Goal: Transaction & Acquisition: Purchase product/service

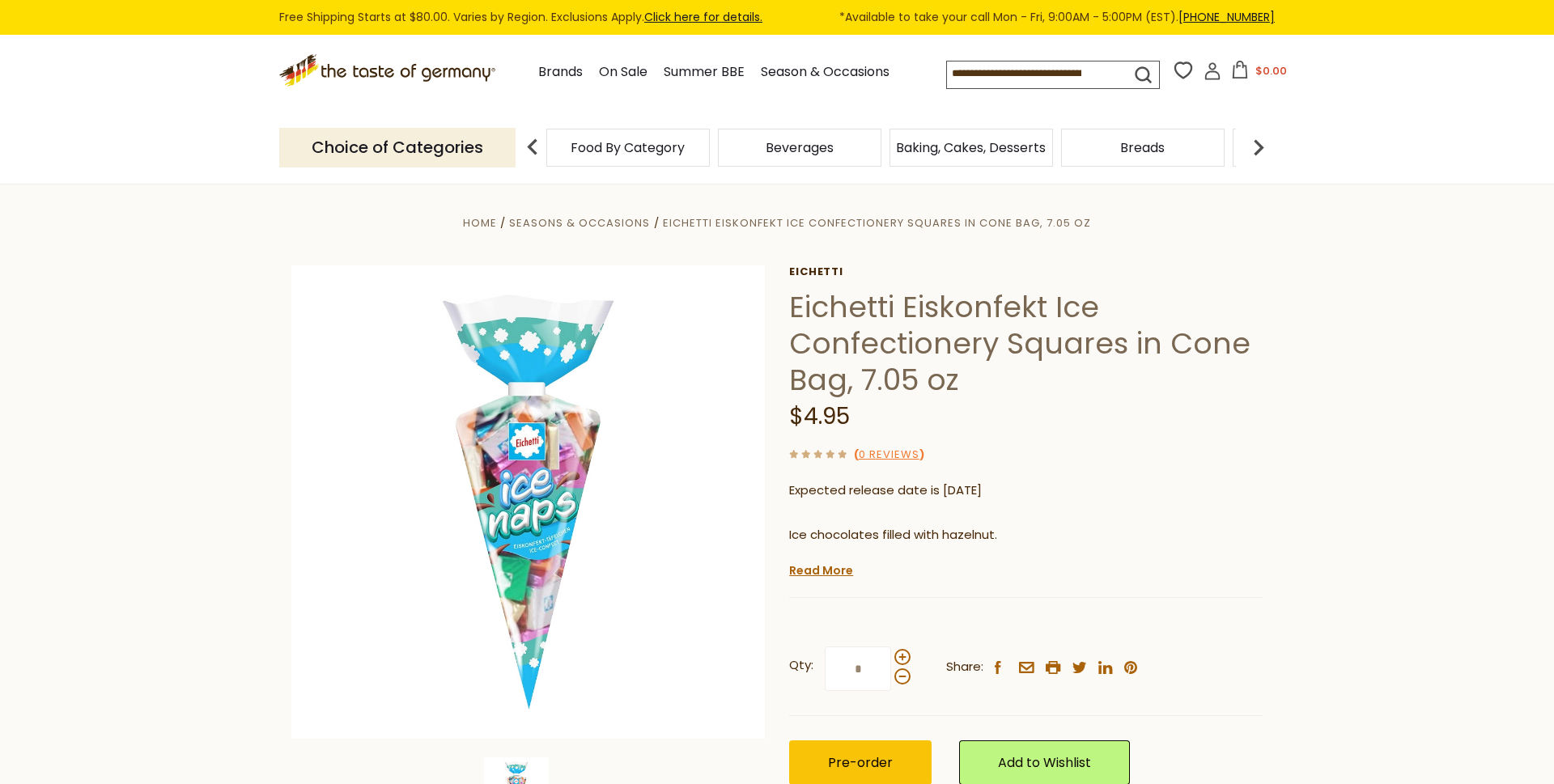
click at [655, 154] on div "Food By Category" at bounding box center [628, 148] width 164 height 38
click at [650, 153] on span "Food By Category" at bounding box center [627, 148] width 114 height 12
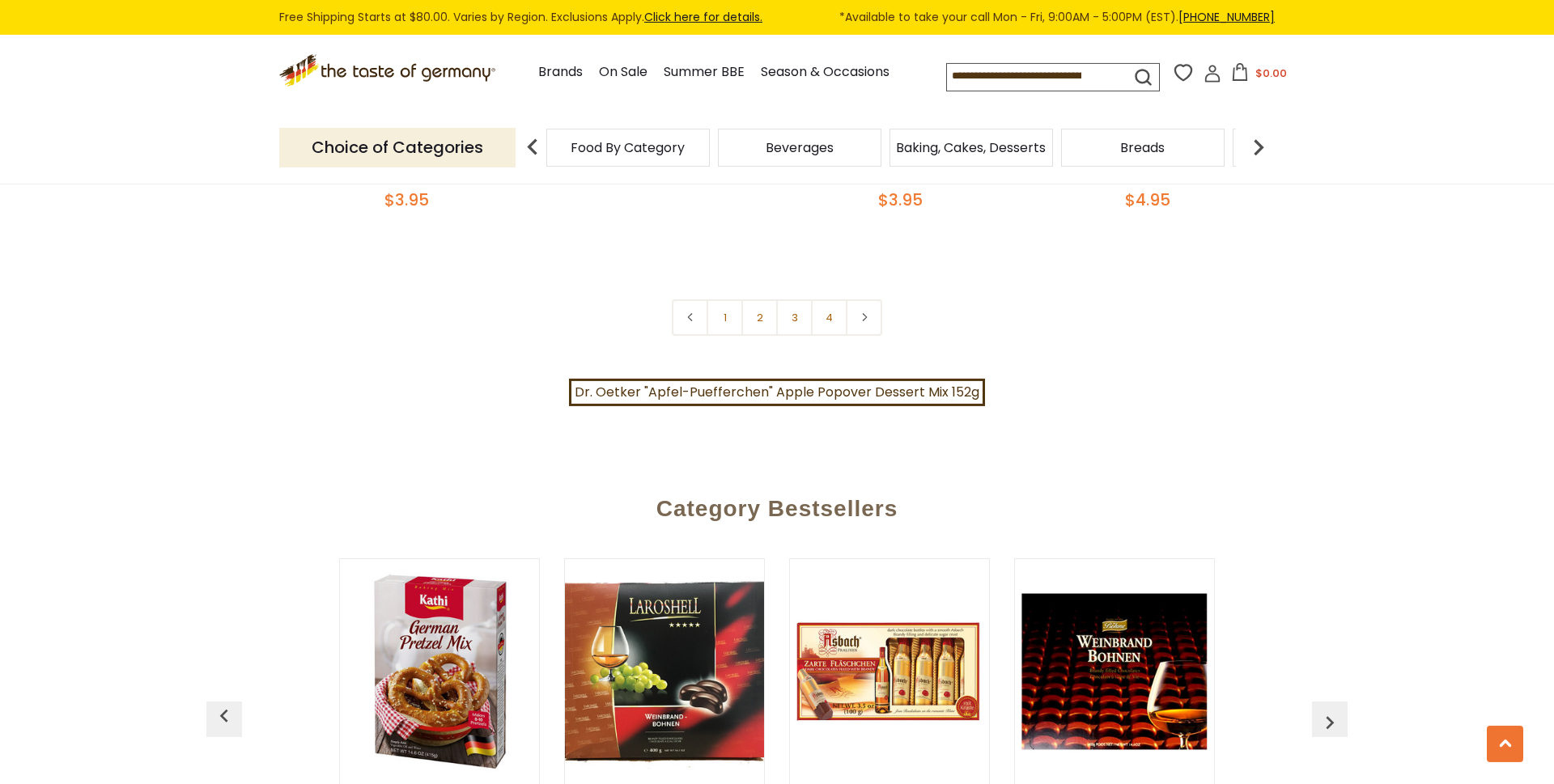
scroll to position [3714, 0]
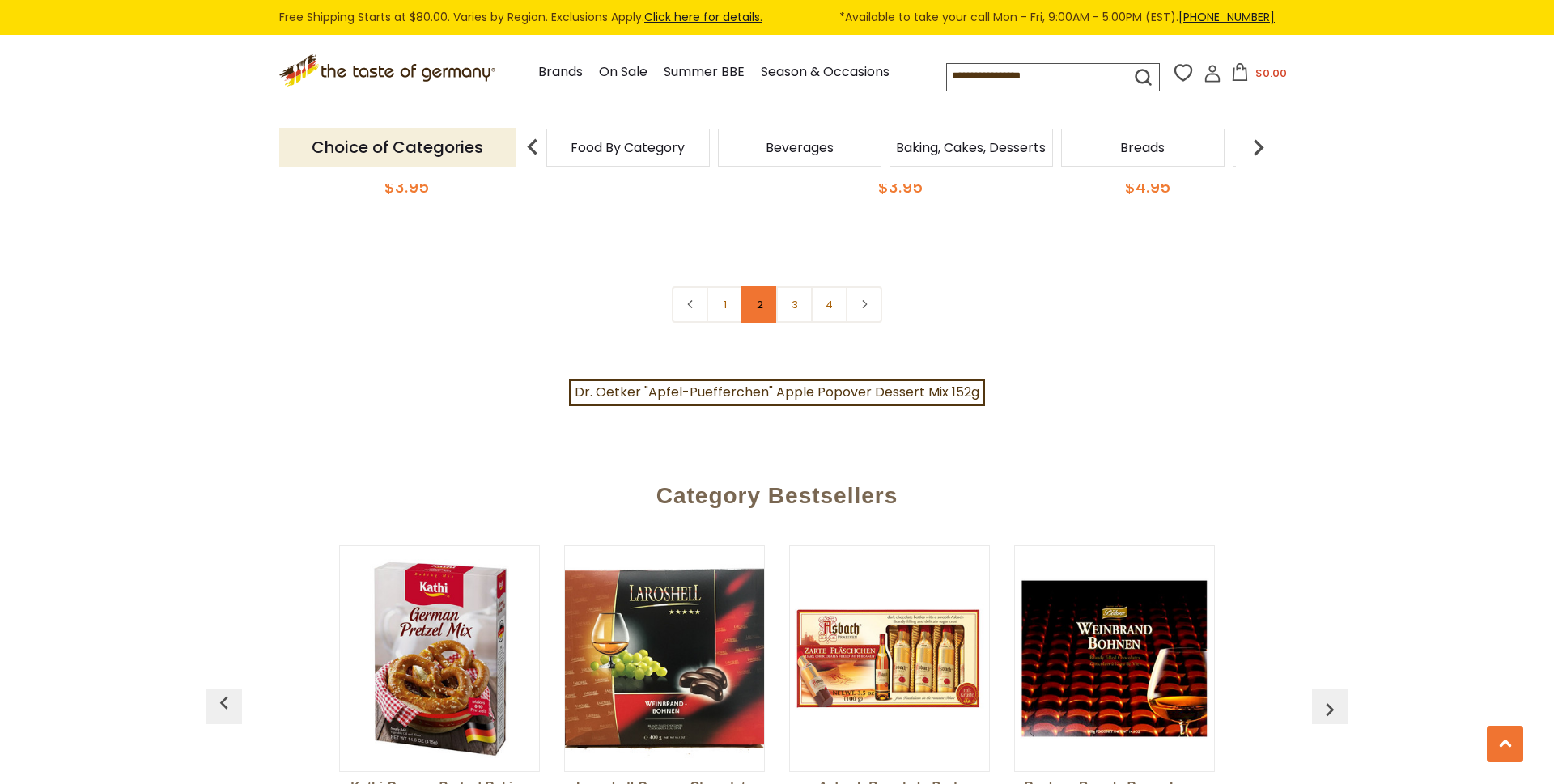
click at [765, 287] on link "2" at bounding box center [759, 304] width 36 height 36
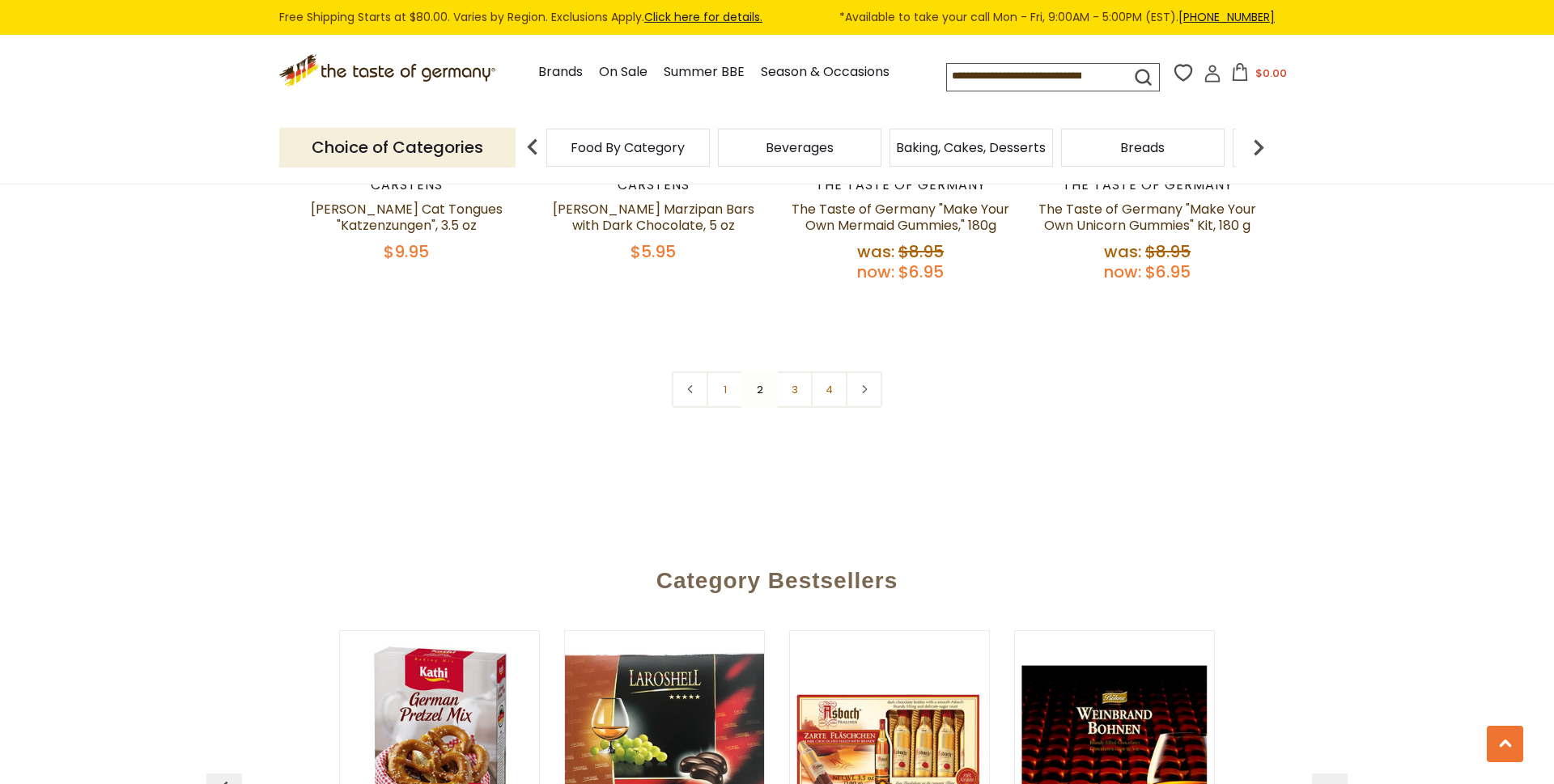
drag, startPoint x: 1047, startPoint y: 71, endPoint x: 741, endPoint y: 71, distance: 306.0
click at [947, 71] on input at bounding box center [1024, 75] width 155 height 22
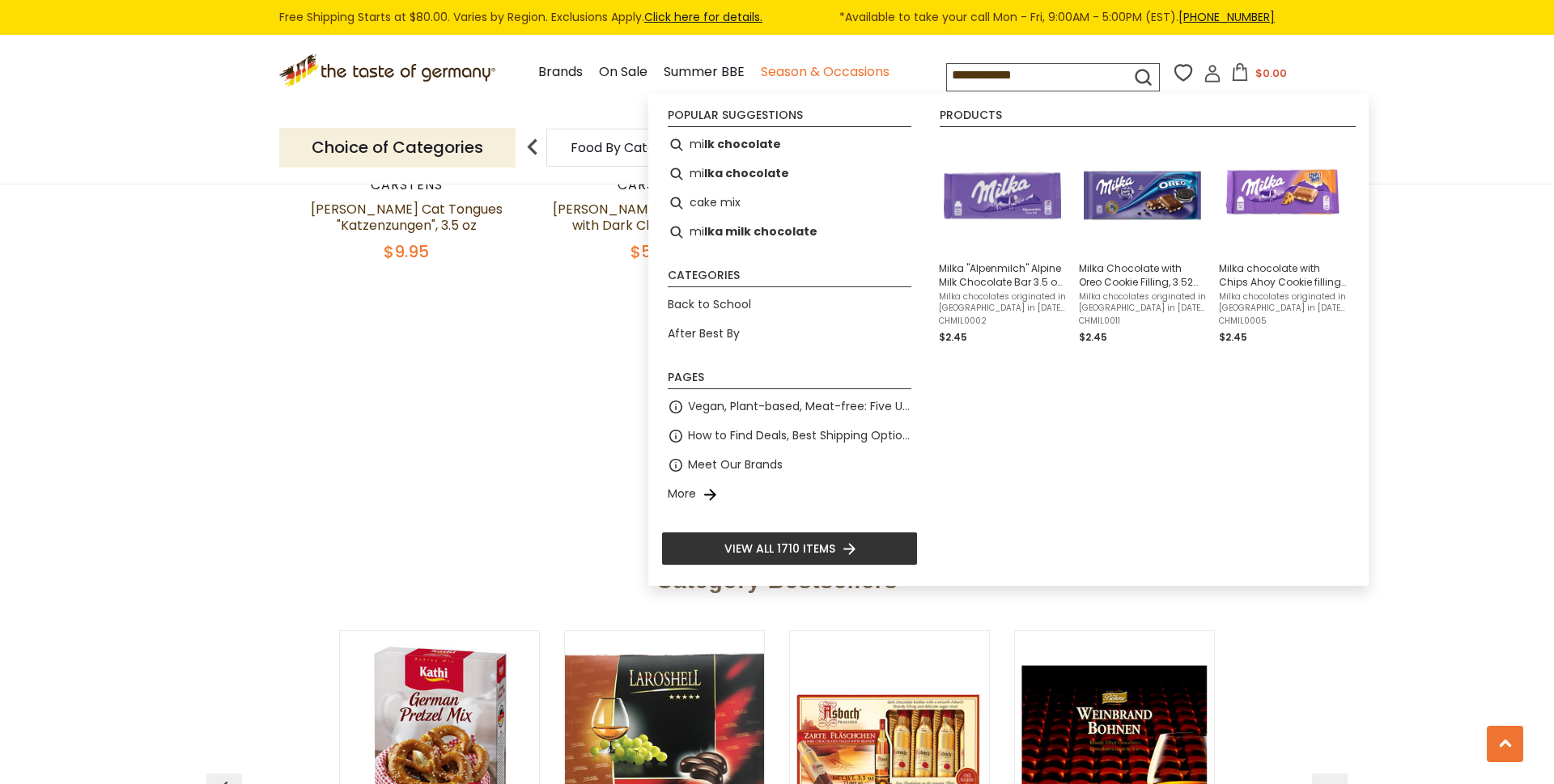
type input "**********"
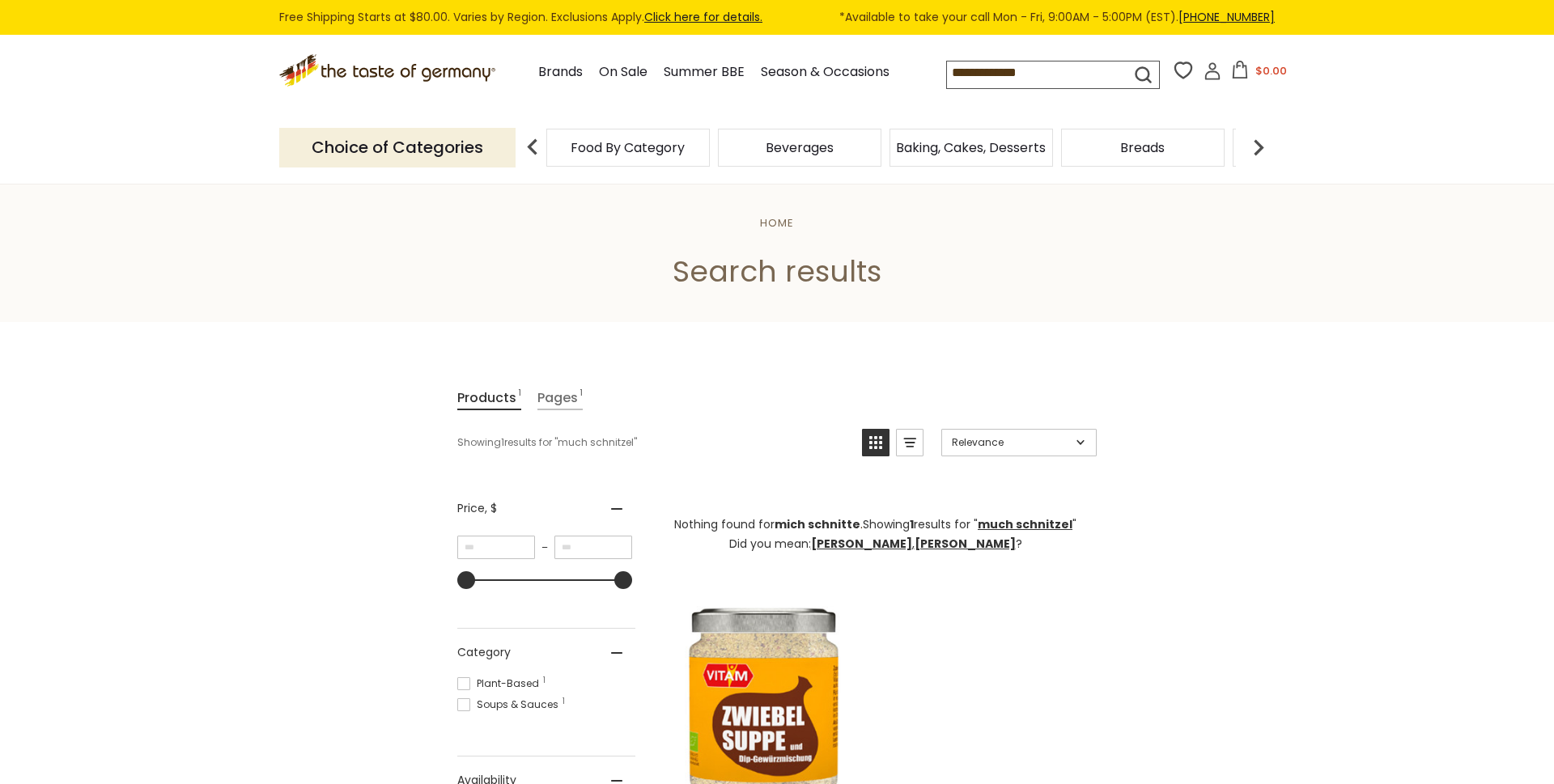
click at [947, 62] on input "**********" at bounding box center [1024, 72] width 155 height 22
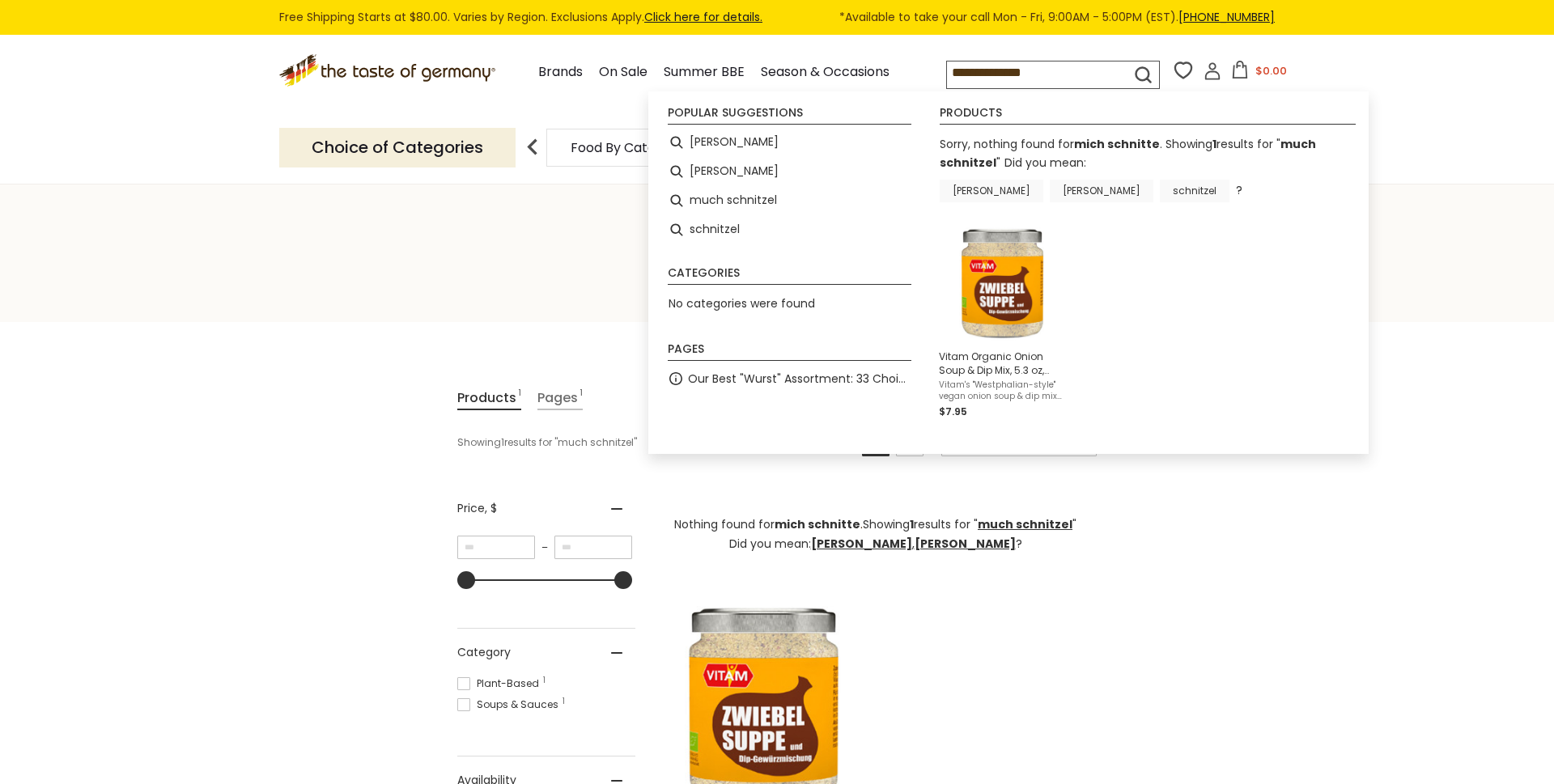
type input "**********"
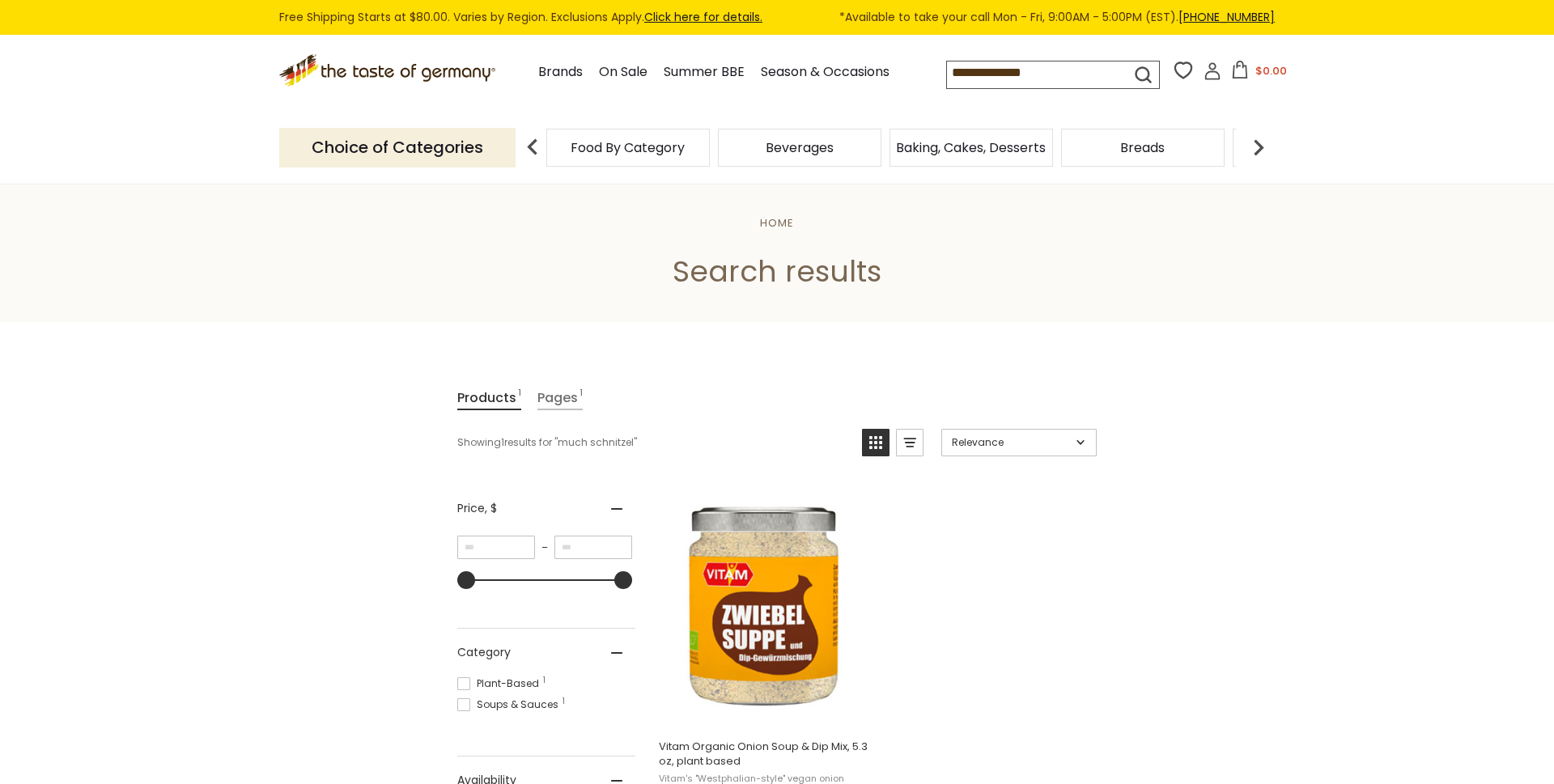
drag, startPoint x: 1013, startPoint y: 77, endPoint x: 688, endPoint y: 79, distance: 325.0
click at [947, 79] on input "**********" at bounding box center [1024, 72] width 155 height 22
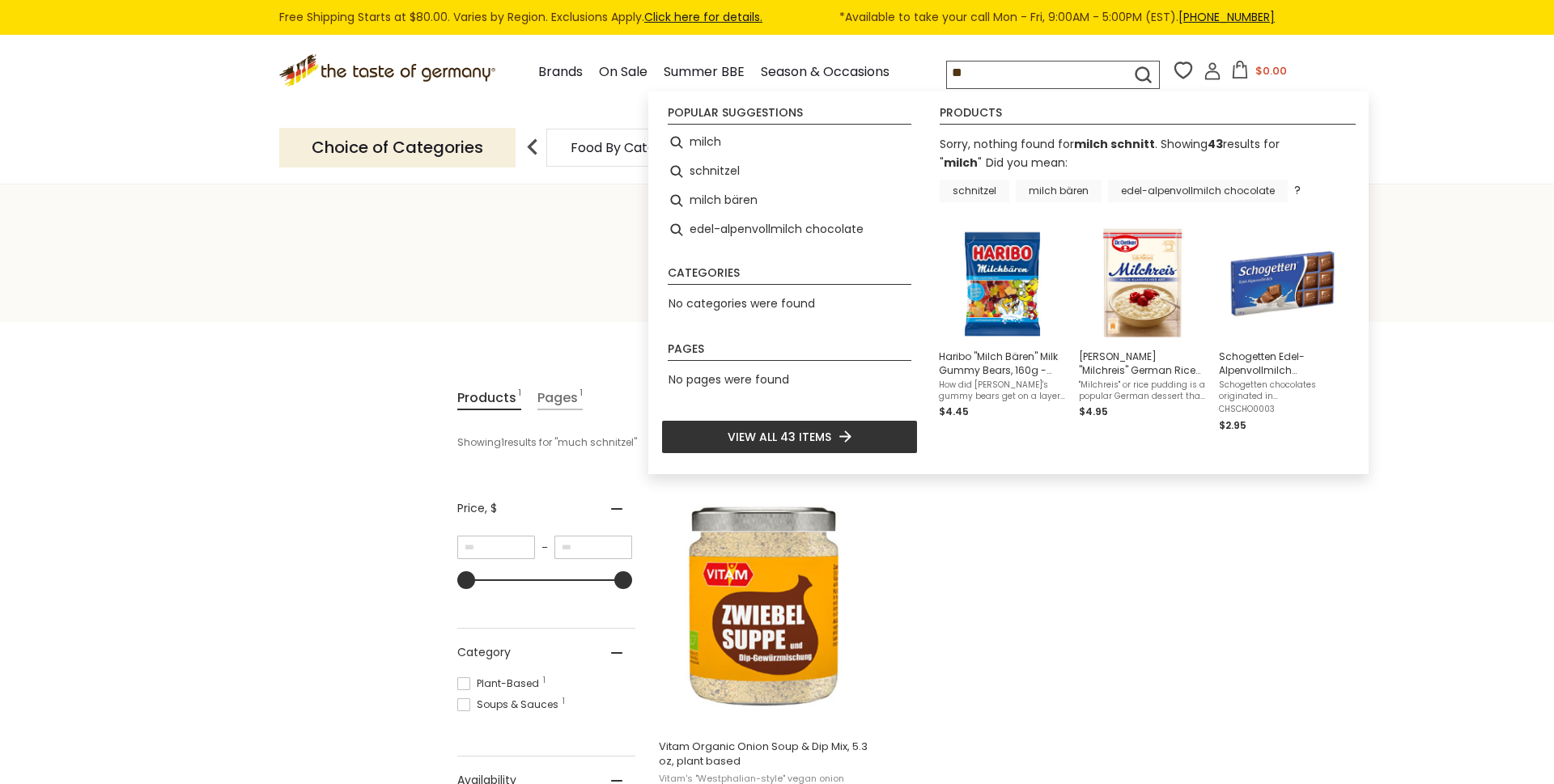
type input "*"
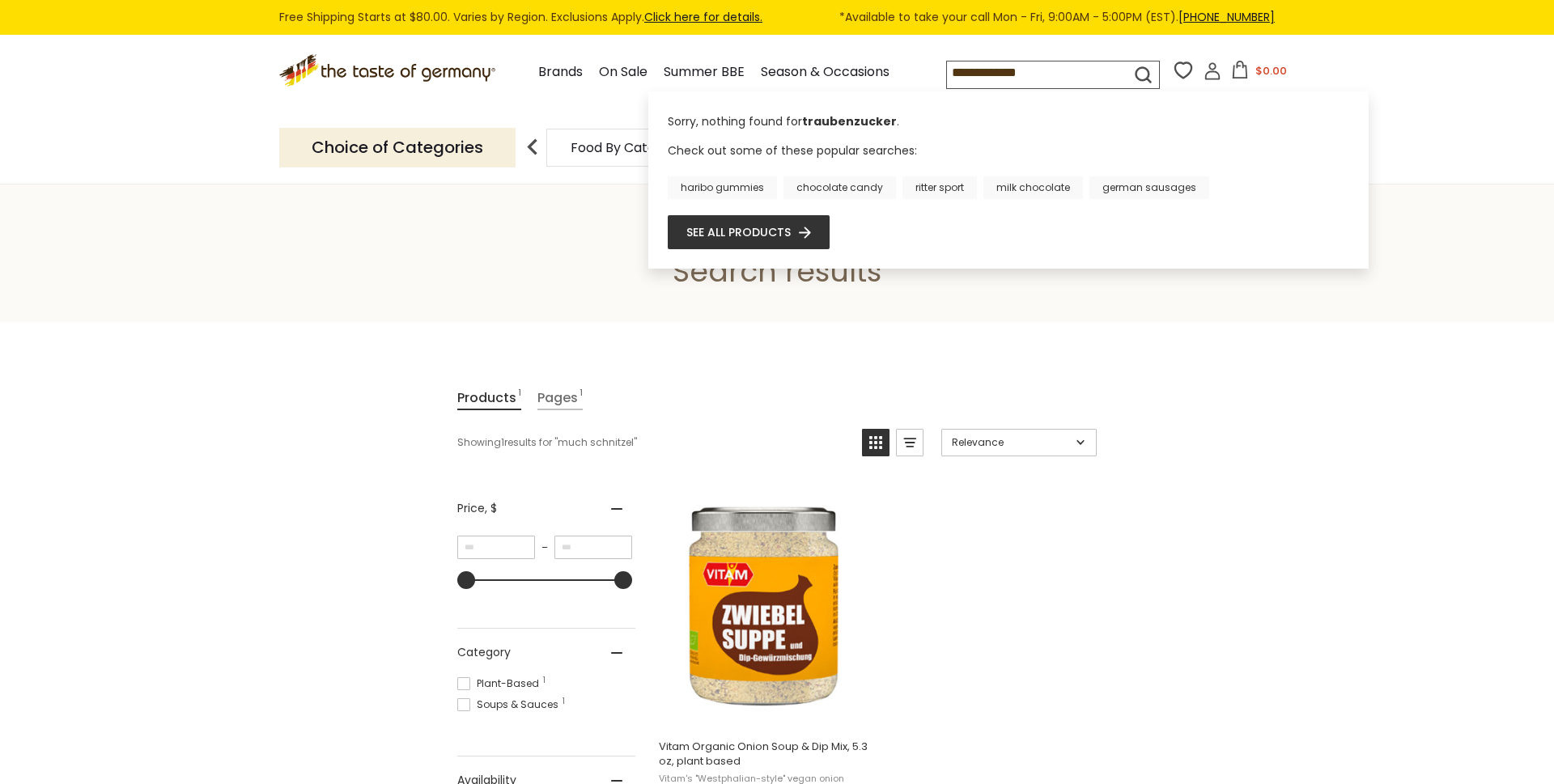
drag, startPoint x: 1002, startPoint y: 72, endPoint x: 773, endPoint y: 76, distance: 229.0
click at [947, 76] on input "**********" at bounding box center [1024, 72] width 155 height 22
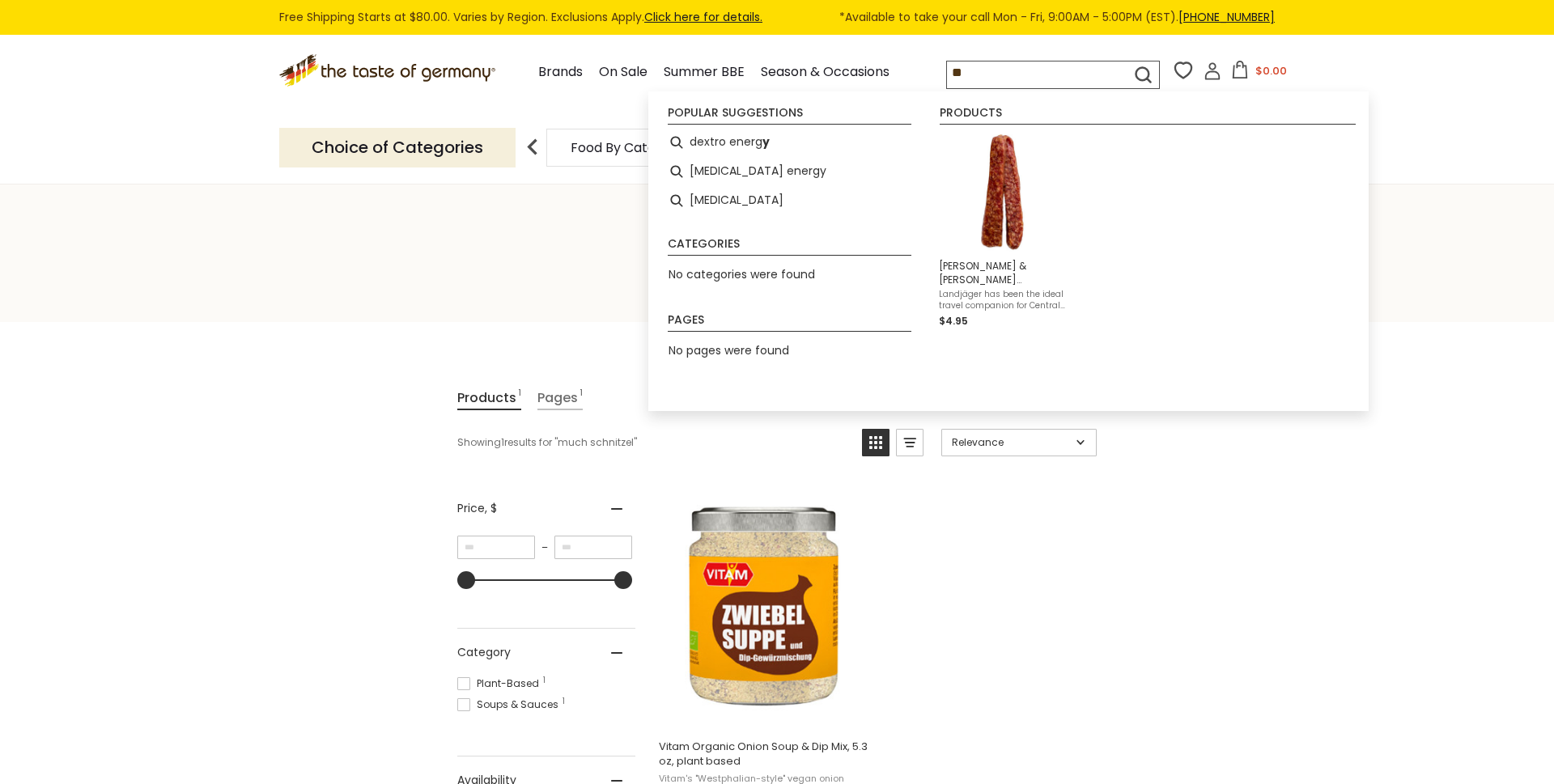
type input "*"
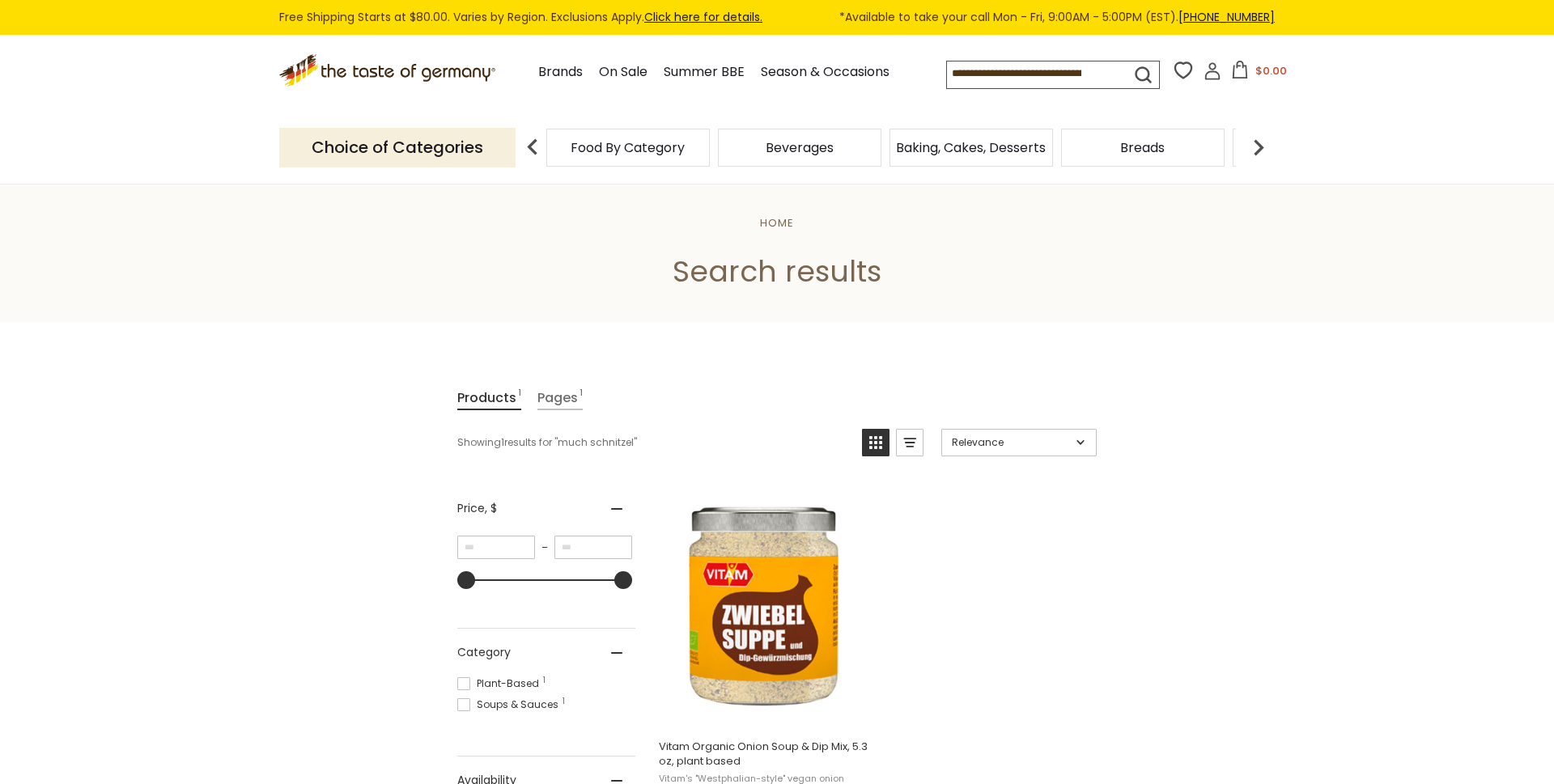
click at [633, 143] on span "Food By Category" at bounding box center [627, 148] width 114 height 12
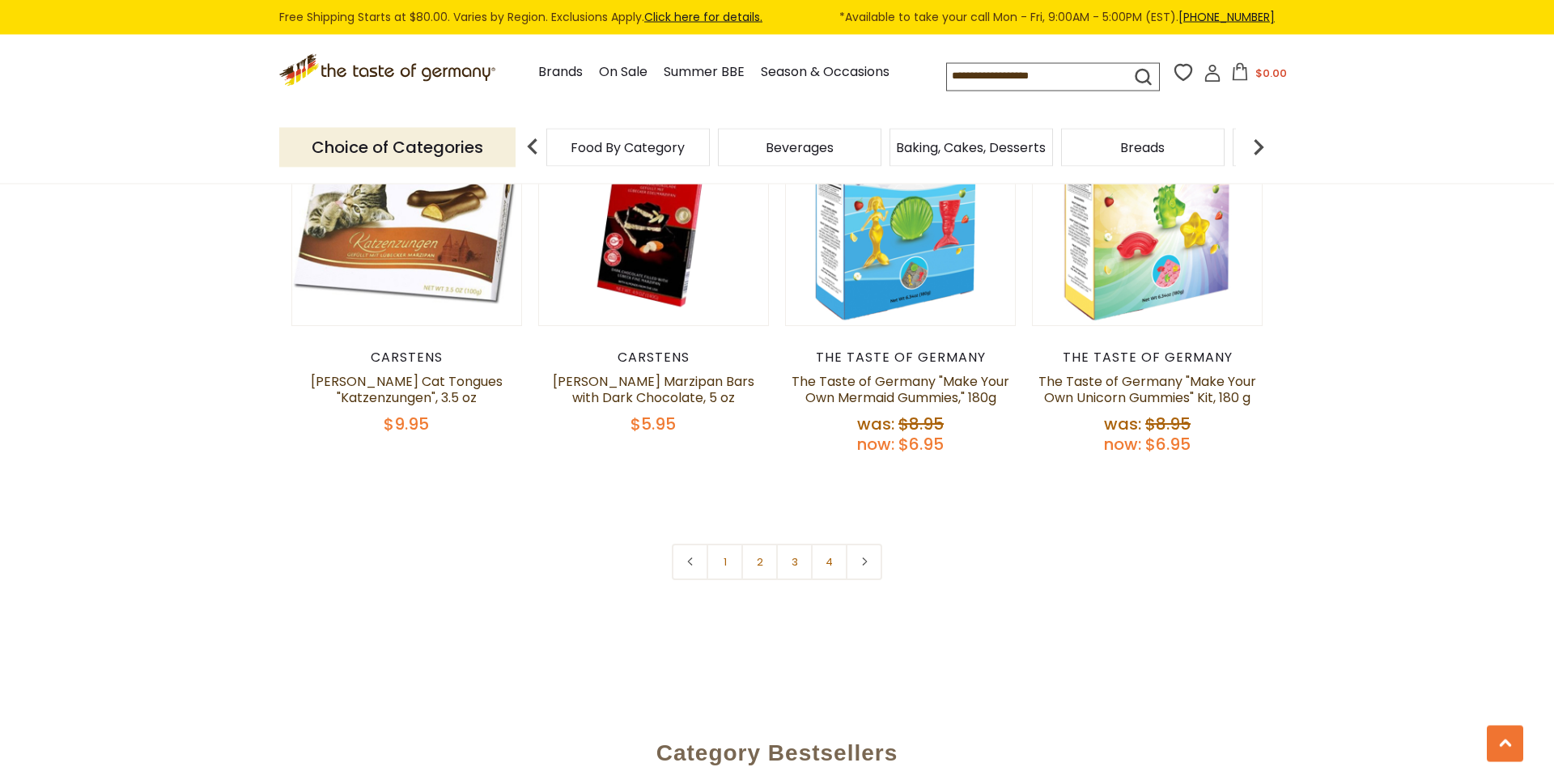
scroll to position [3714, 0]
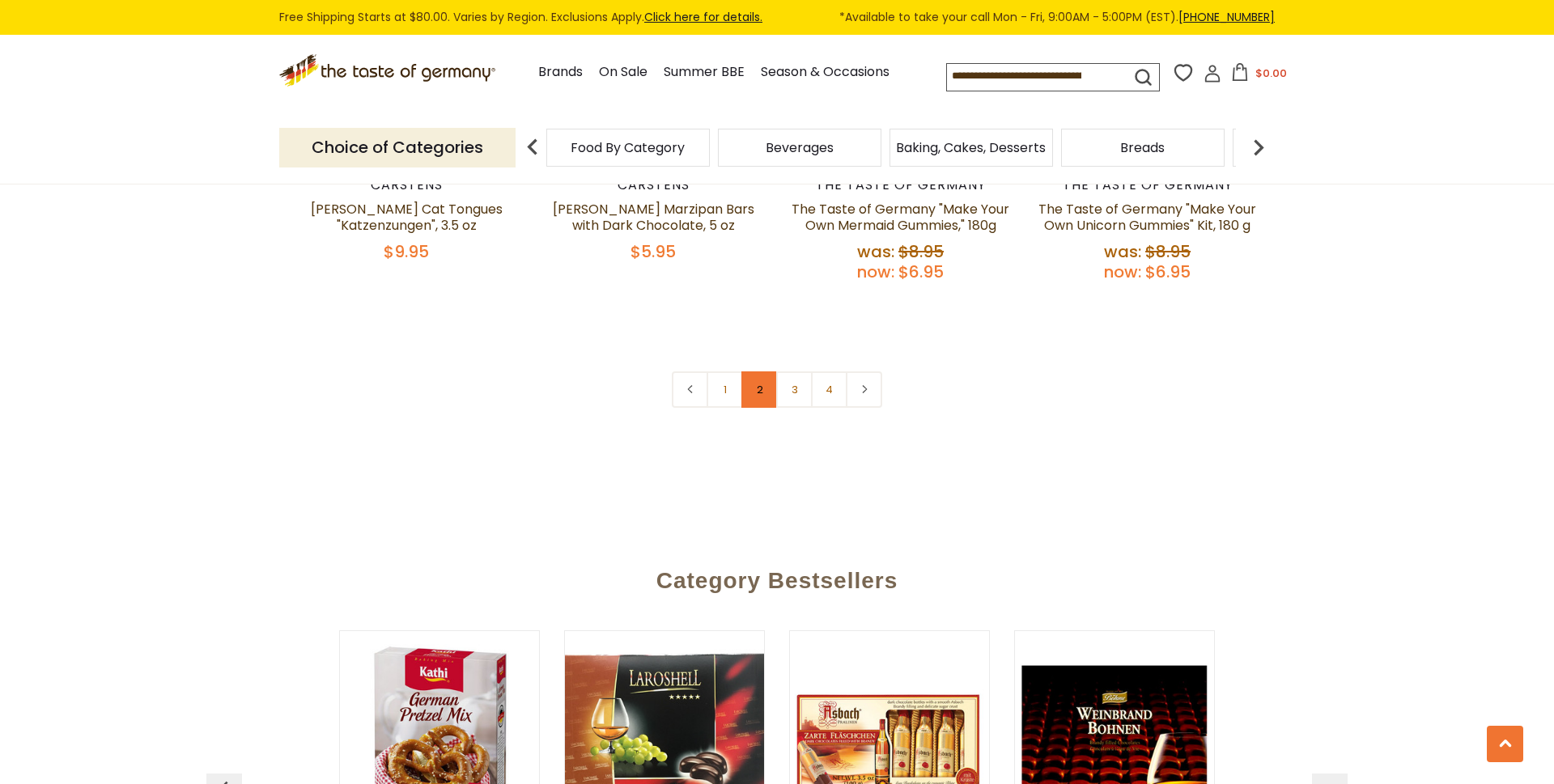
click at [751, 371] on link "2" at bounding box center [759, 389] width 36 height 36
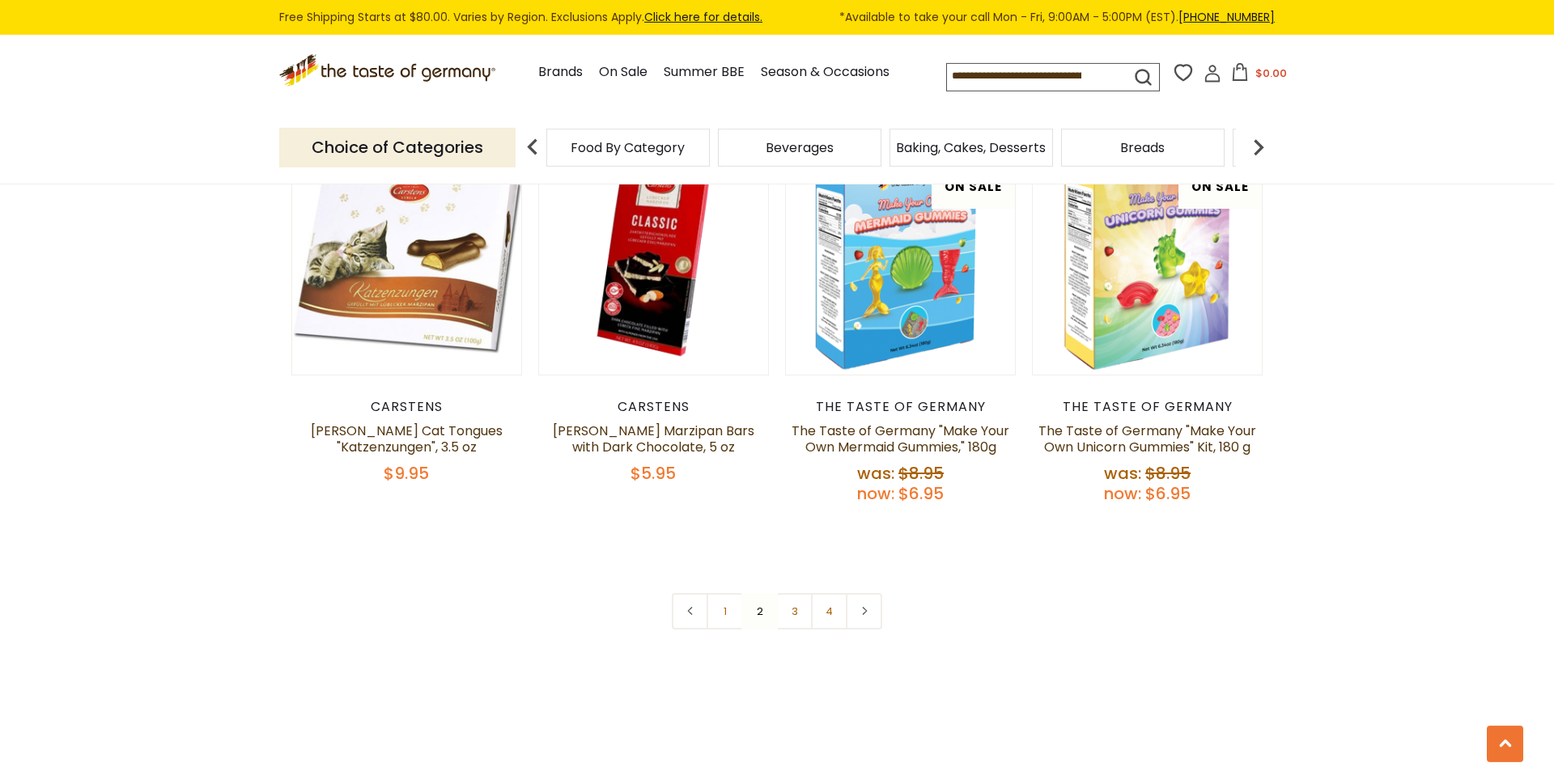
scroll to position [3586, 0]
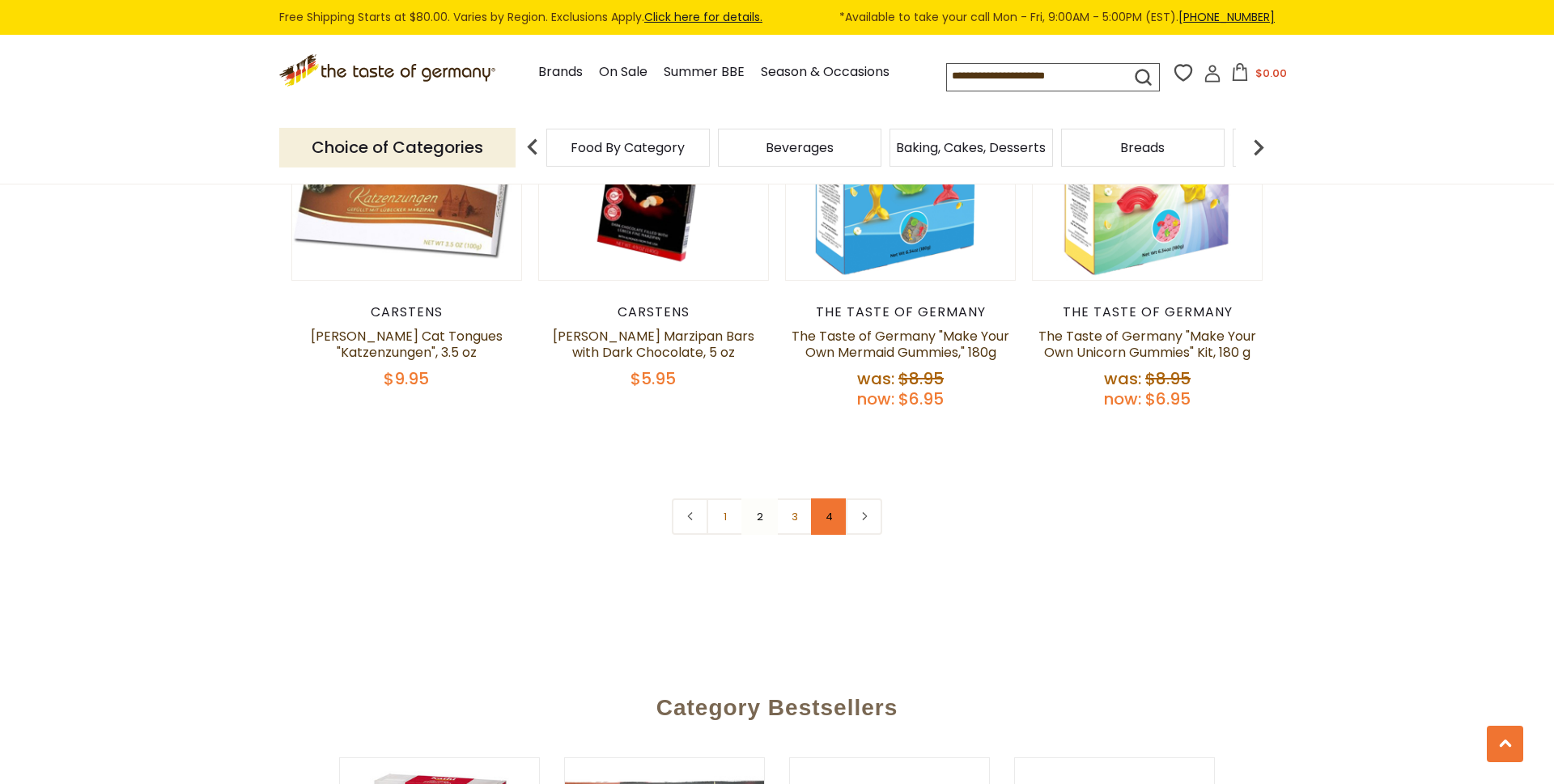
click at [836, 498] on link "4" at bounding box center [829, 516] width 36 height 36
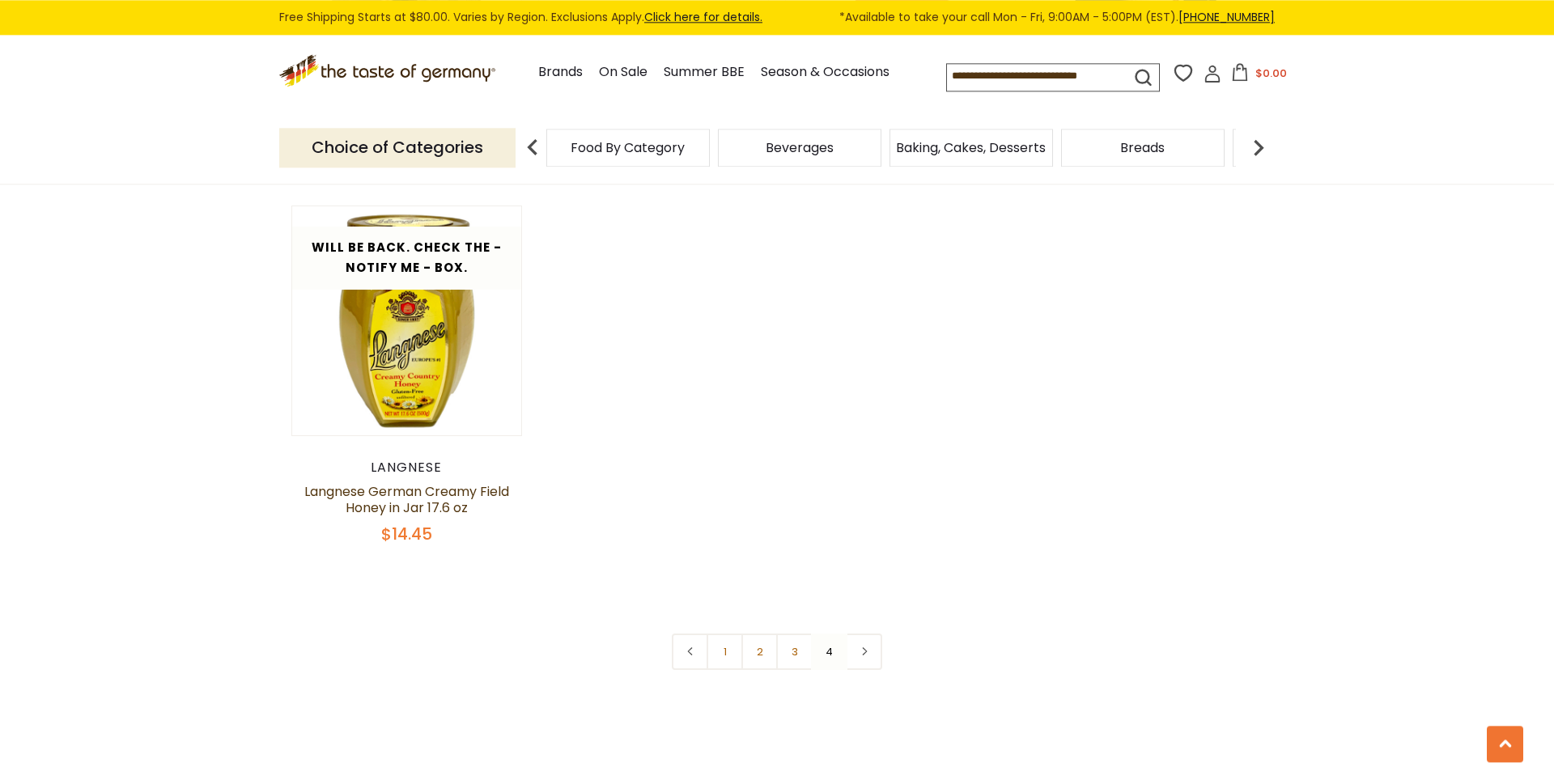
scroll to position [2211, 0]
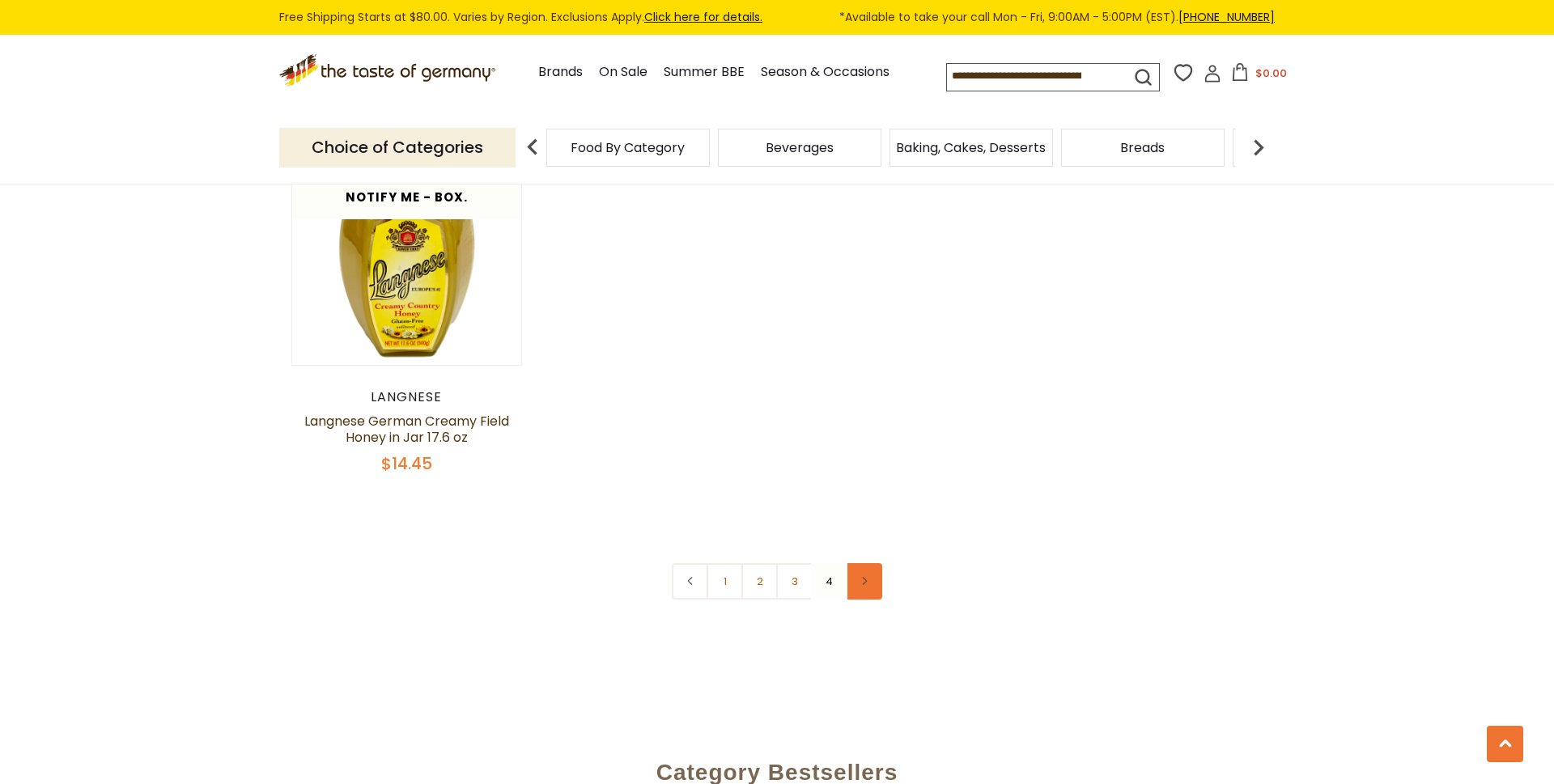
click at [864, 577] on use at bounding box center [863, 580] width 4 height 8
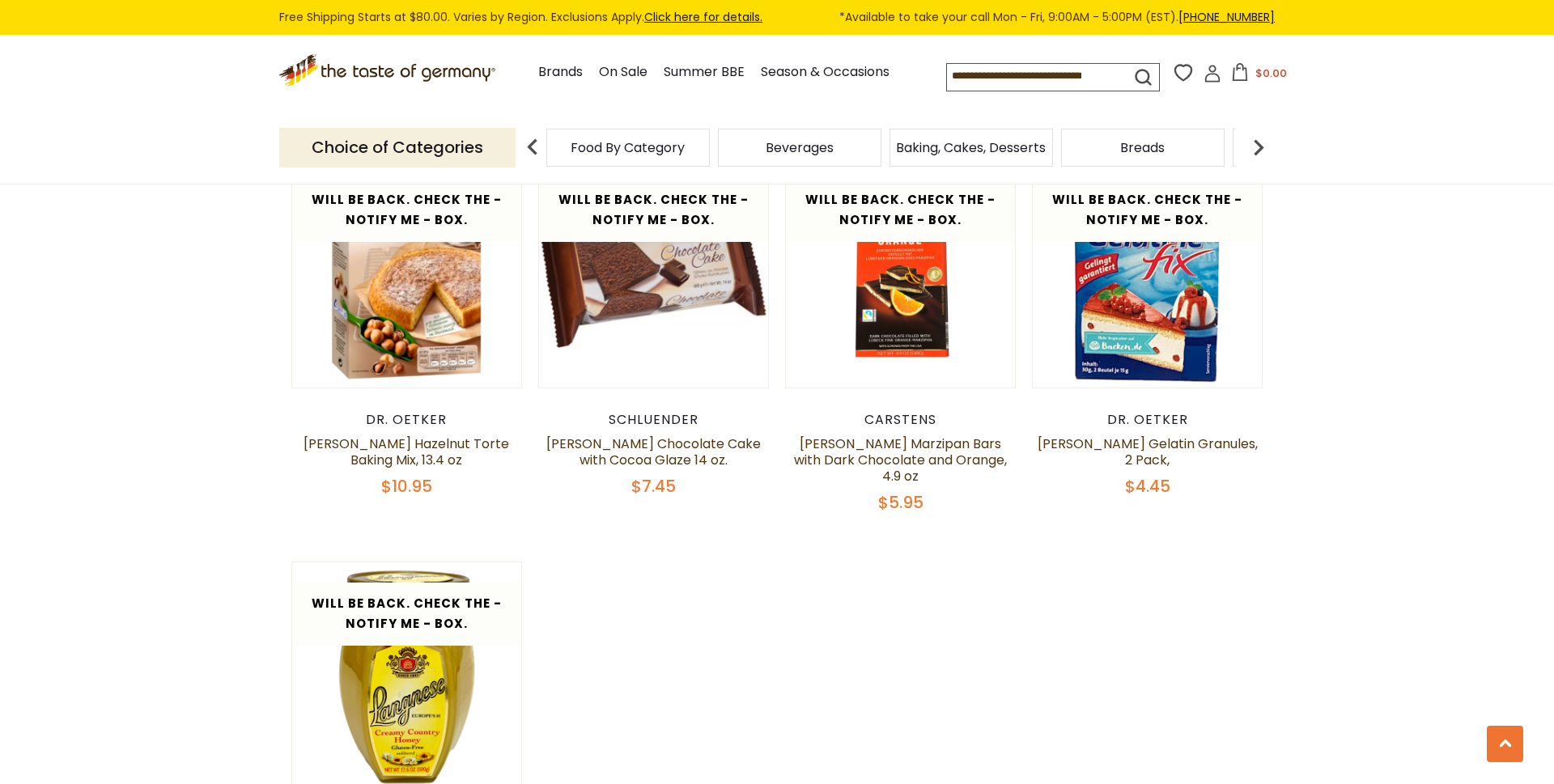
scroll to position [2063, 0]
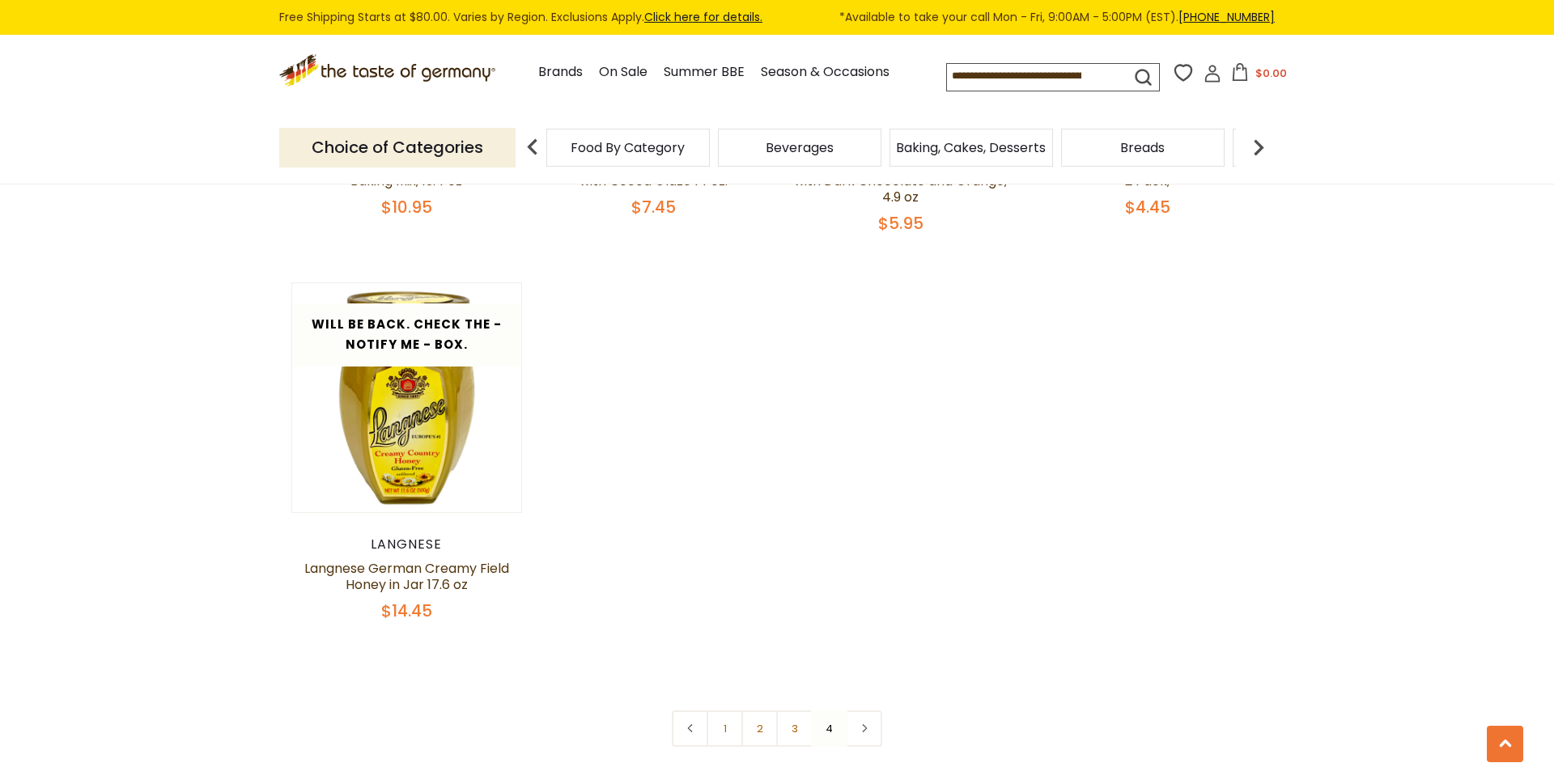
click at [799, 152] on span "Beverages" at bounding box center [799, 148] width 68 height 12
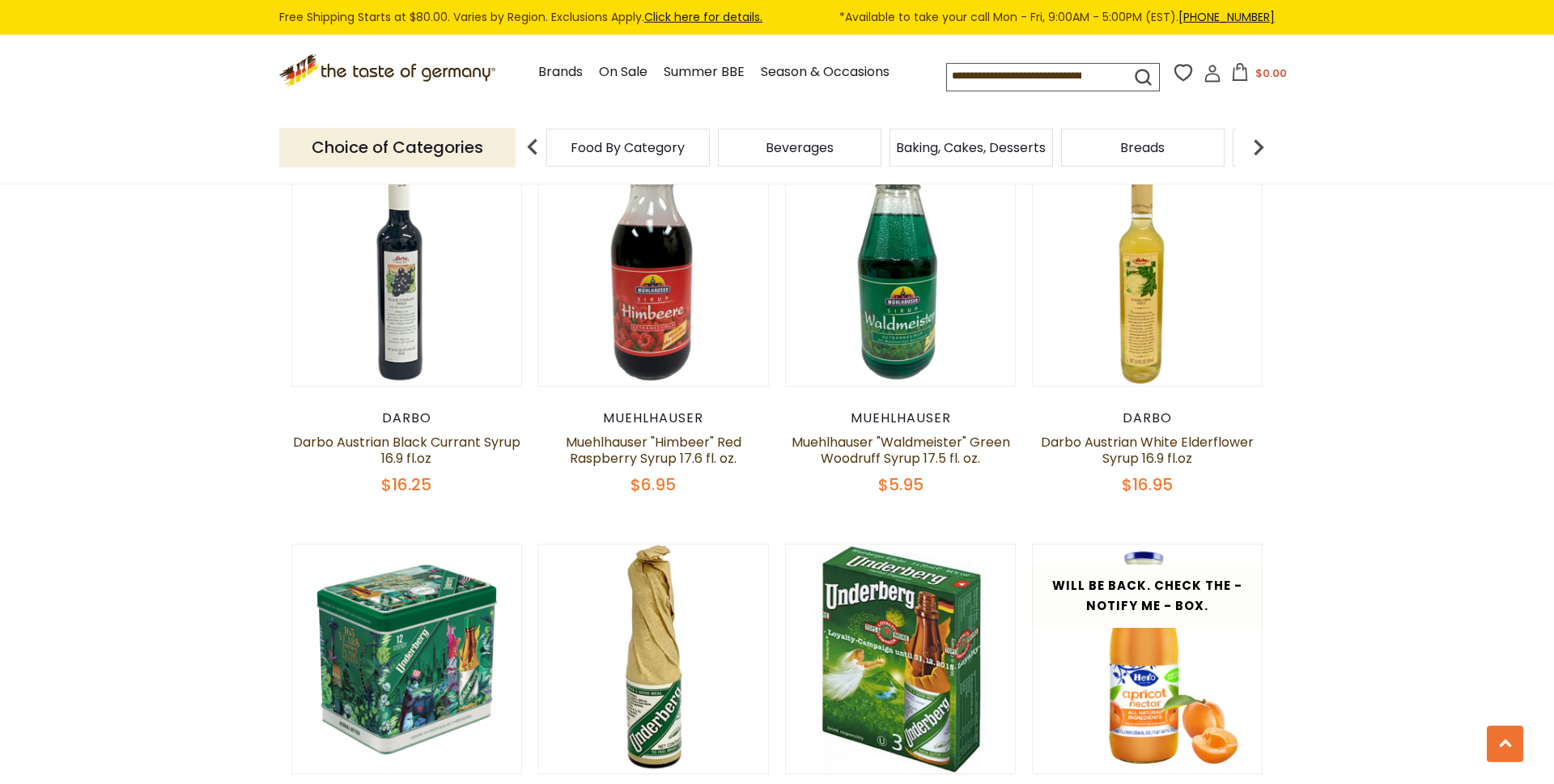
scroll to position [1513, 0]
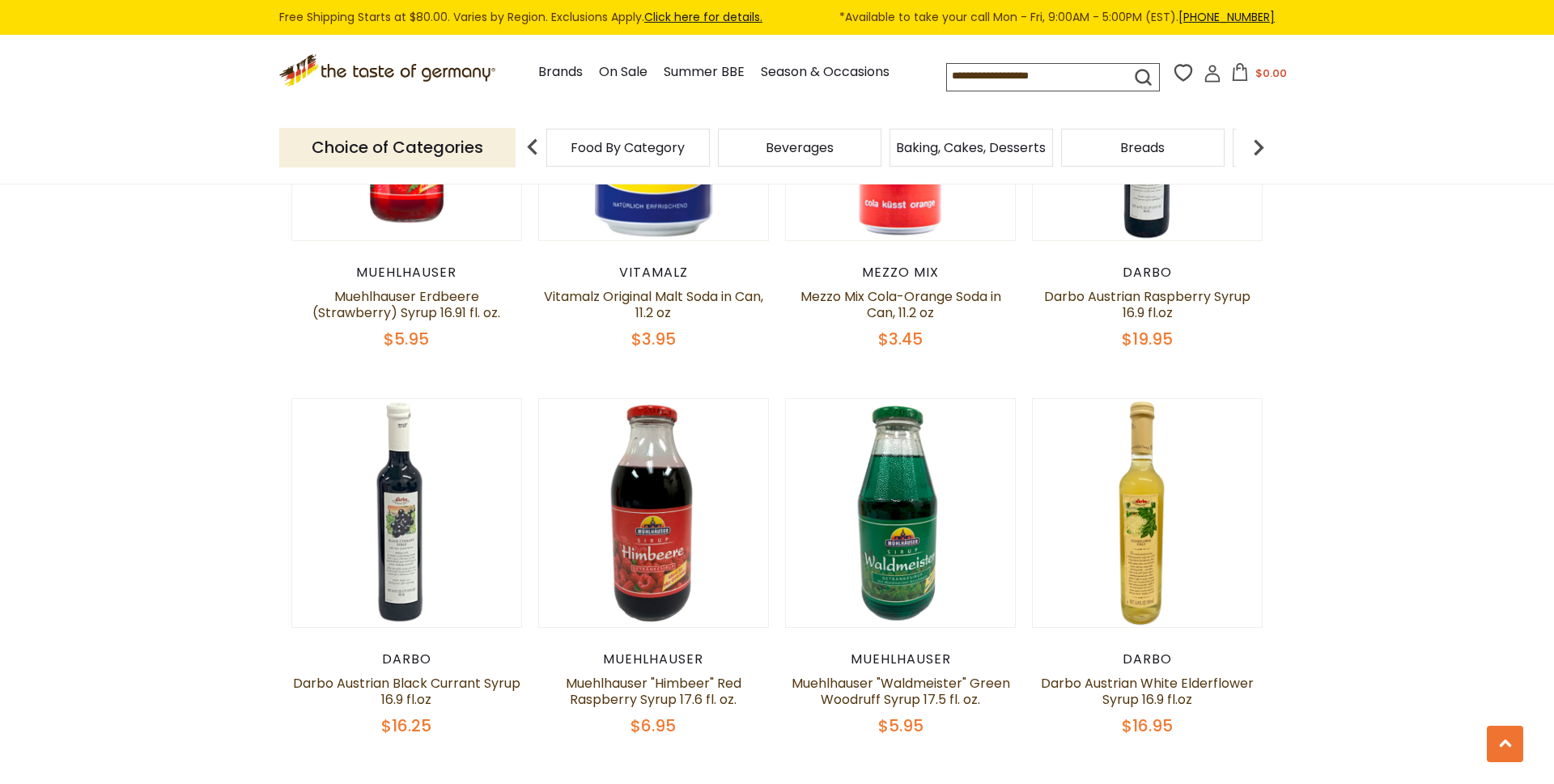
click at [1006, 73] on input at bounding box center [1024, 75] width 155 height 22
drag, startPoint x: 1006, startPoint y: 73, endPoint x: 995, endPoint y: 74, distance: 11.0
click at [995, 74] on input at bounding box center [1024, 75] width 155 height 22
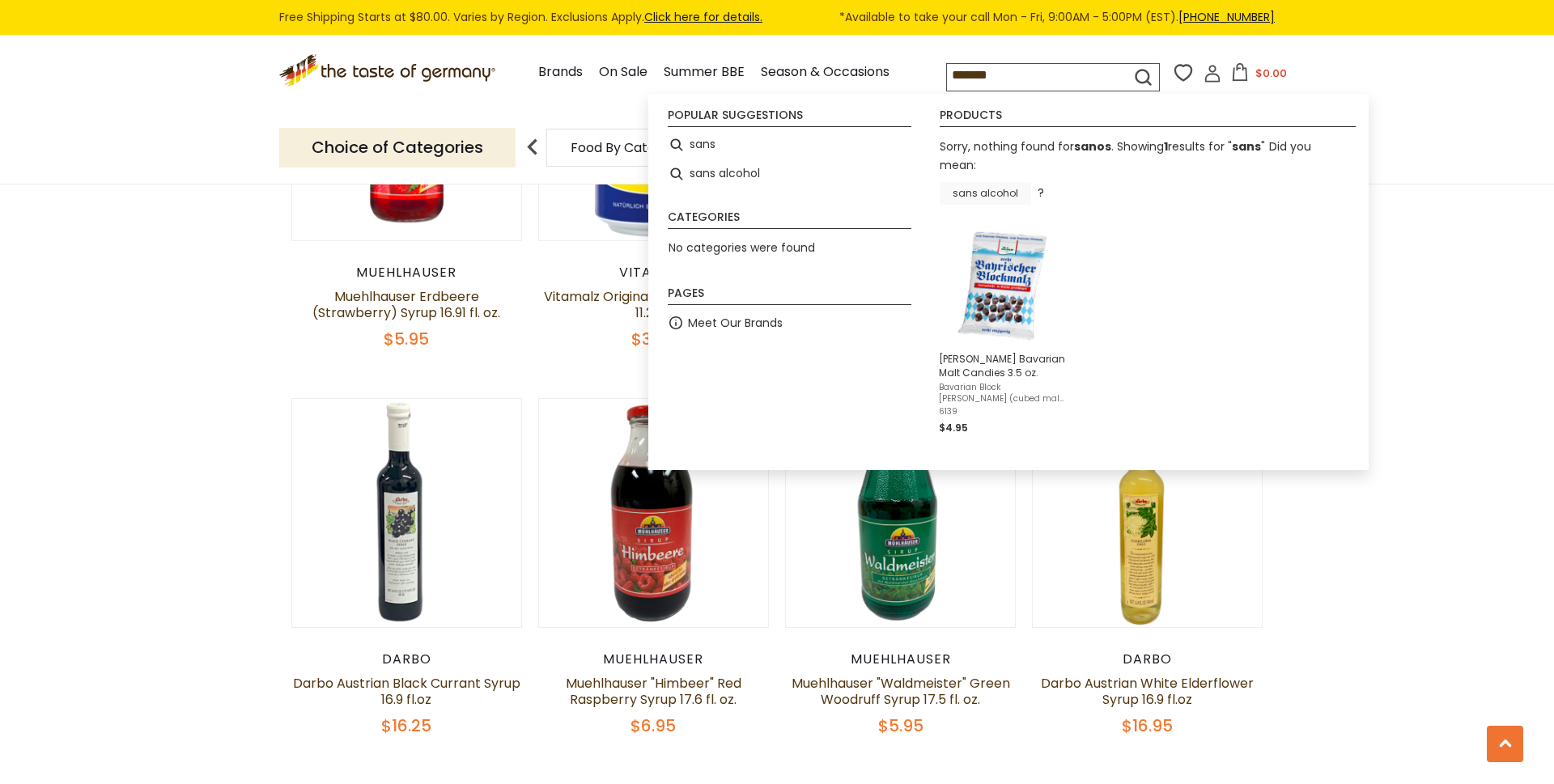
type input "********"
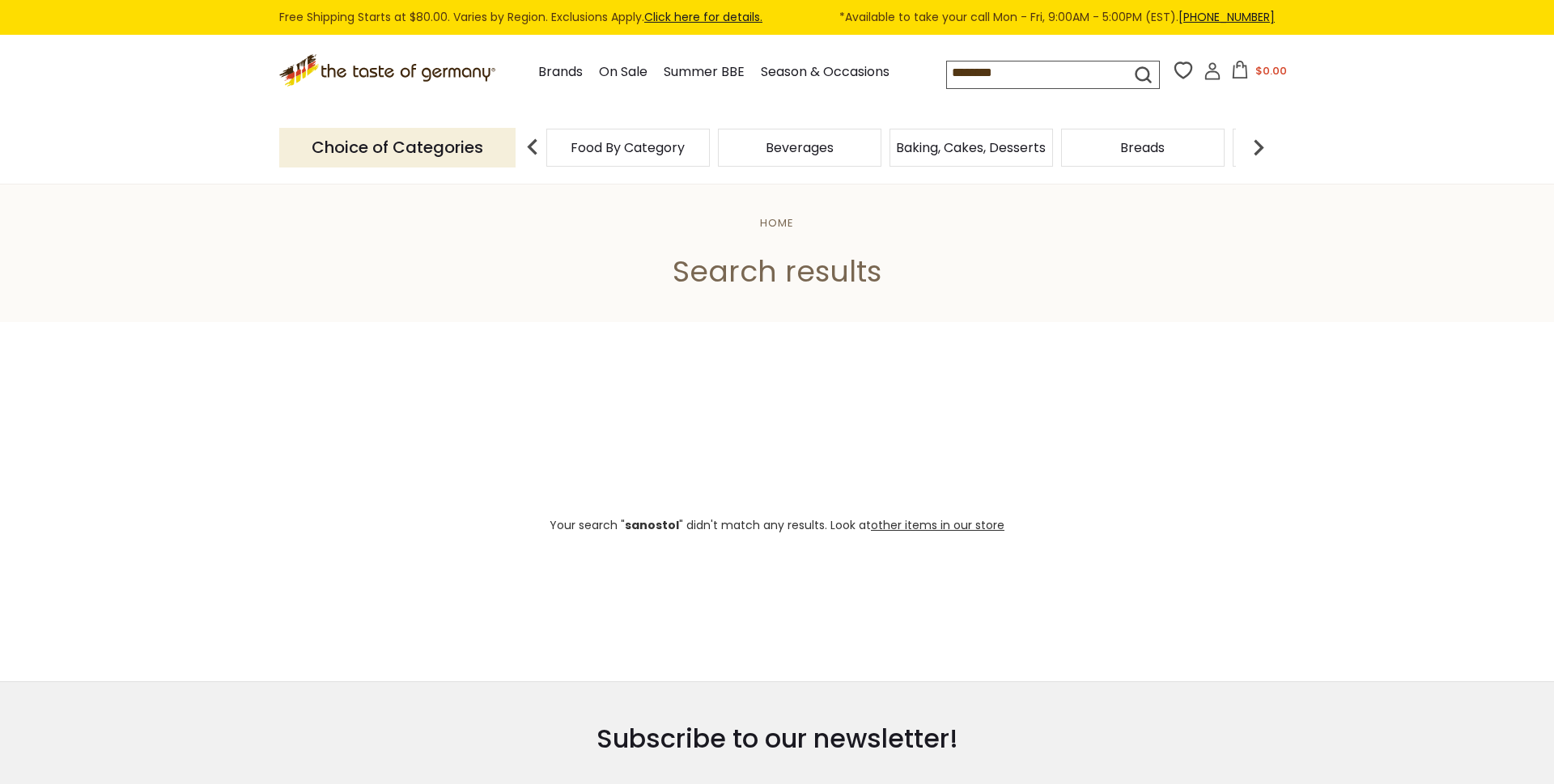
drag, startPoint x: 987, startPoint y: 74, endPoint x: 764, endPoint y: 54, distance: 223.9
click at [947, 61] on input "********" at bounding box center [1024, 72] width 155 height 22
click at [538, 67] on link "Brands" at bounding box center [561, 72] width 45 height 22
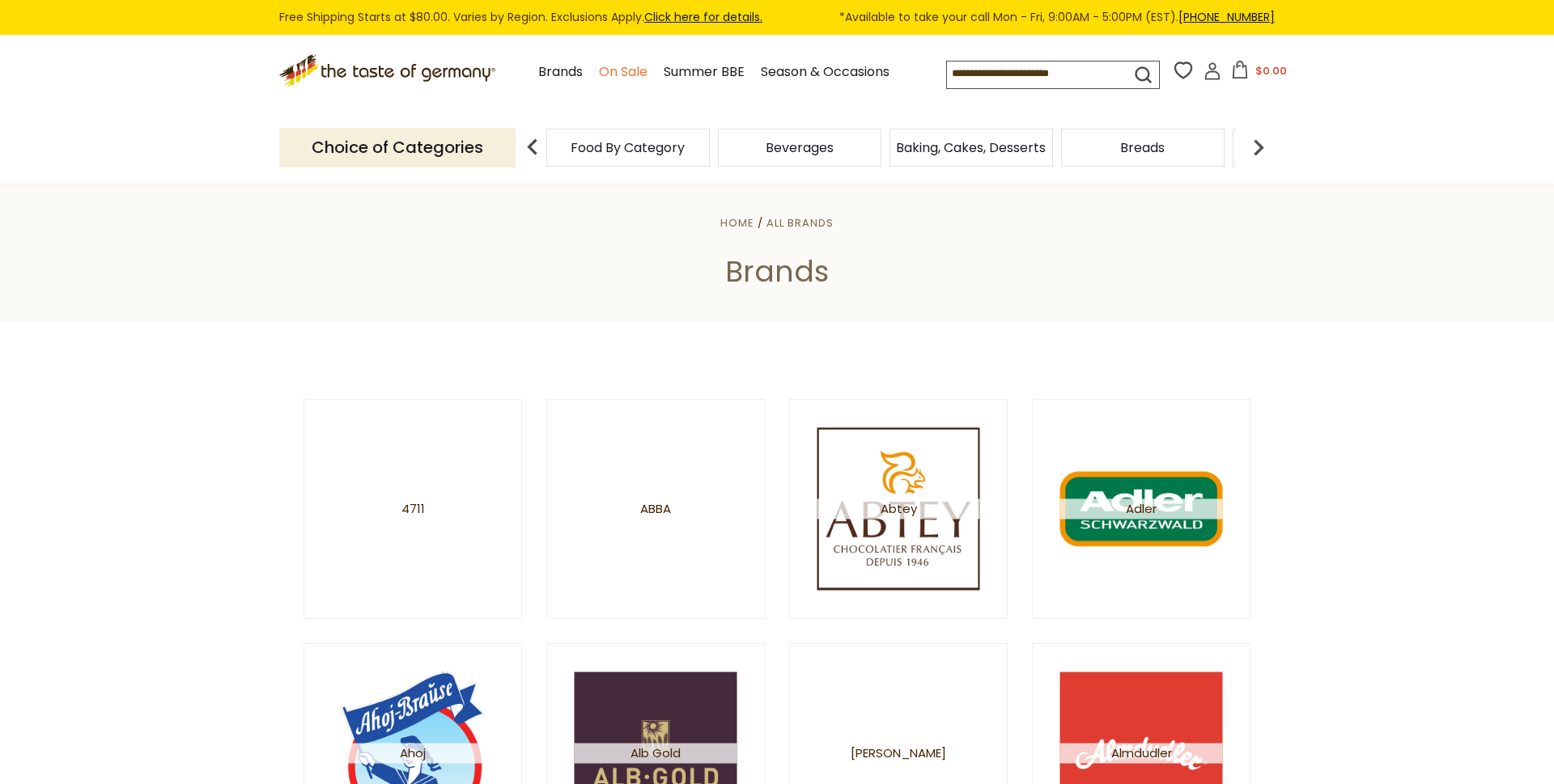
click at [599, 69] on link "On Sale" at bounding box center [623, 72] width 49 height 22
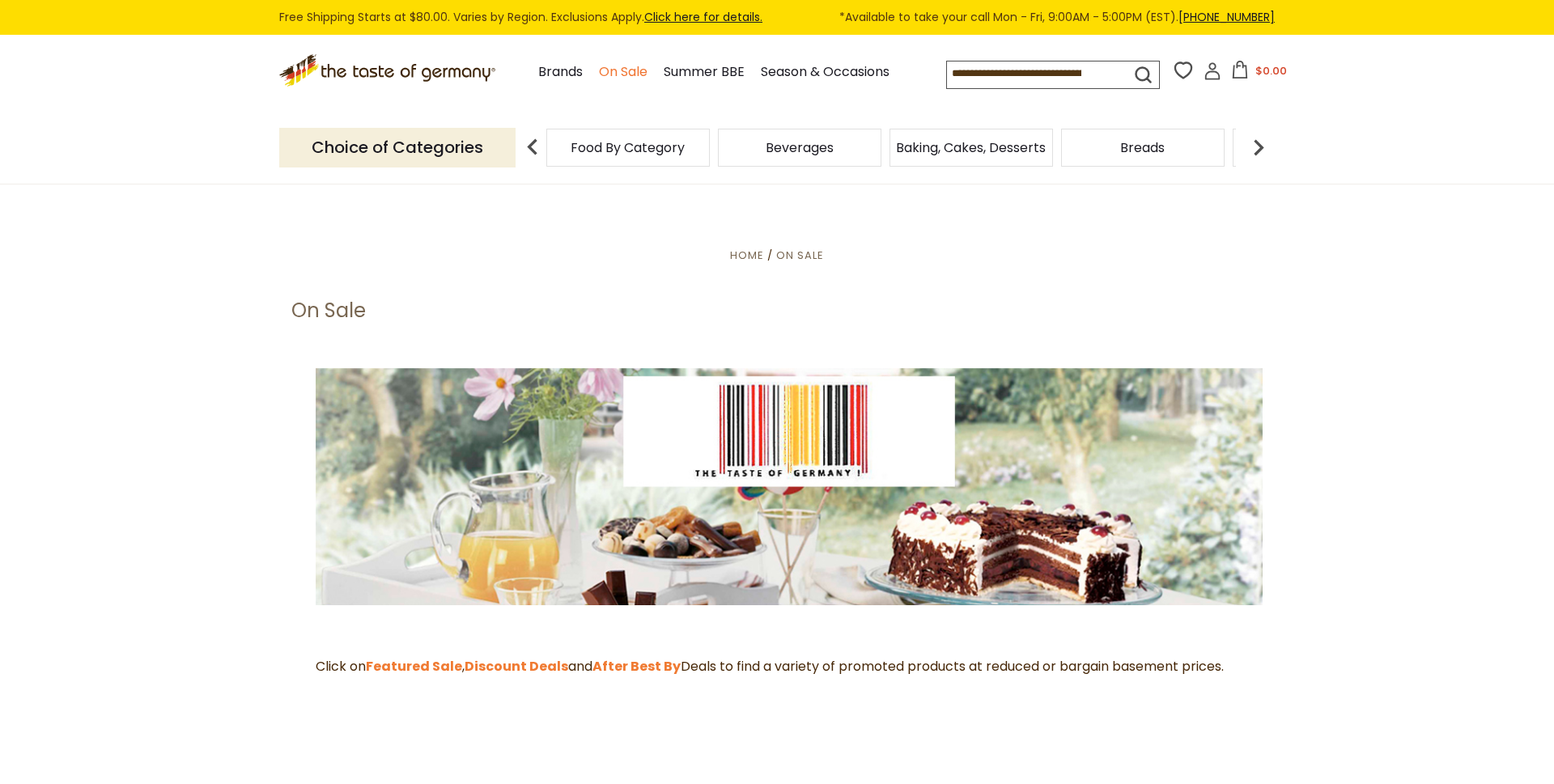
click at [599, 67] on link "On Sale" at bounding box center [623, 72] width 49 height 22
click at [1257, 147] on img at bounding box center [1259, 147] width 32 height 32
click at [1100, 141] on span "Candy" at bounding box center [1099, 148] width 41 height 12
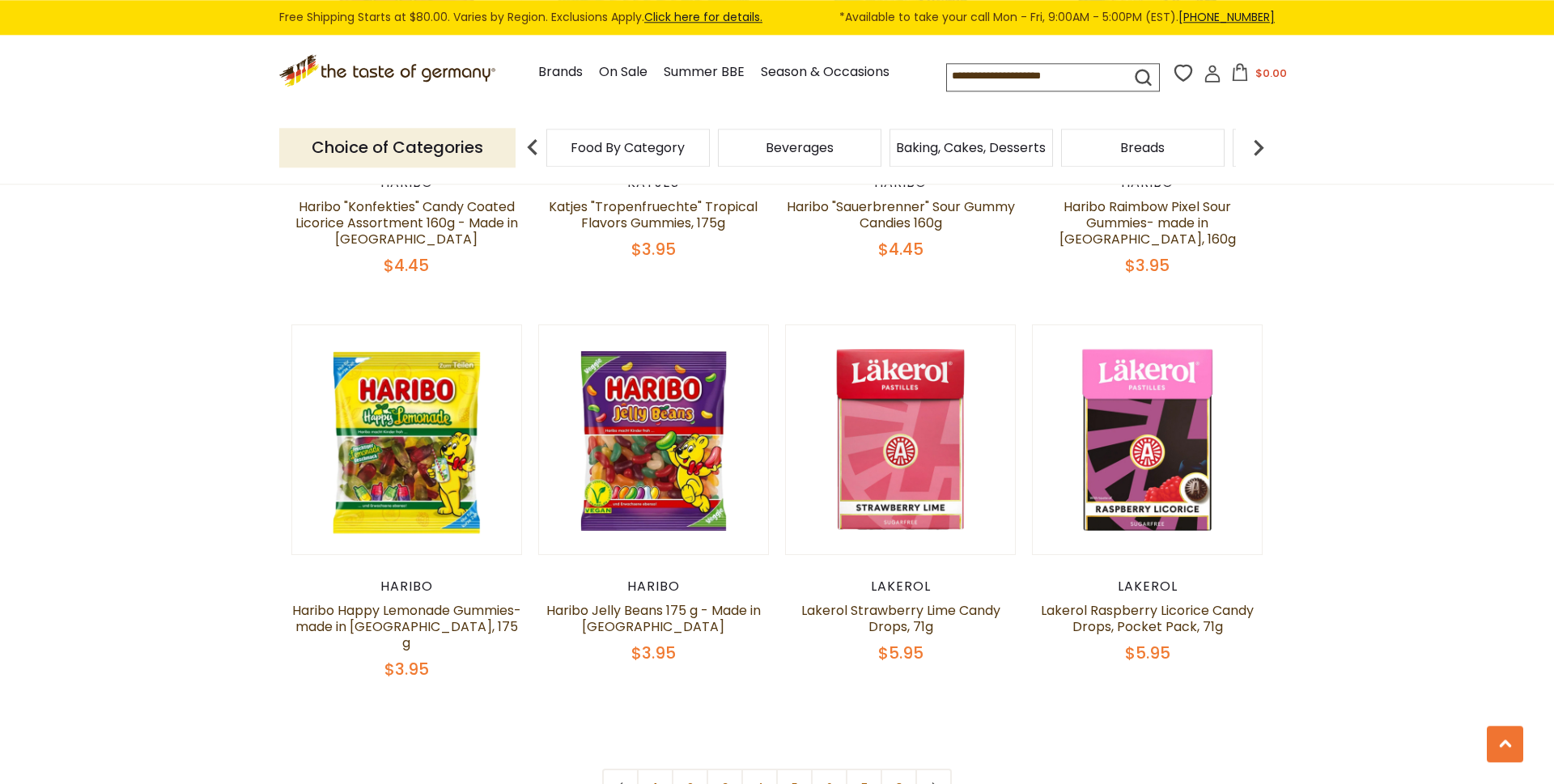
scroll to position [3714, 0]
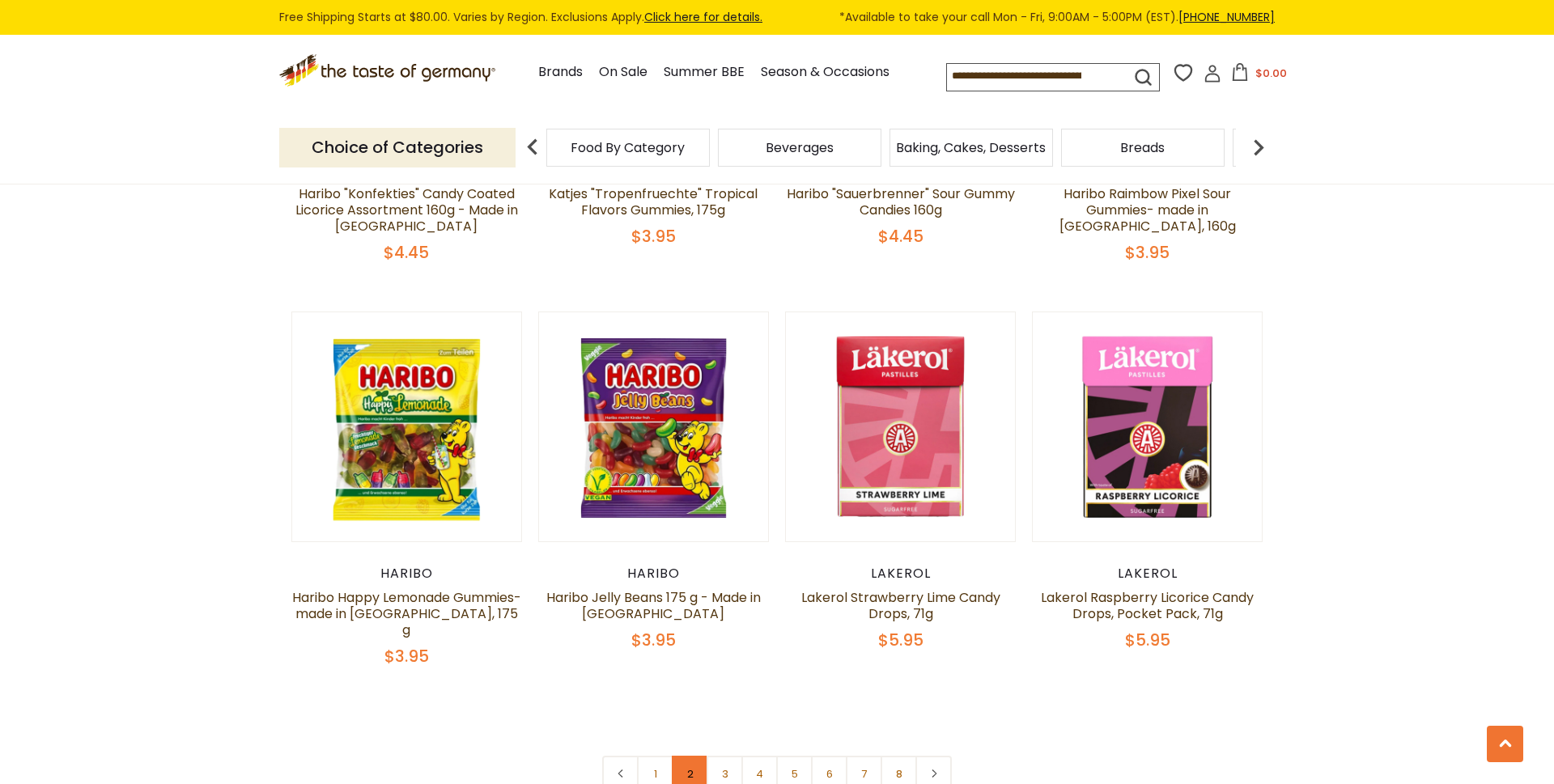
click at [689, 756] on link "2" at bounding box center [690, 773] width 36 height 36
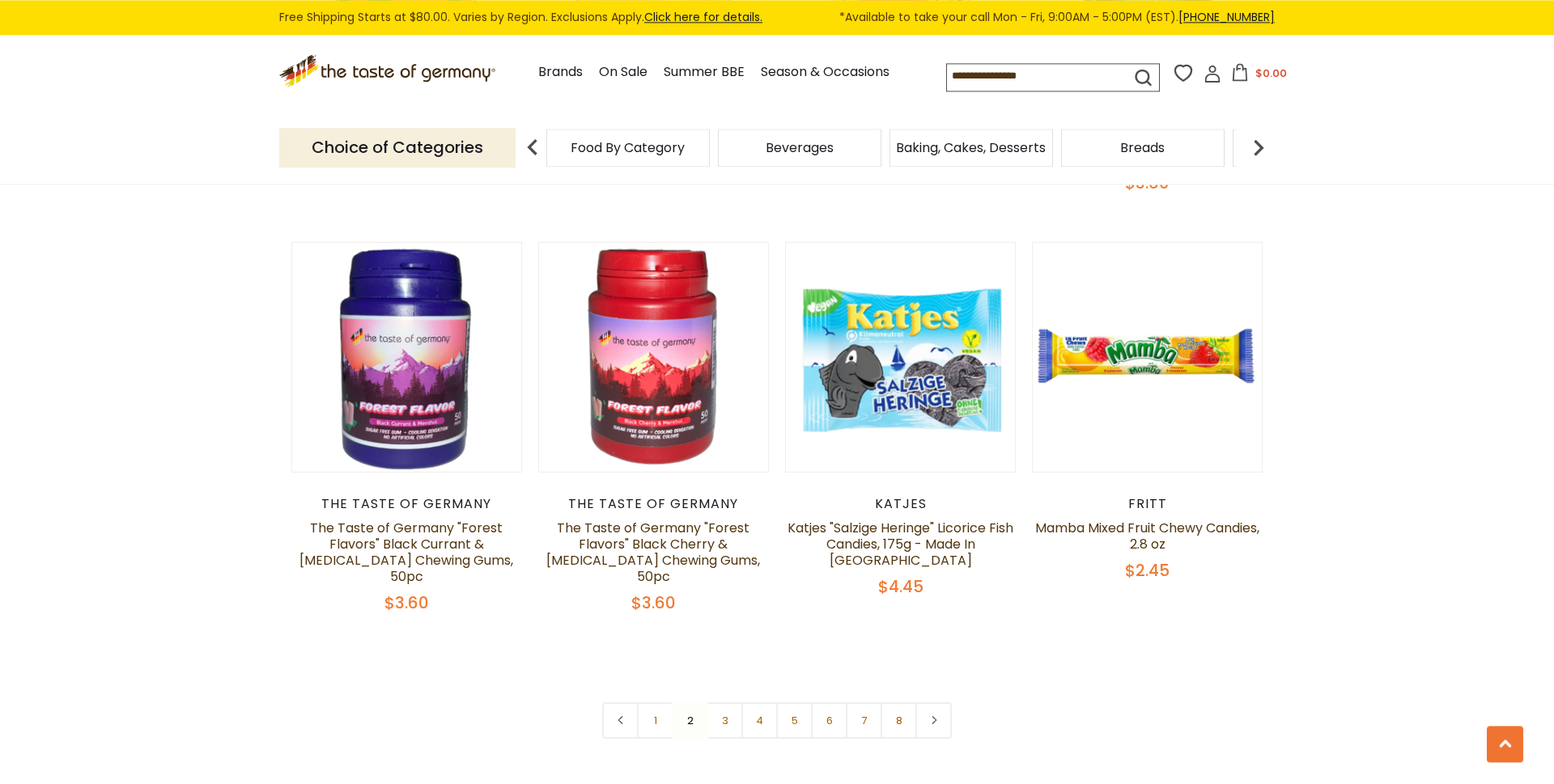
scroll to position [3732, 0]
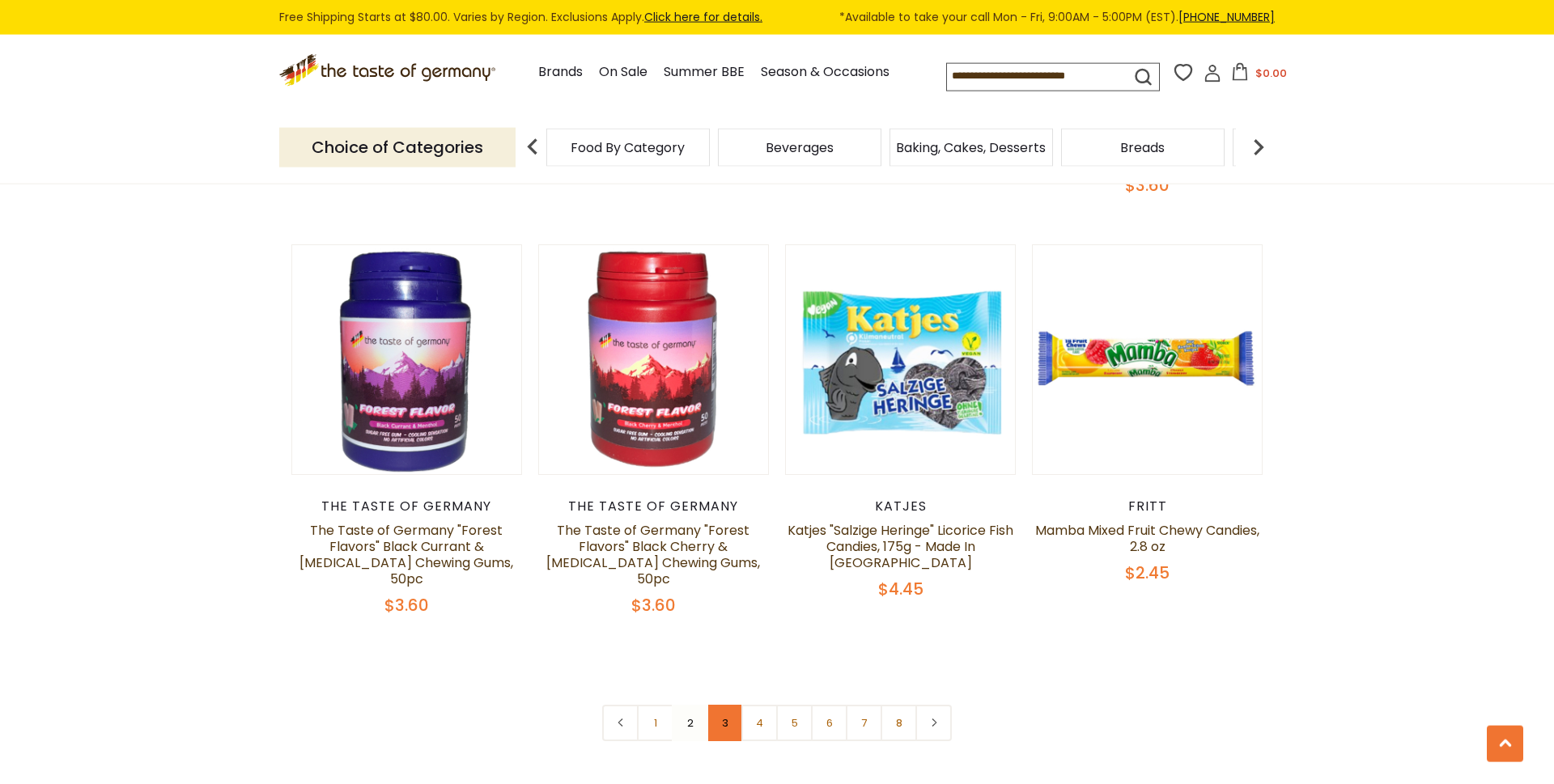
click at [726, 705] on link "3" at bounding box center [724, 723] width 36 height 36
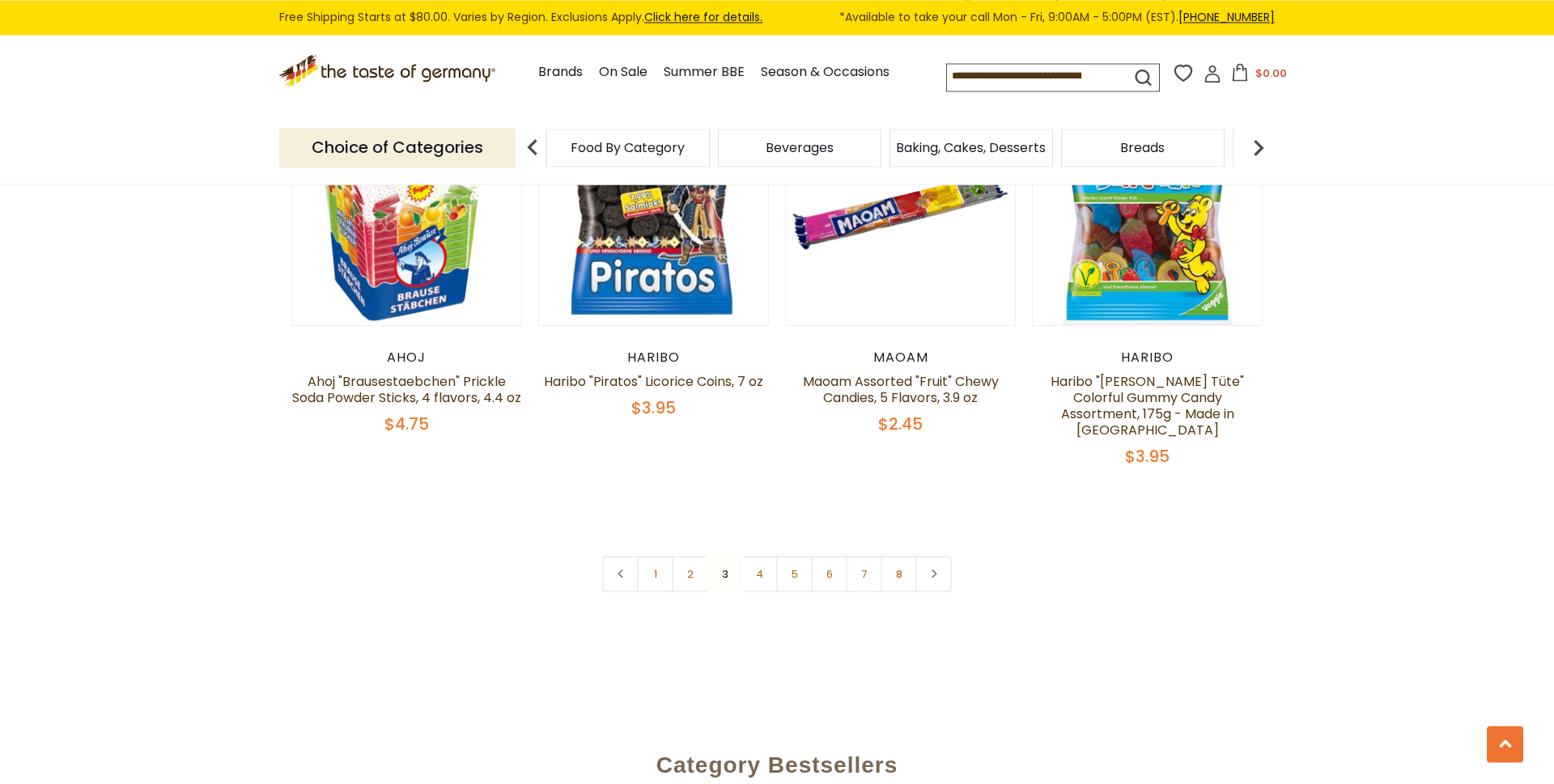
scroll to position [3898, 0]
click at [755, 555] on link "4" at bounding box center [759, 573] width 36 height 36
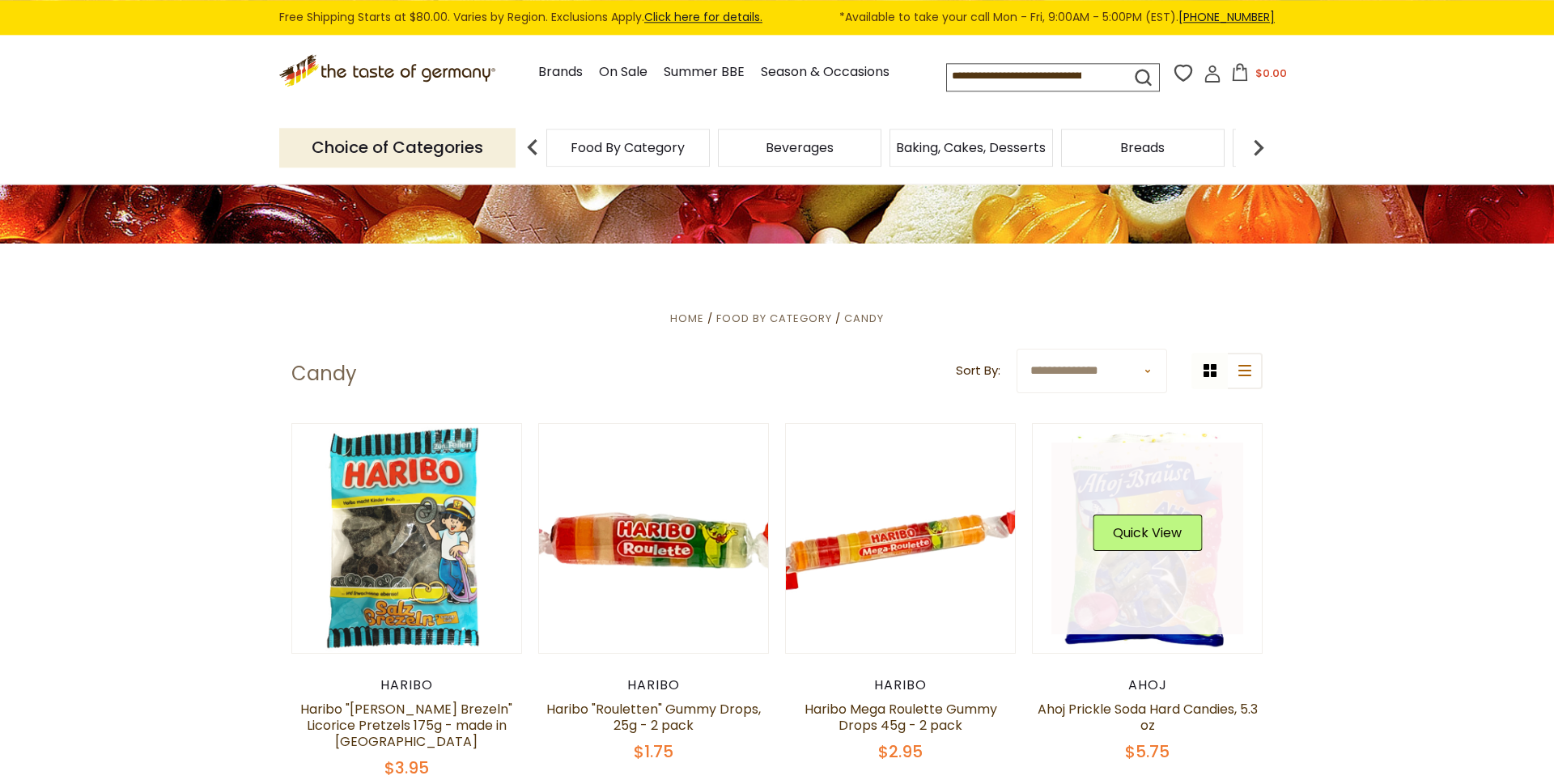
scroll to position [399, 0]
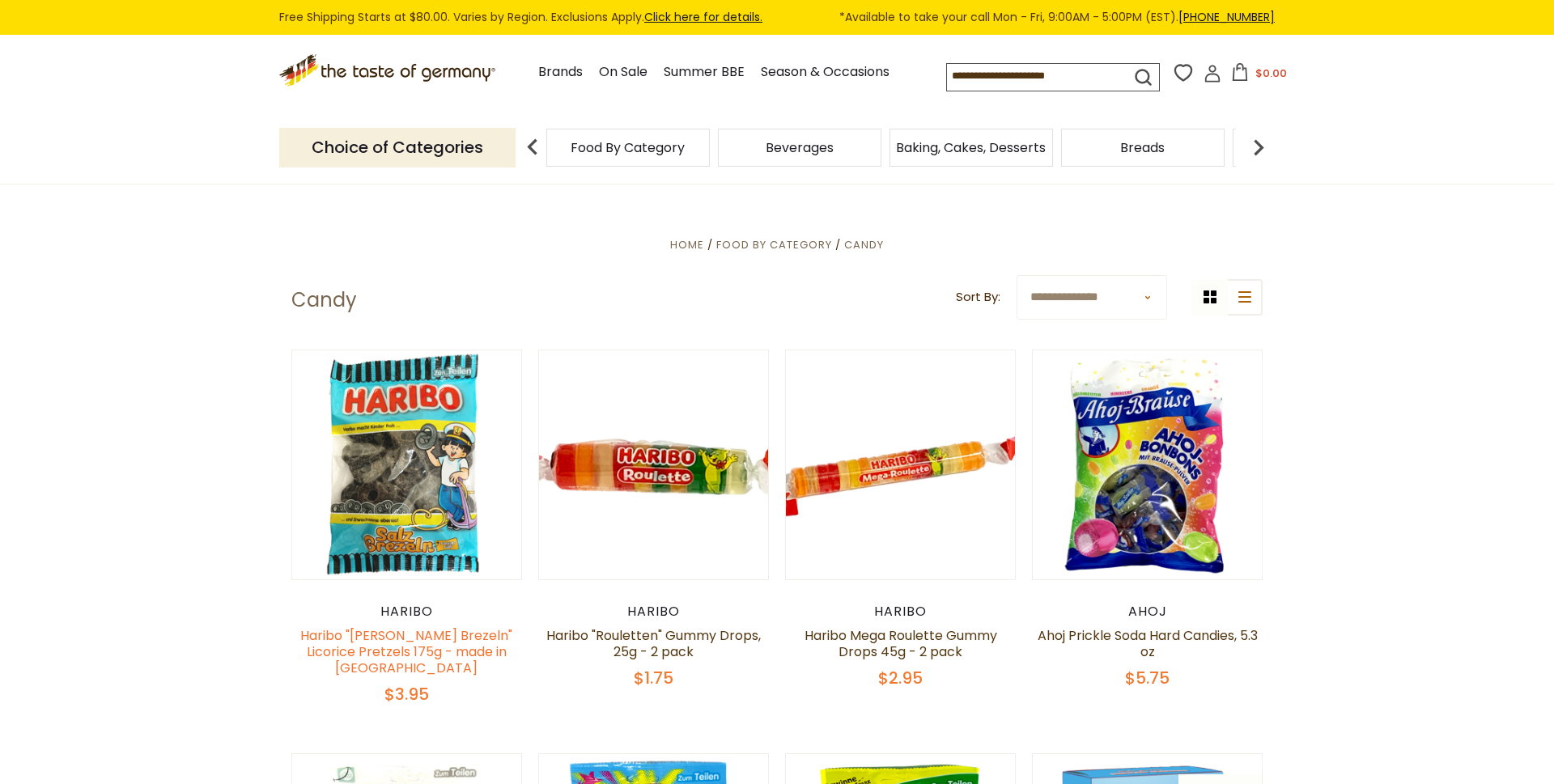
click at [420, 646] on link "Haribo "[PERSON_NAME] Brezeln" Licorice Pretzels 175g - made in [GEOGRAPHIC_DAT…" at bounding box center [406, 651] width 212 height 51
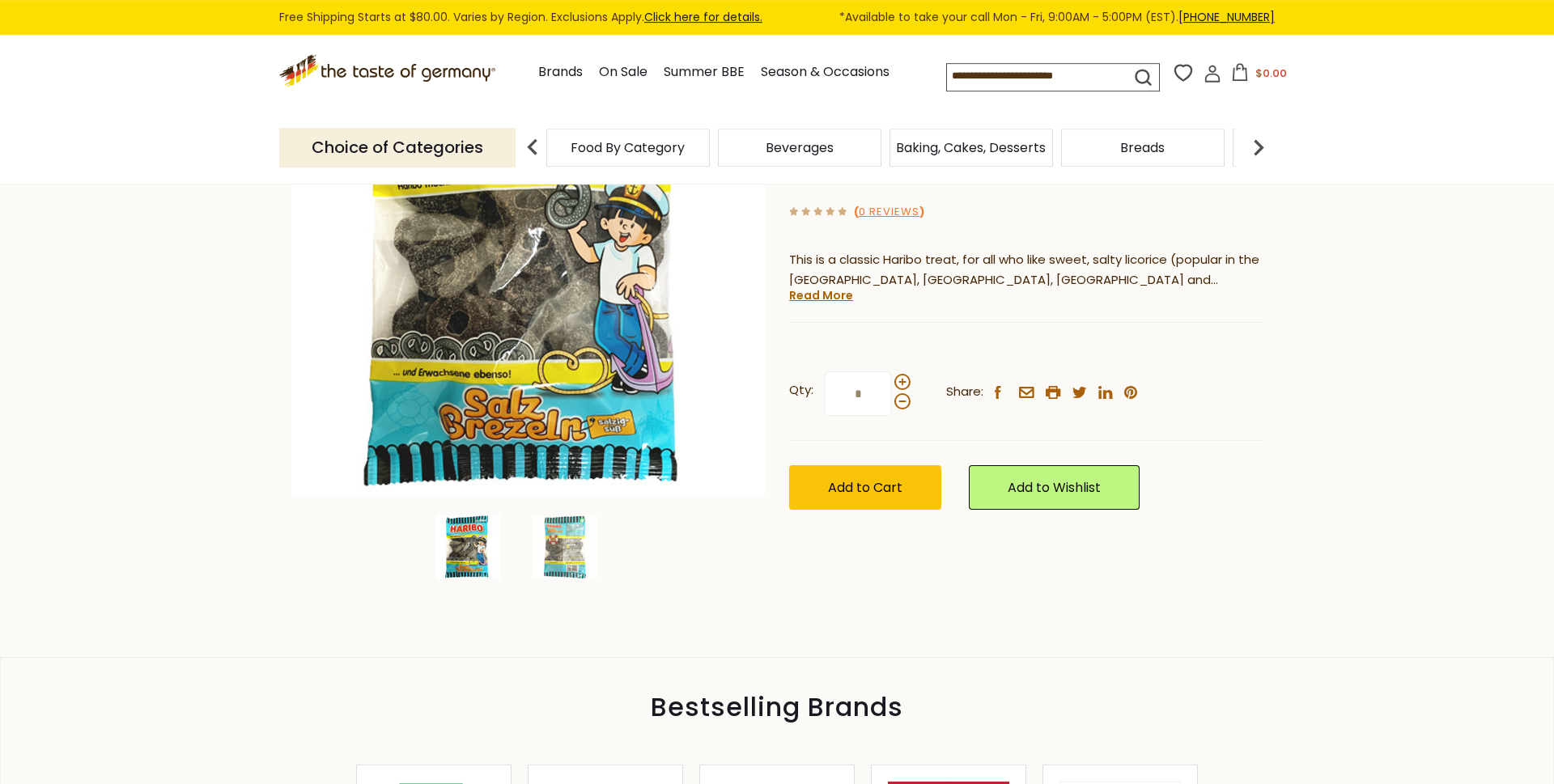
scroll to position [275, 0]
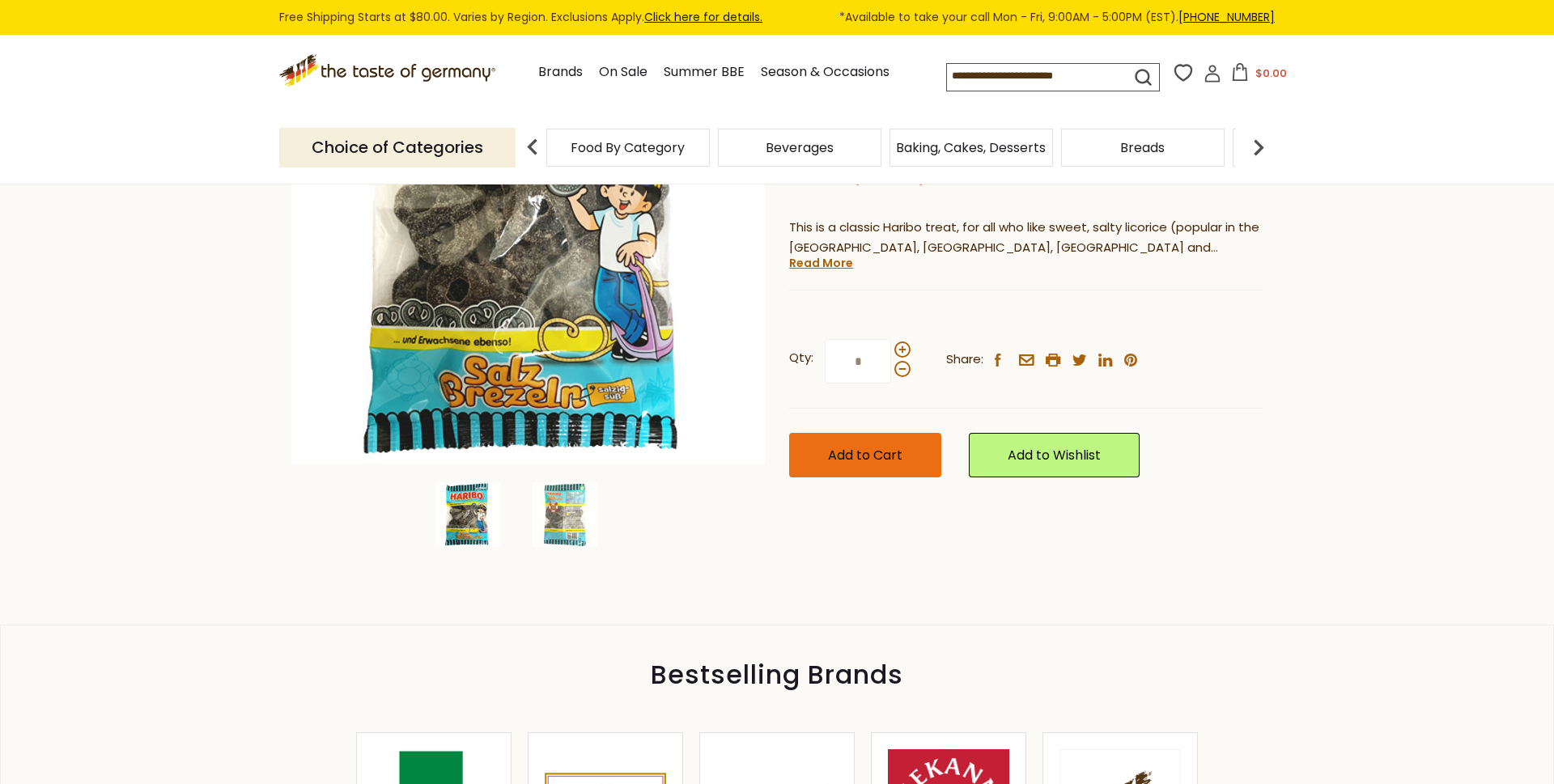
click at [842, 454] on span "Add to Cart" at bounding box center [865, 455] width 75 height 19
click at [885, 460] on span "Add to Cart" at bounding box center [865, 455] width 75 height 19
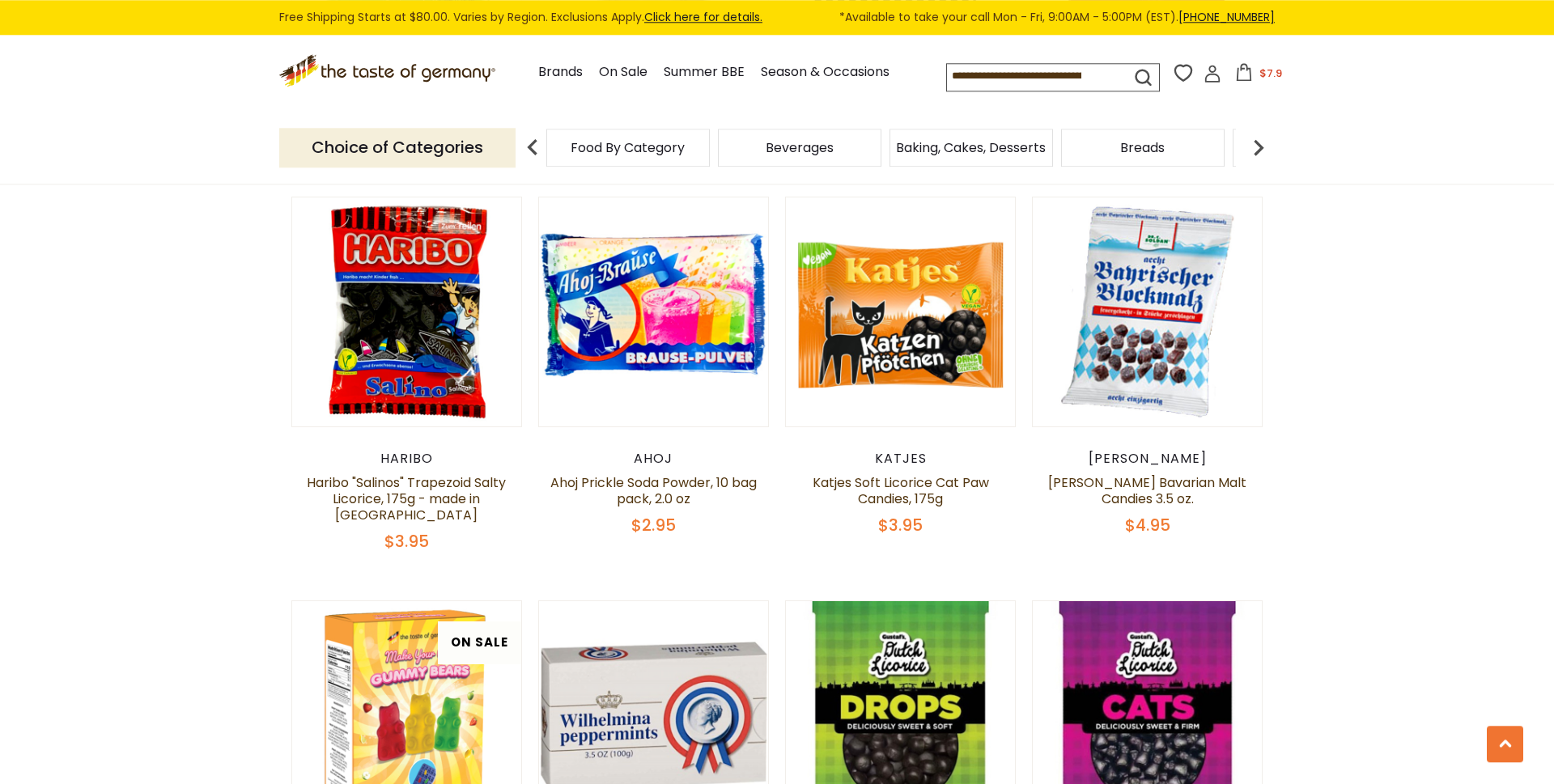
scroll to position [2186, 0]
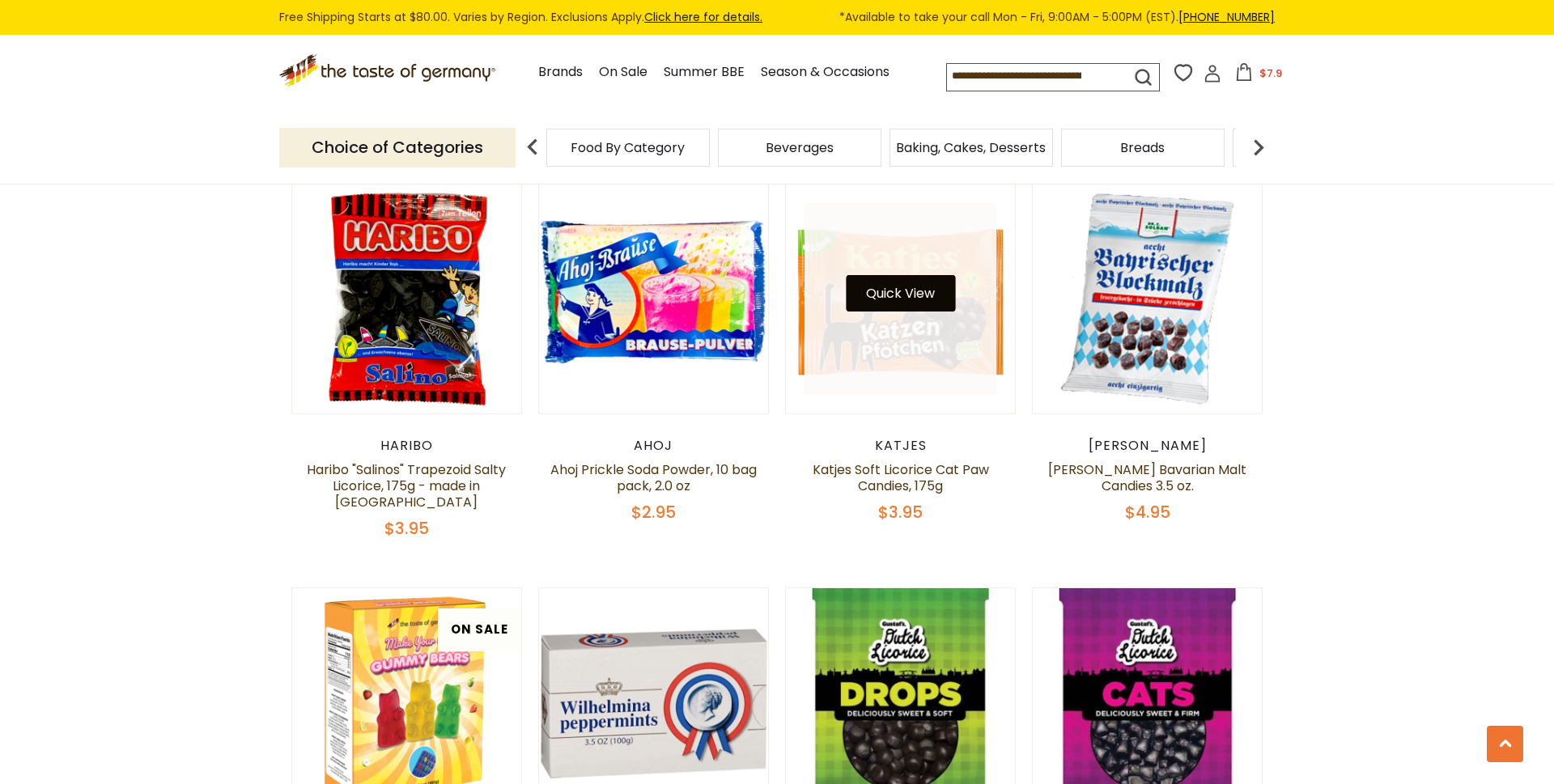
click at [927, 275] on button "Quick View" at bounding box center [900, 293] width 109 height 36
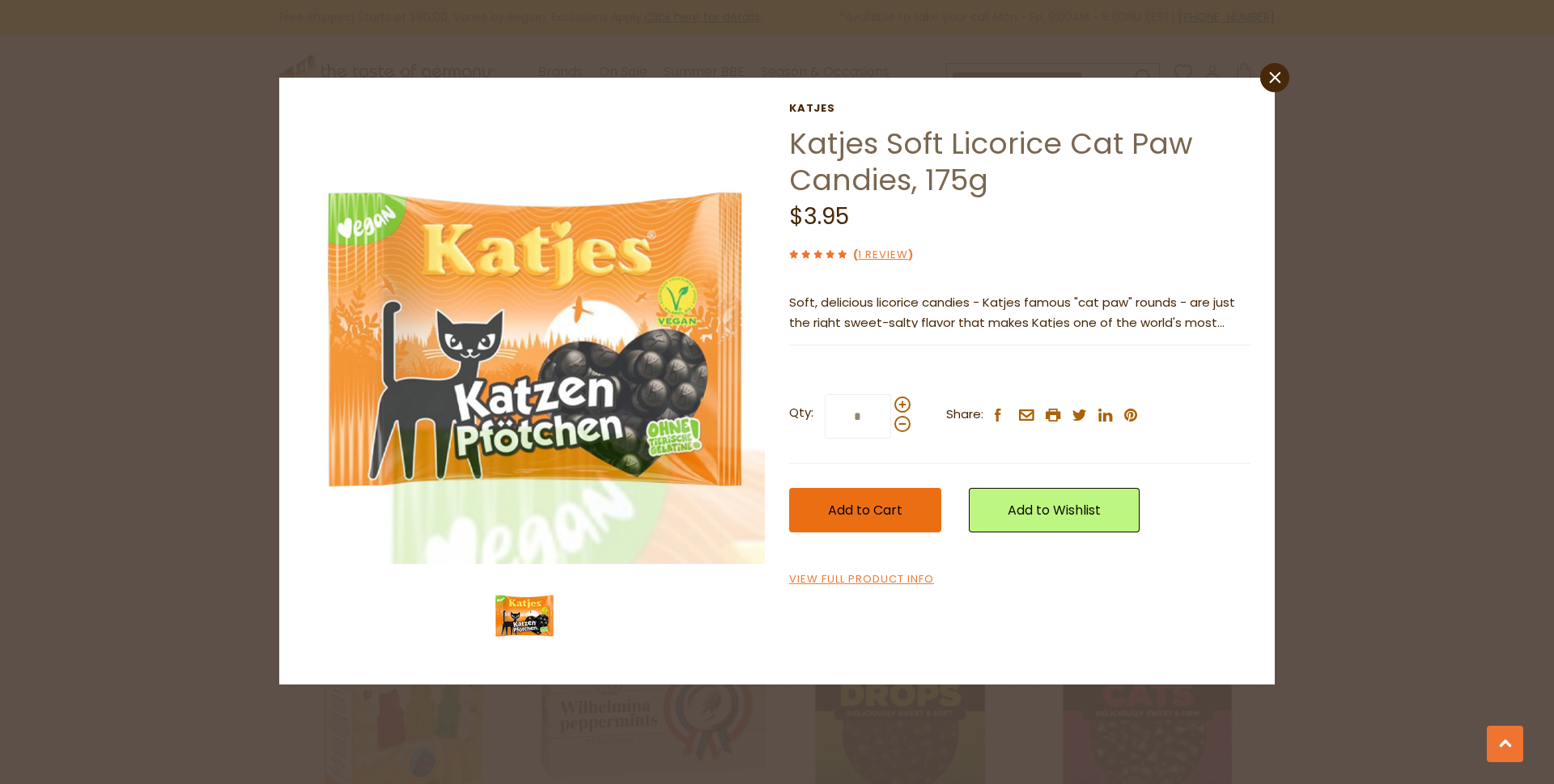
click at [882, 520] on button "Add to Cart" at bounding box center [864, 510] width 152 height 44
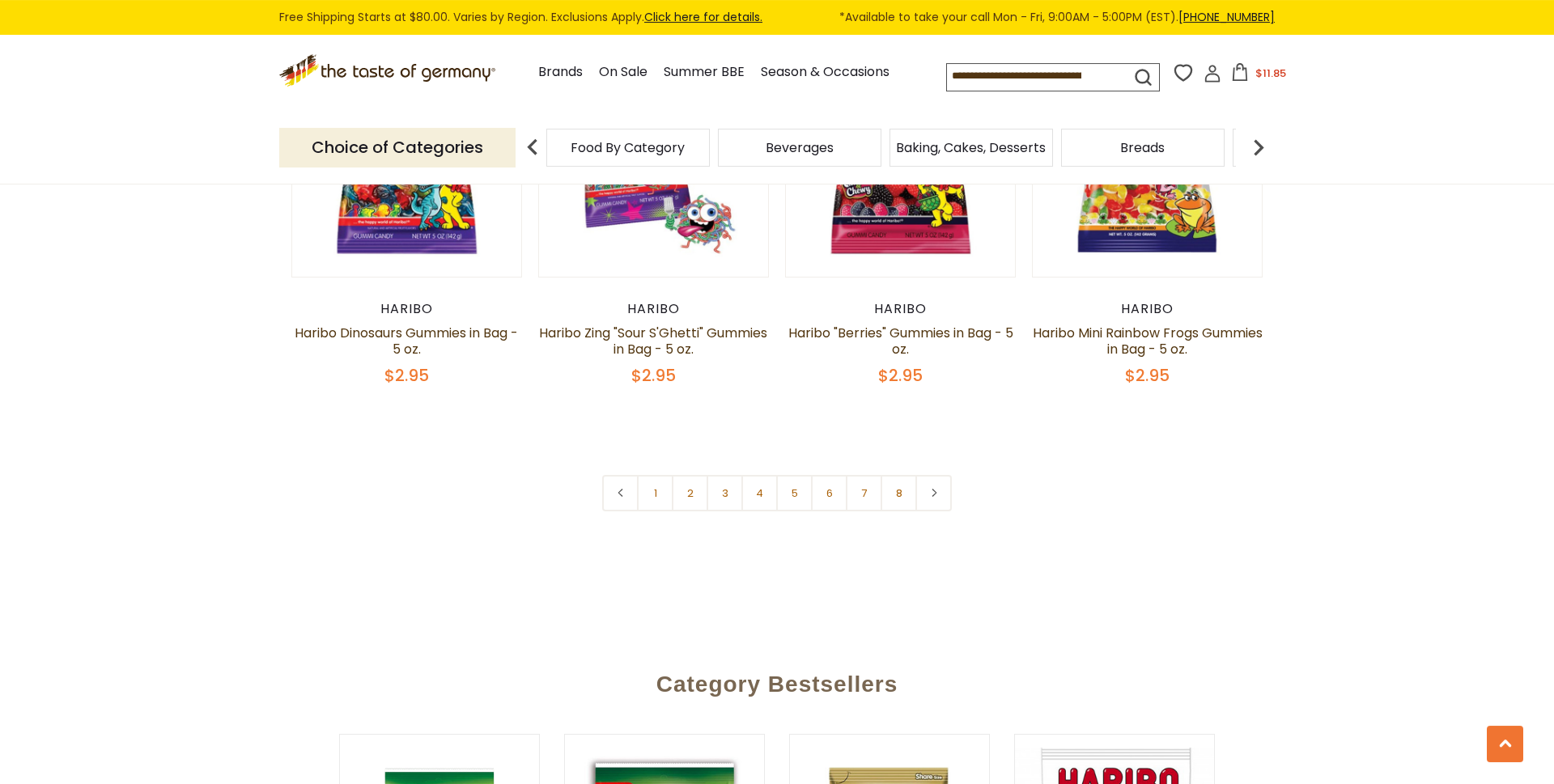
scroll to position [3935, 0]
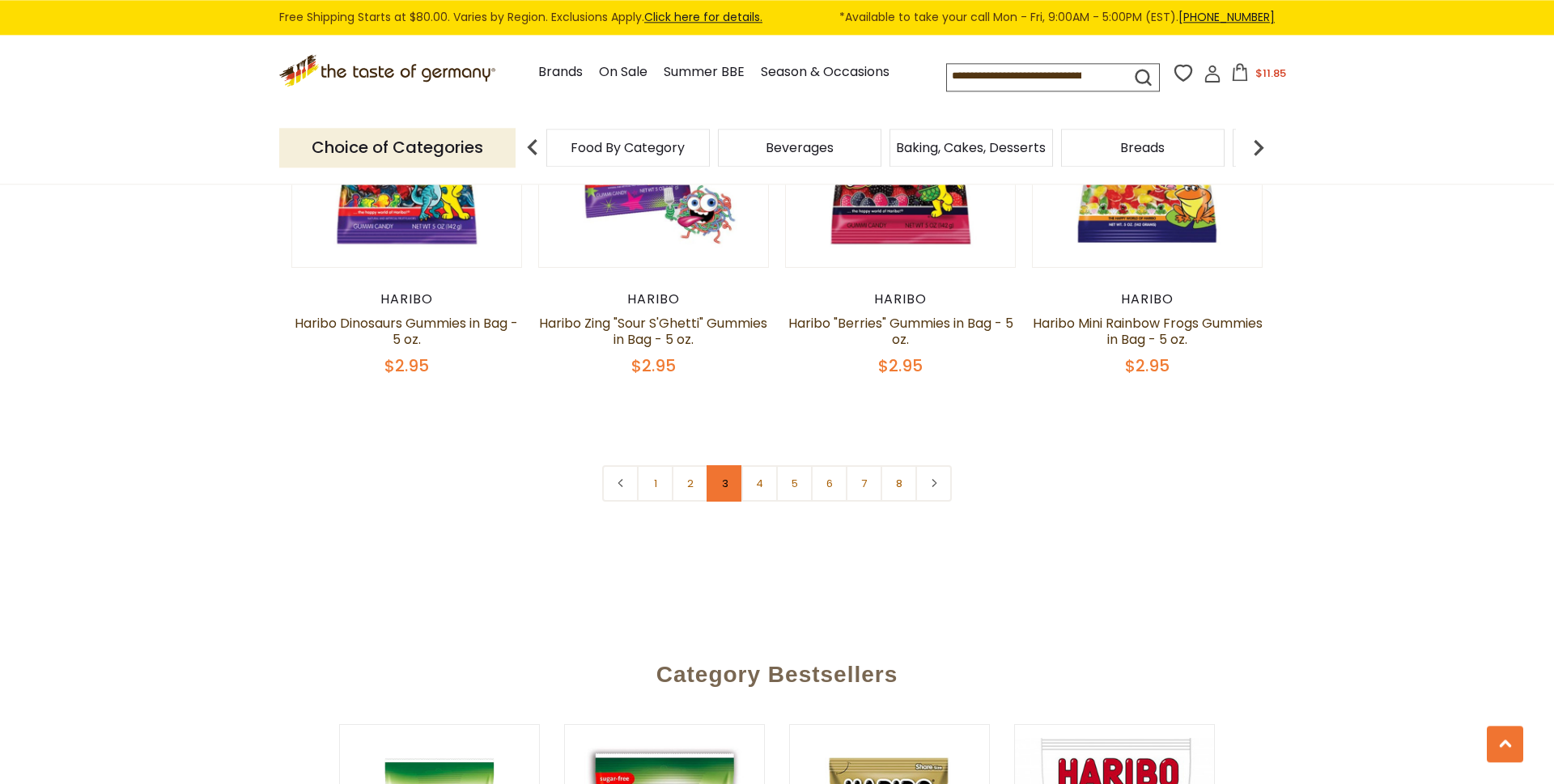
click at [726, 465] on link "3" at bounding box center [724, 483] width 36 height 36
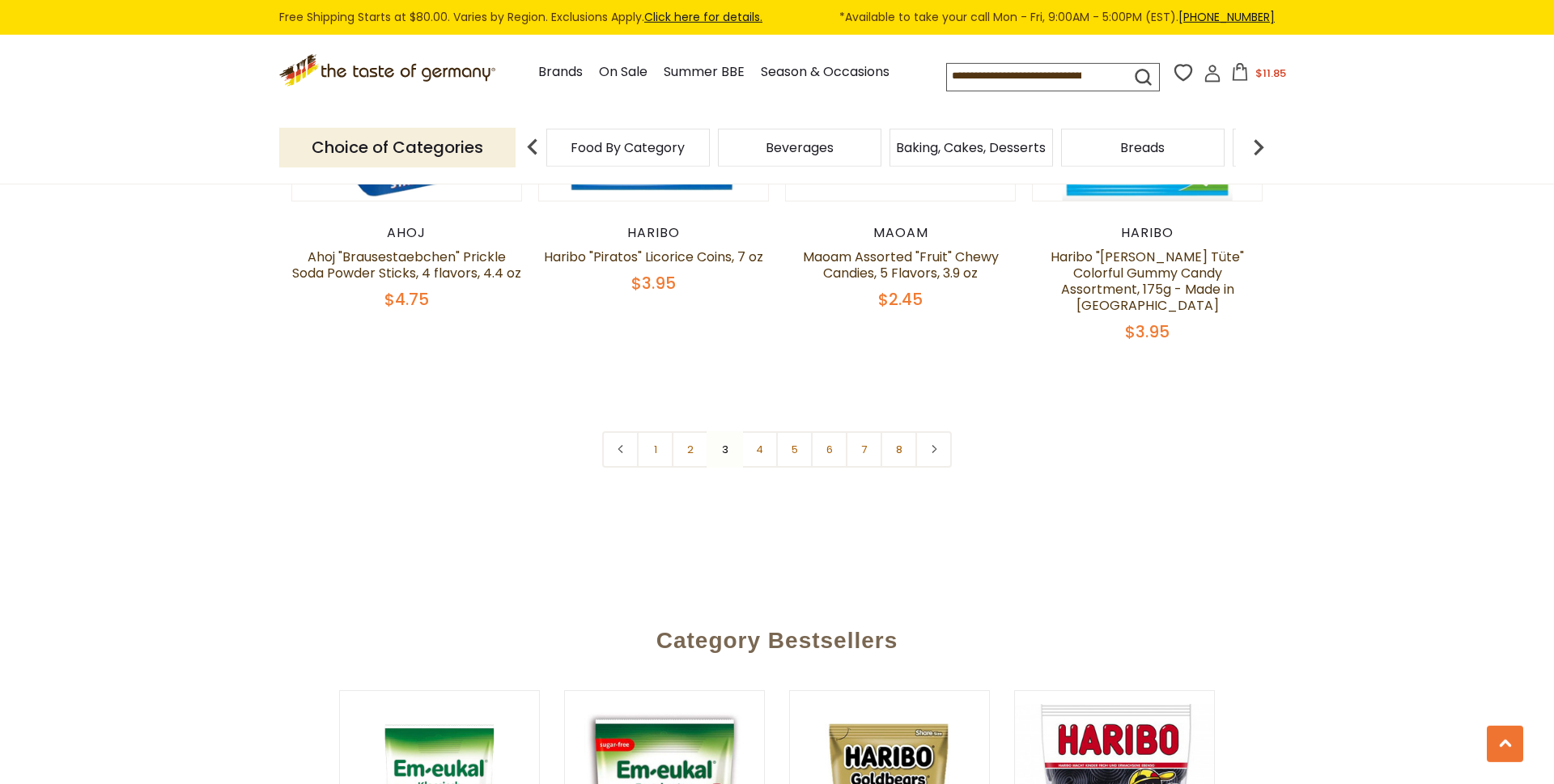
scroll to position [4011, 0]
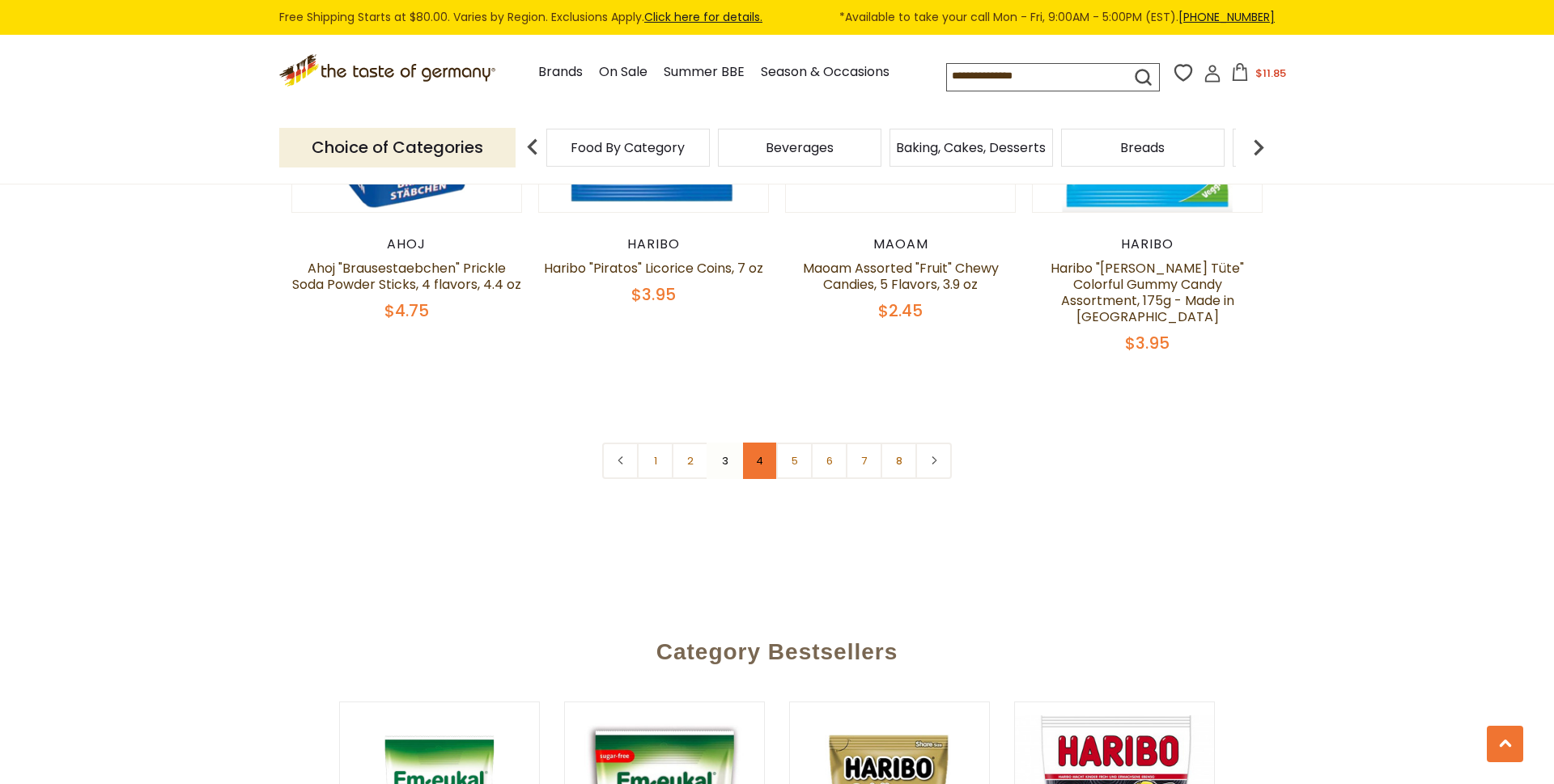
click at [765, 442] on link "4" at bounding box center [759, 460] width 36 height 36
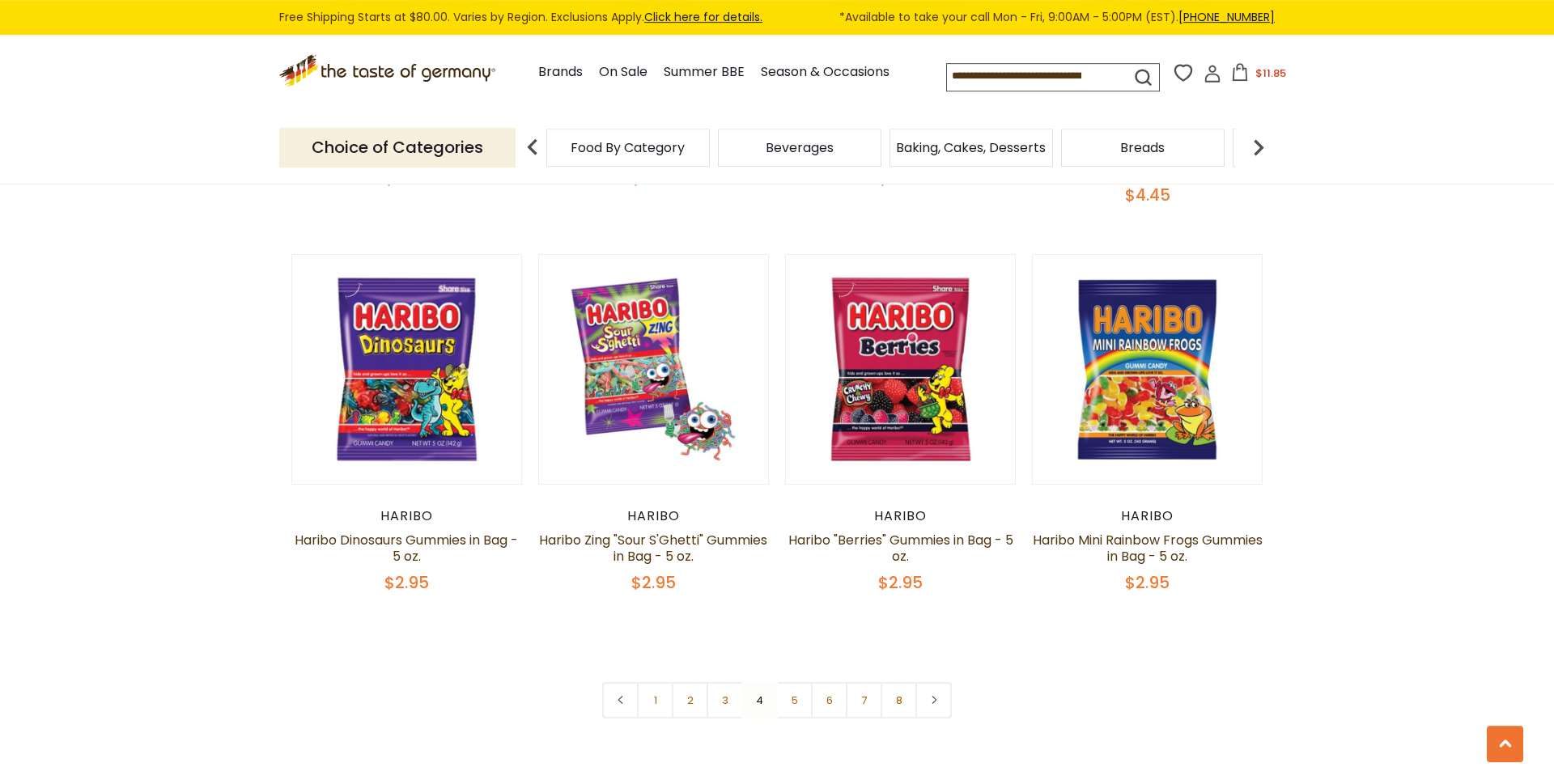
scroll to position [3747, 0]
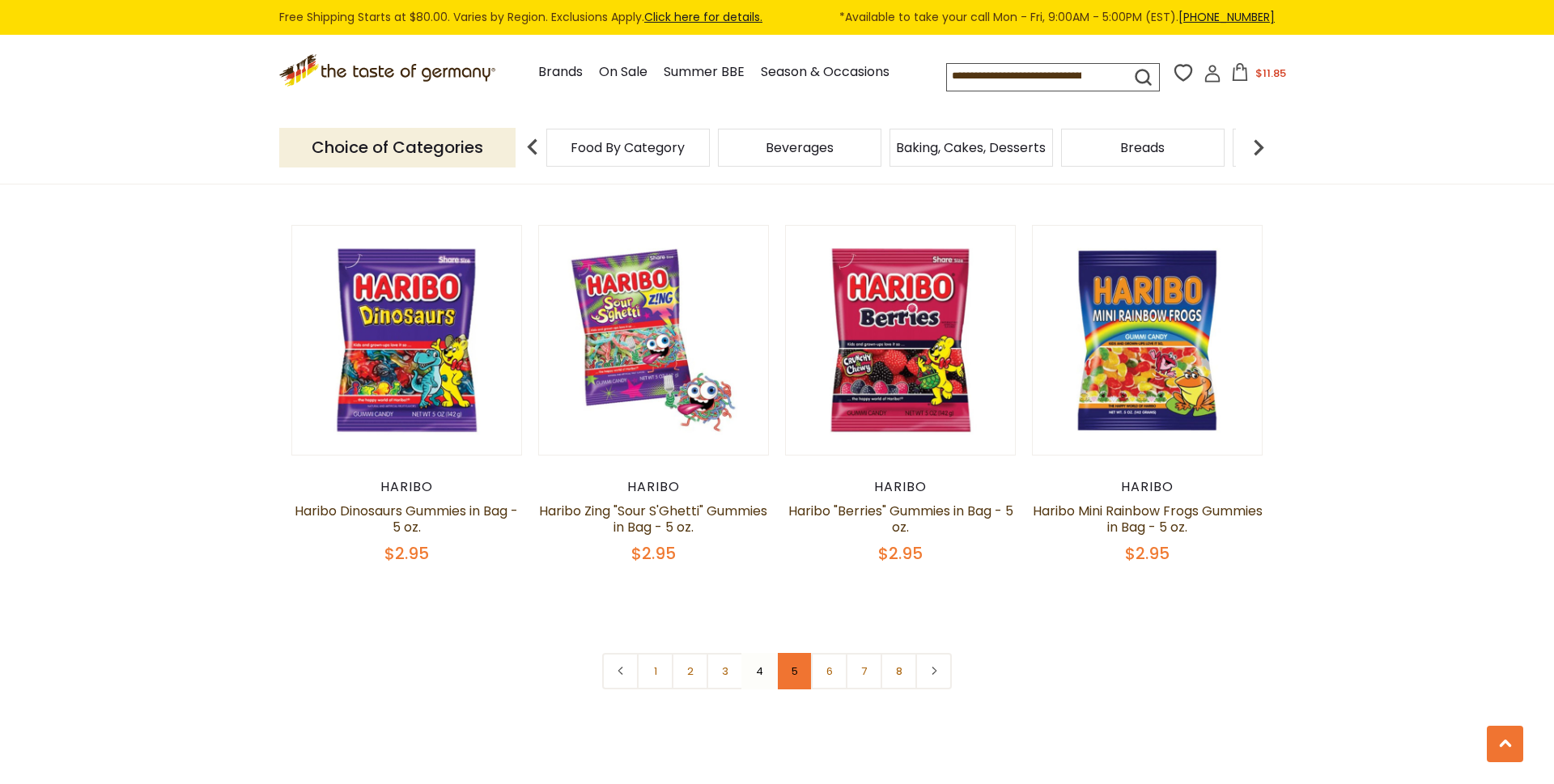
click at [793, 653] on link "5" at bounding box center [794, 671] width 36 height 36
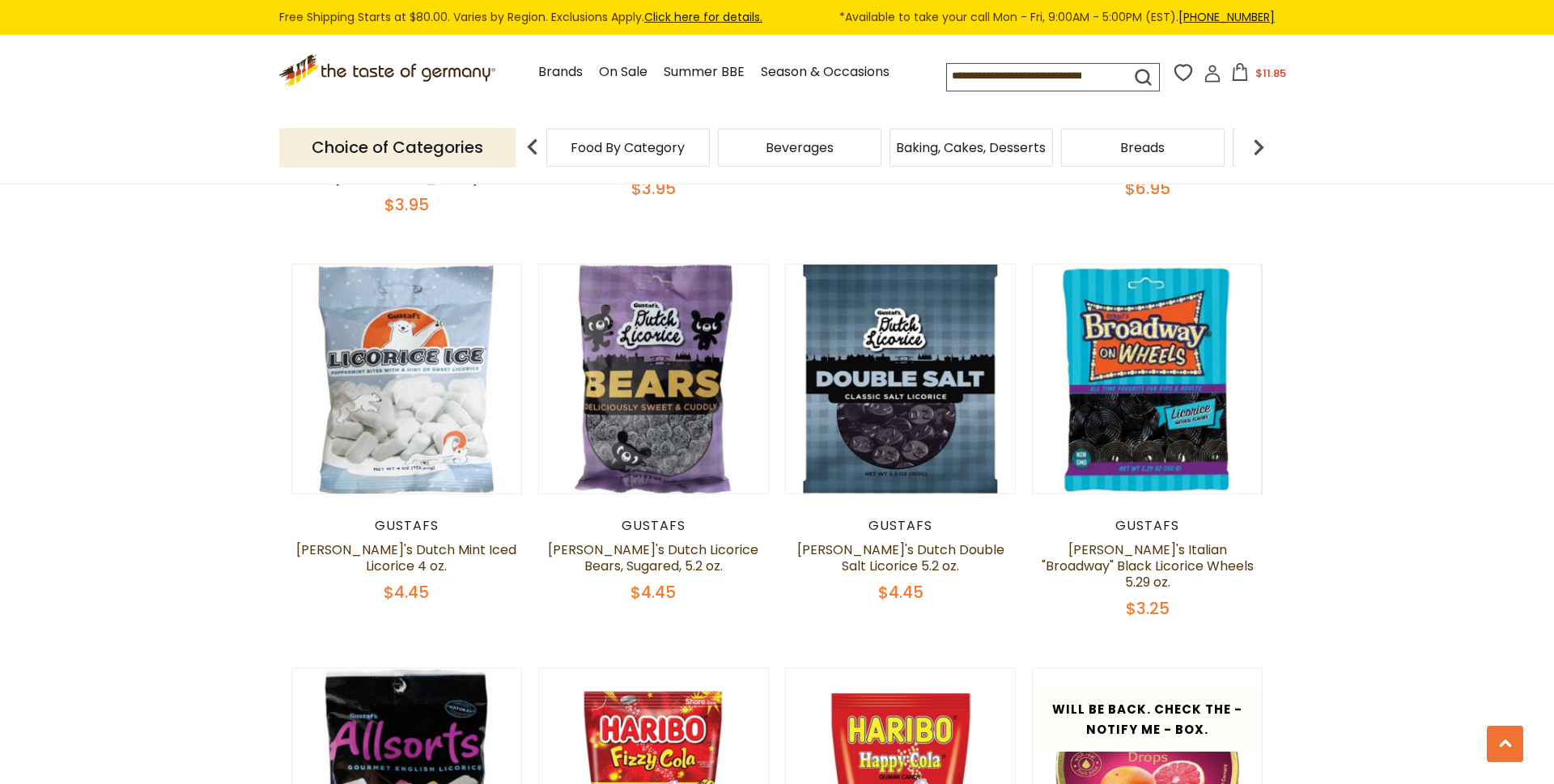
scroll to position [1335, 0]
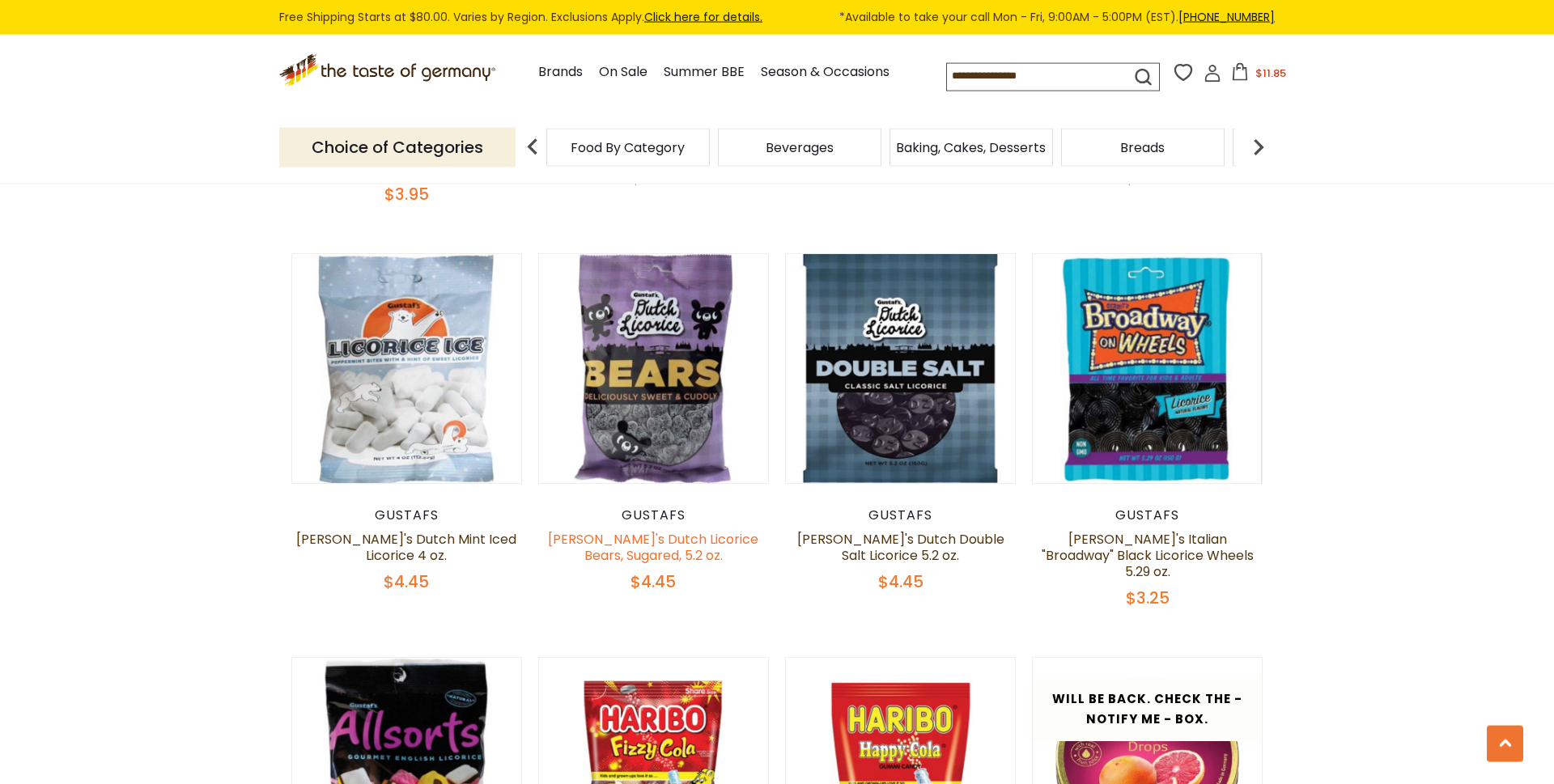
click at [689, 530] on link "[PERSON_NAME]'s Dutch Licorice Bears, Sugared, 5.2 oz." at bounding box center [653, 547] width 210 height 35
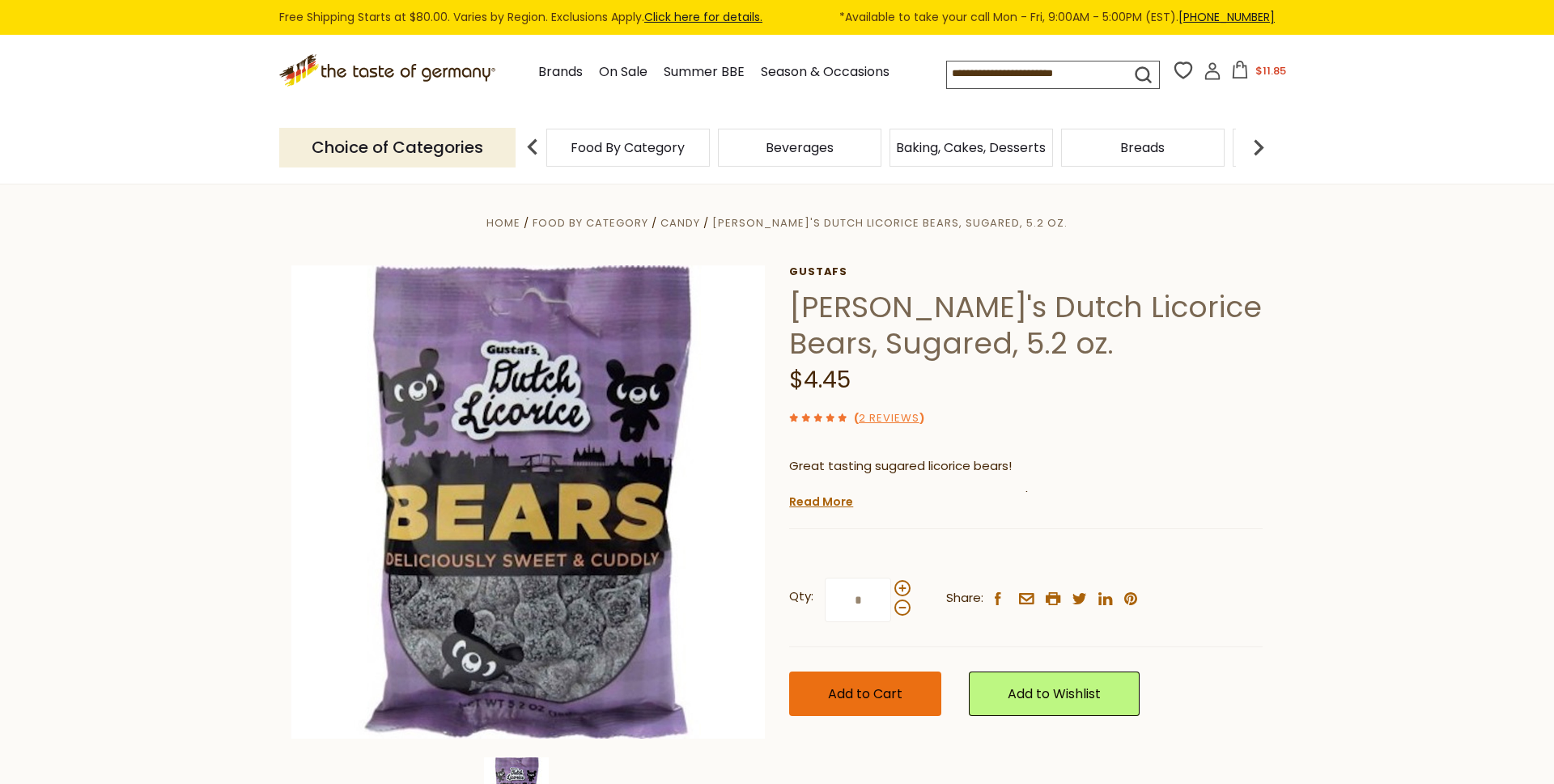
click at [896, 703] on span "Add to Cart" at bounding box center [865, 693] width 75 height 19
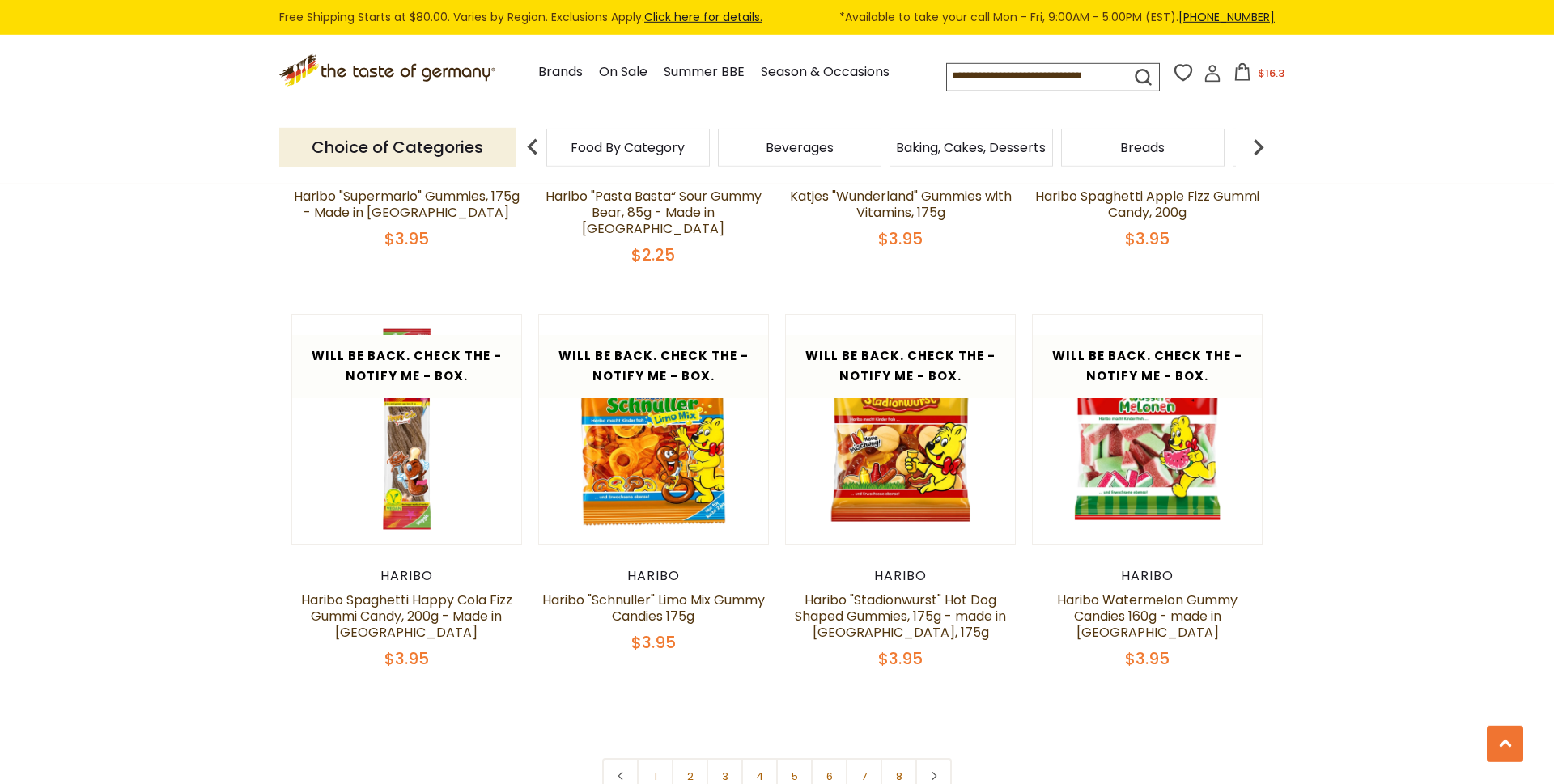
scroll to position [3726, 0]
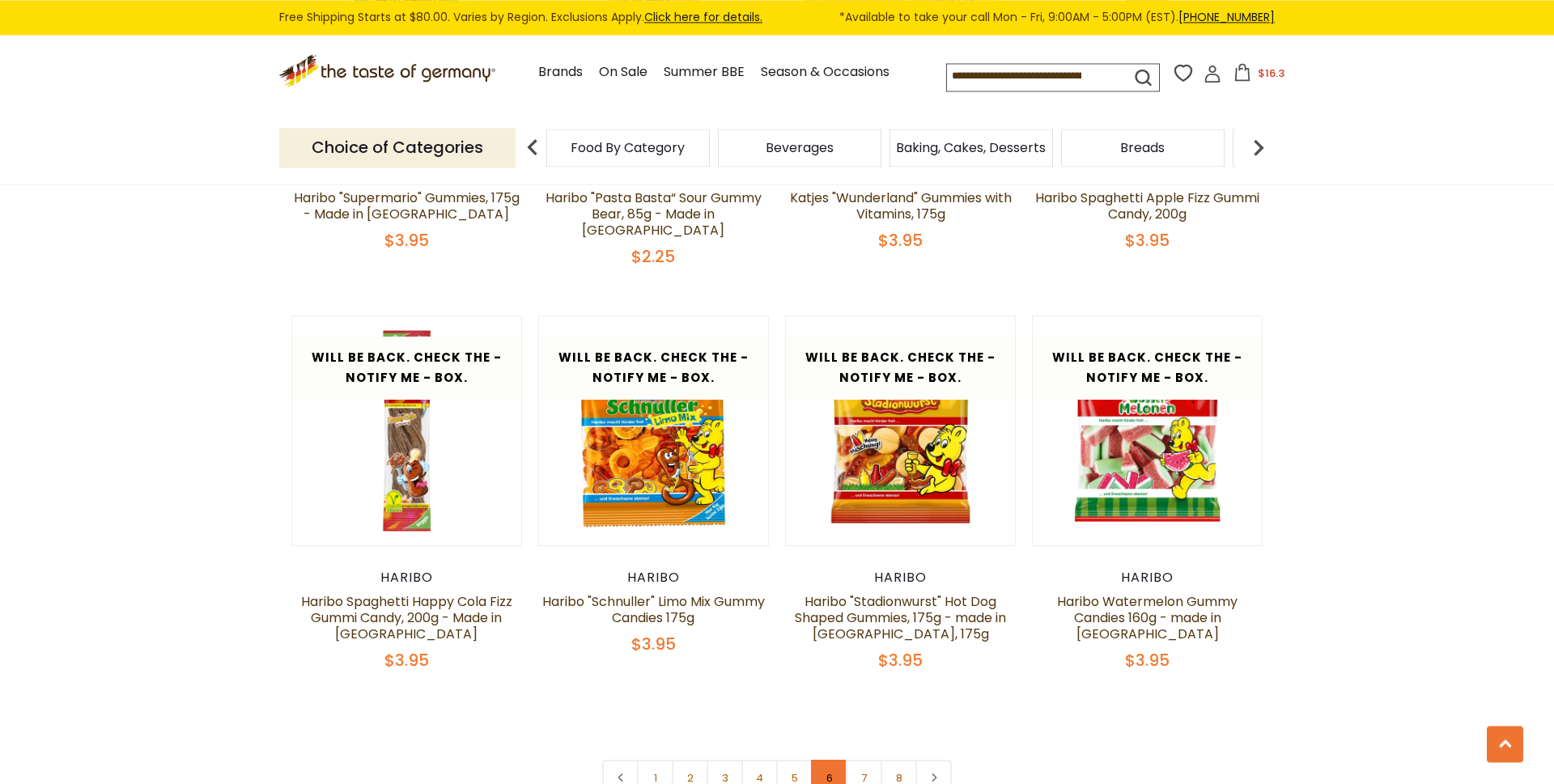
click at [820, 760] on link "6" at bounding box center [829, 778] width 36 height 36
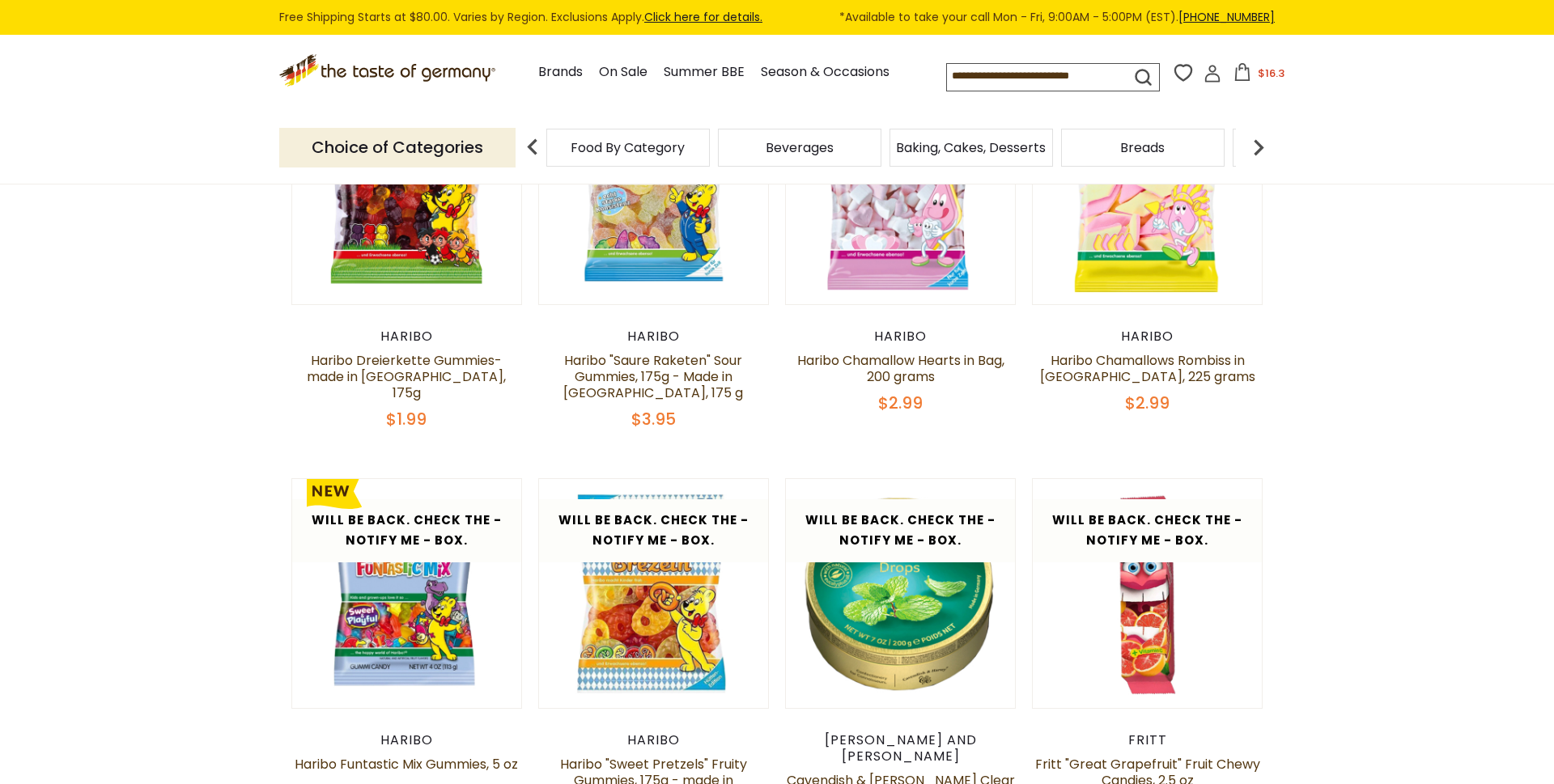
scroll to position [635, 0]
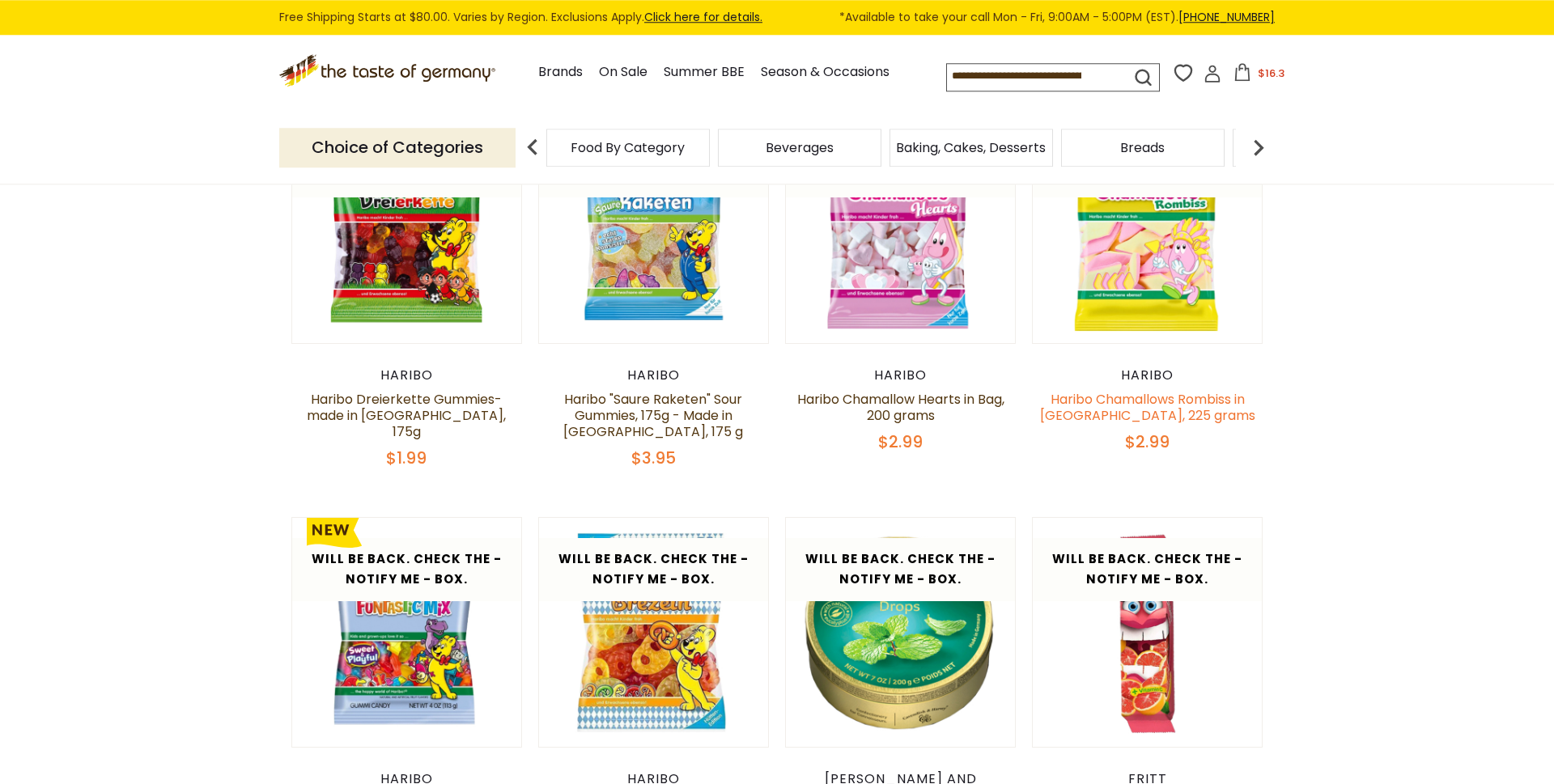
click at [1153, 415] on link "Haribo Chamallows Rombiss in Bag, 225 grams" at bounding box center [1147, 407] width 215 height 35
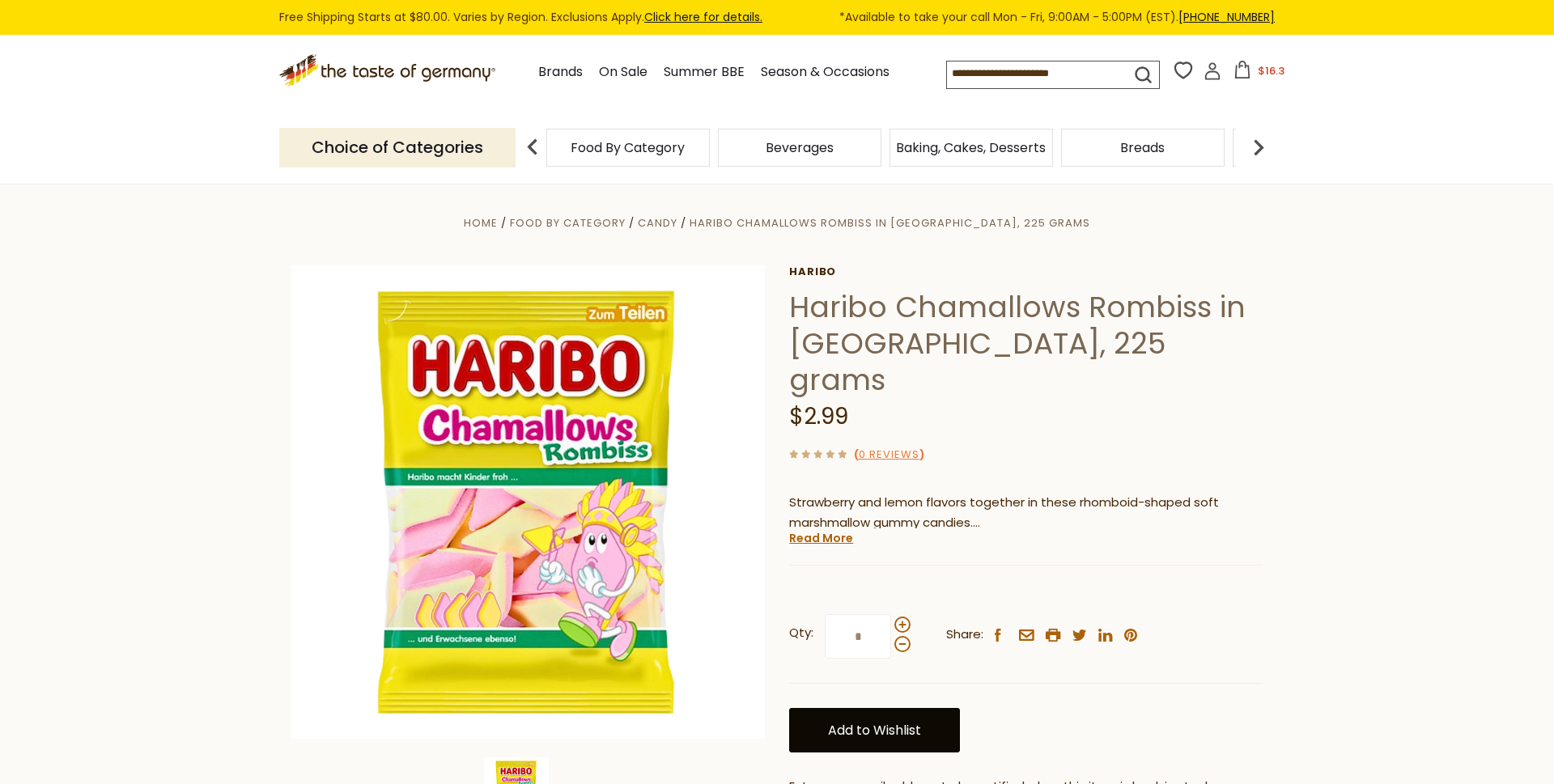
click at [914, 708] on link "Add to Wishlist" at bounding box center [874, 731] width 171 height 44
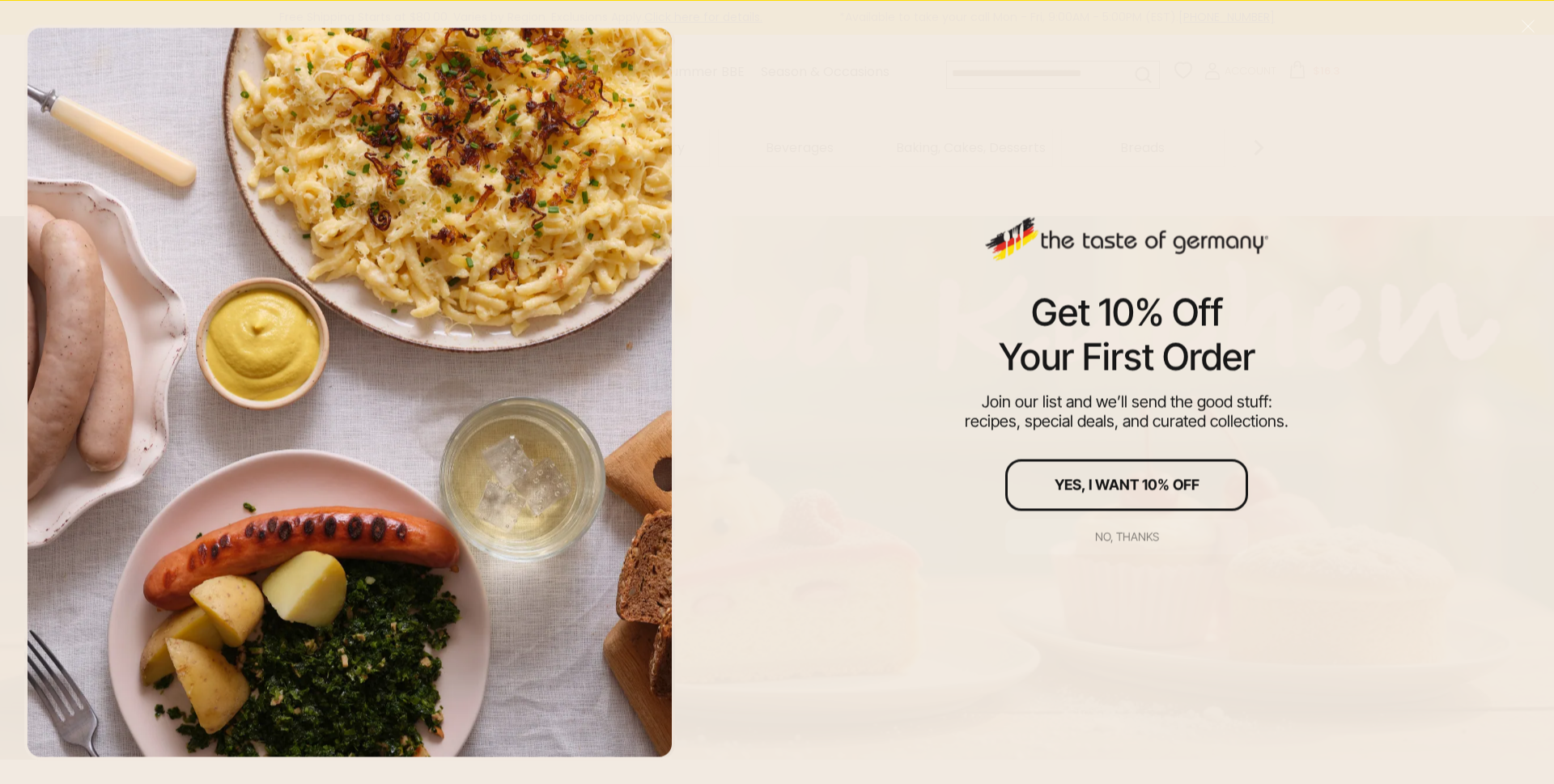
click at [1139, 539] on div "No, thanks" at bounding box center [1127, 536] width 64 height 12
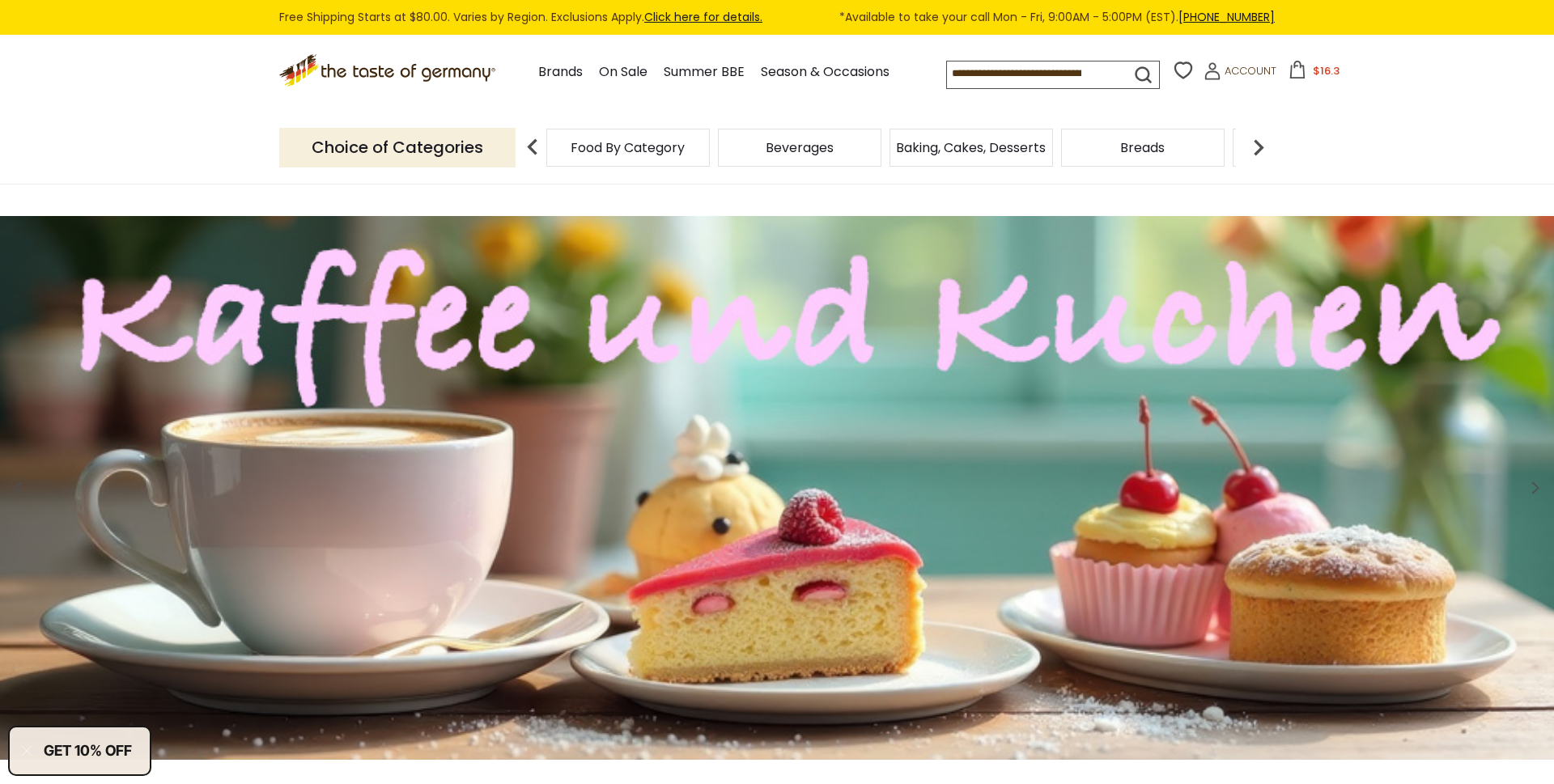
click at [1266, 142] on img at bounding box center [1259, 147] width 32 height 32
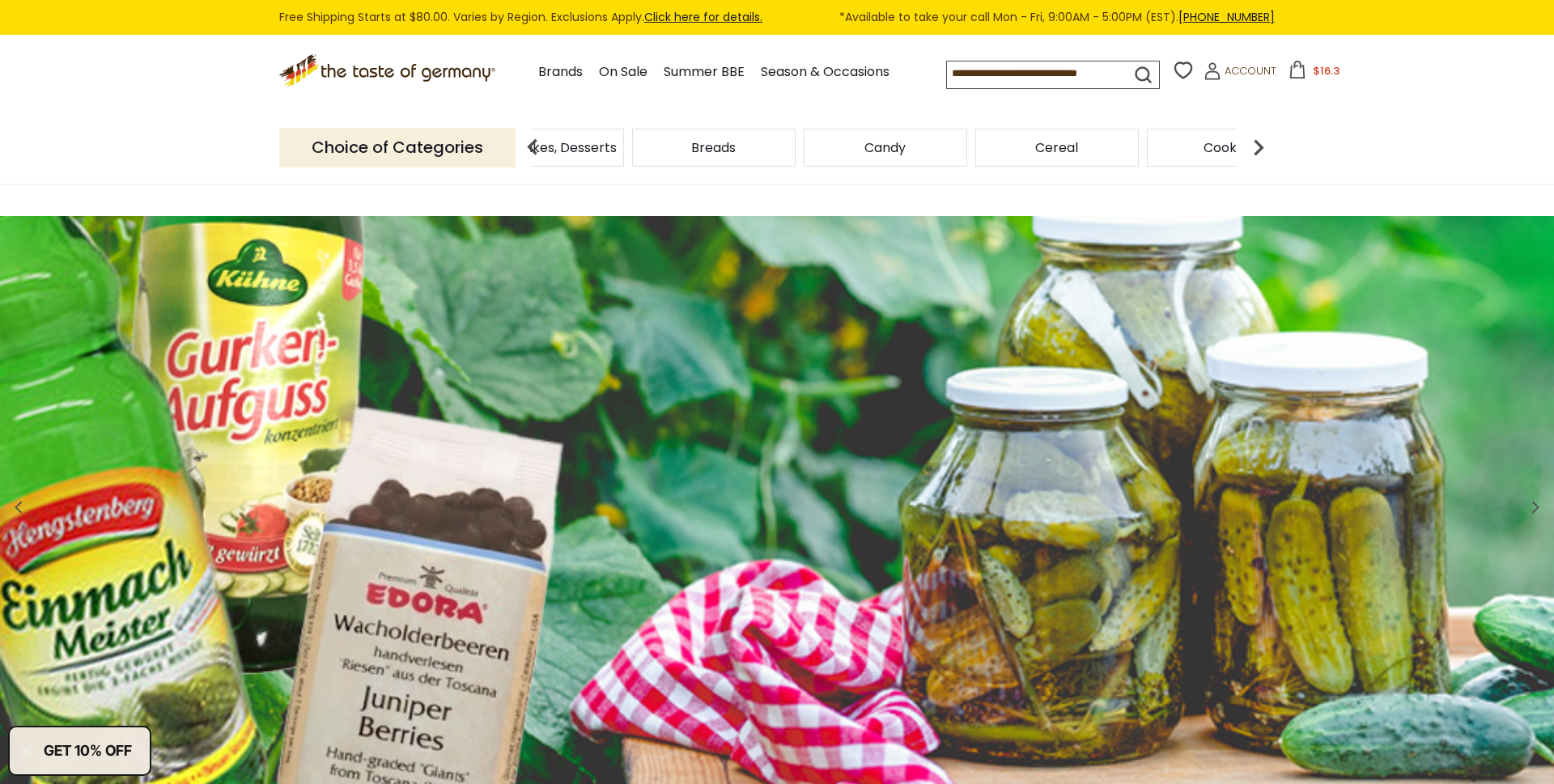
click at [1266, 142] on img at bounding box center [1259, 147] width 32 height 32
click at [854, 142] on span "Cereal" at bounding box center [842, 148] width 43 height 12
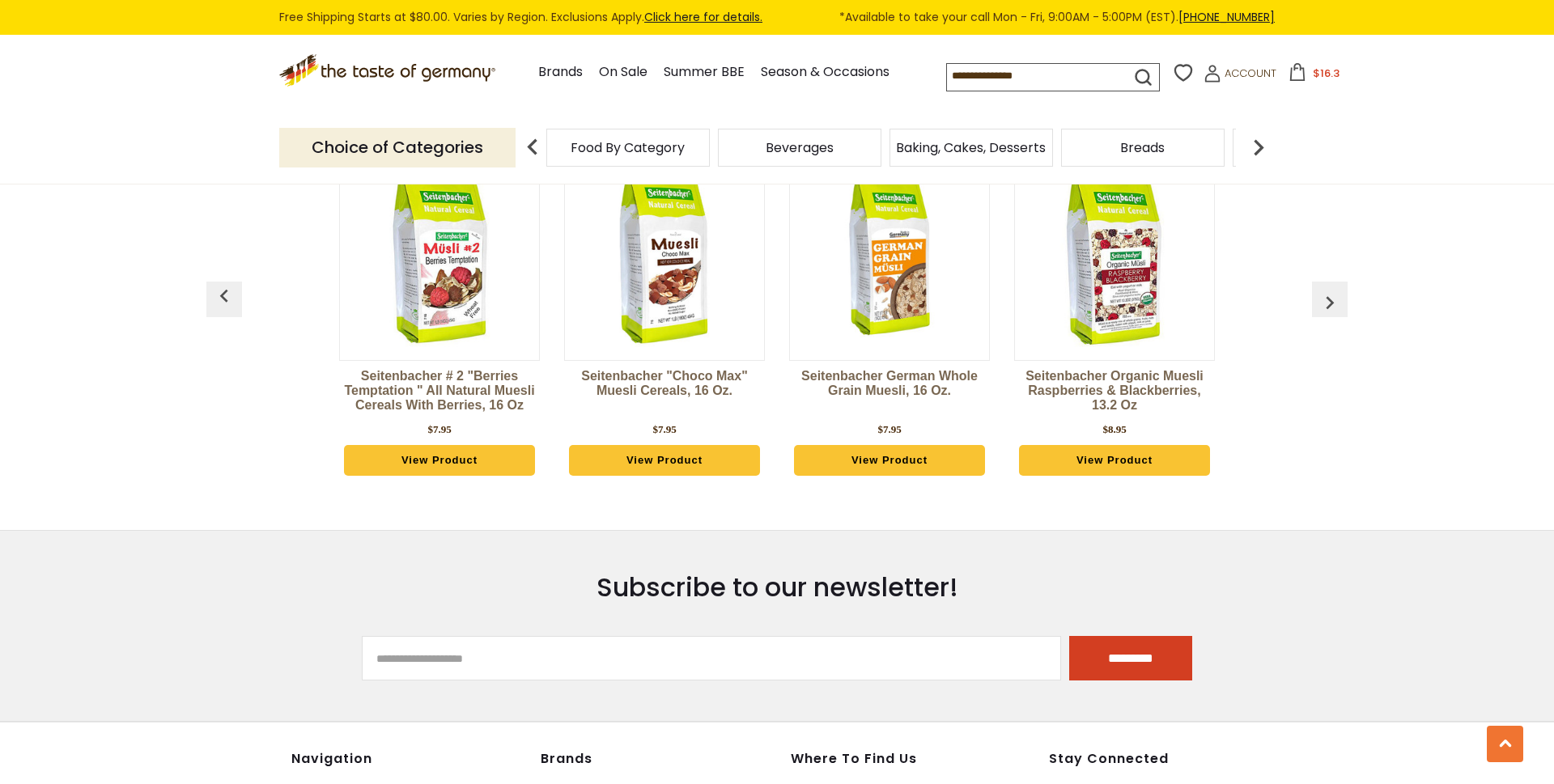
scroll to position [3132, 0]
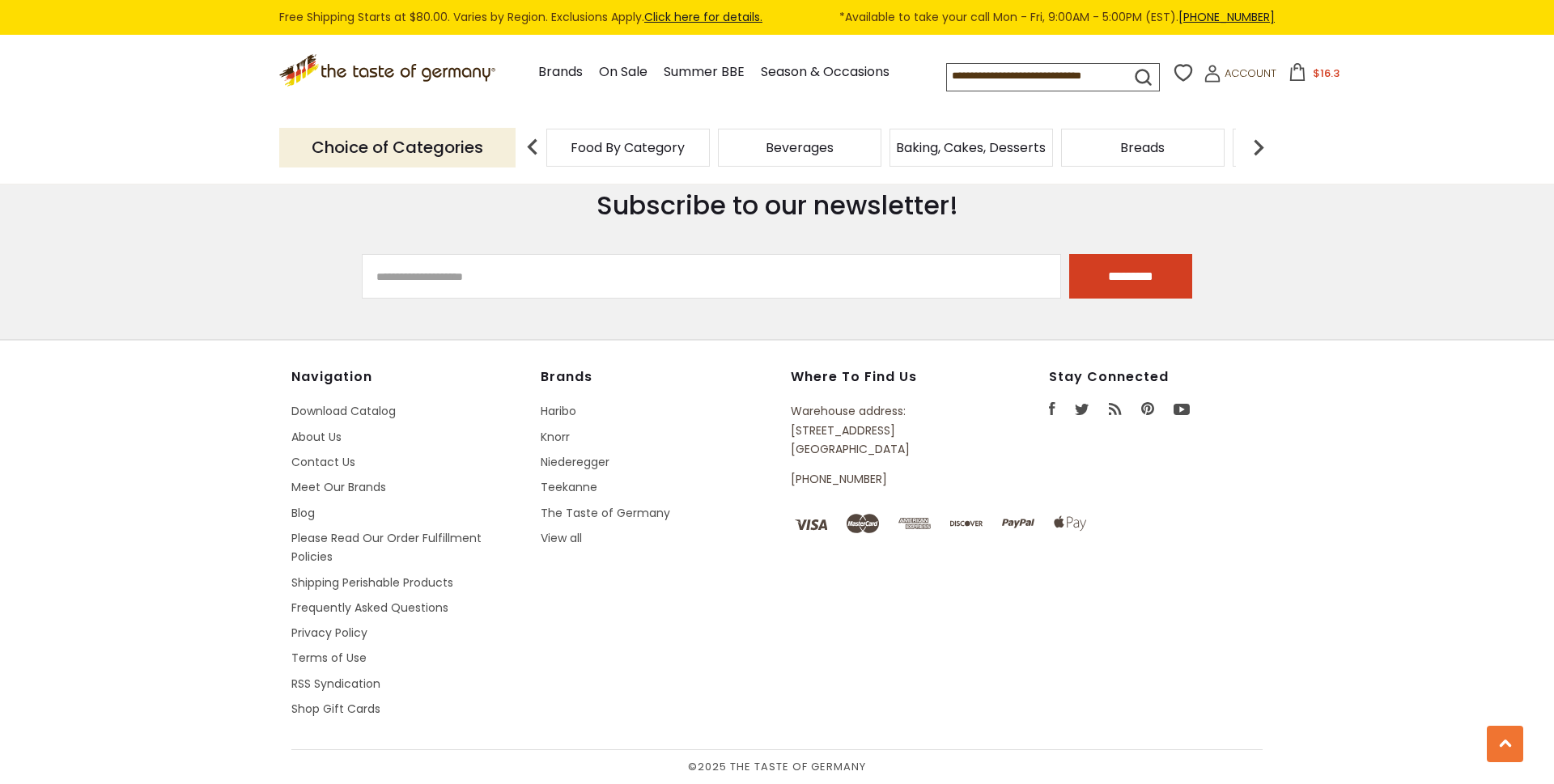
click at [709, 154] on div "Baking, Cakes, Desserts" at bounding box center [628, 148] width 164 height 38
click at [969, 141] on span "Baking, Cakes, Desserts" at bounding box center [970, 148] width 150 height 12
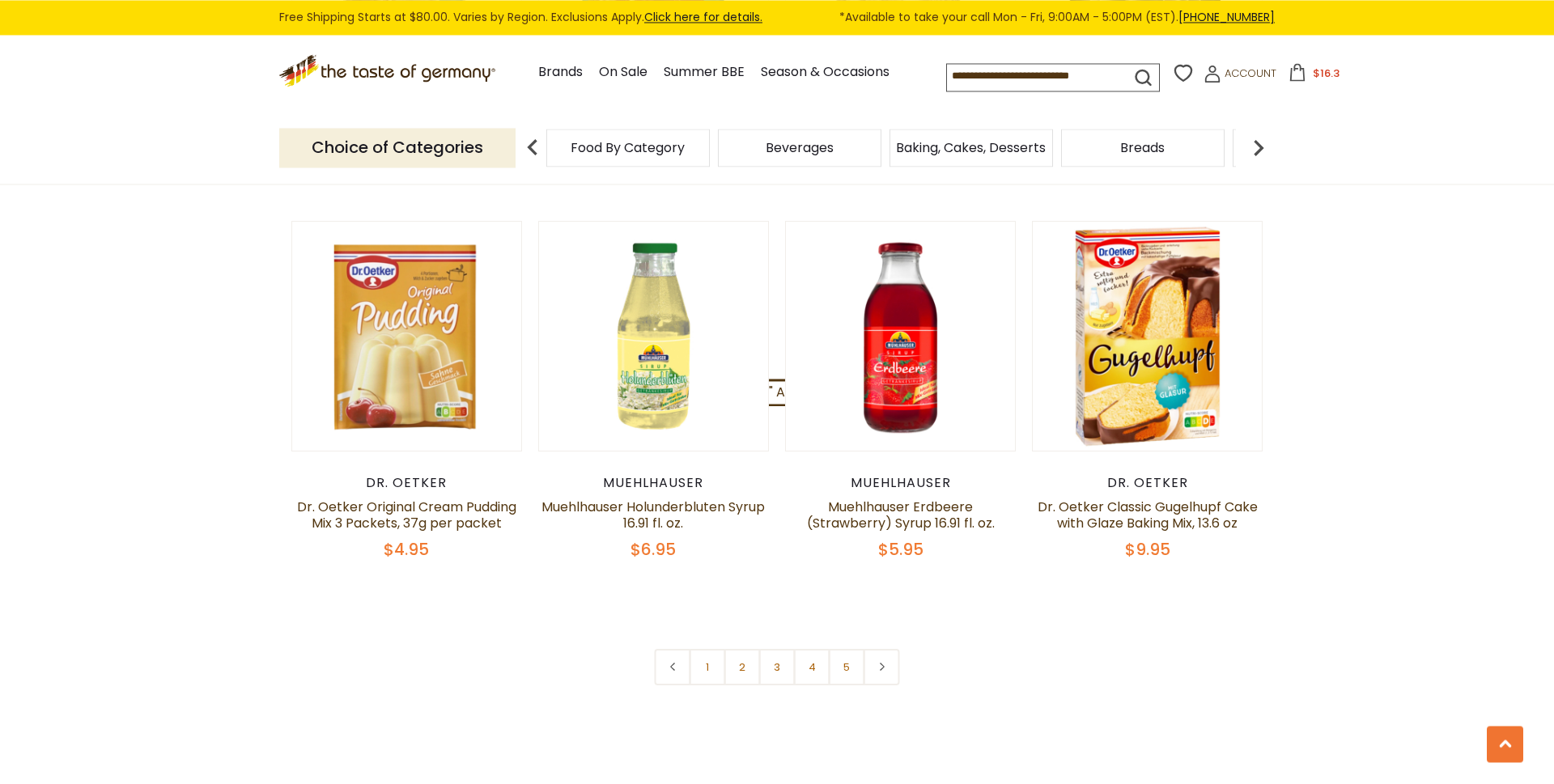
scroll to position [3714, 0]
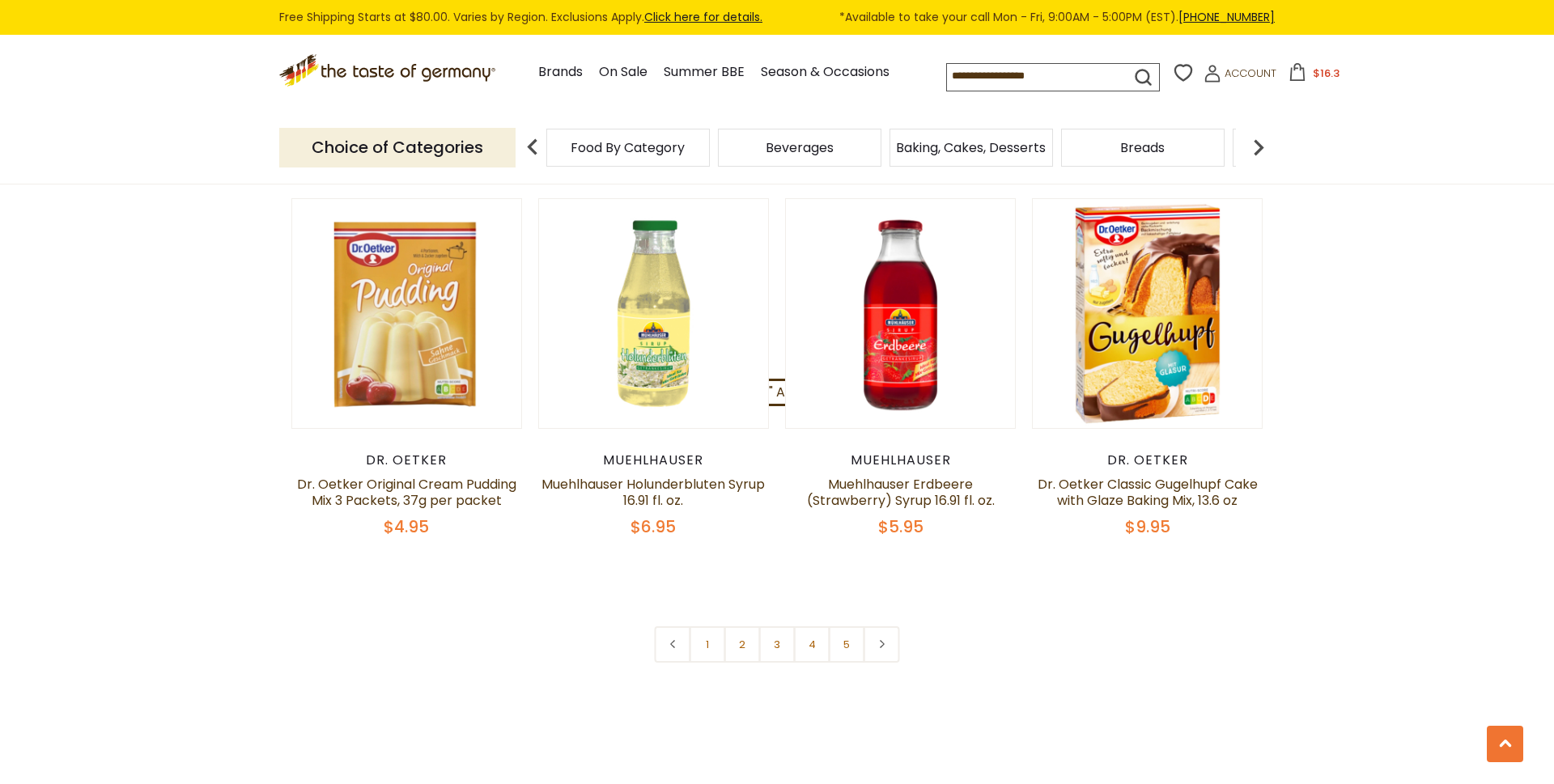
click at [1259, 150] on img at bounding box center [1259, 147] width 32 height 32
click at [1252, 151] on img at bounding box center [1259, 147] width 32 height 32
click at [1064, 150] on span "Cereal" at bounding box center [1056, 148] width 43 height 12
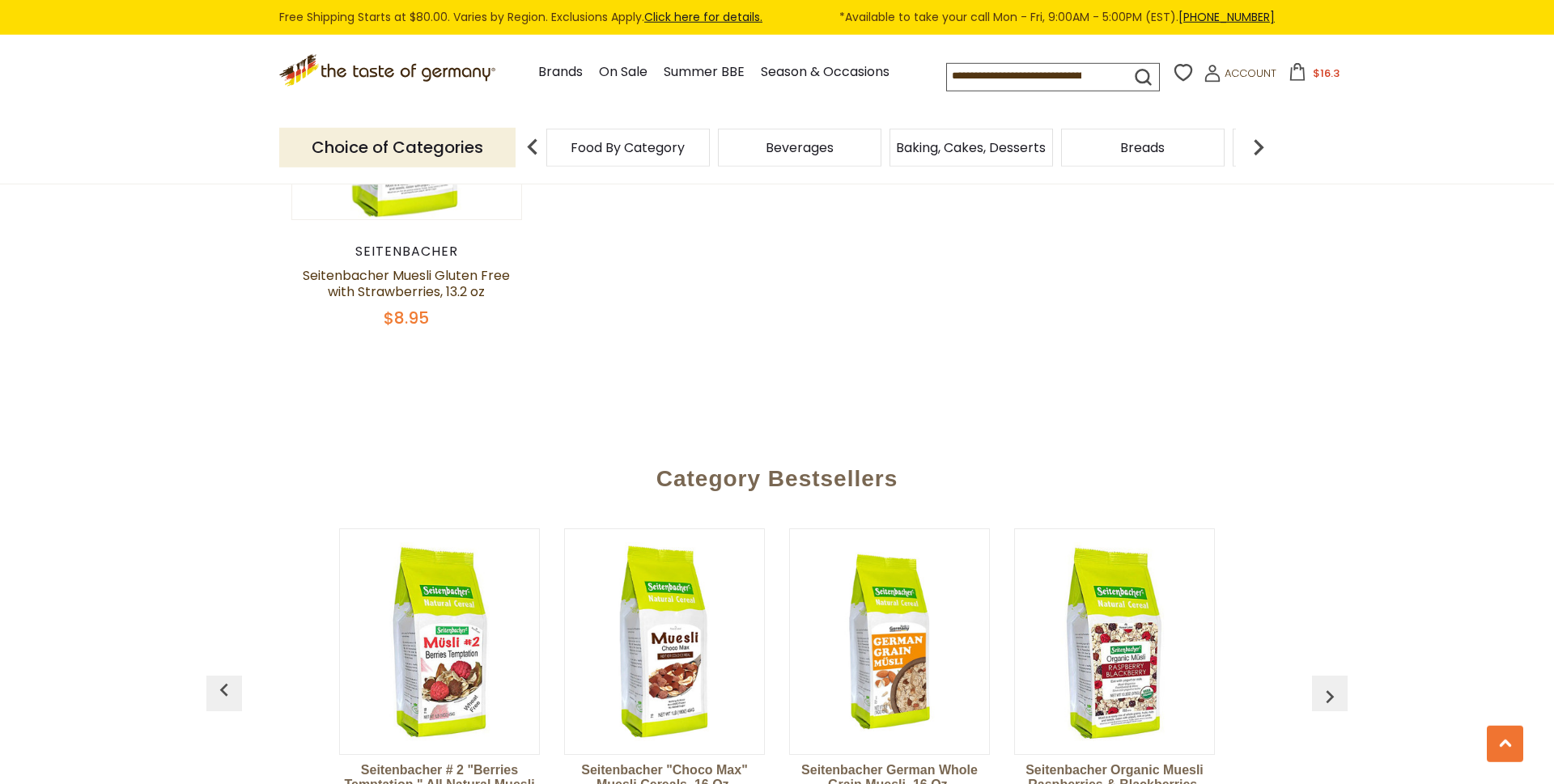
scroll to position [2476, 0]
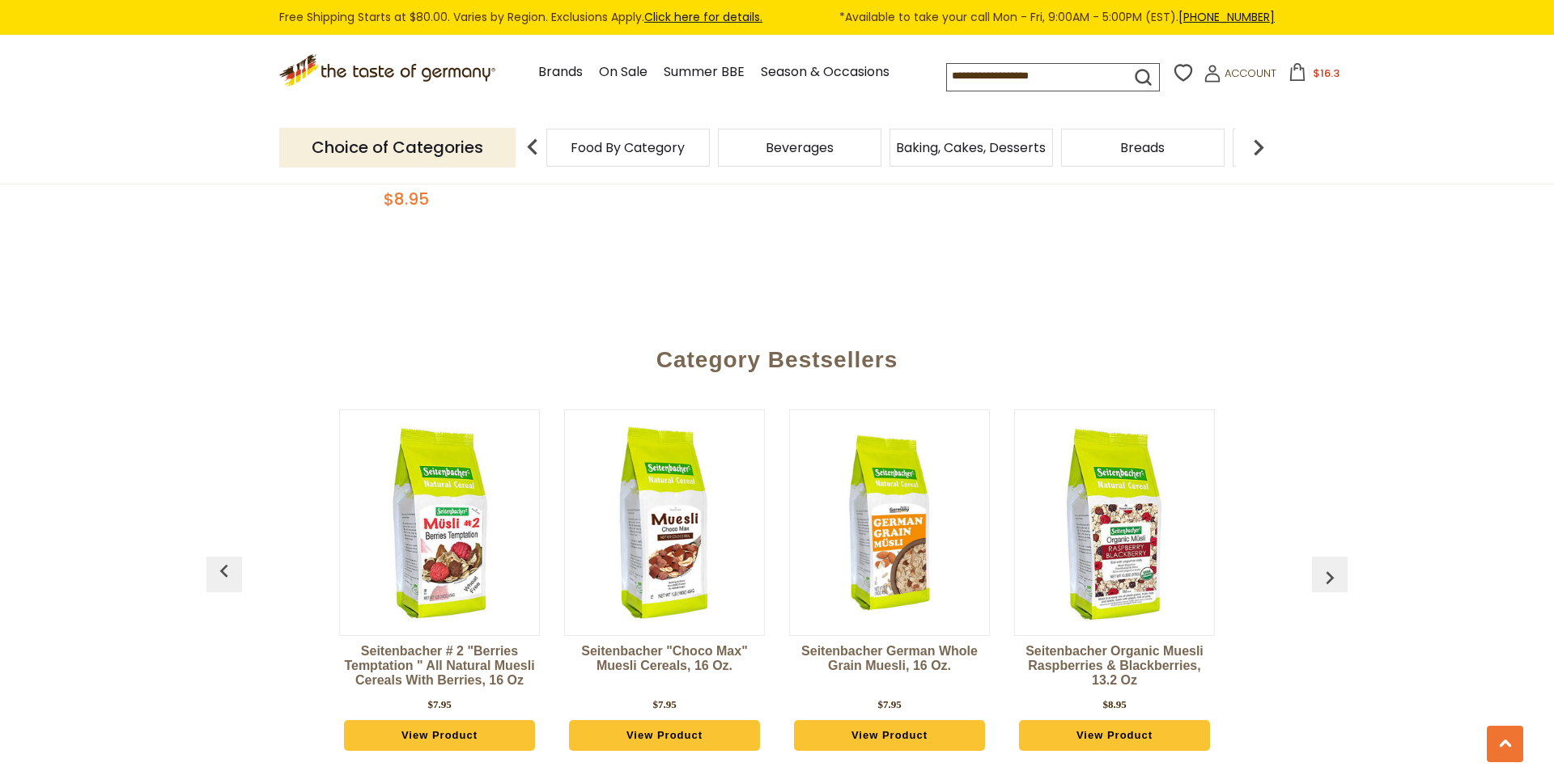
click at [709, 138] on div "Breads" at bounding box center [628, 148] width 164 height 38
click at [709, 144] on div "Breads" at bounding box center [628, 148] width 164 height 38
click at [1136, 150] on span "Breads" at bounding box center [1134, 148] width 45 height 12
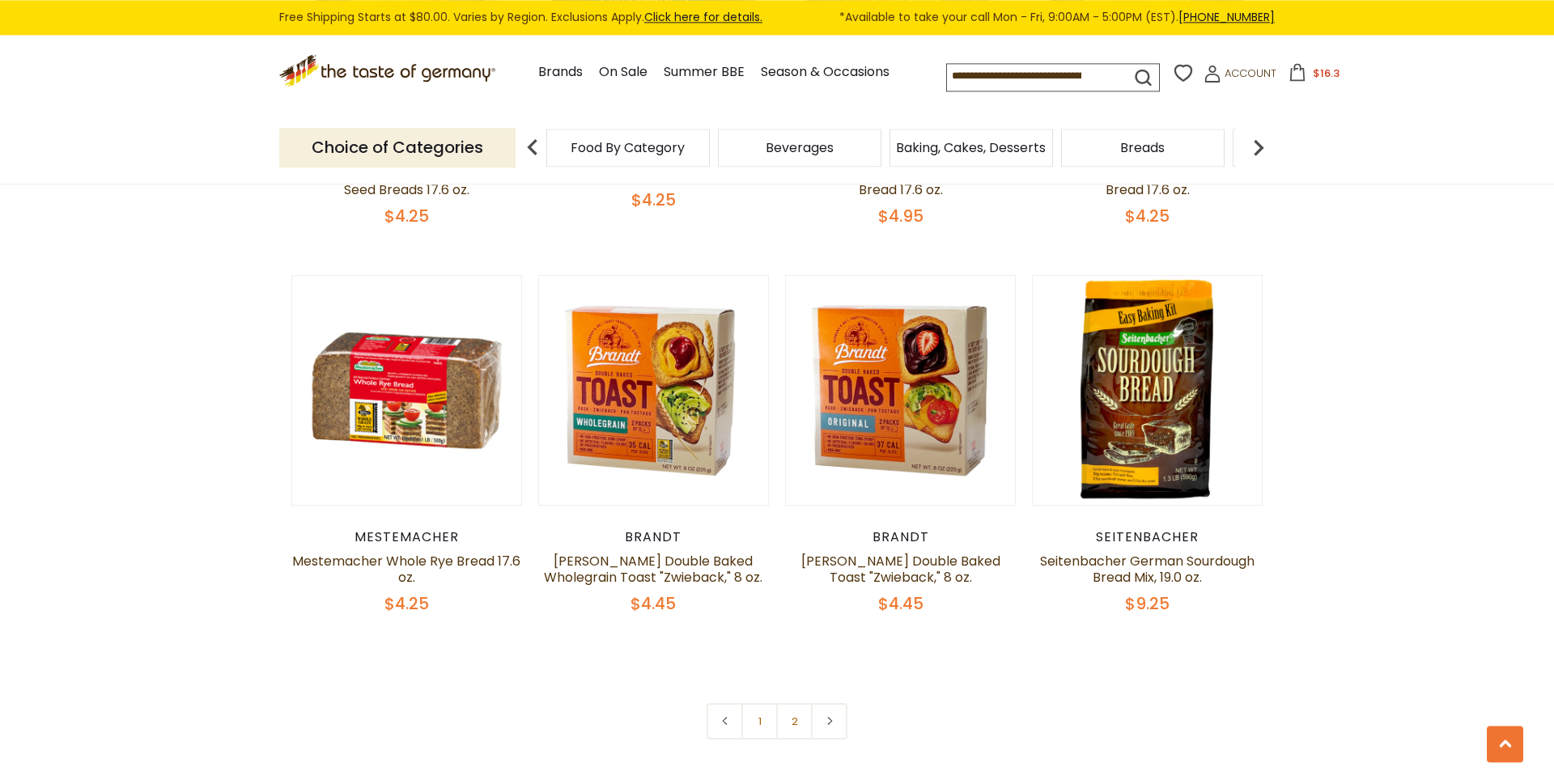
scroll to position [3714, 0]
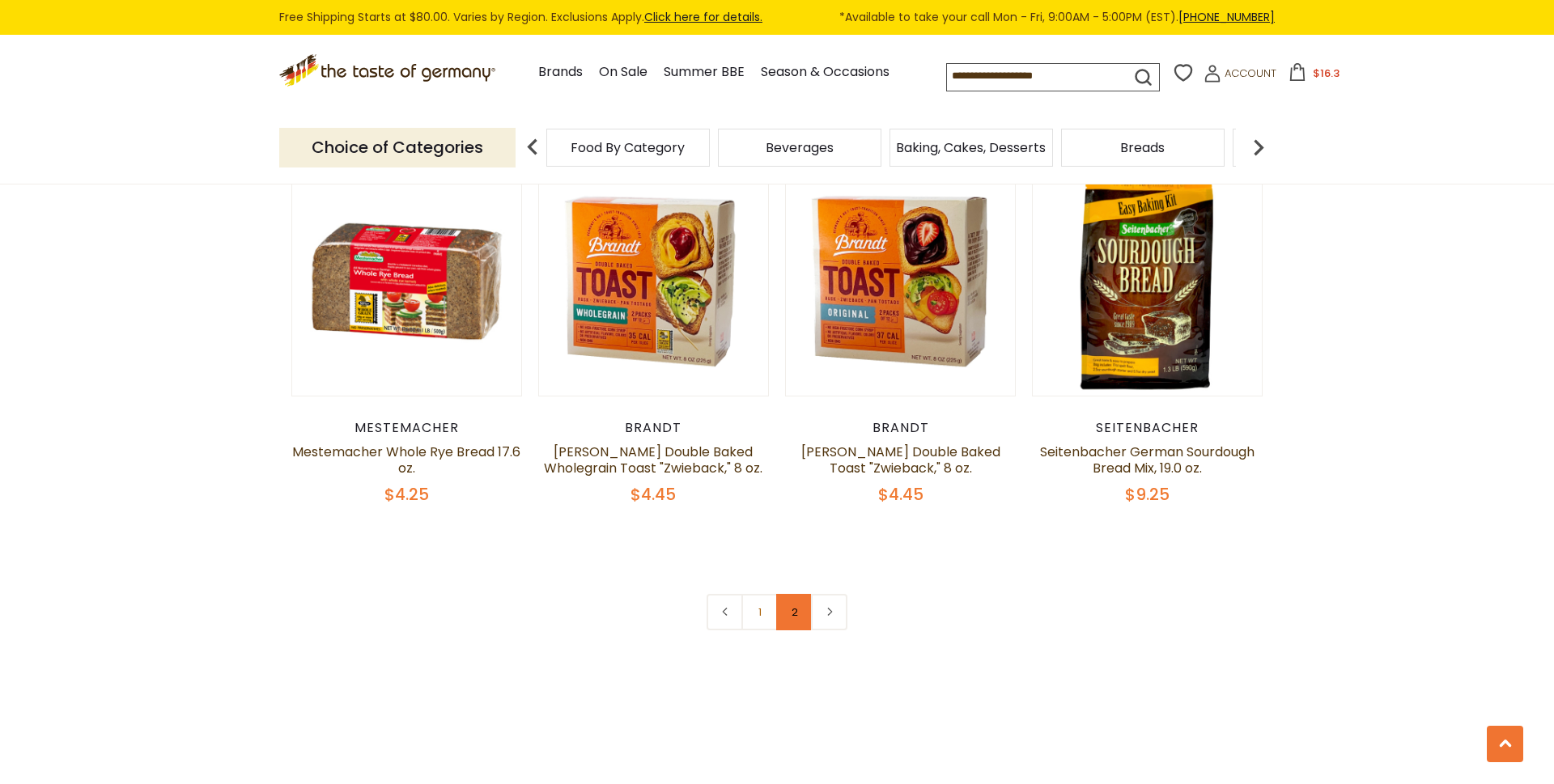
click at [797, 617] on link "2" at bounding box center [794, 611] width 36 height 36
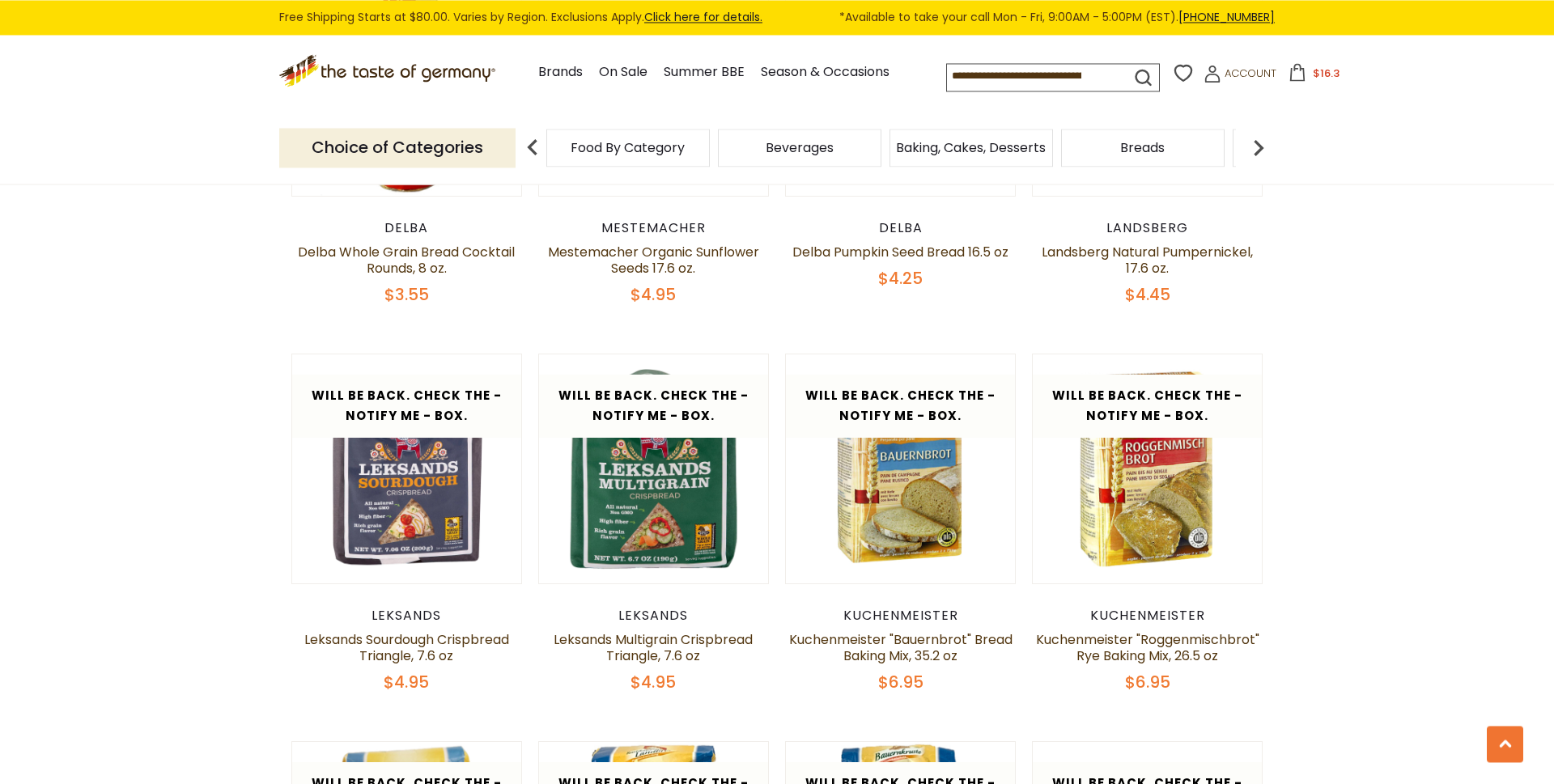
scroll to position [688, 0]
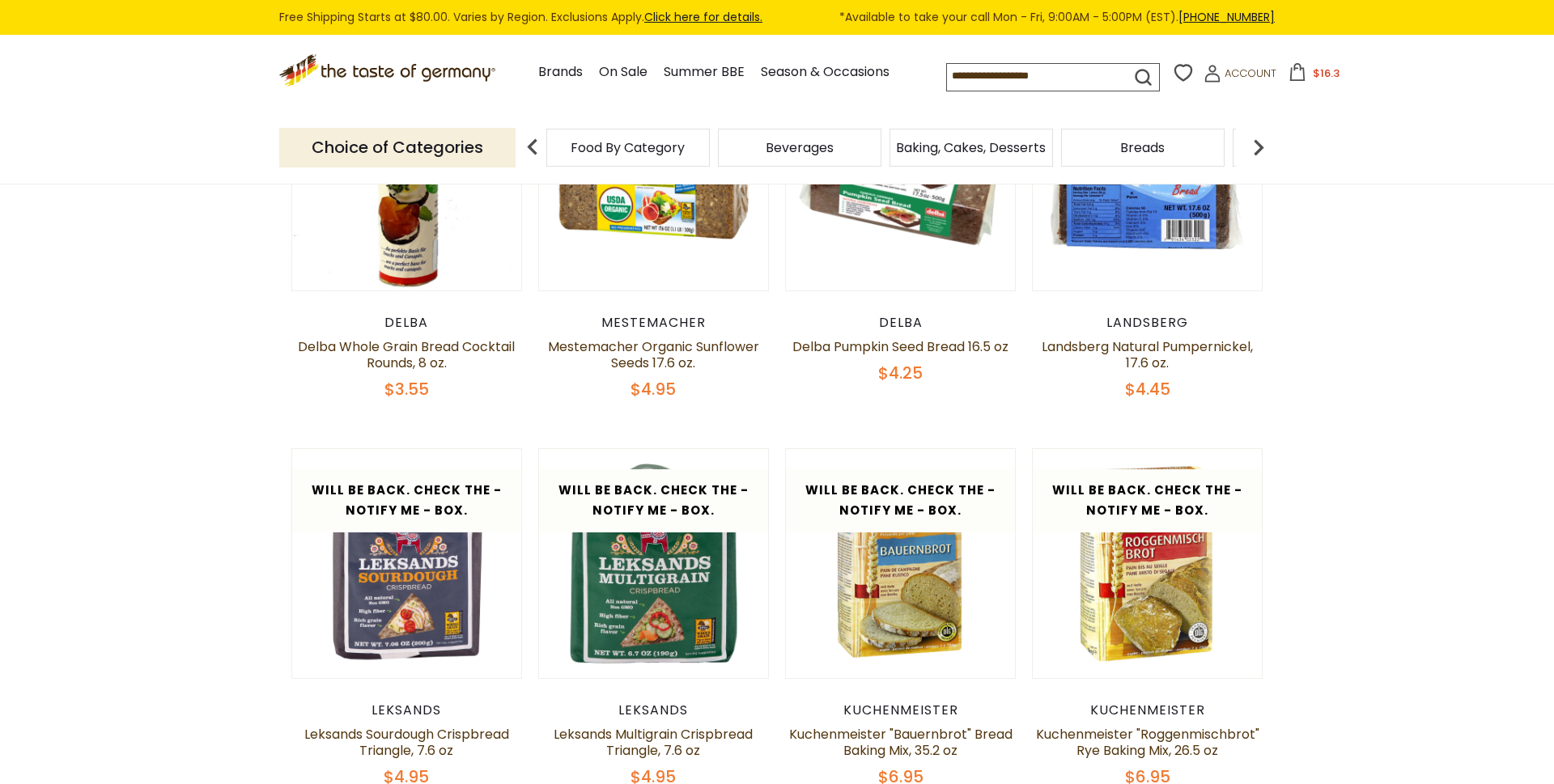
click at [964, 77] on input at bounding box center [1024, 75] width 155 height 22
type input "*****"
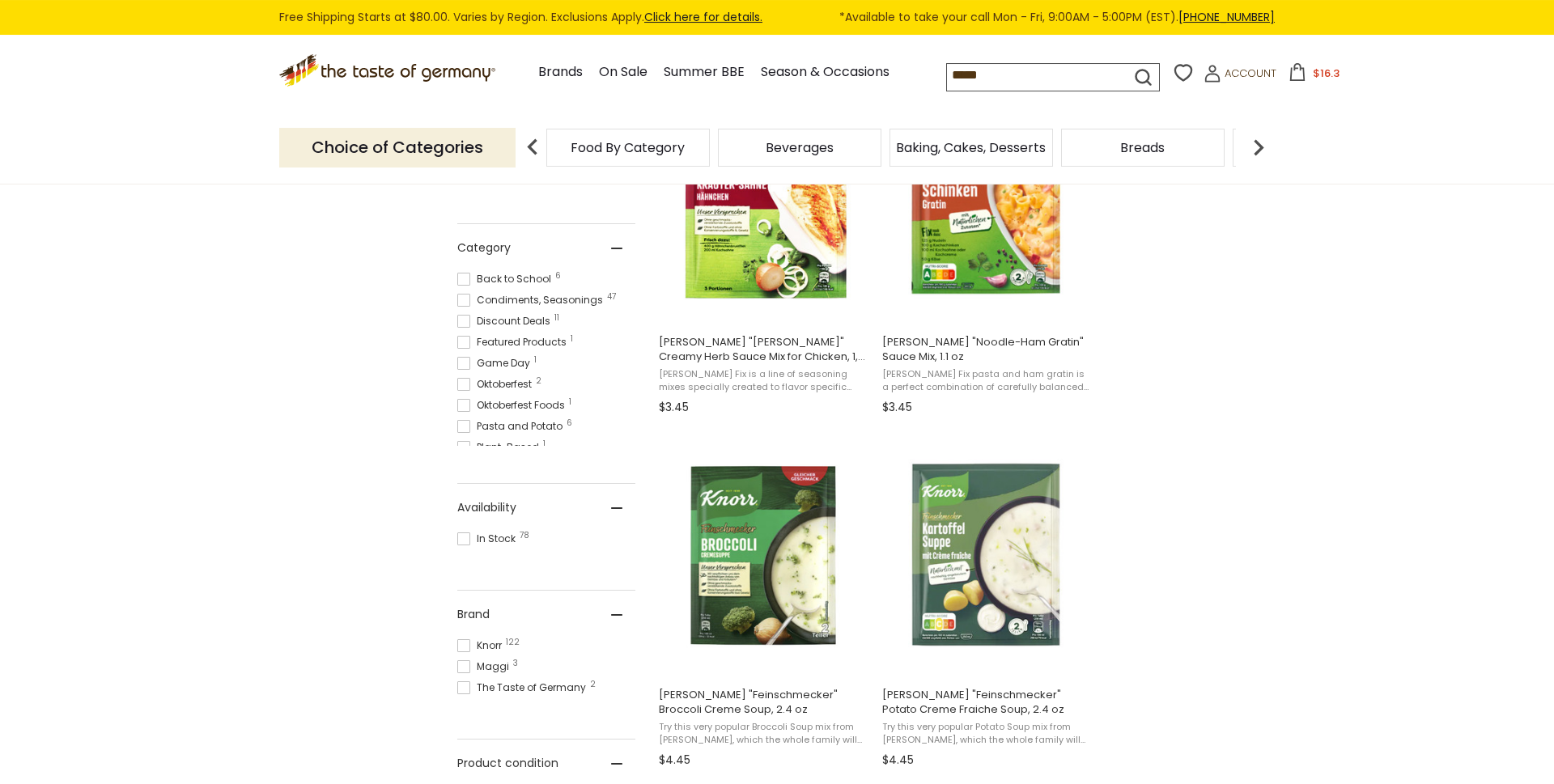
scroll to position [413, 0]
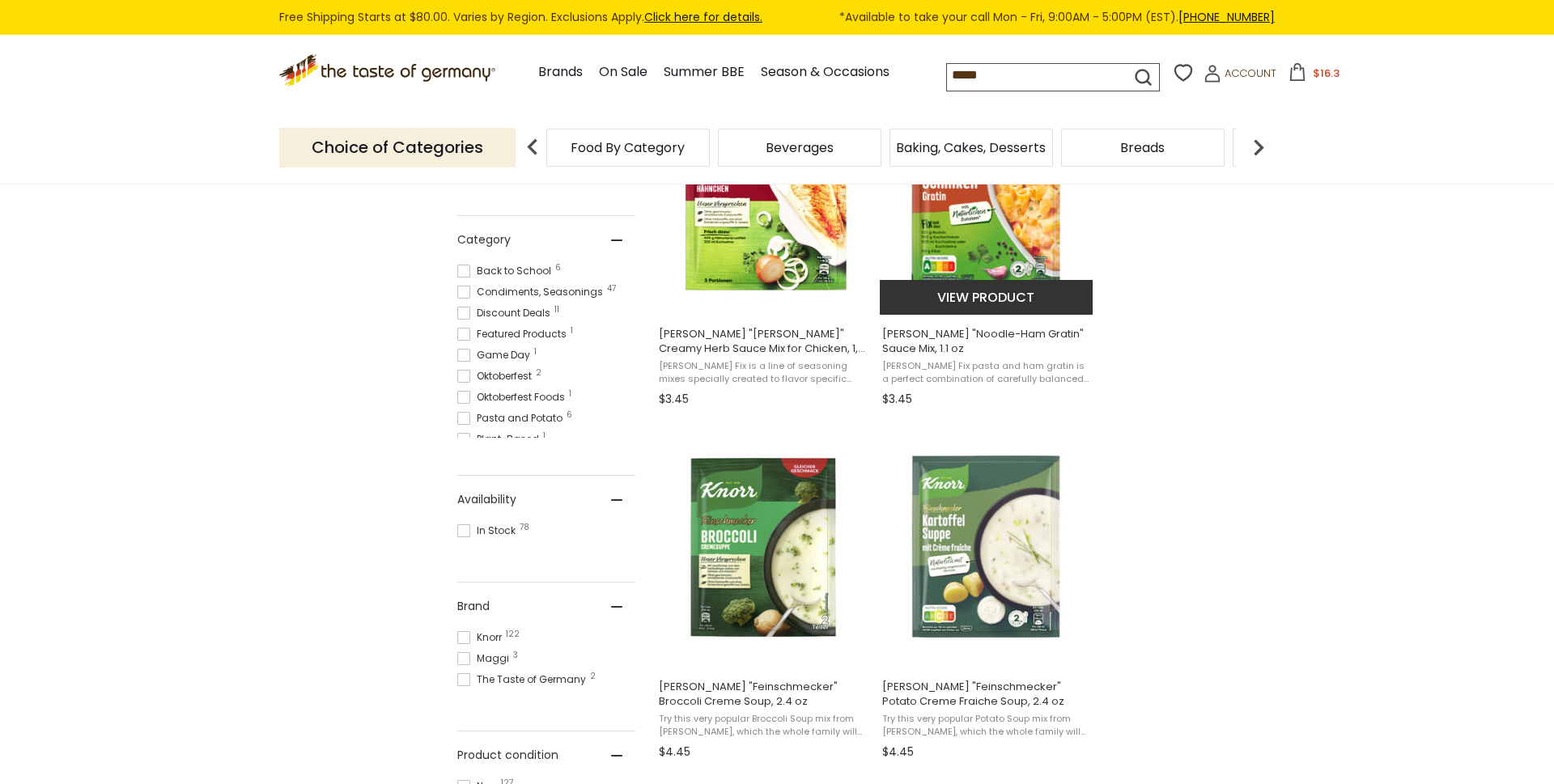
click at [967, 332] on span "[PERSON_NAME] "Noodle-Ham Gratin" Sauce Mix, 1.1 oz" at bounding box center [986, 341] width 209 height 29
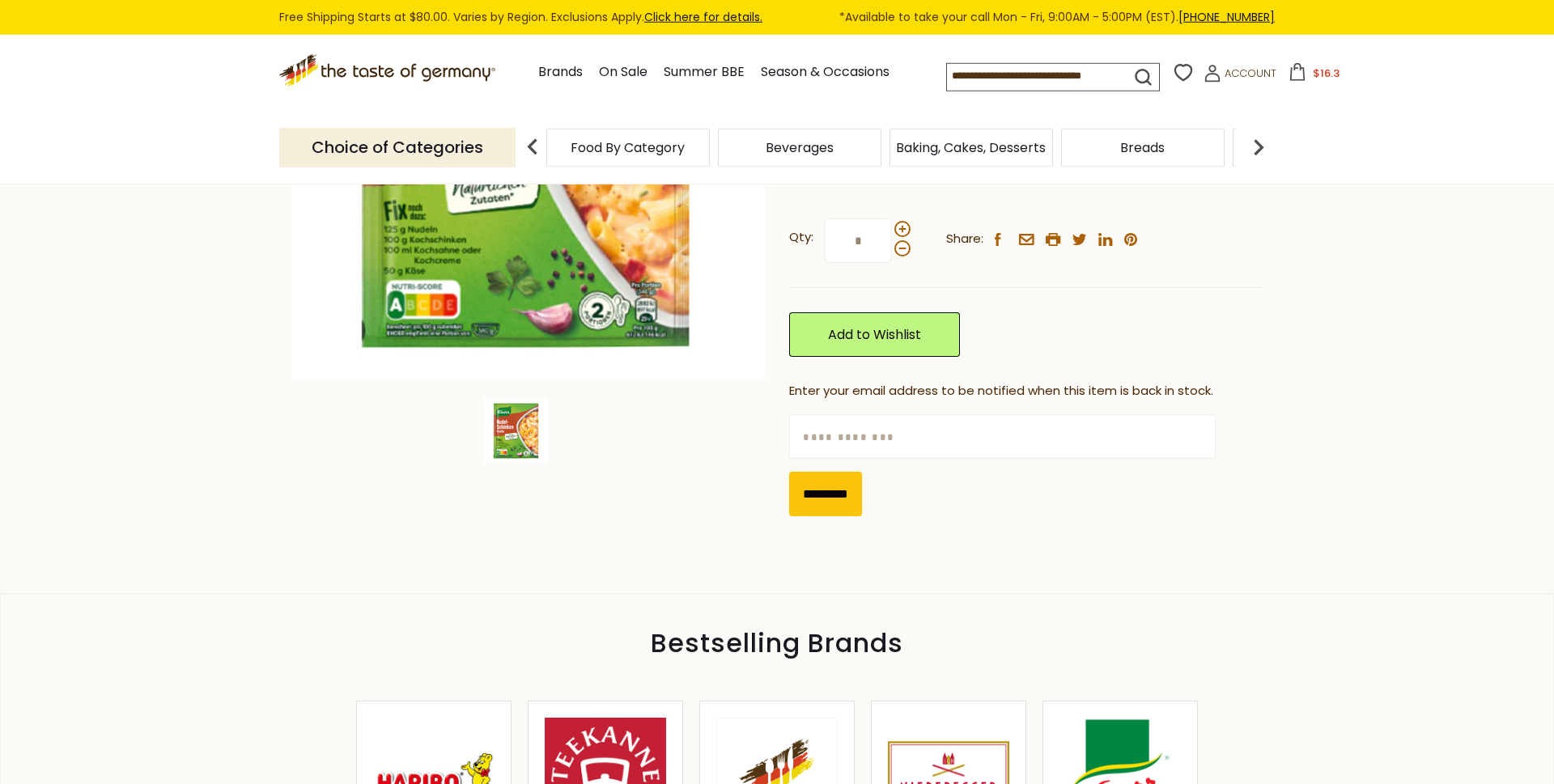
scroll to position [275, 0]
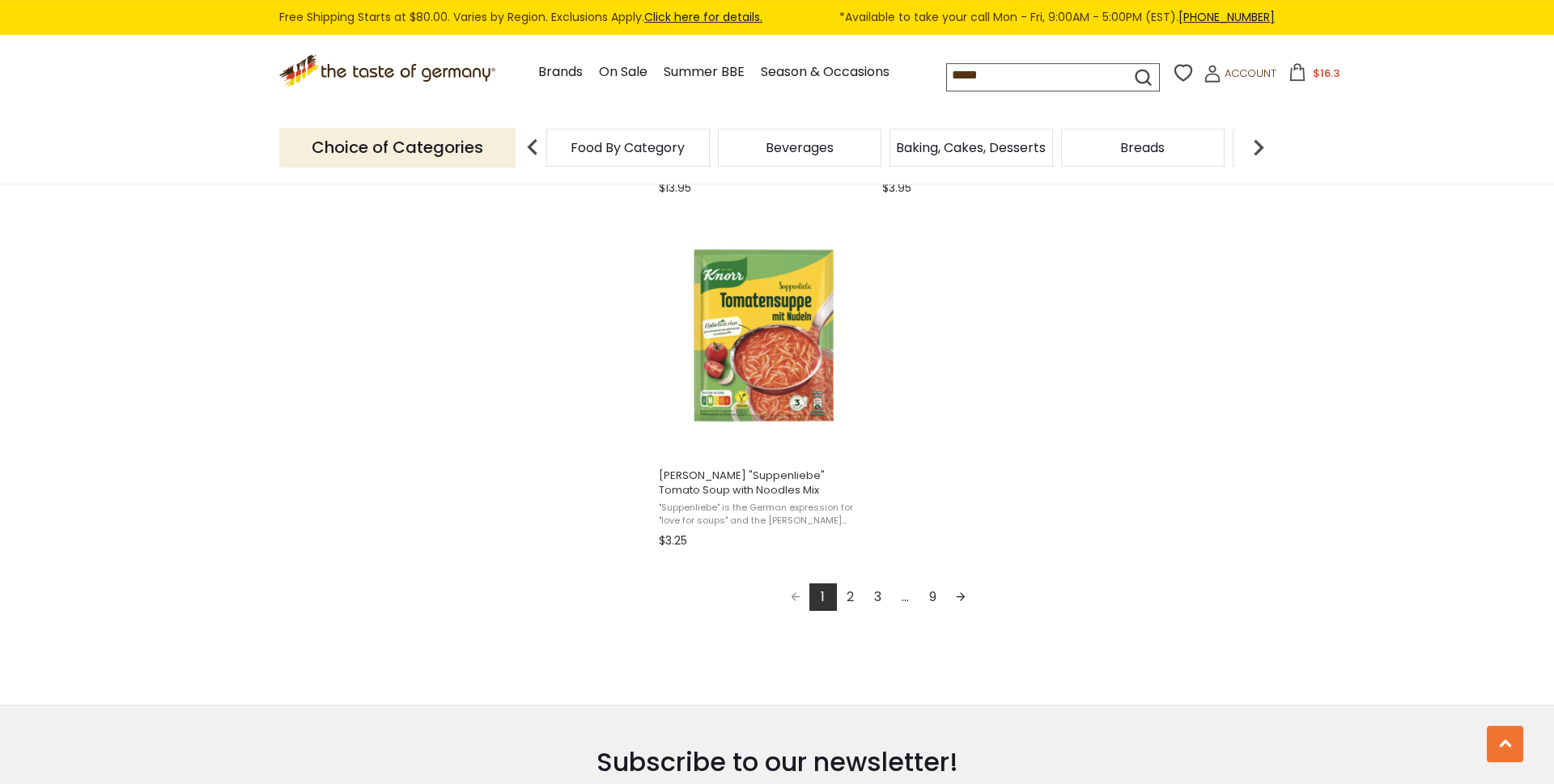
scroll to position [2751, 0]
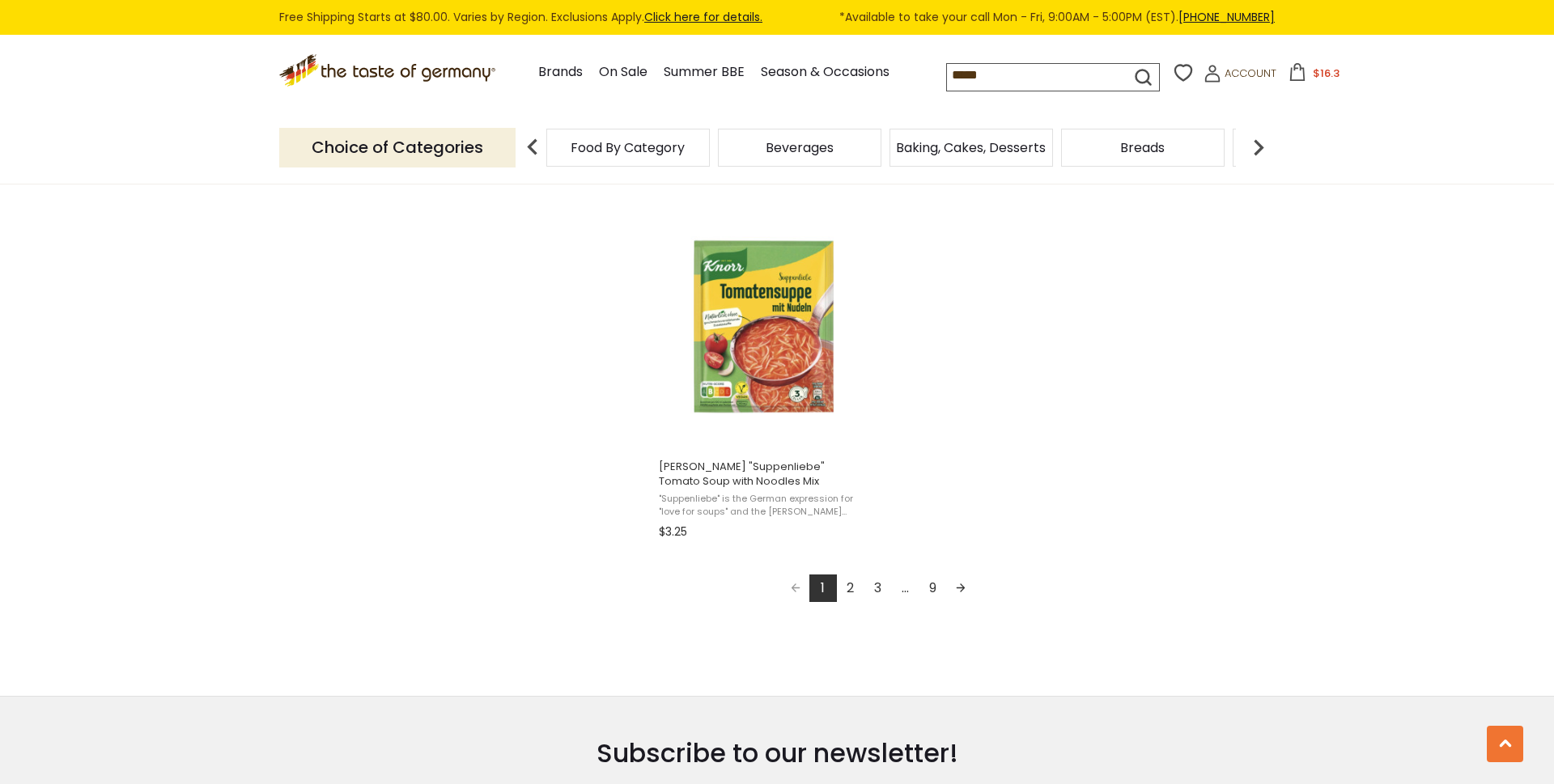
click at [849, 596] on link "2" at bounding box center [850, 588] width 28 height 28
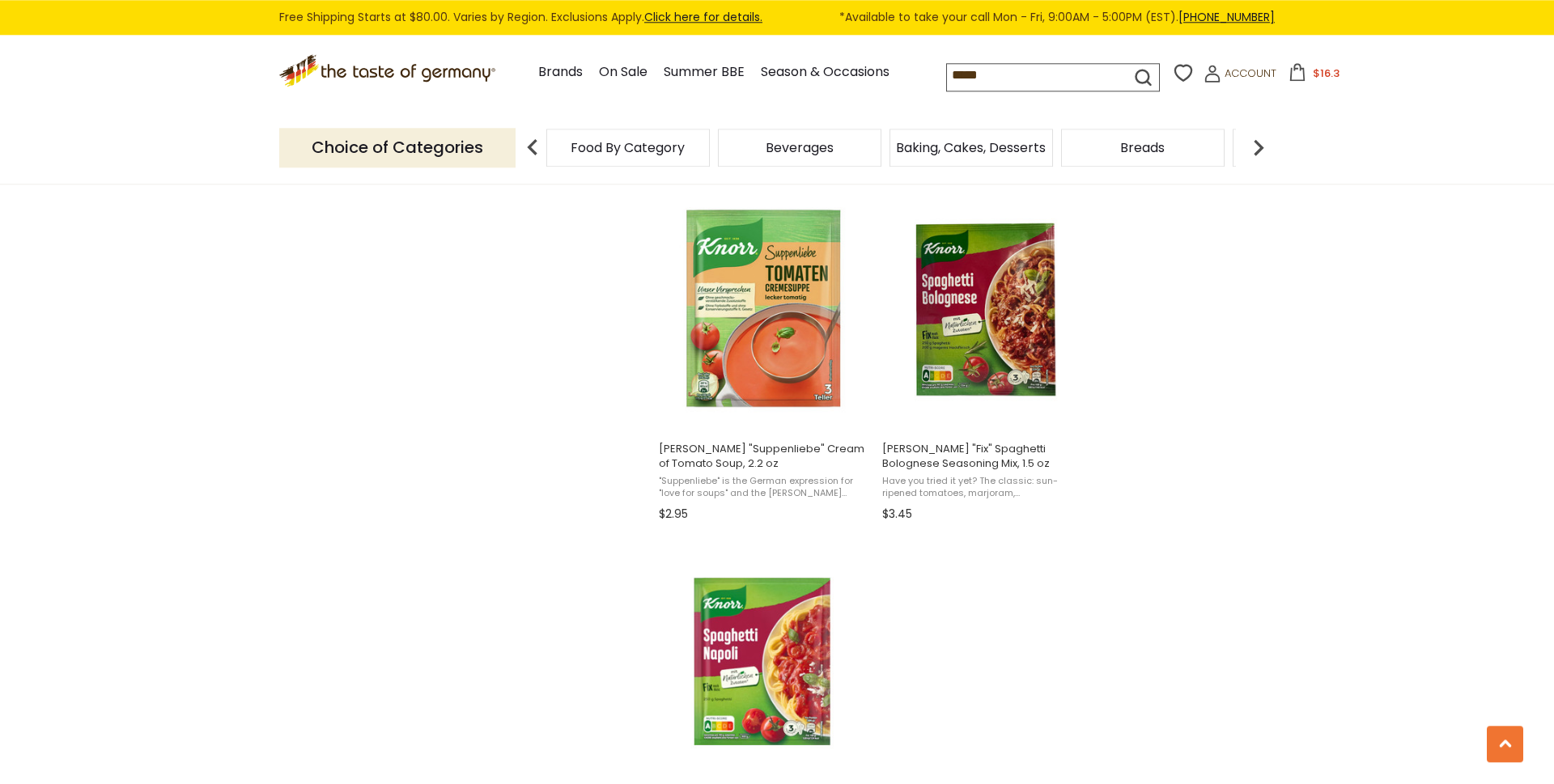
scroll to position [2476, 0]
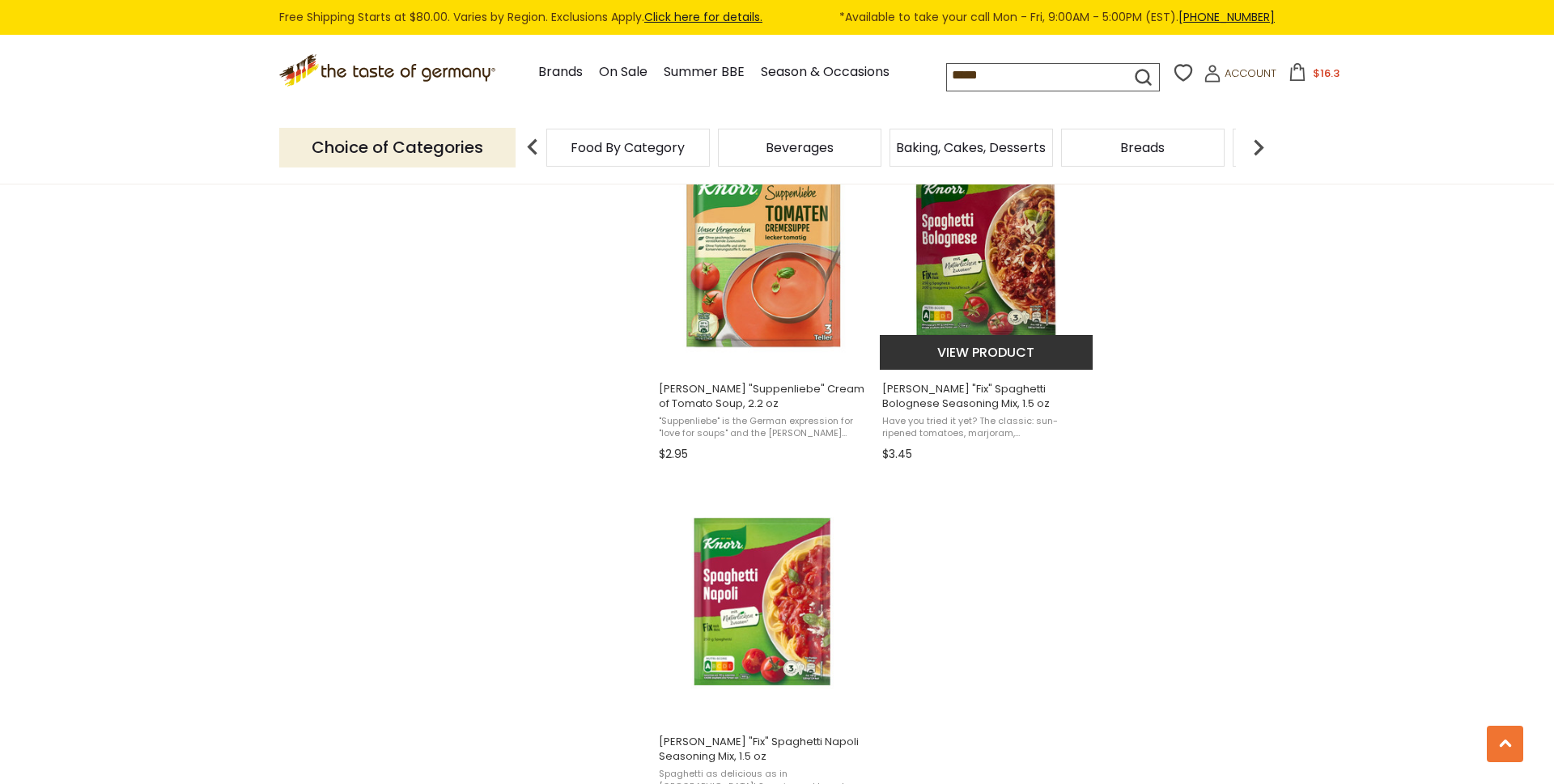
click at [996, 352] on button "View product" at bounding box center [985, 352] width 213 height 35
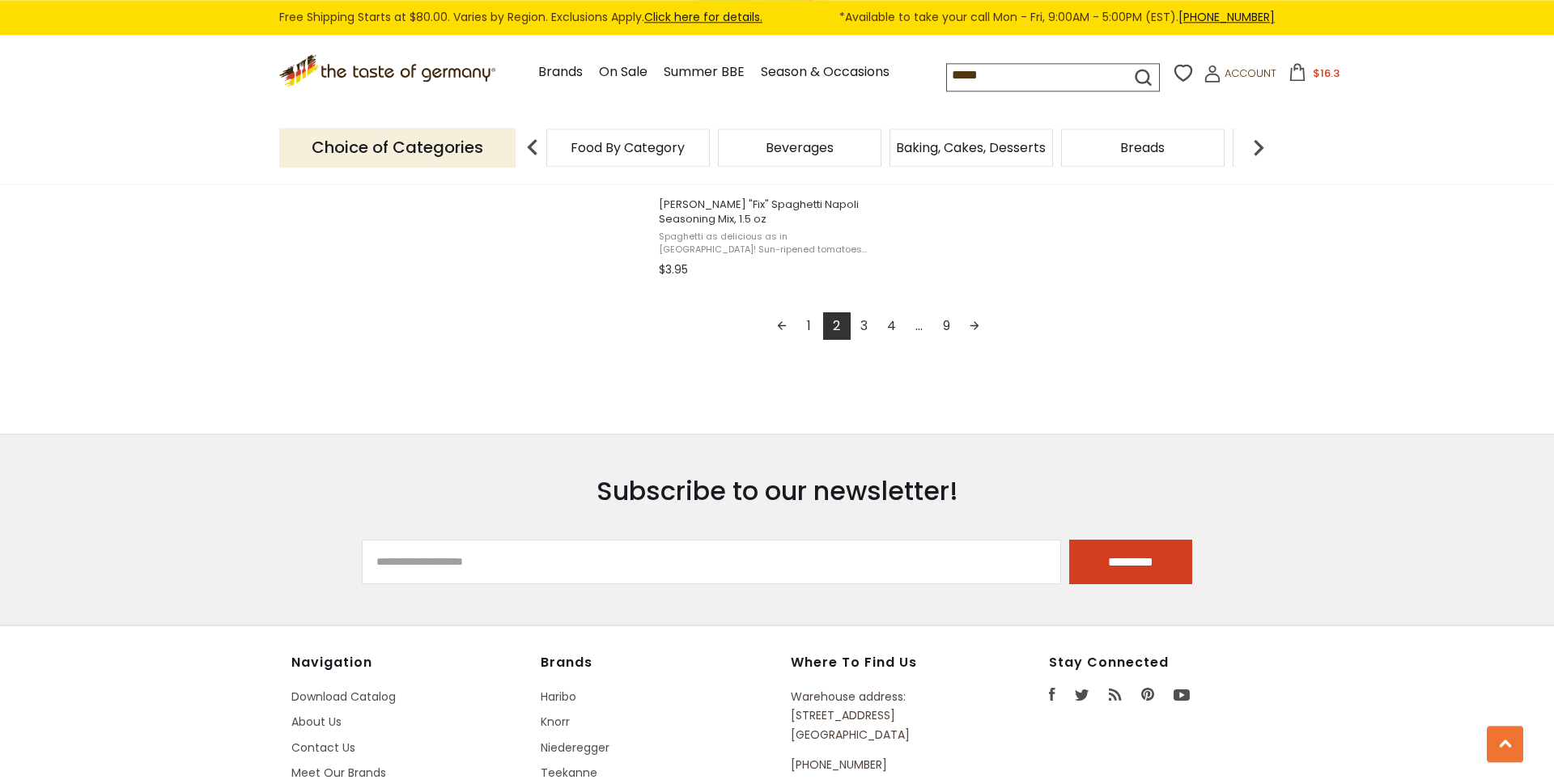
scroll to position [2751, 0]
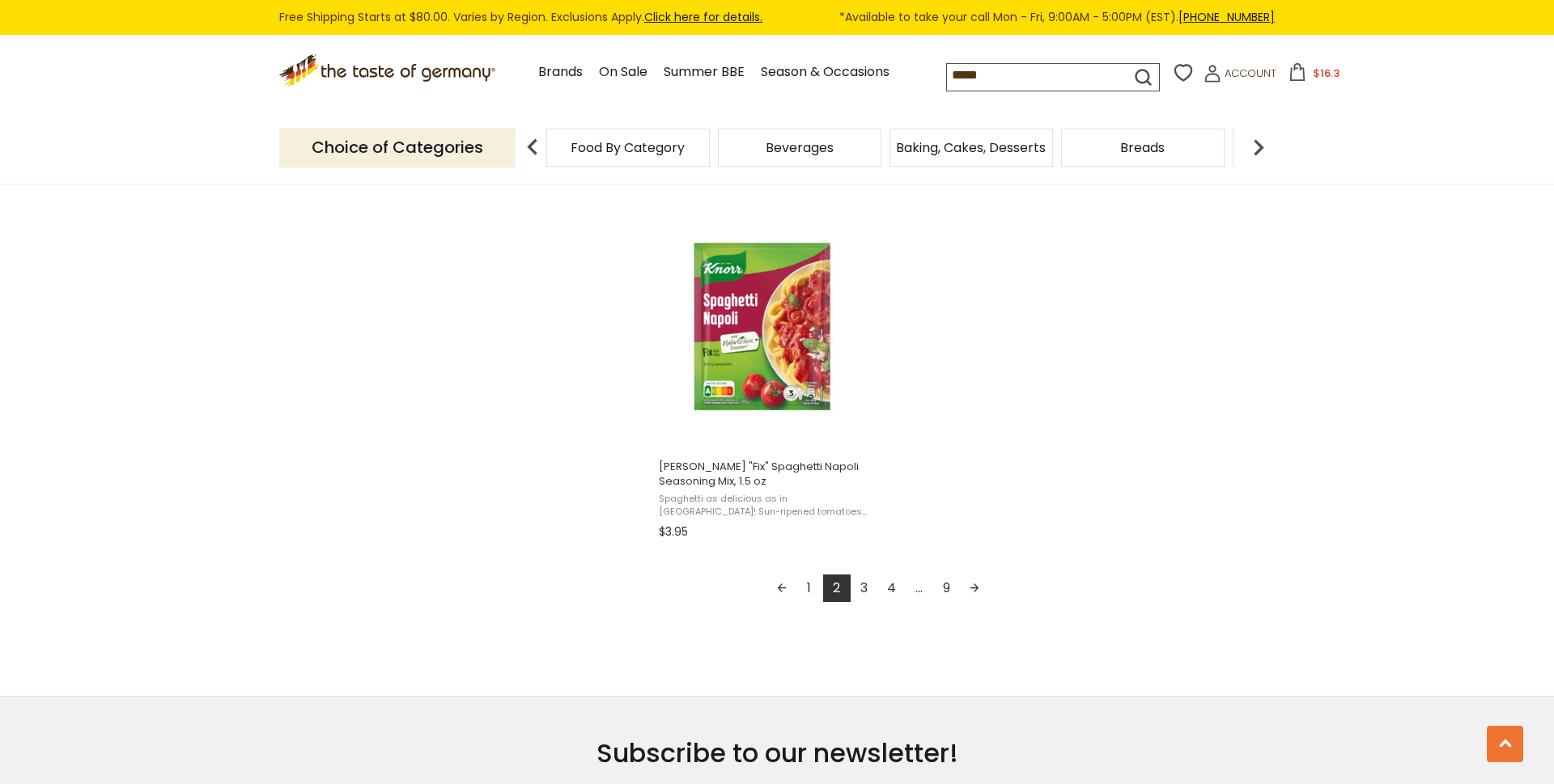
click at [970, 595] on link "Next page" at bounding box center [974, 588] width 28 height 28
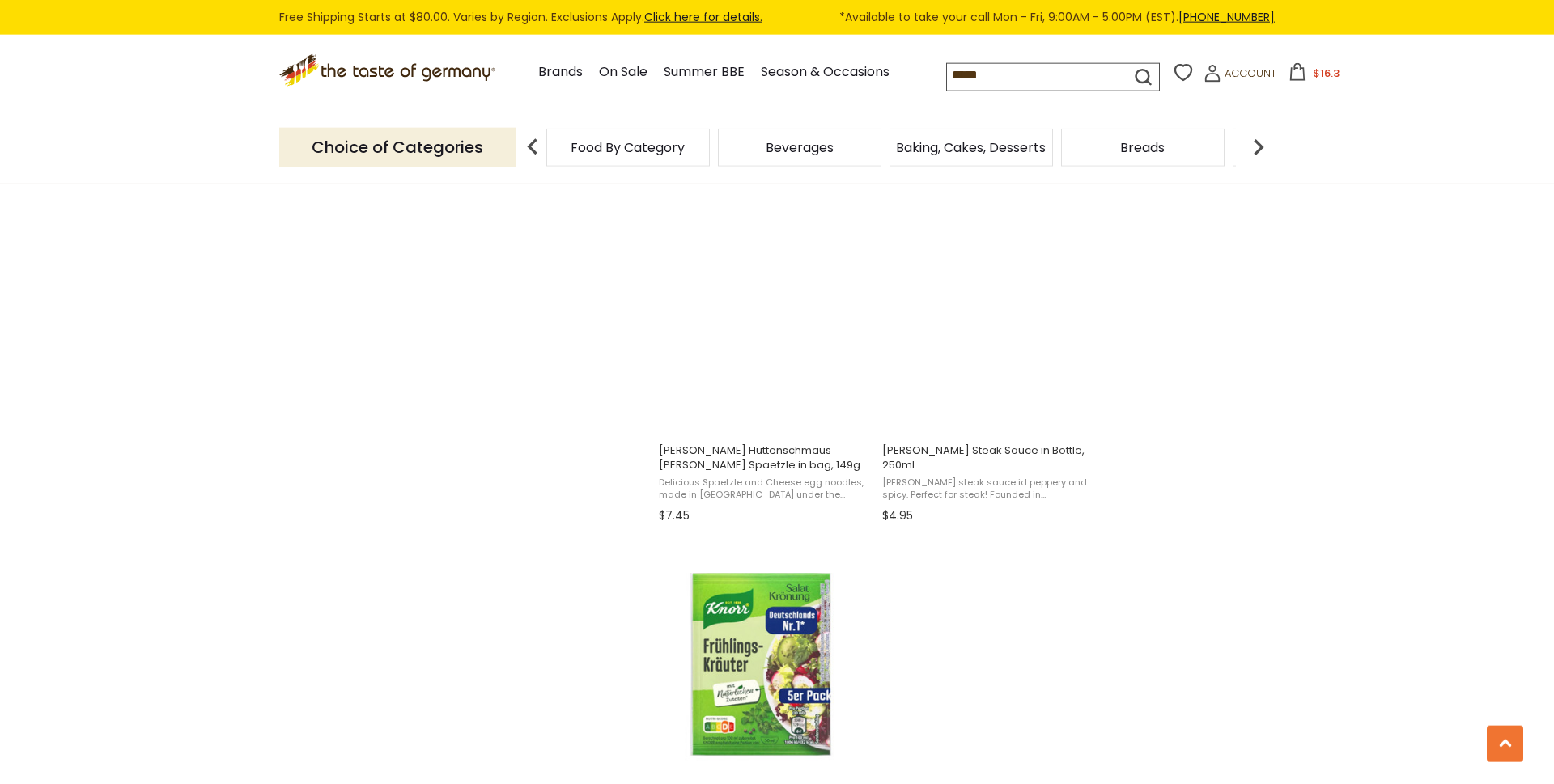
scroll to position [2071, 0]
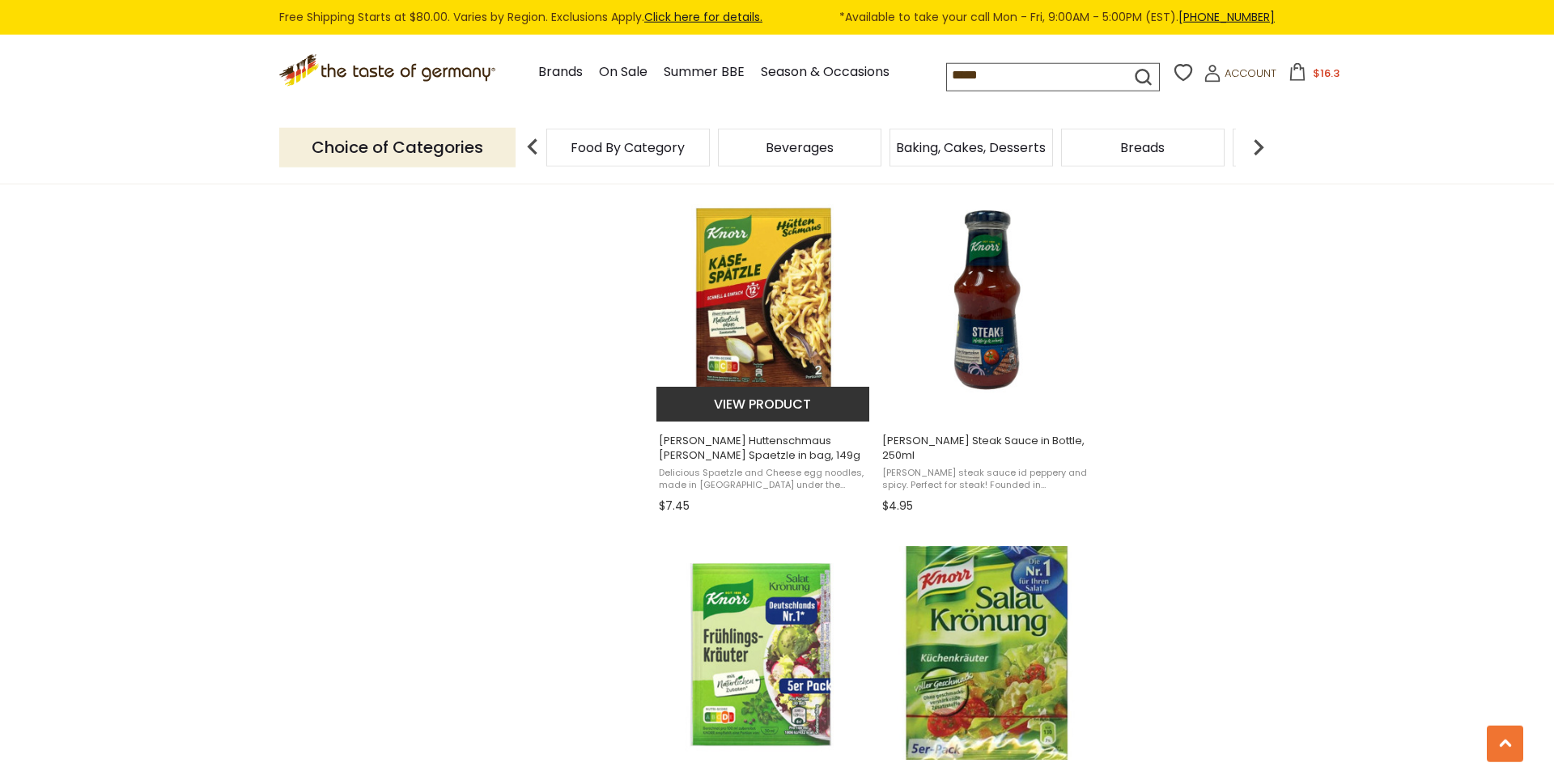
click at [776, 273] on img "Knorr Huttenschmaus Kaiser Spaetzle in bag, 149g" at bounding box center [763, 299] width 214 height 214
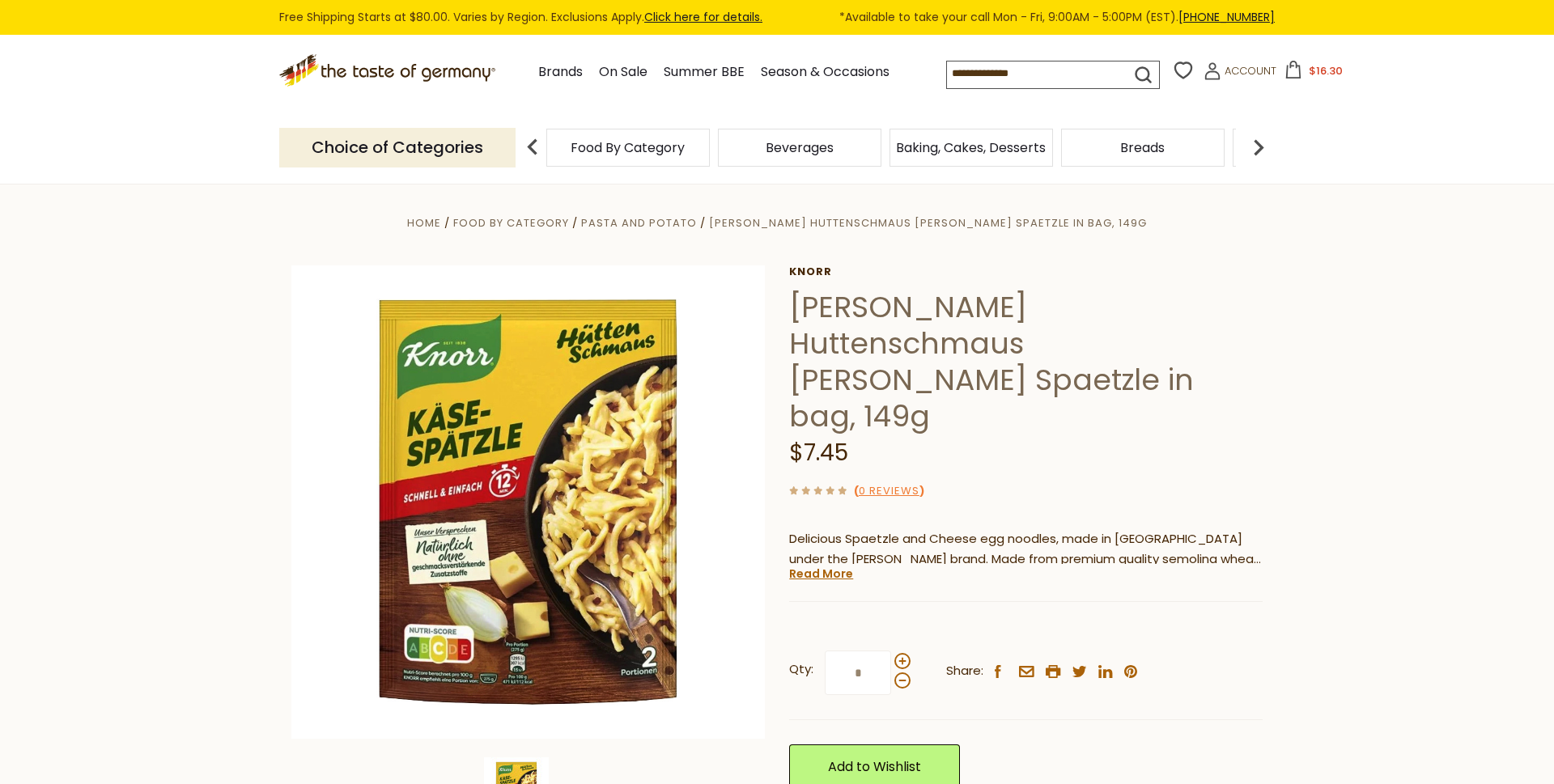
click at [902, 744] on link "Add to Wishlist" at bounding box center [874, 766] width 171 height 44
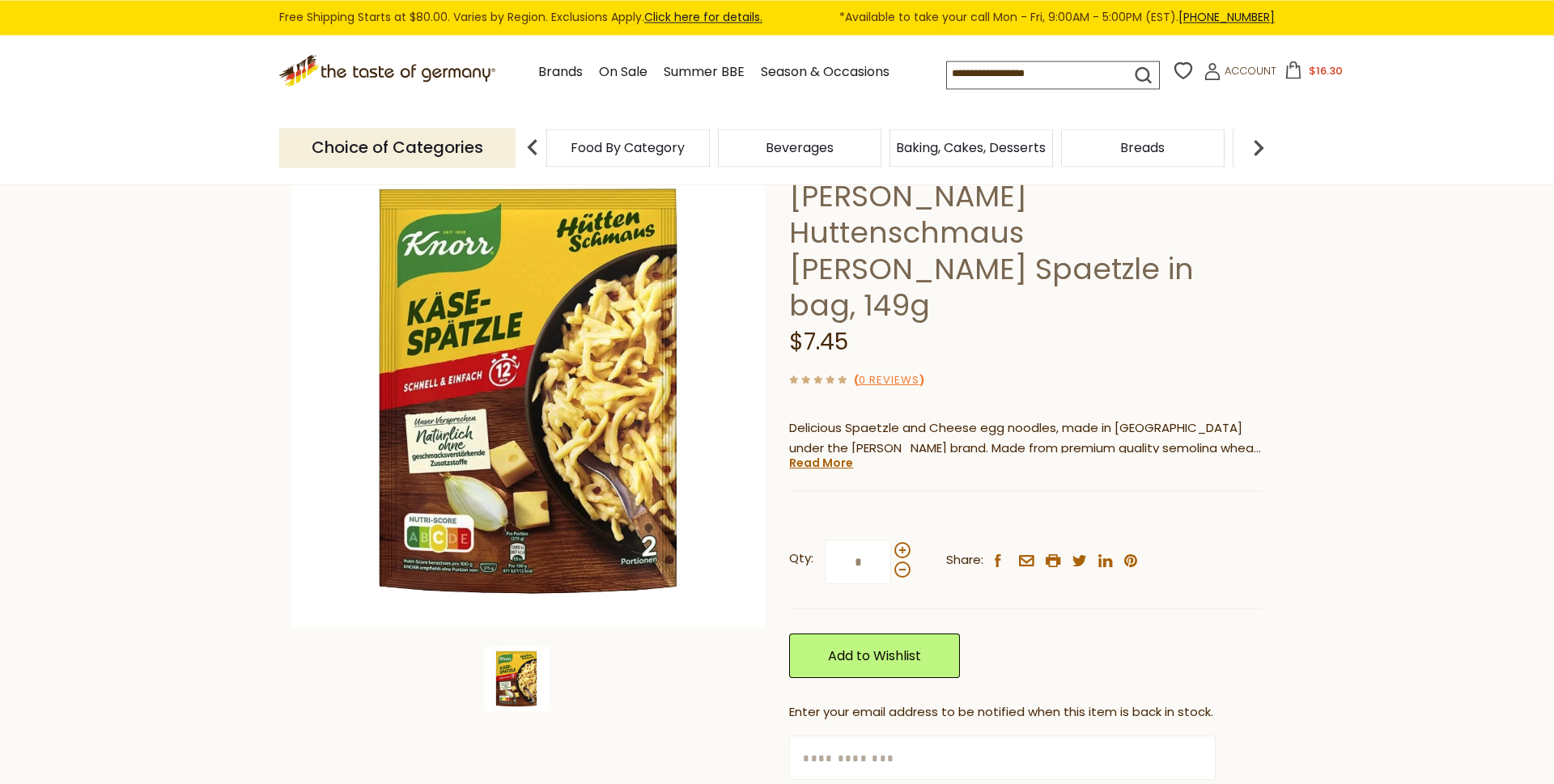
scroll to position [138, 0]
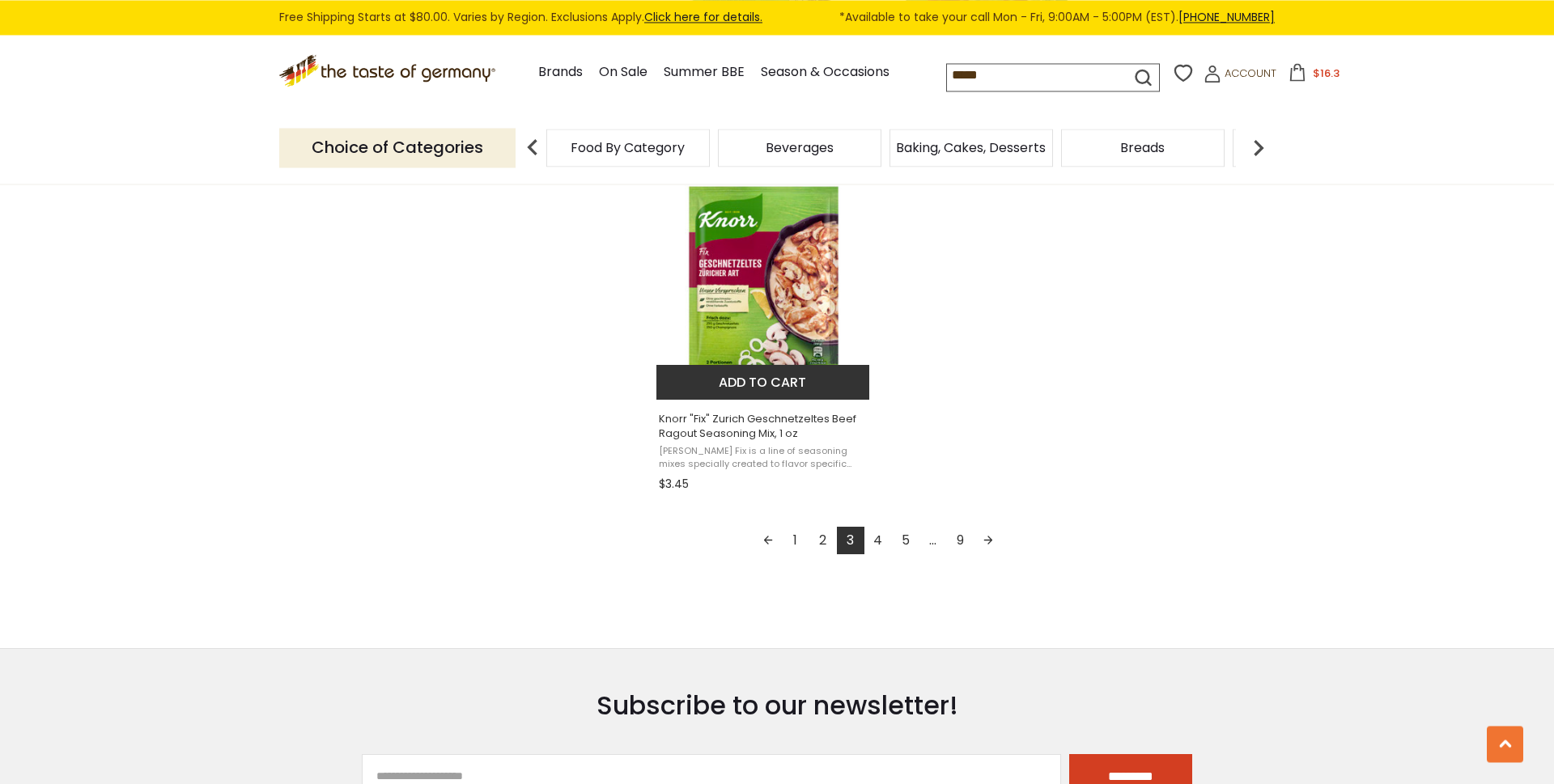
scroll to position [2759, 0]
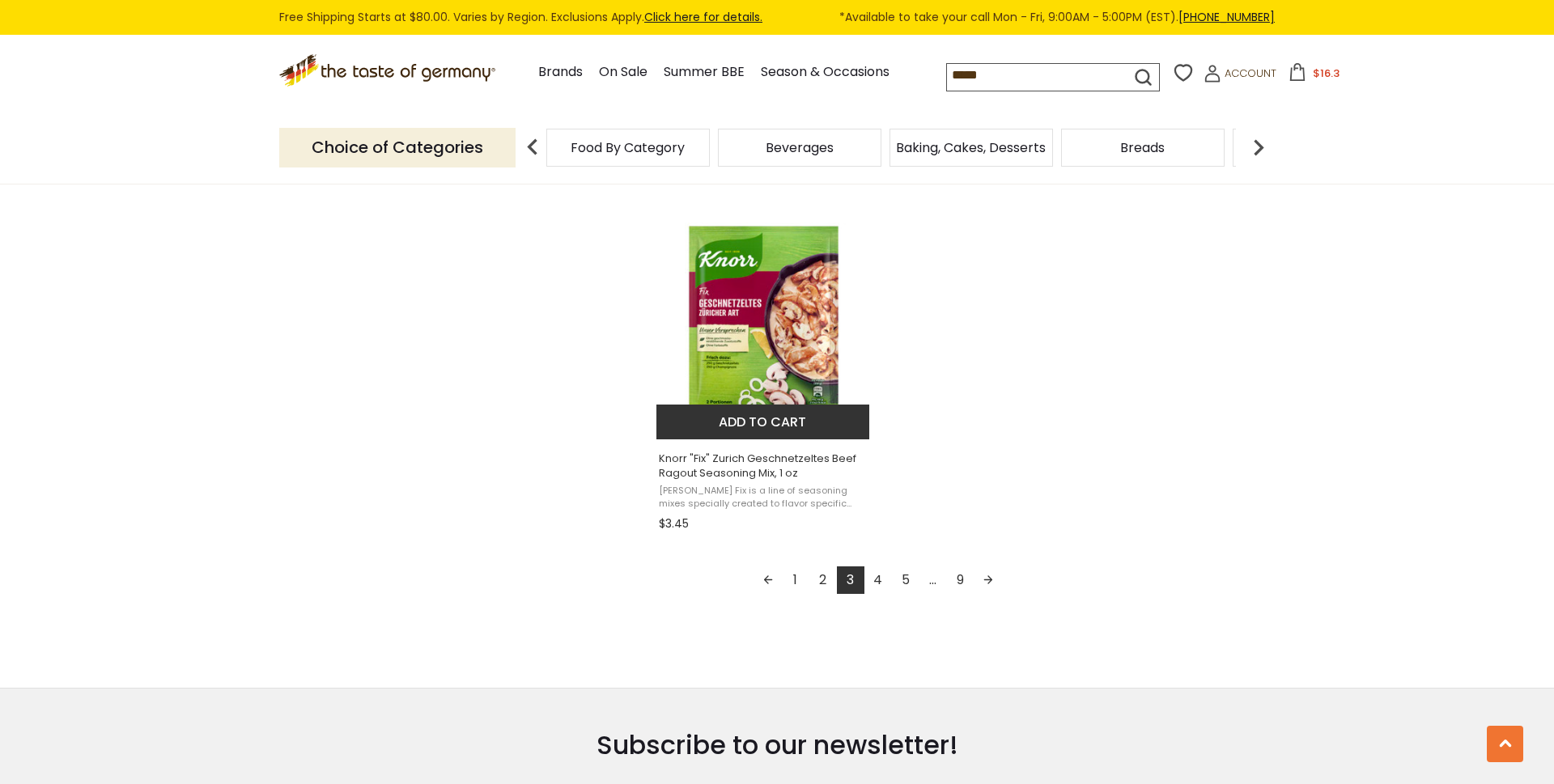
click at [822, 419] on button "Add to cart" at bounding box center [762, 422] width 213 height 35
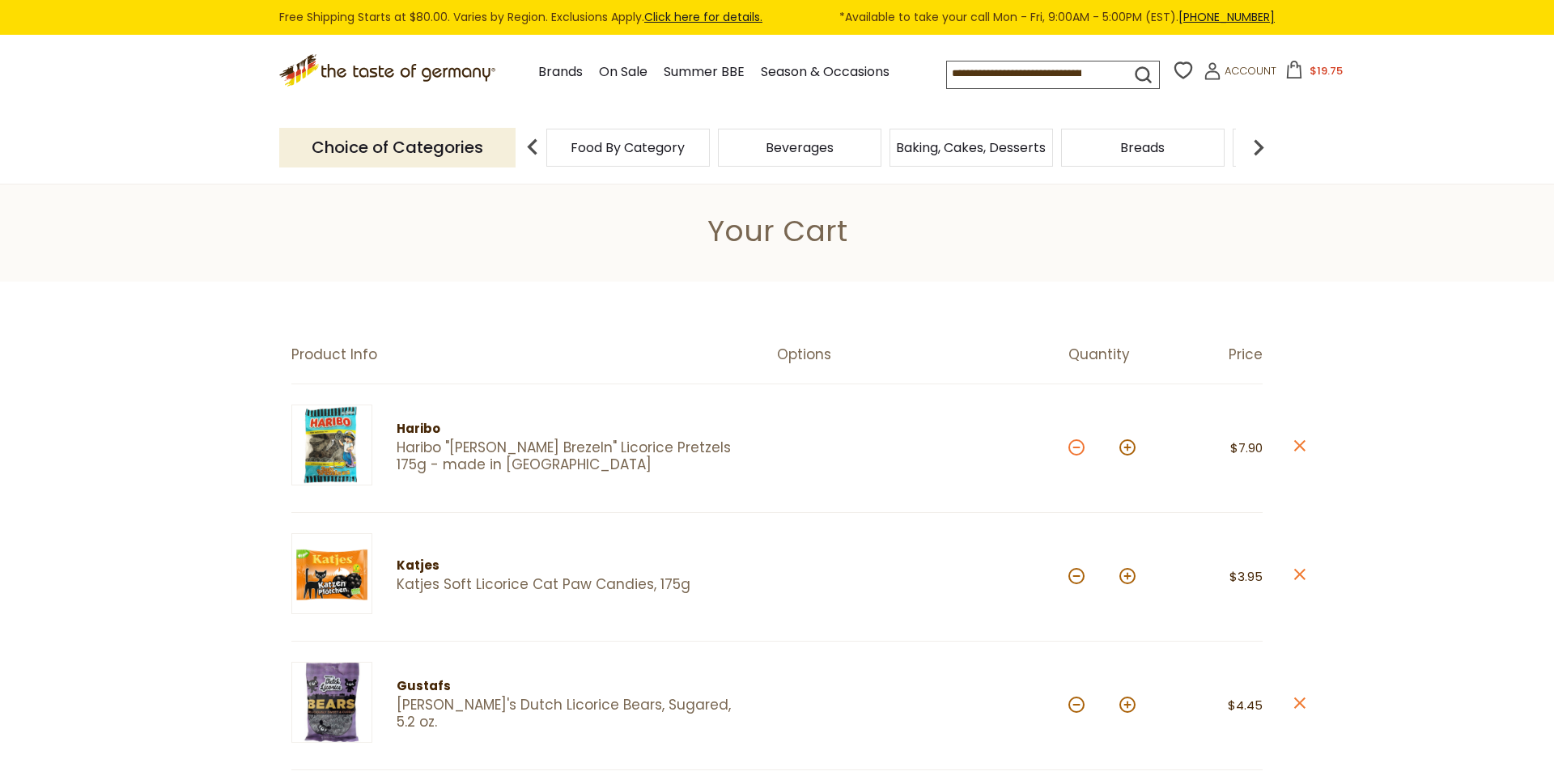
click at [1081, 447] on button at bounding box center [1076, 448] width 16 height 16
type input "*"
click at [538, 149] on img at bounding box center [532, 147] width 32 height 32
click at [644, 141] on span "Food By Category" at bounding box center [627, 148] width 114 height 12
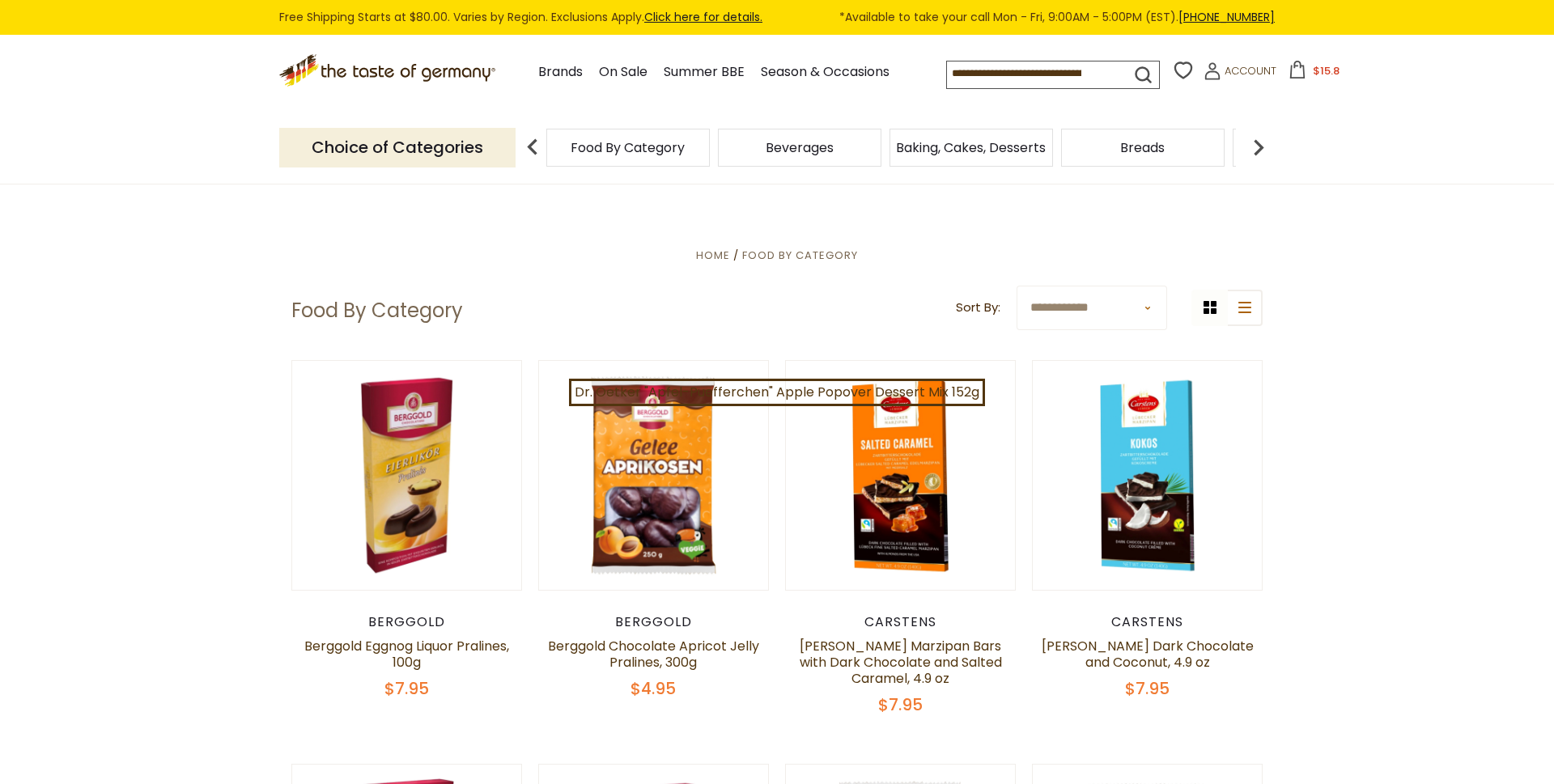
drag, startPoint x: 1055, startPoint y: 70, endPoint x: 784, endPoint y: 83, distance: 271.3
click at [947, 83] on input at bounding box center [1024, 72] width 155 height 22
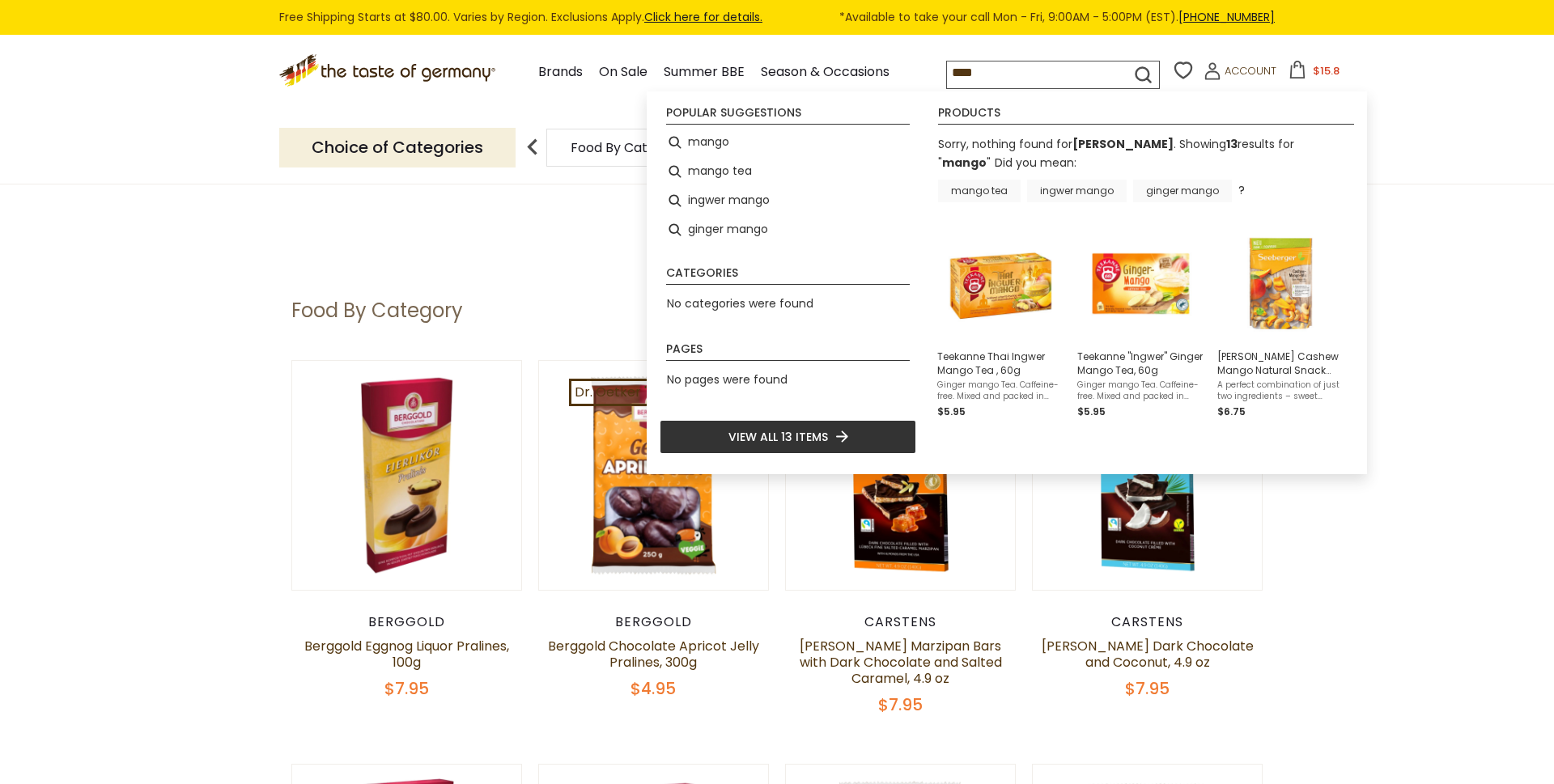
type input "*****"
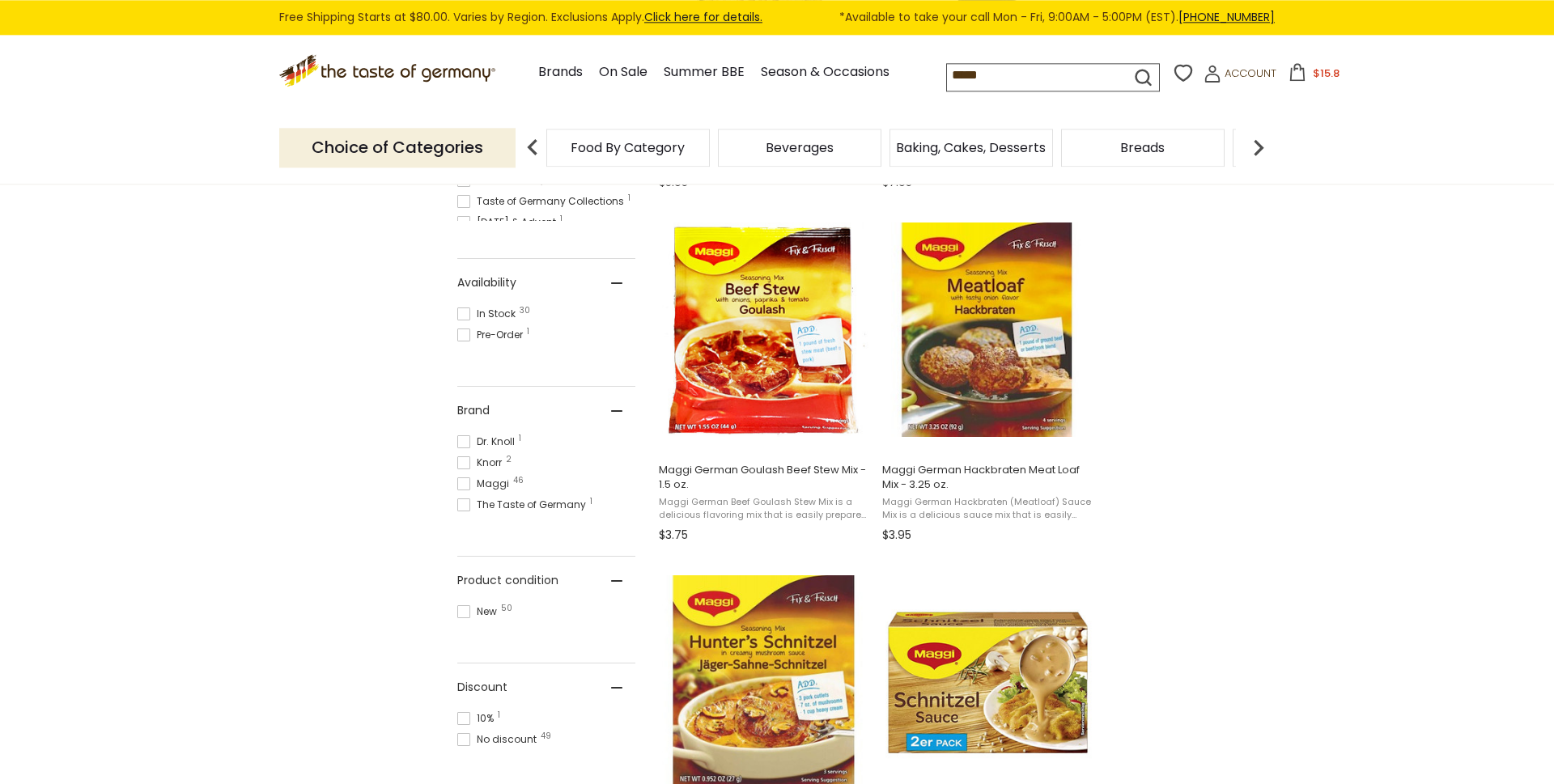
scroll to position [550, 0]
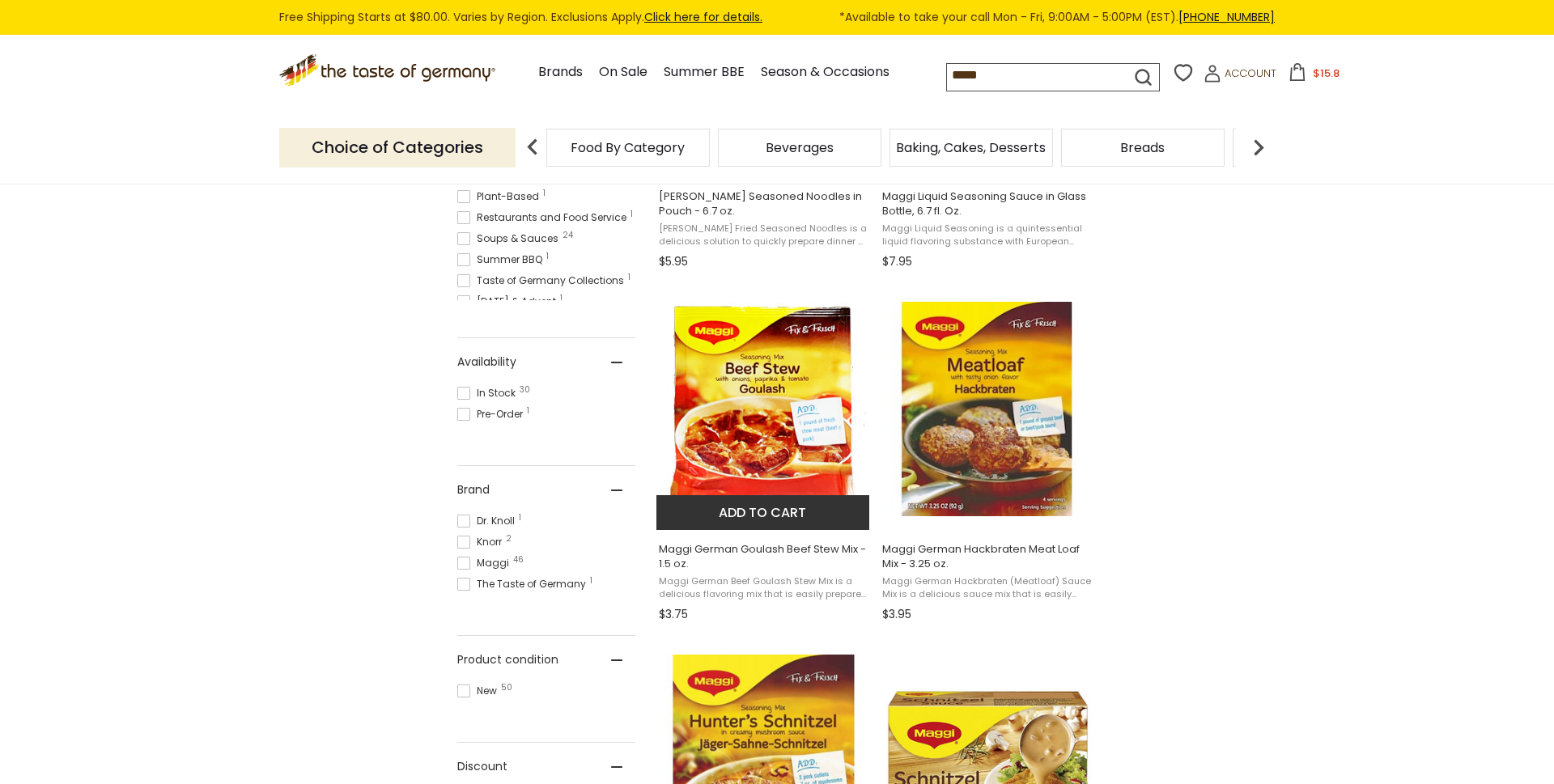
click at [767, 519] on button "Add to cart" at bounding box center [762, 512] width 213 height 35
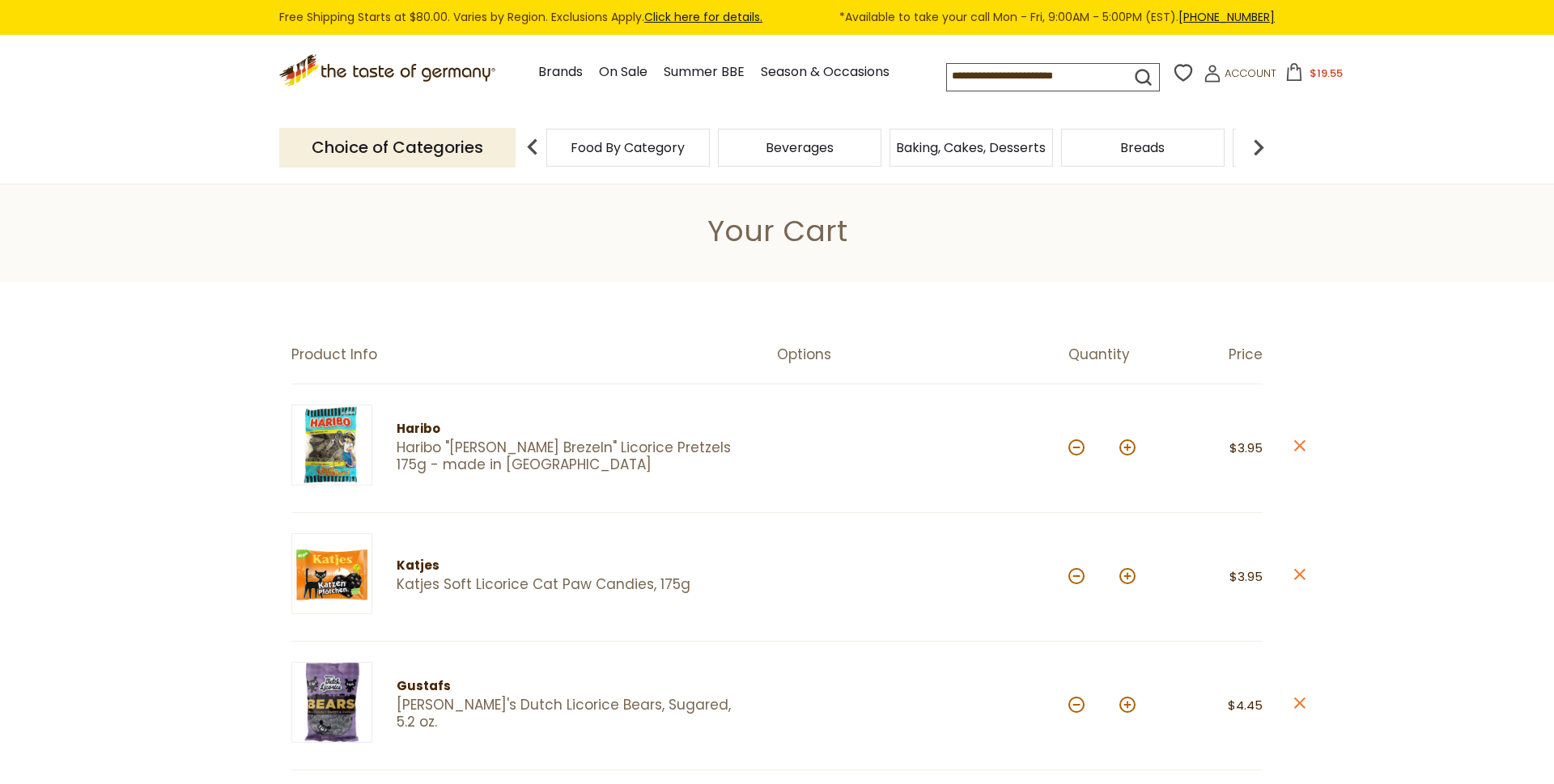
scroll to position [550, 0]
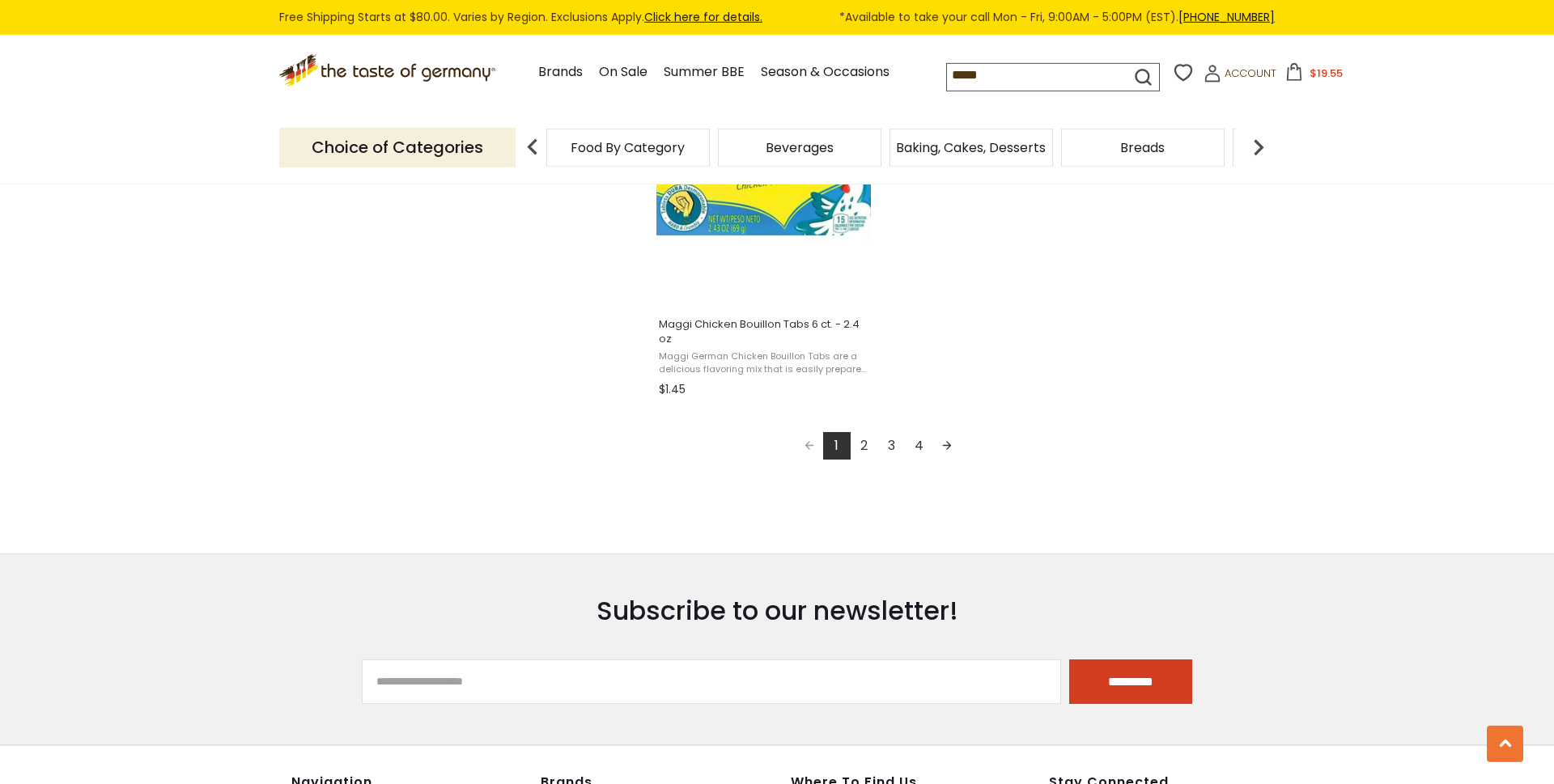
scroll to position [2889, 0]
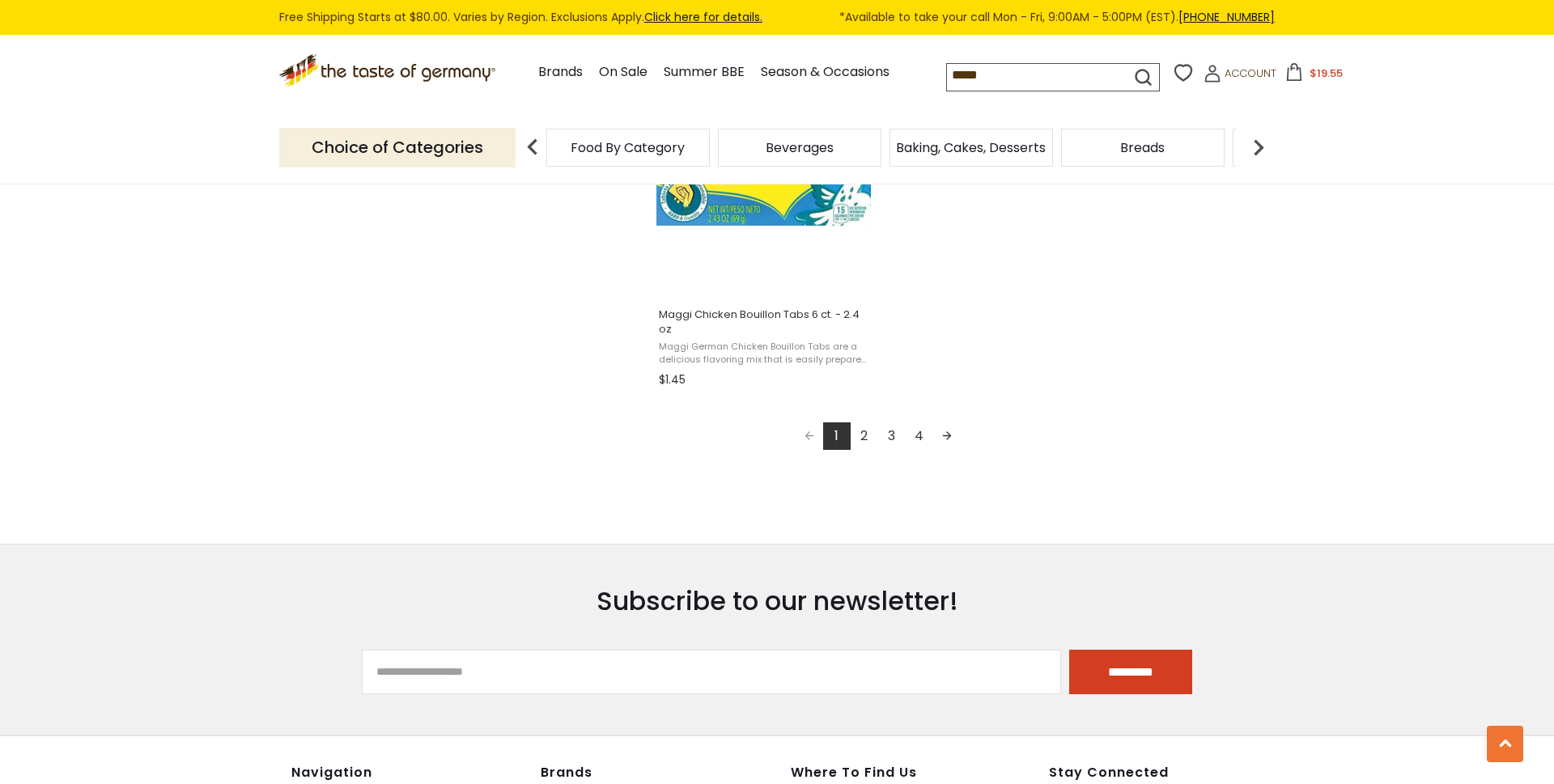
click at [950, 449] on link "Next page" at bounding box center [946, 436] width 28 height 28
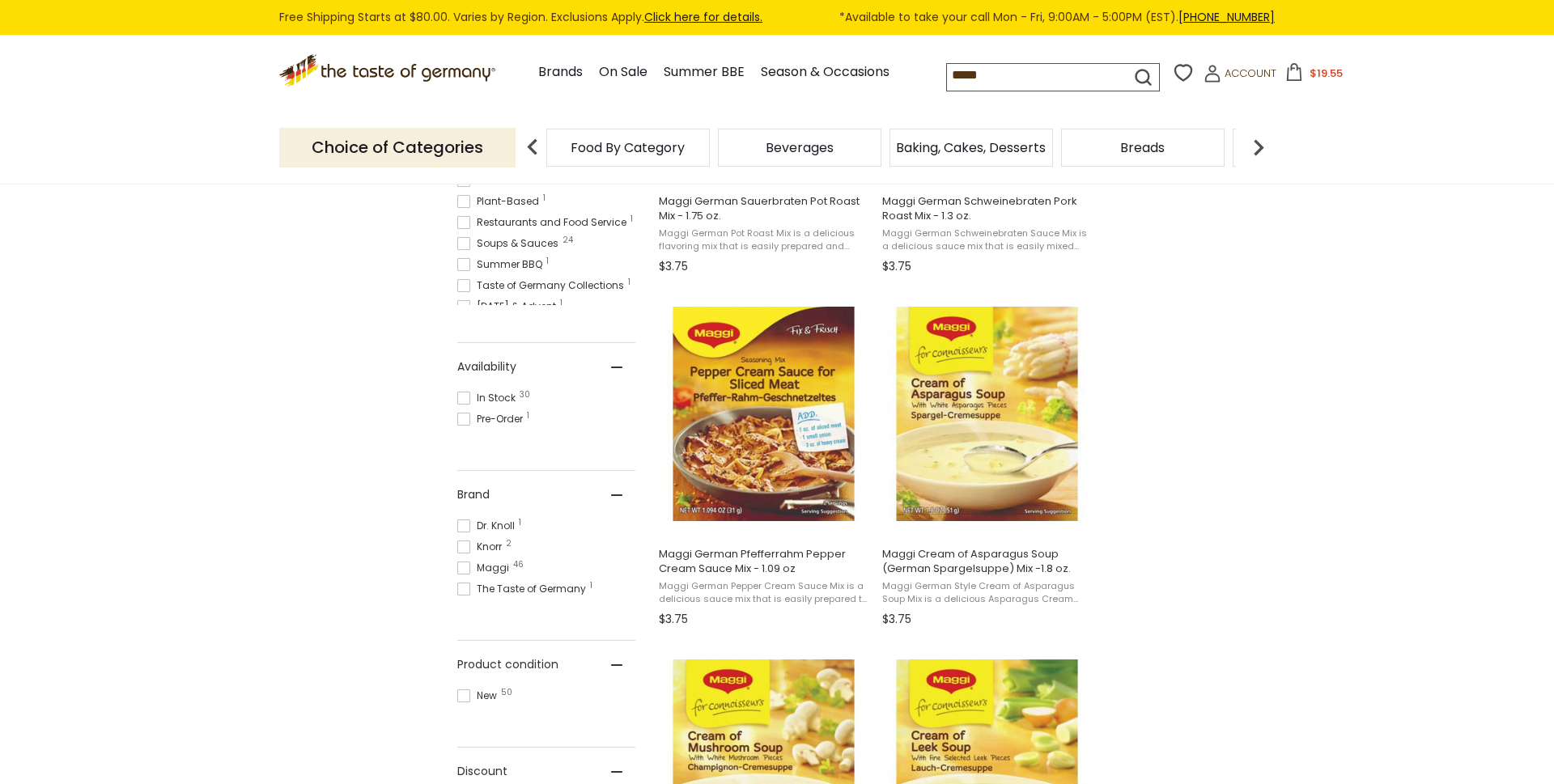
scroll to position [550, 0]
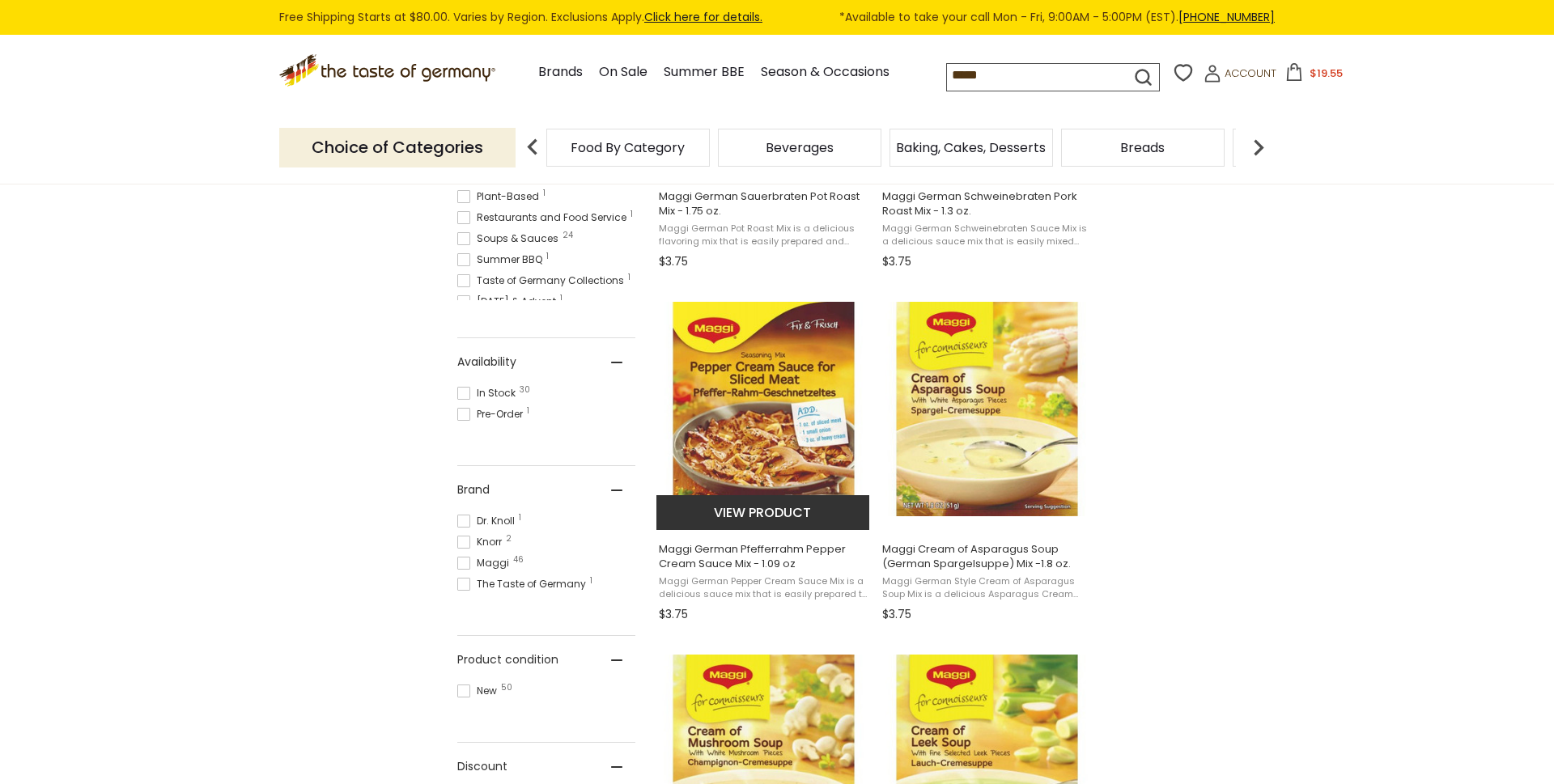
click at [731, 570] on span "Maggi German Pfefferrahm Pepper Cream Sauce Mix - 1.09 oz" at bounding box center [763, 556] width 209 height 29
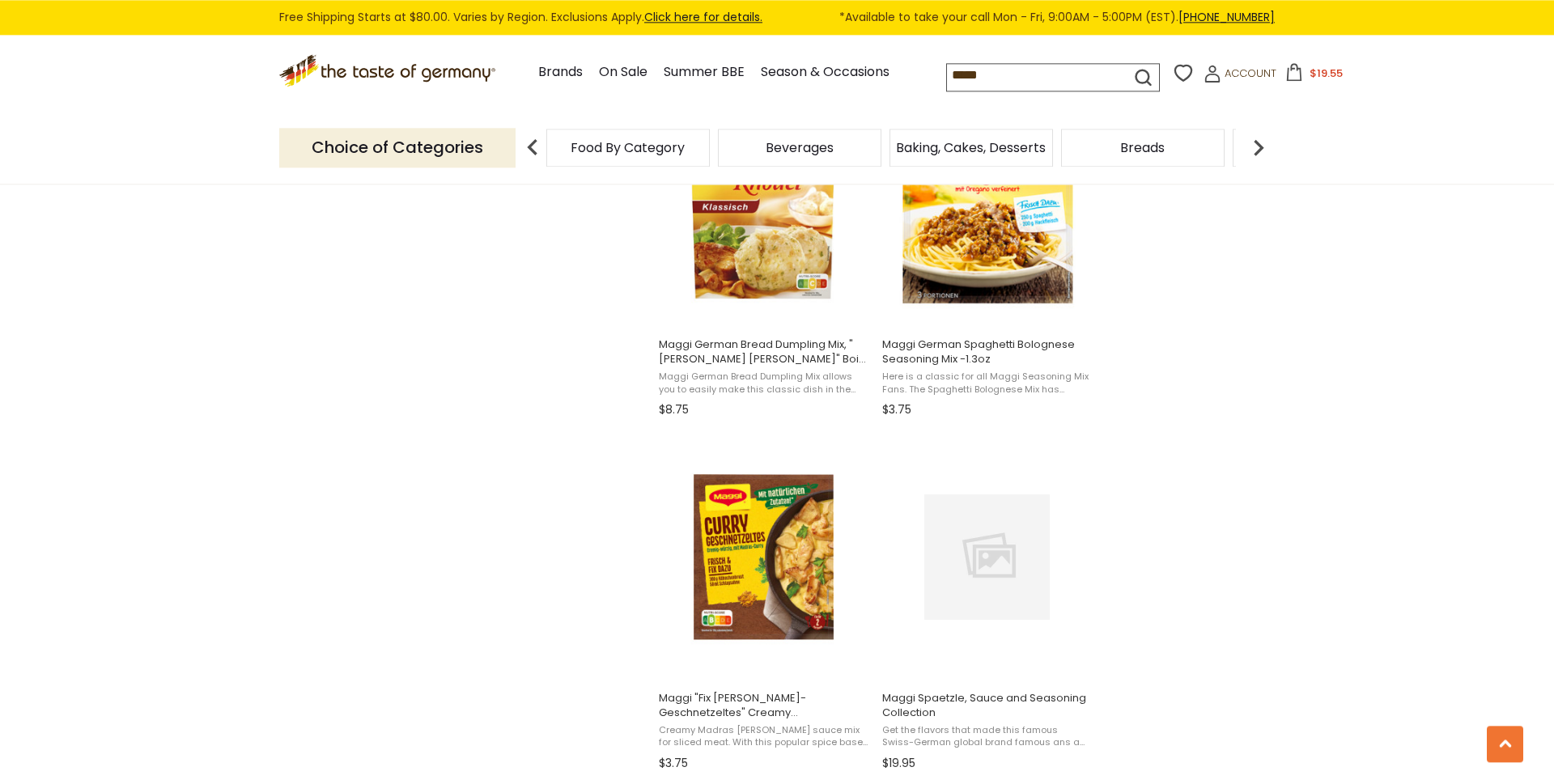
scroll to position [1788, 0]
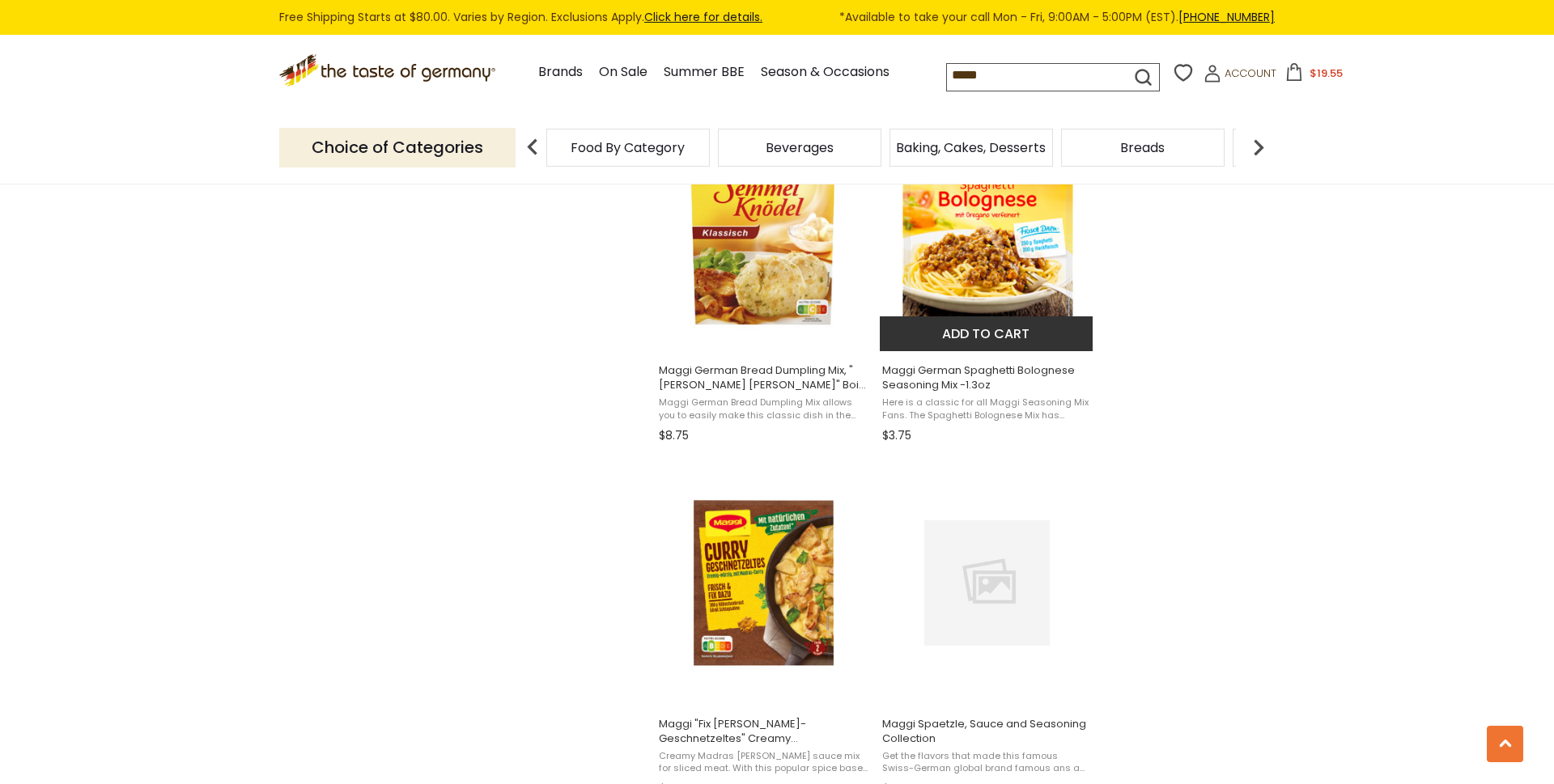
click at [983, 339] on button "Add to cart" at bounding box center [985, 333] width 213 height 35
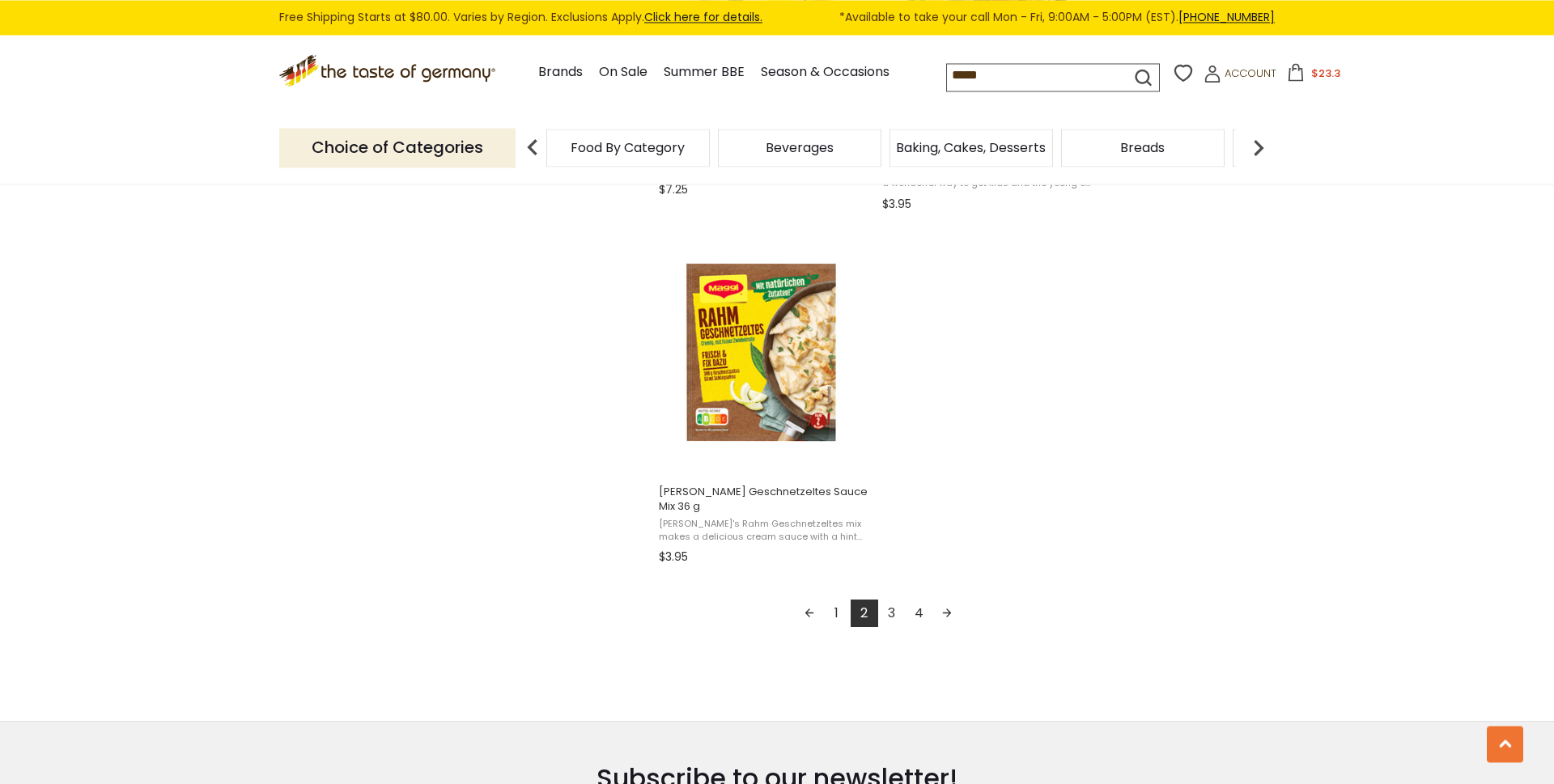
scroll to position [2889, 0]
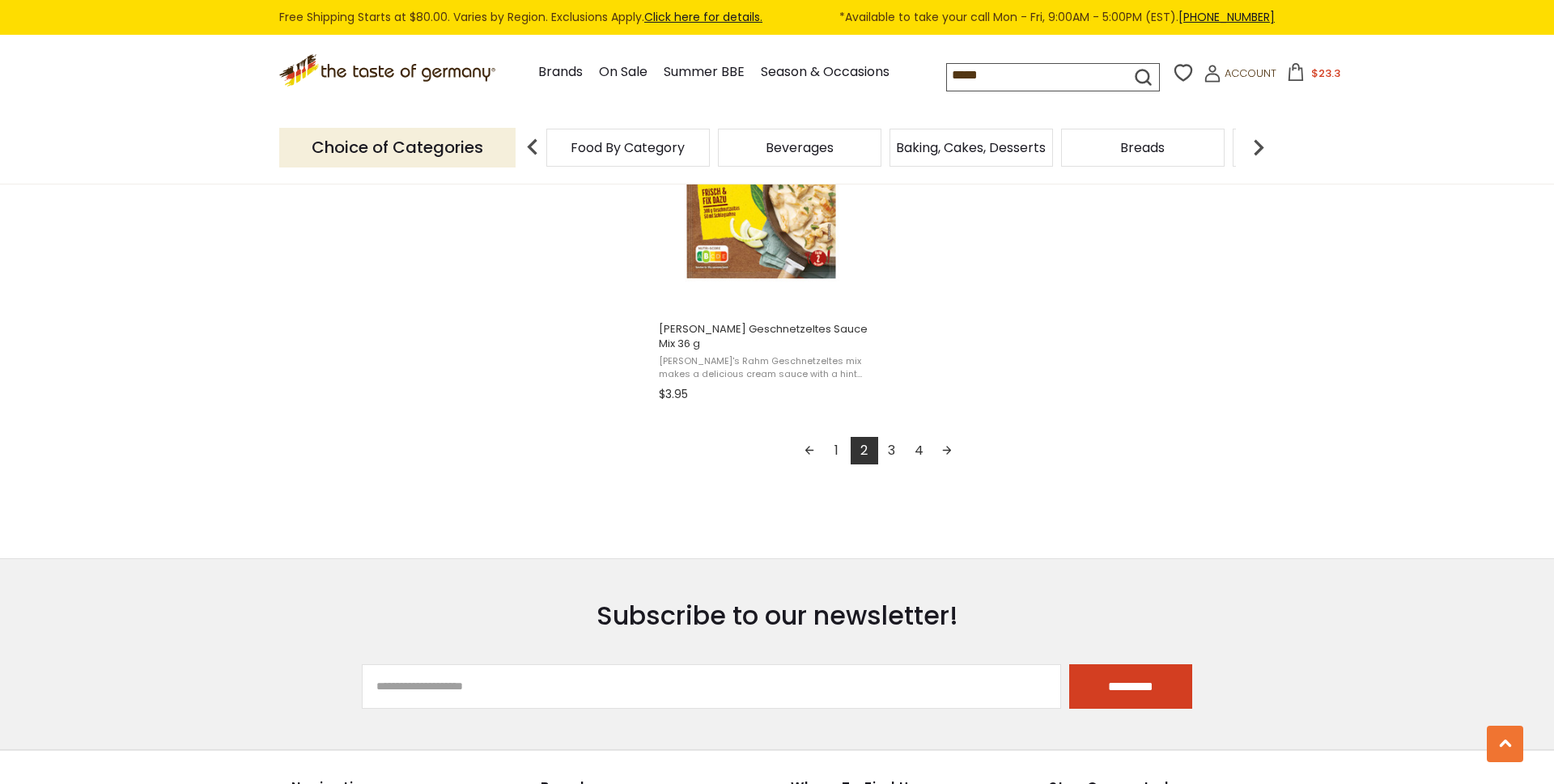
click at [898, 455] on link "3" at bounding box center [891, 450] width 28 height 28
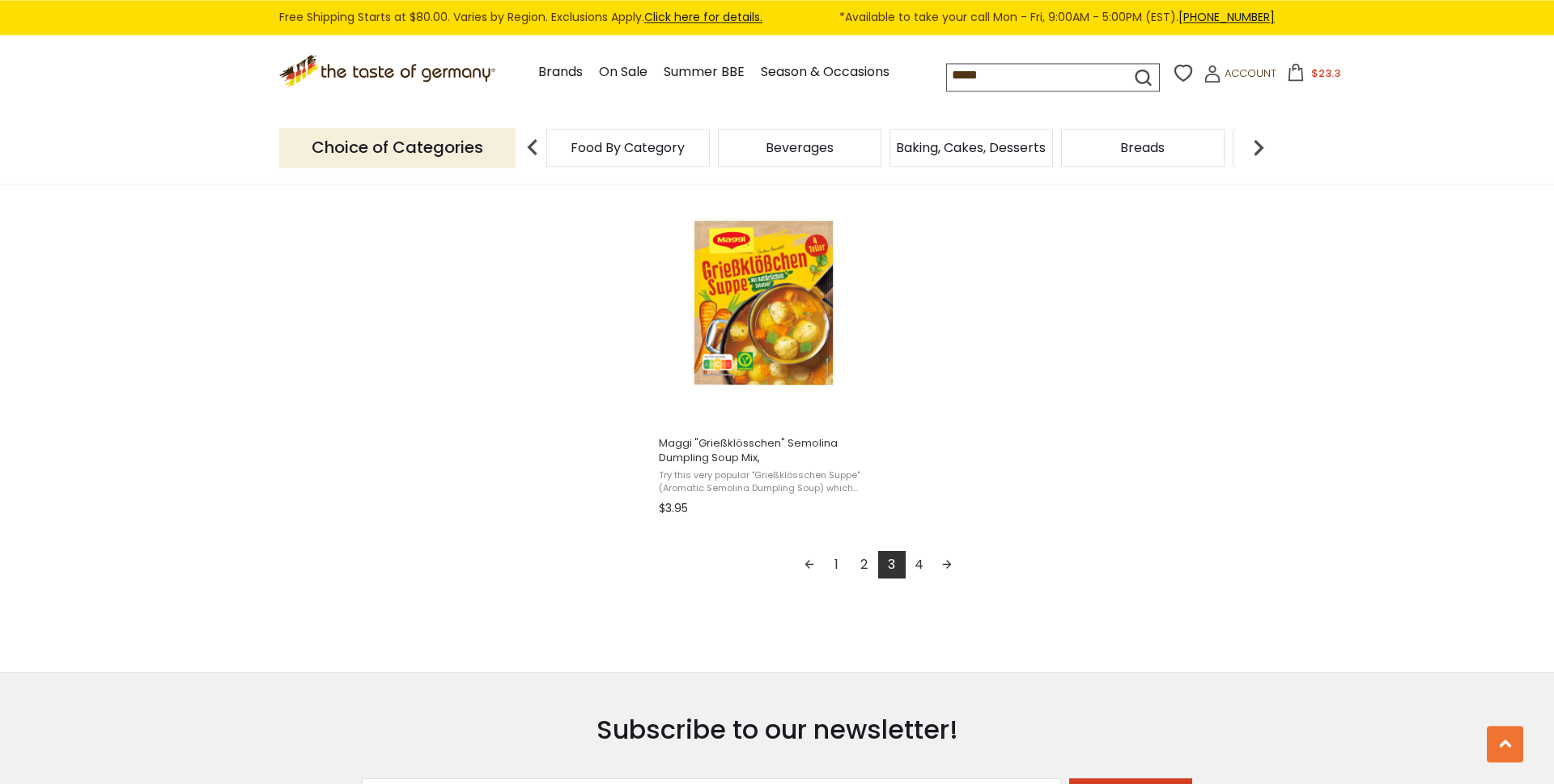
scroll to position [2889, 0]
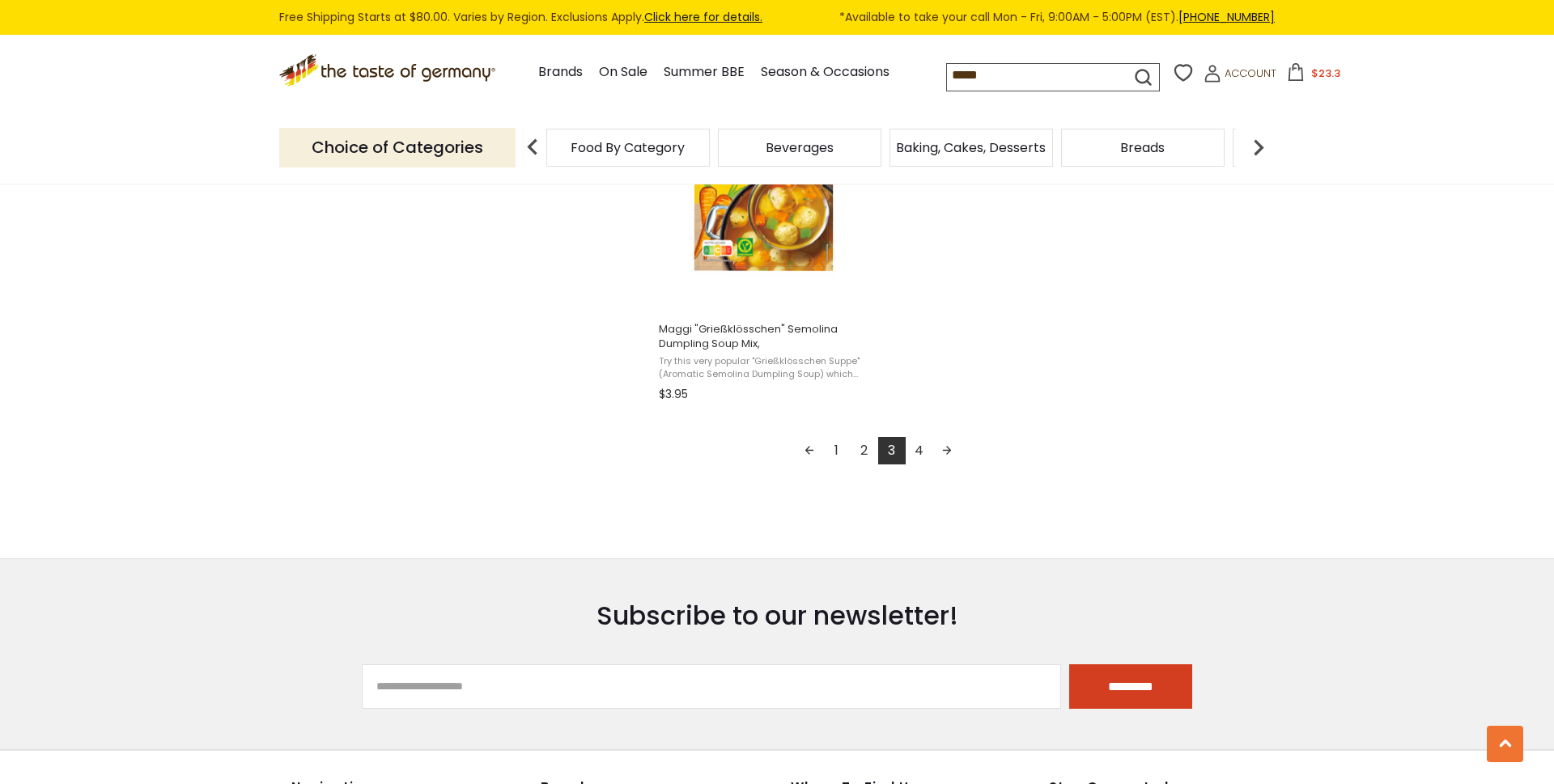
click at [919, 452] on link "4" at bounding box center [919, 450] width 28 height 28
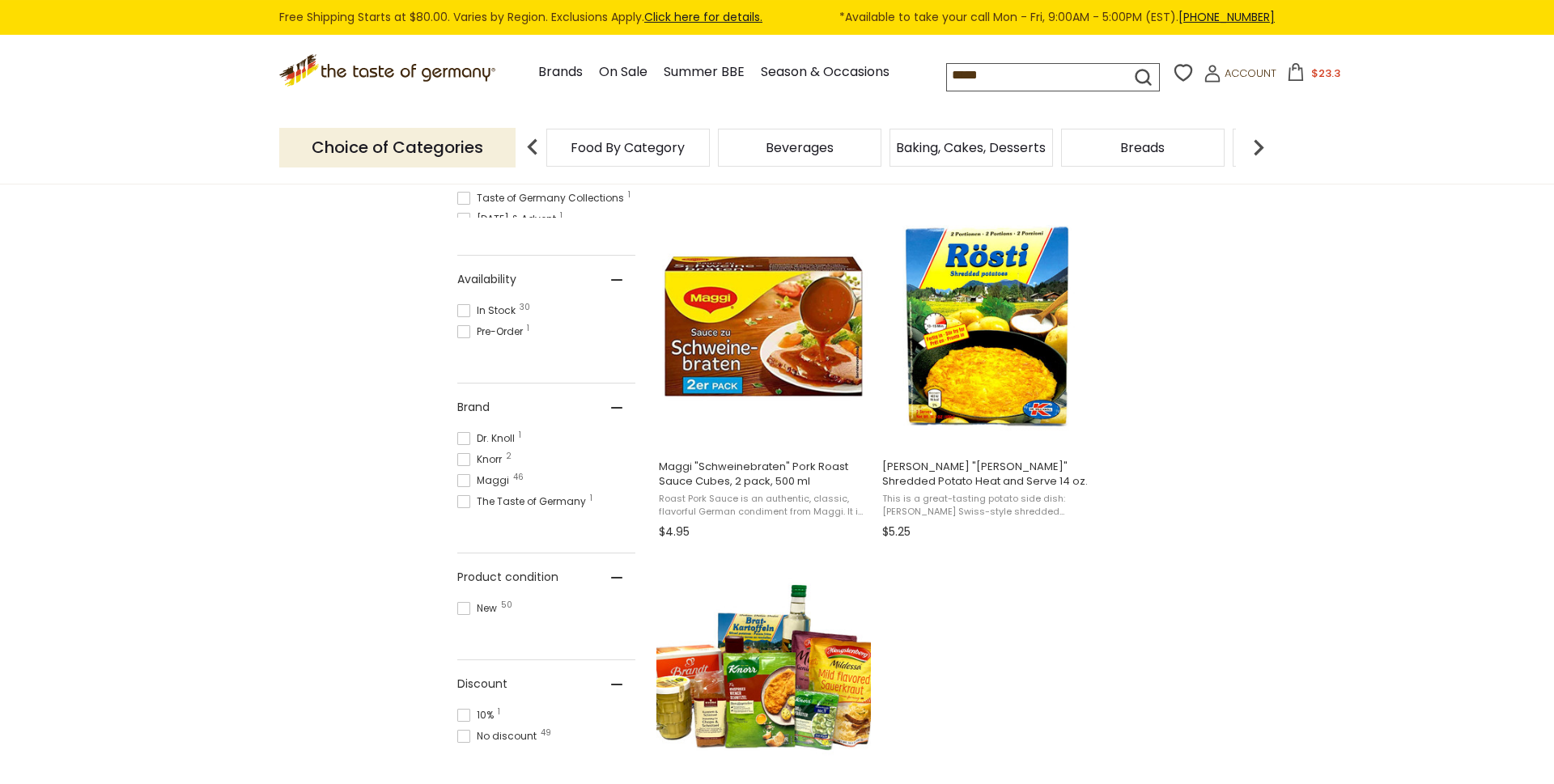
scroll to position [688, 0]
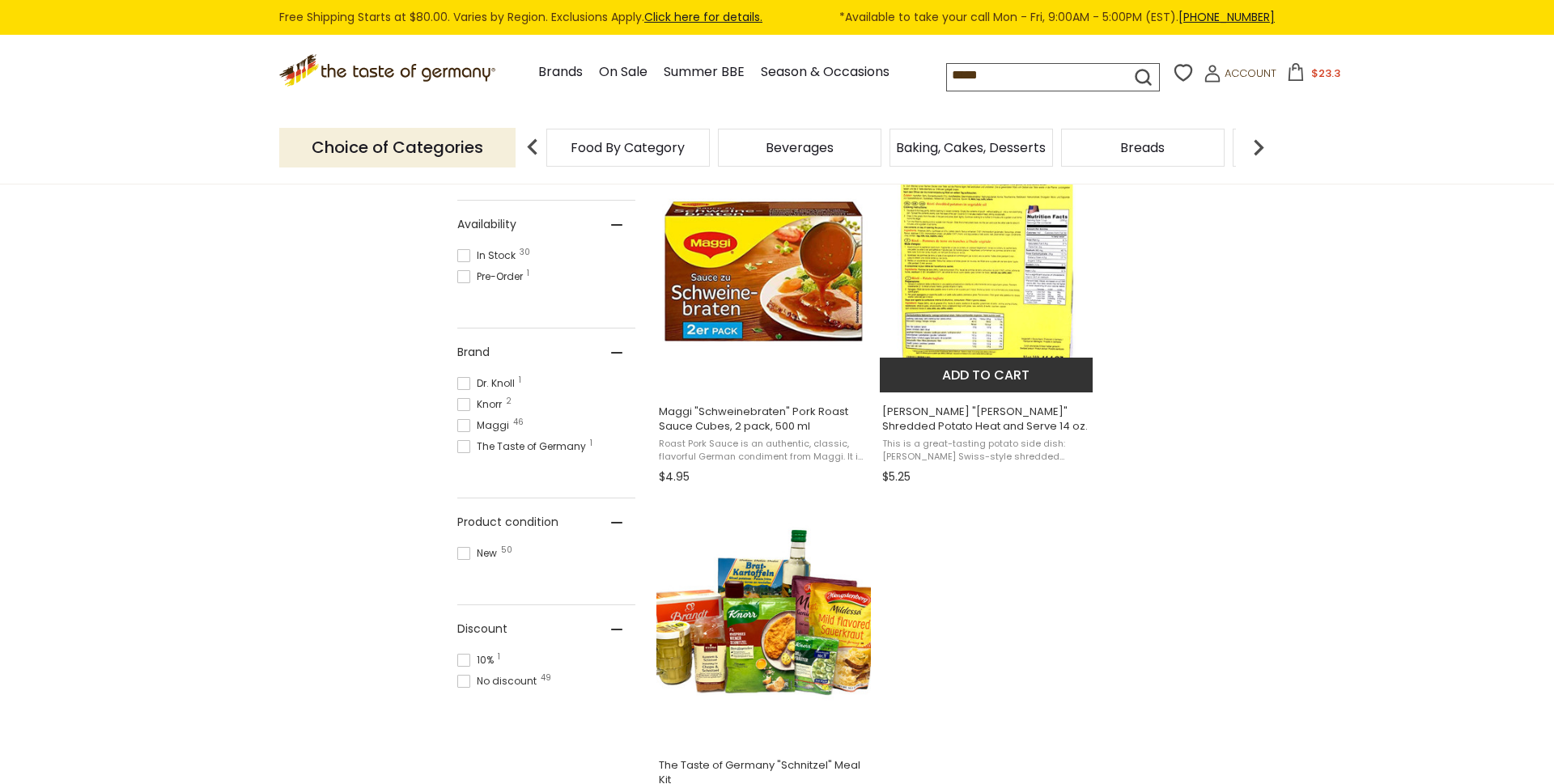
click at [1008, 370] on button "Add to cart" at bounding box center [985, 375] width 213 height 35
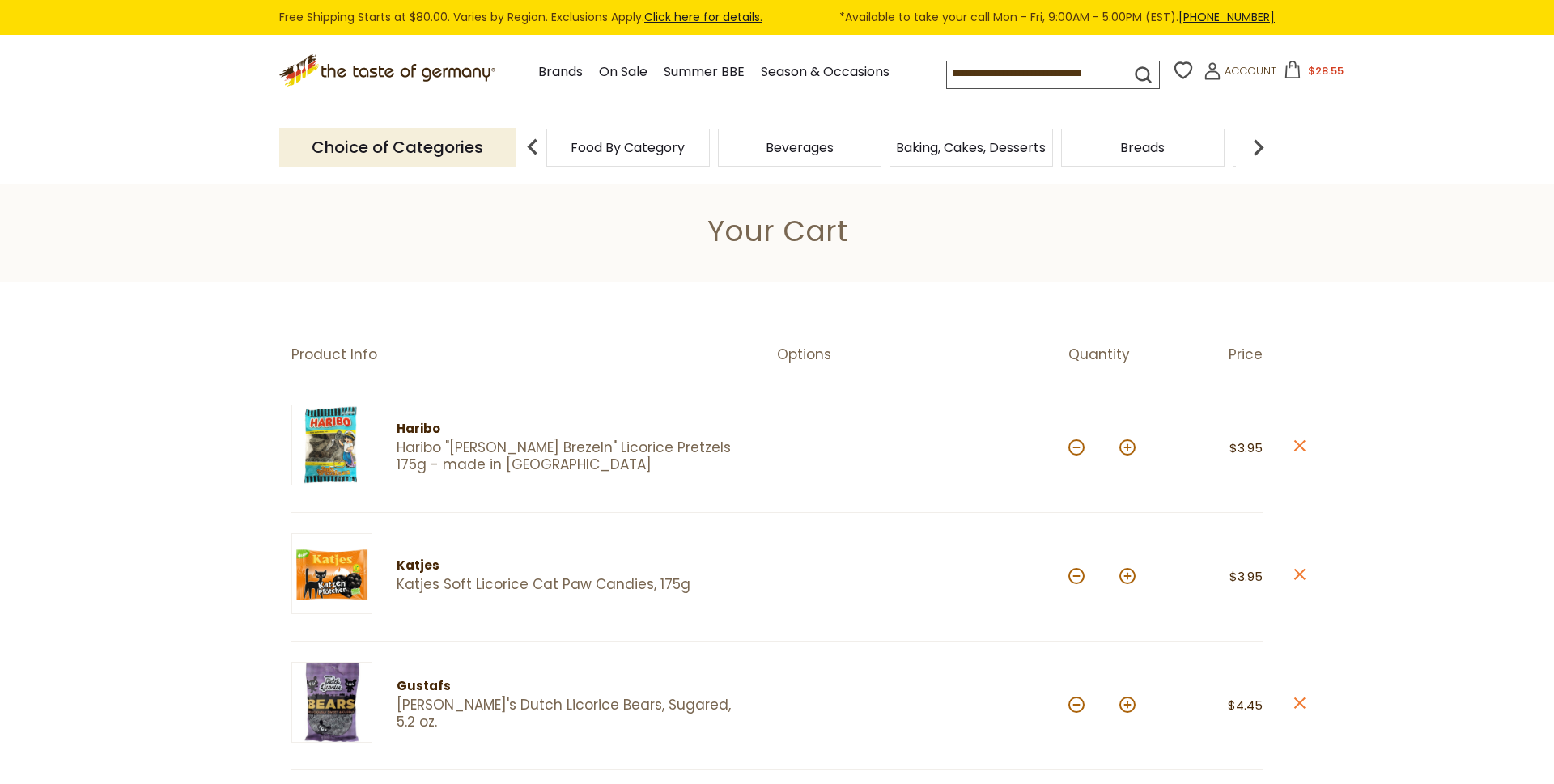
click at [534, 139] on img at bounding box center [532, 147] width 32 height 32
click at [1148, 141] on span "Breads" at bounding box center [1142, 148] width 45 height 12
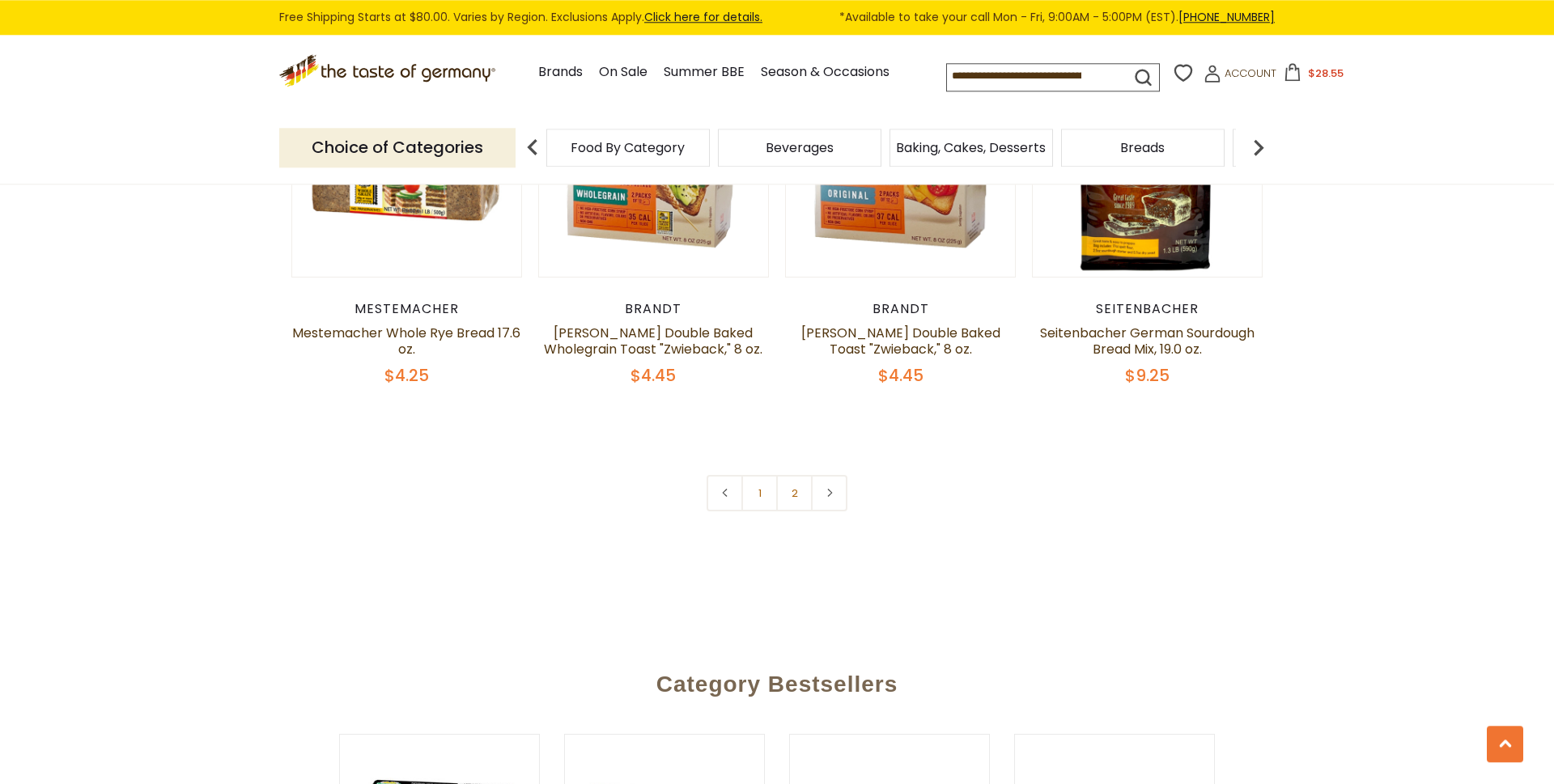
scroll to position [3851, 0]
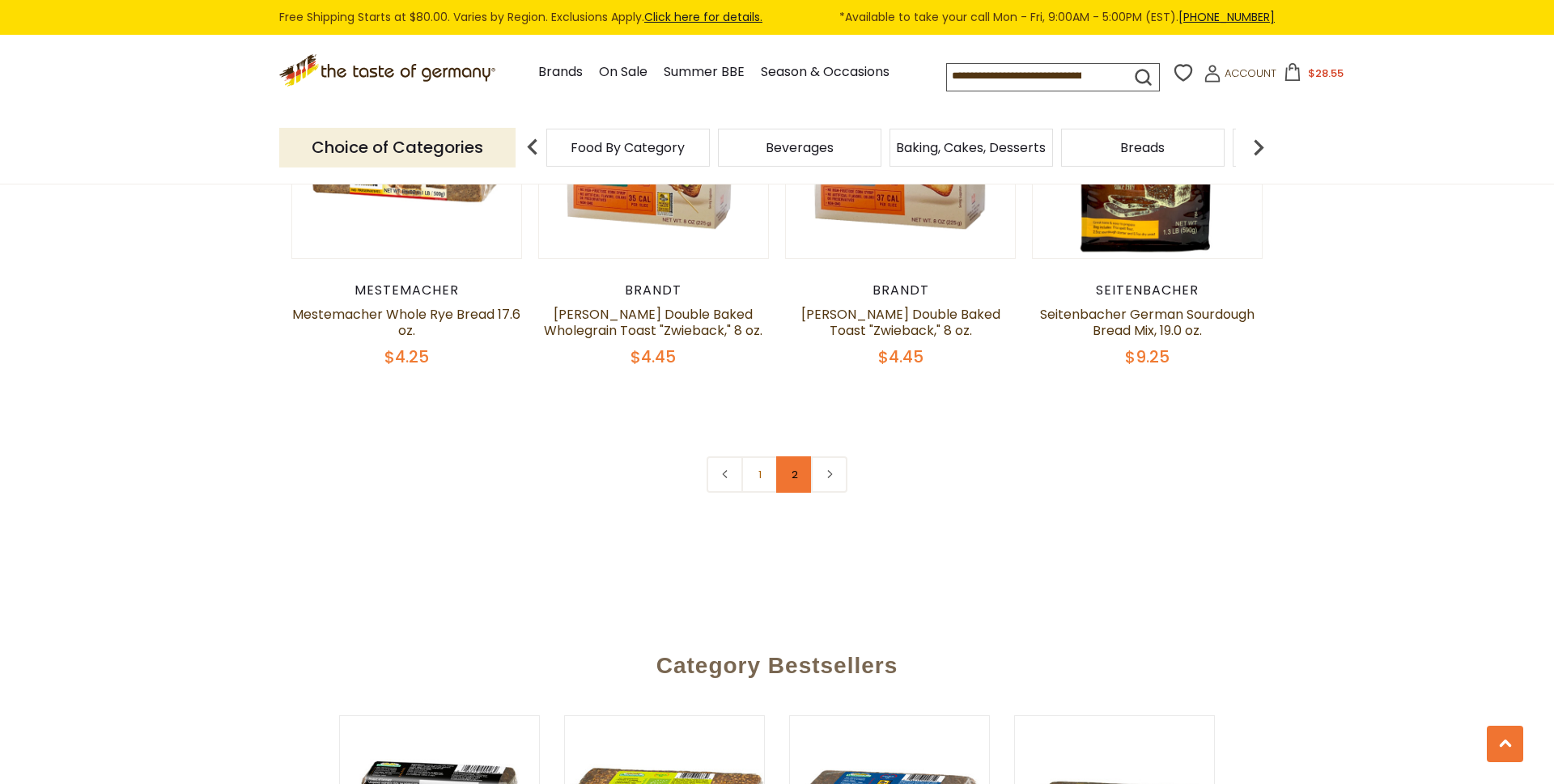
click at [801, 473] on link "2" at bounding box center [794, 474] width 36 height 36
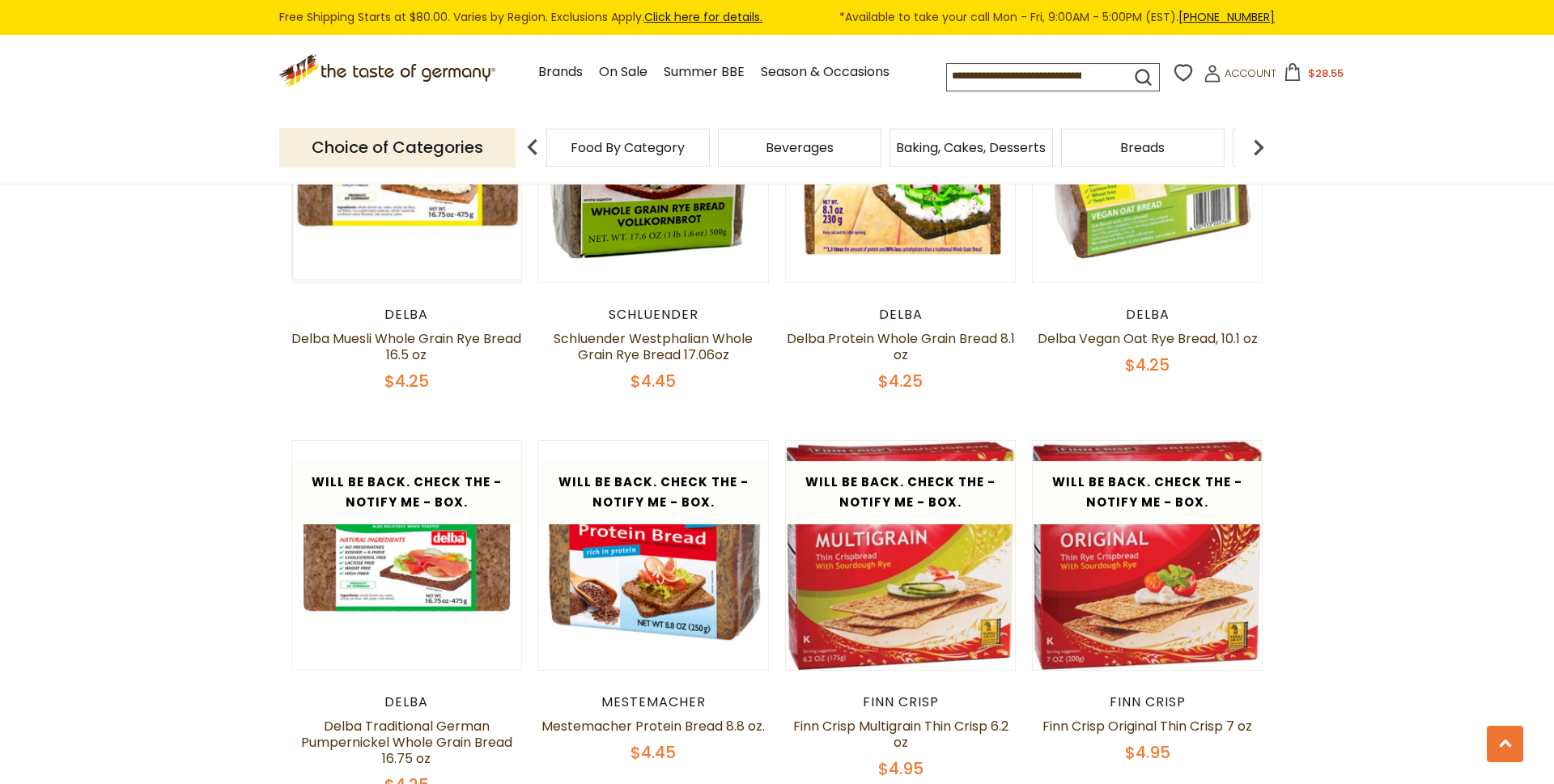
scroll to position [1637, 0]
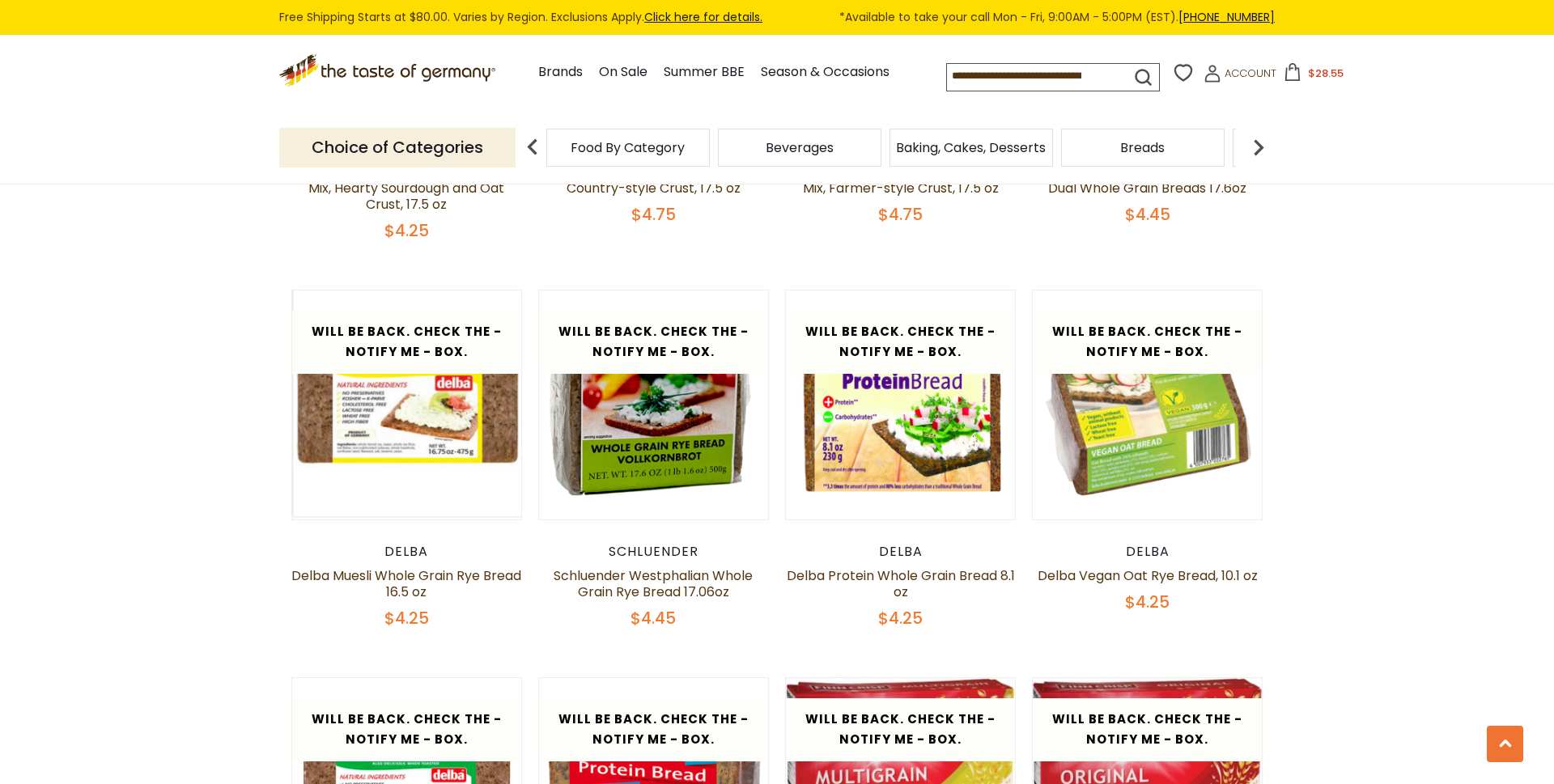
click at [977, 72] on input at bounding box center [1024, 75] width 155 height 22
type input "*****"
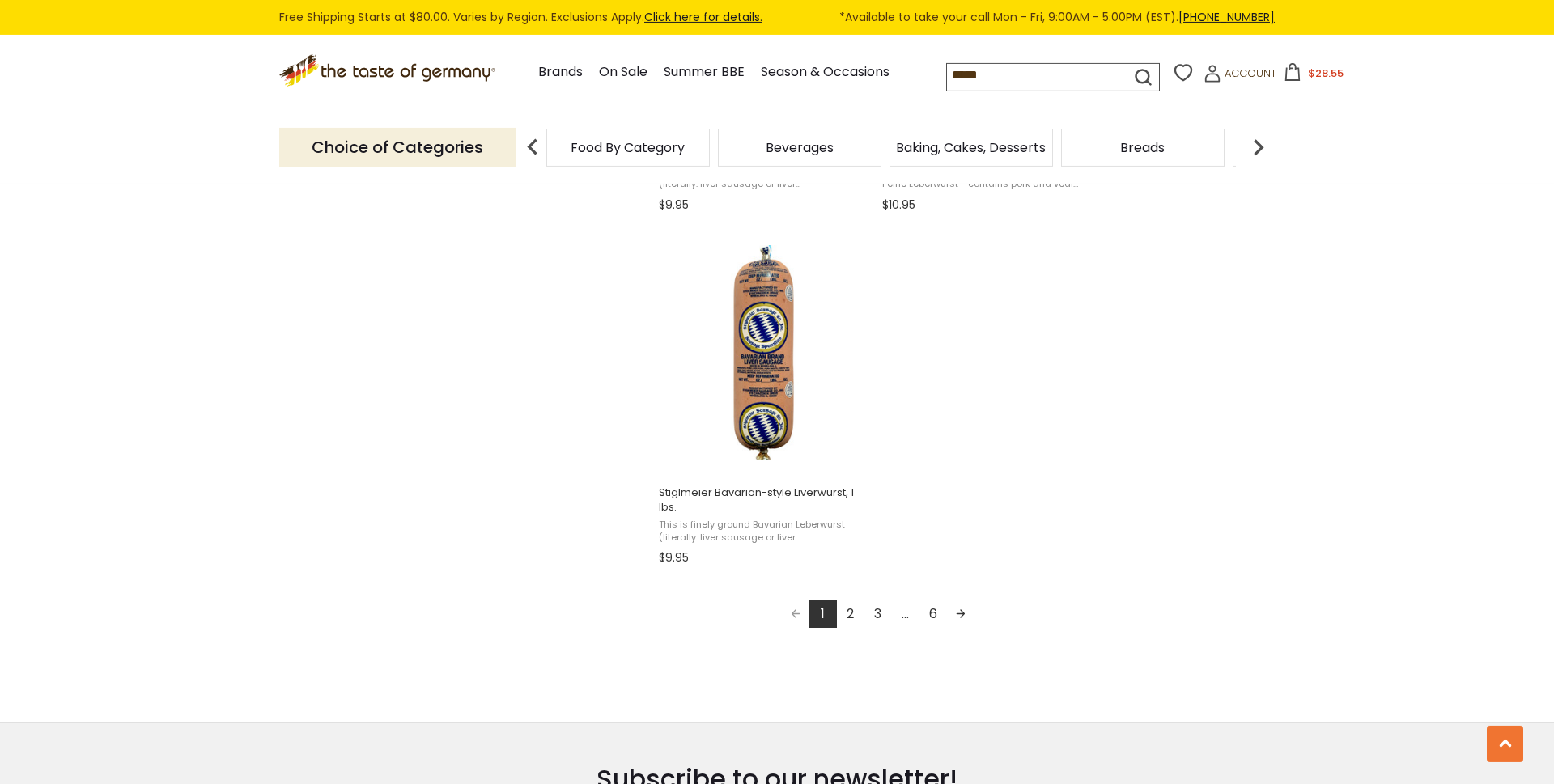
scroll to position [2889, 0]
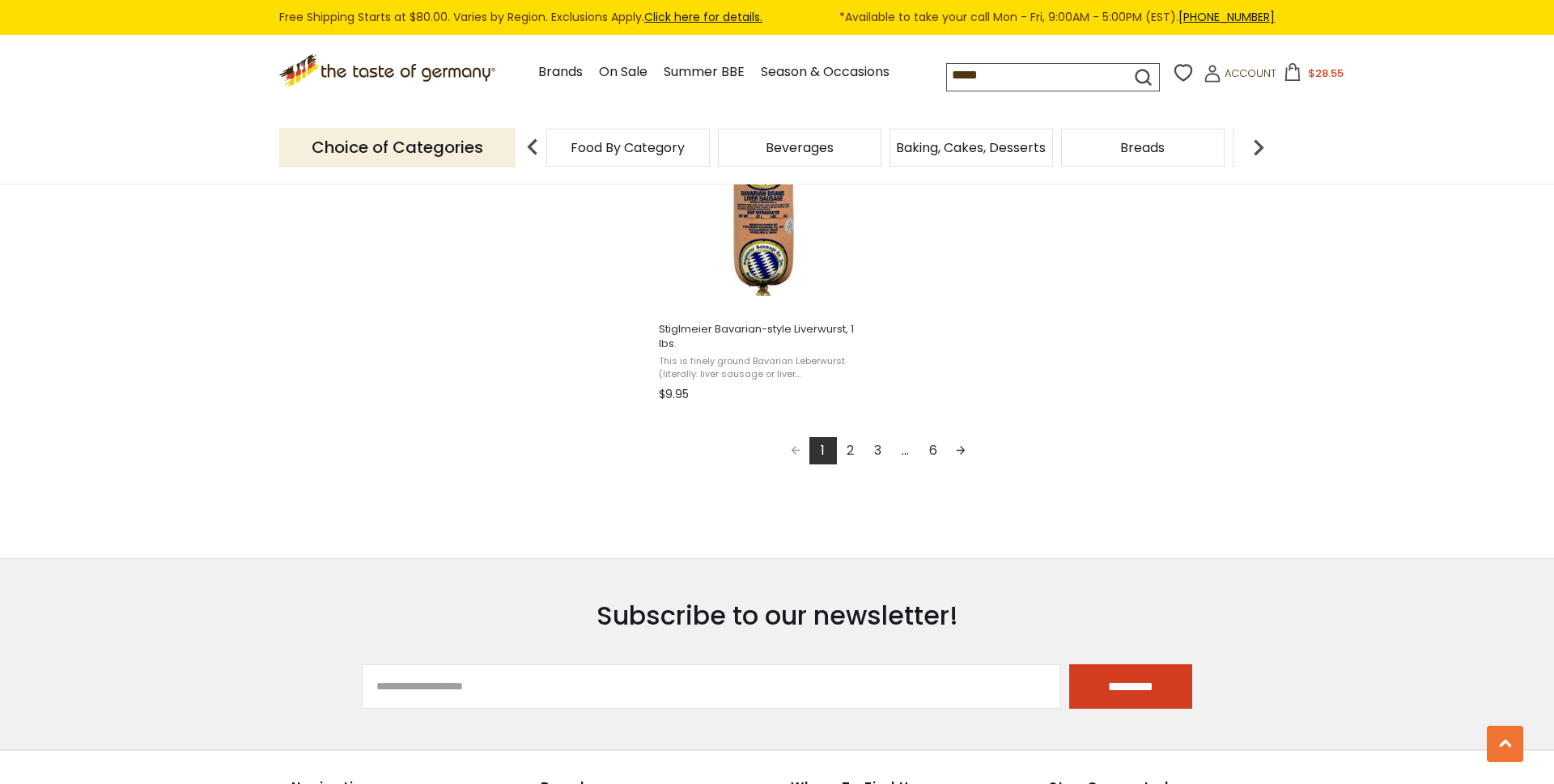
click at [846, 456] on link "2" at bounding box center [850, 450] width 28 height 28
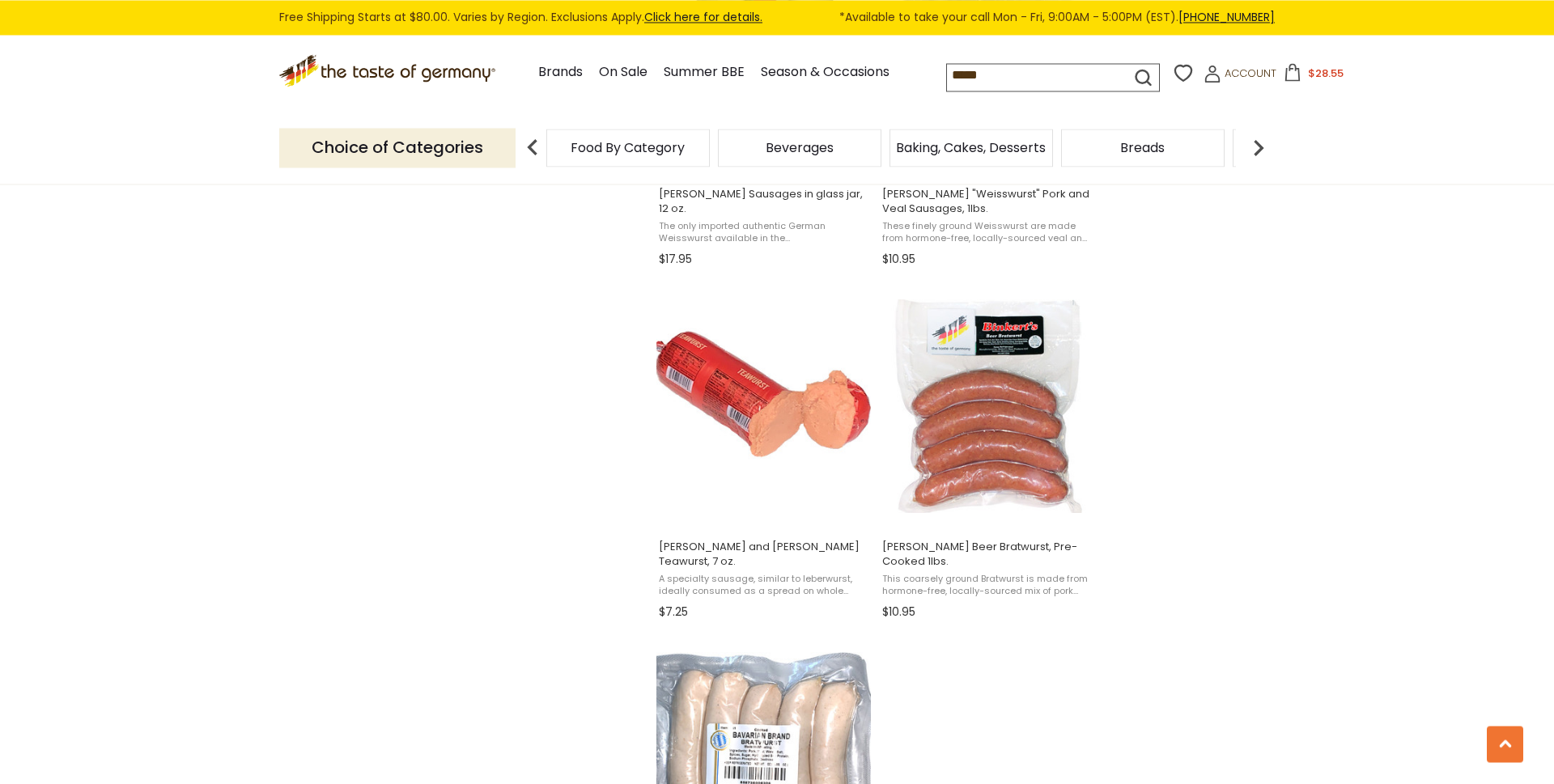
scroll to position [2338, 0]
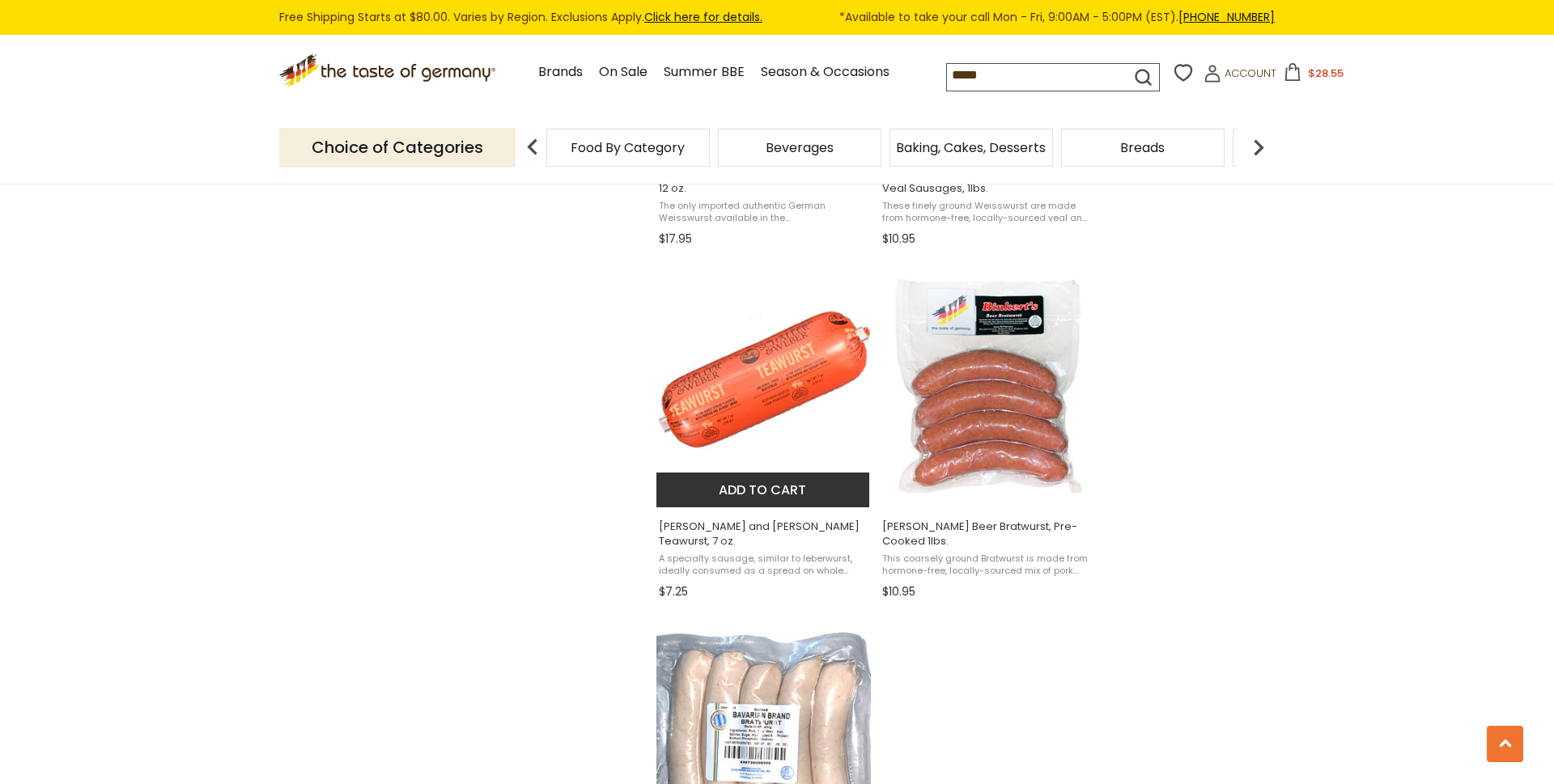
click at [815, 565] on span "A specialty sausage, similar to leberwurst, ideally consumed as a spread on who…" at bounding box center [763, 565] width 209 height 25
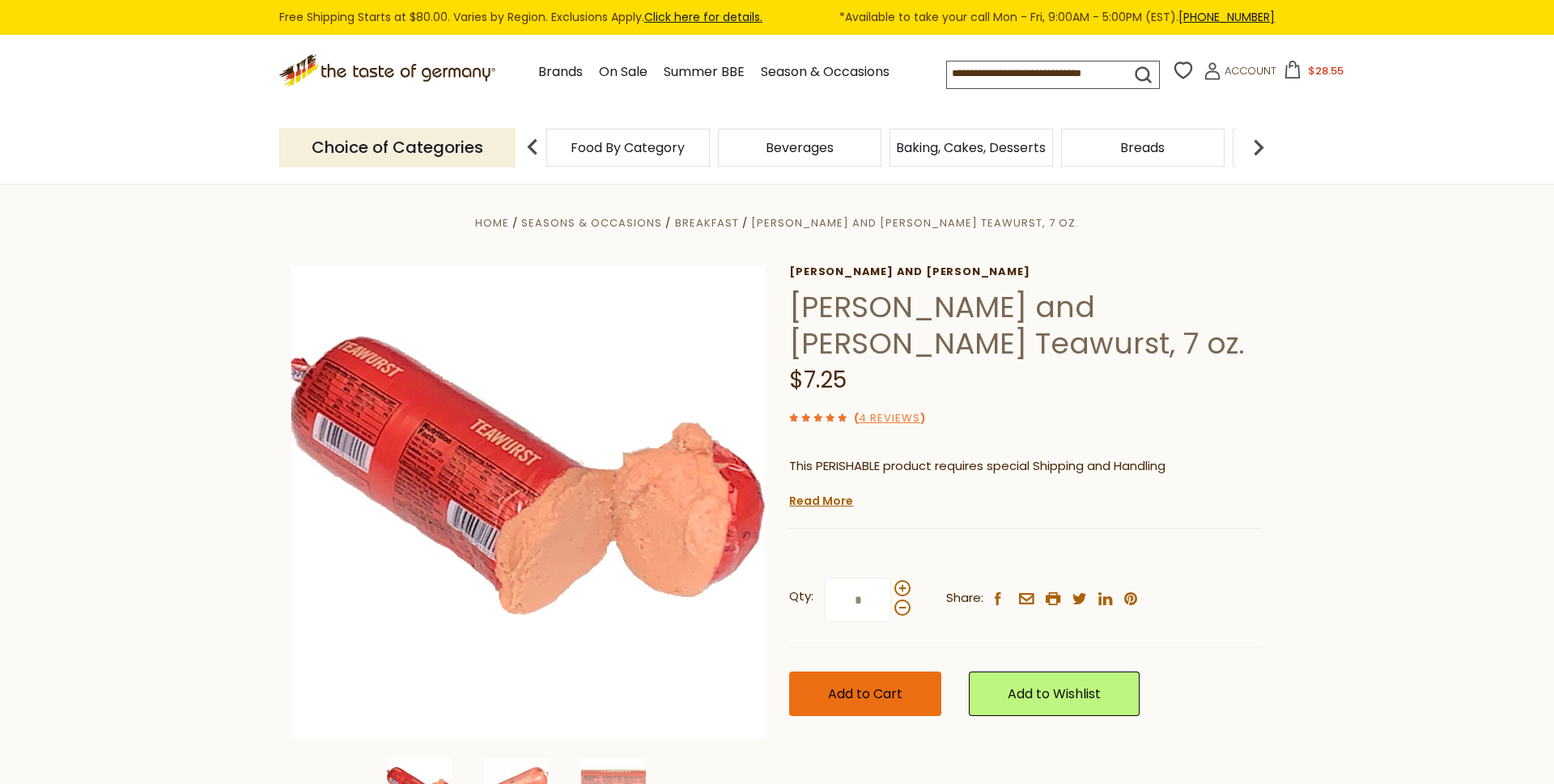
click at [862, 677] on button "Add to Cart" at bounding box center [864, 694] width 152 height 44
click at [845, 700] on span "Add to Cart" at bounding box center [865, 693] width 75 height 19
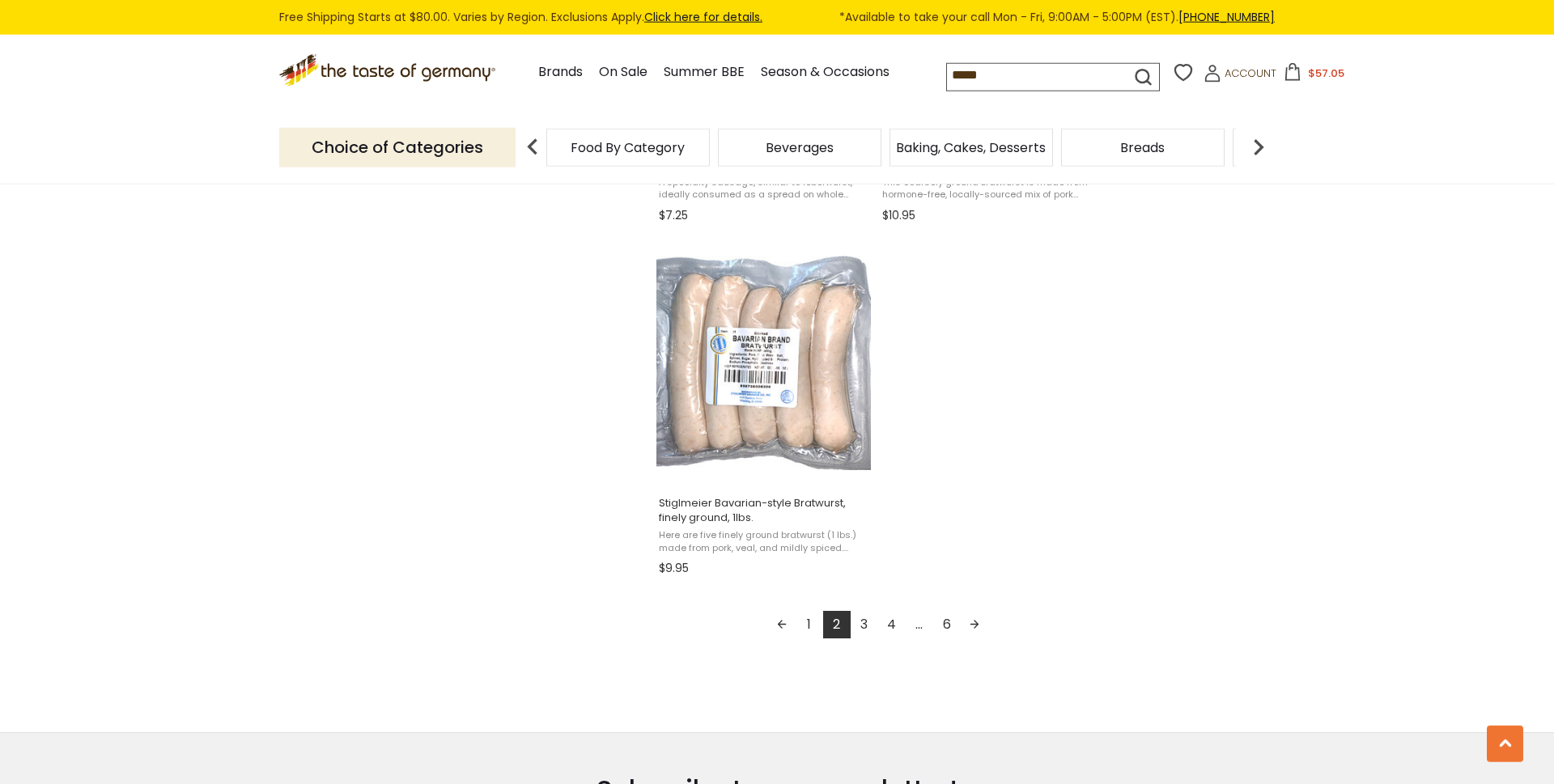
scroll to position [2614, 0]
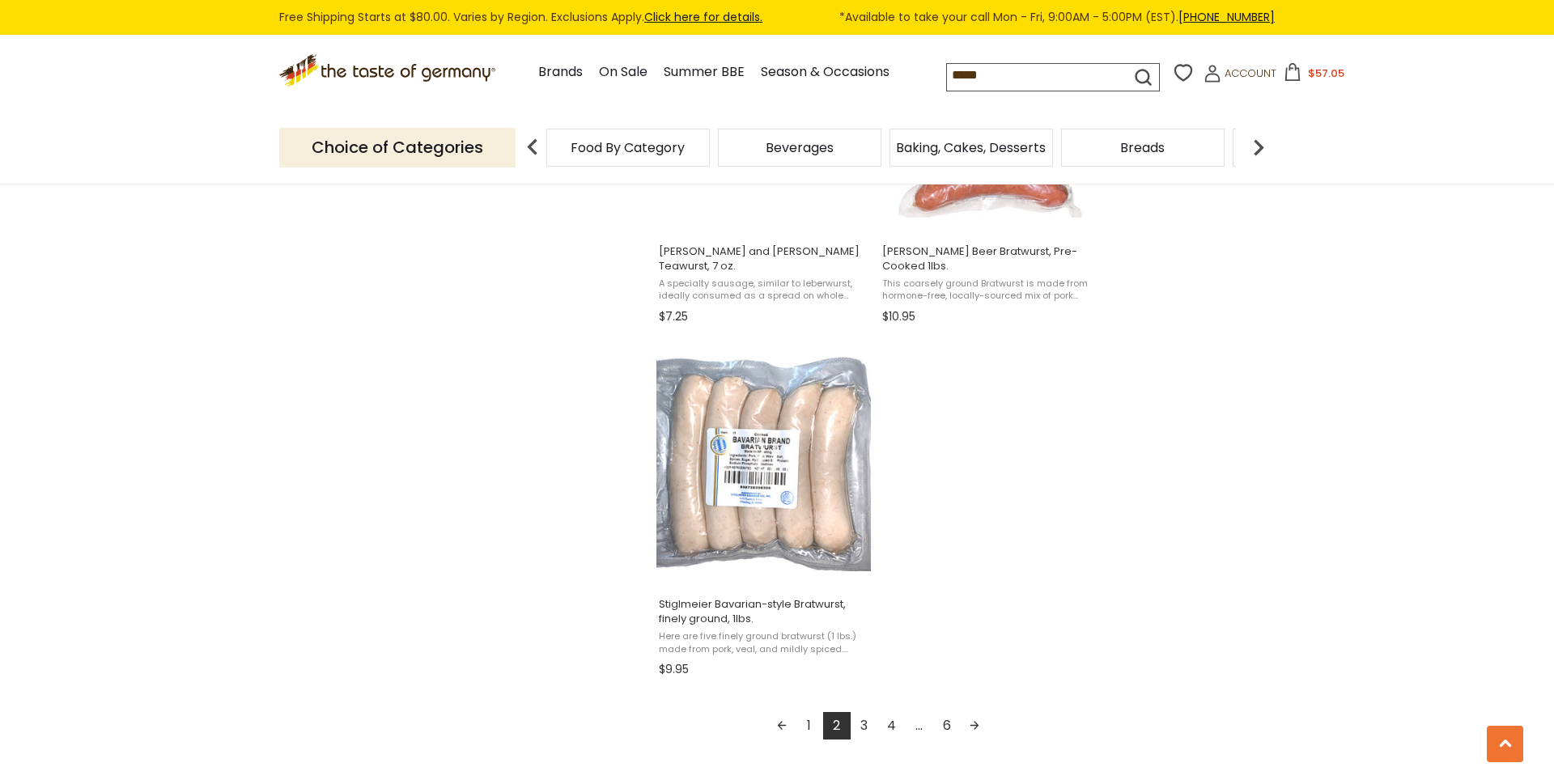
click at [865, 738] on link "3" at bounding box center [864, 725] width 28 height 28
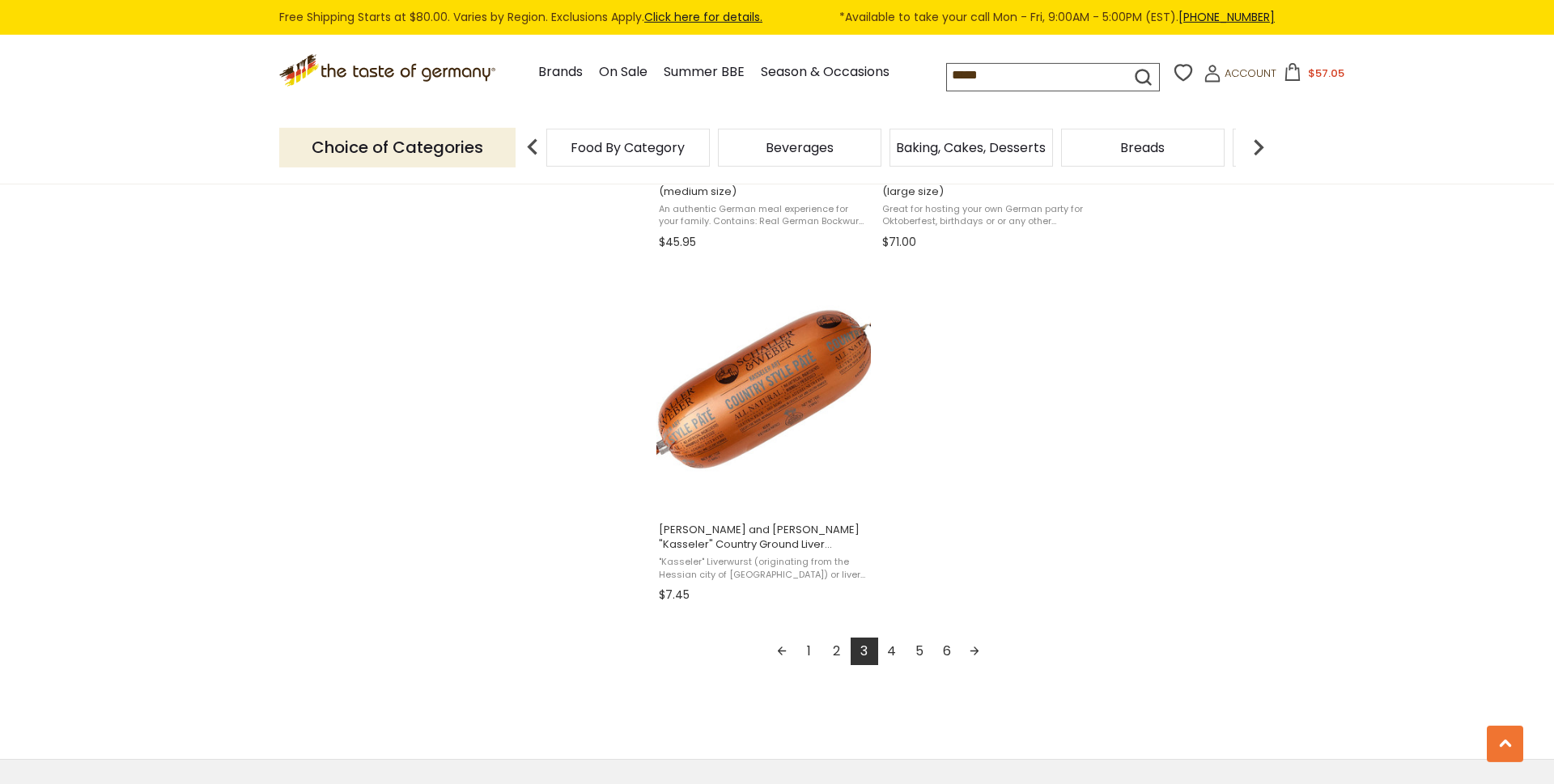
scroll to position [2751, 0]
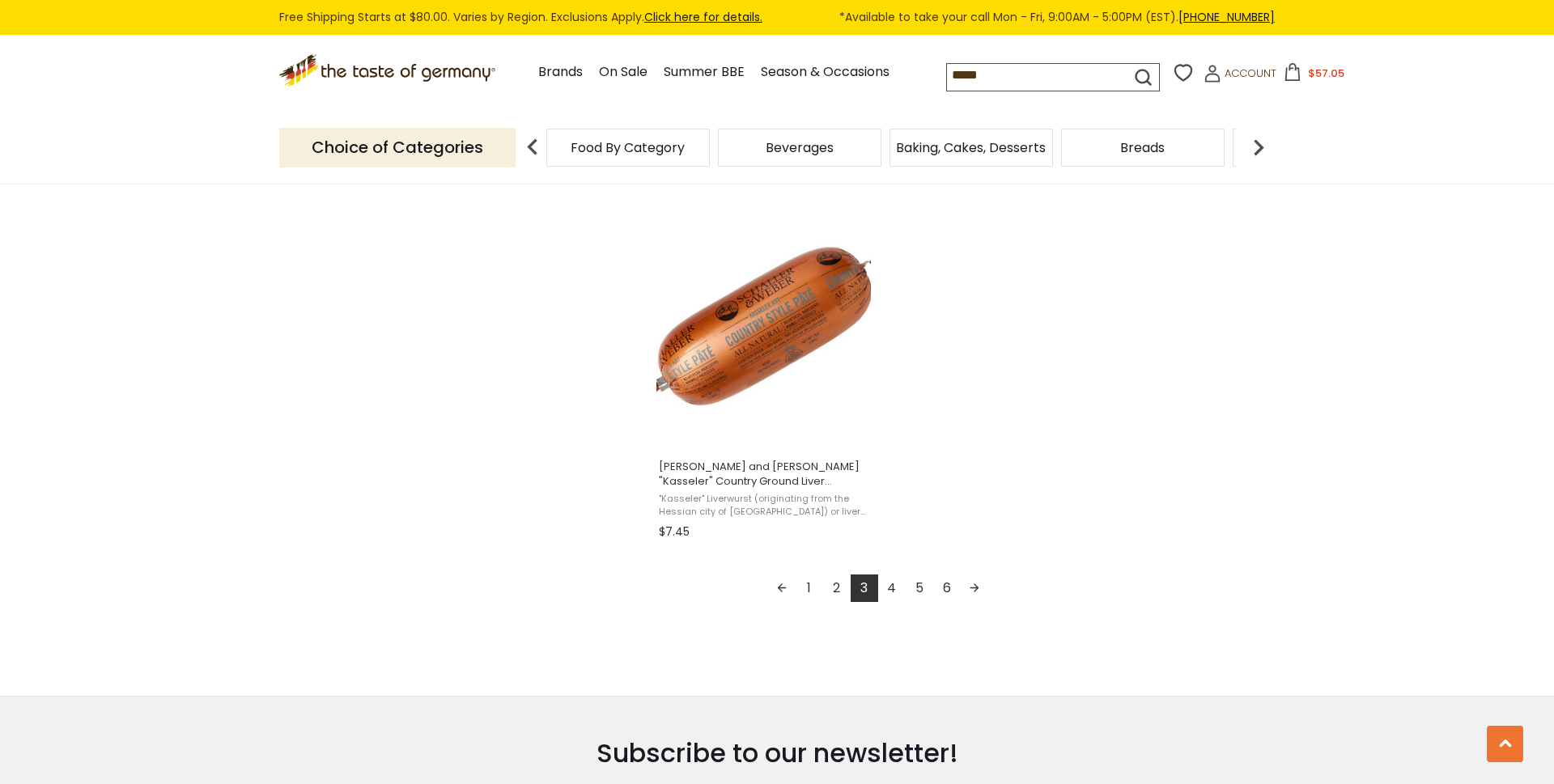
click at [894, 585] on link "4" at bounding box center [891, 588] width 28 height 28
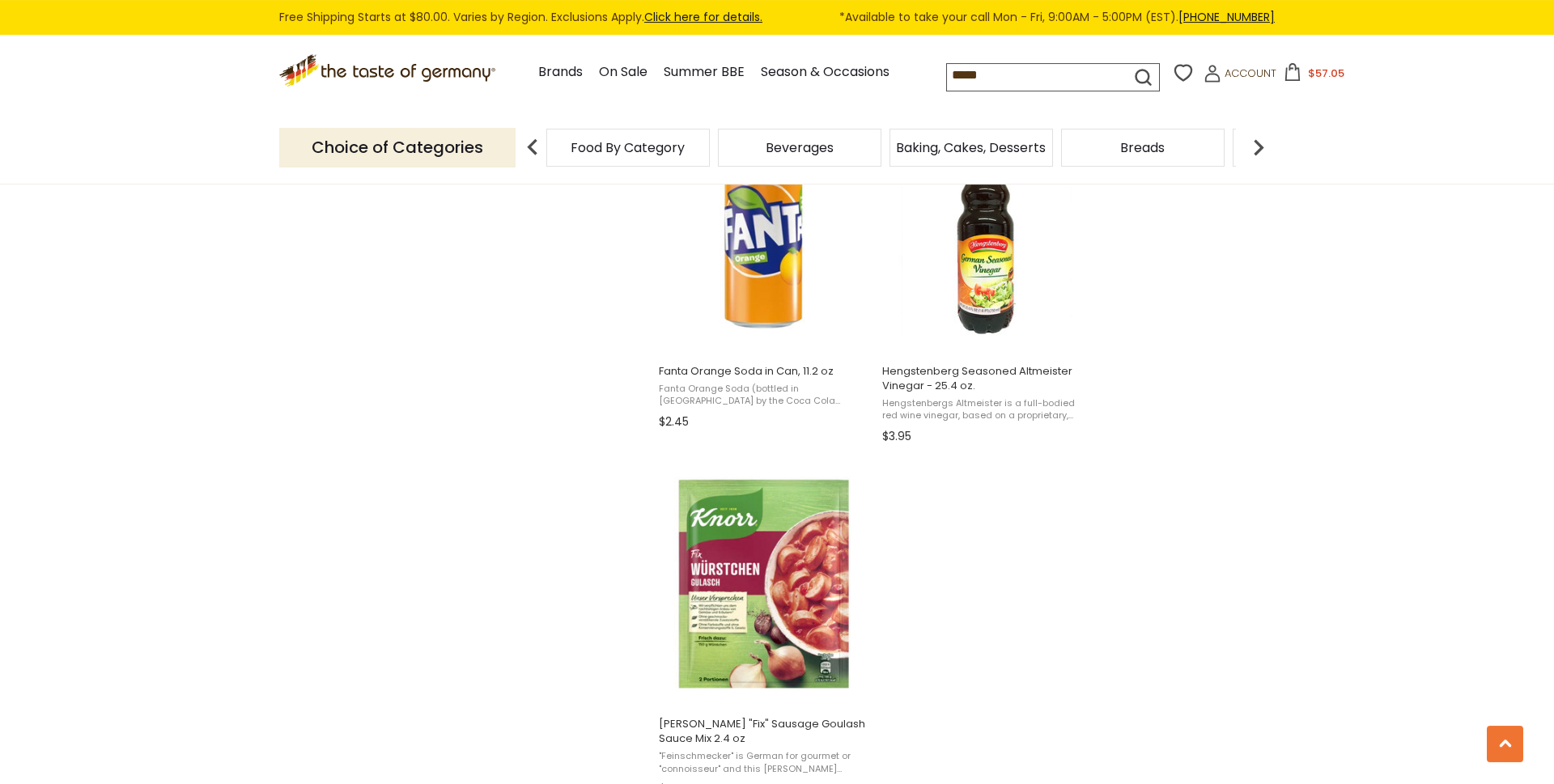
scroll to position [2614, 0]
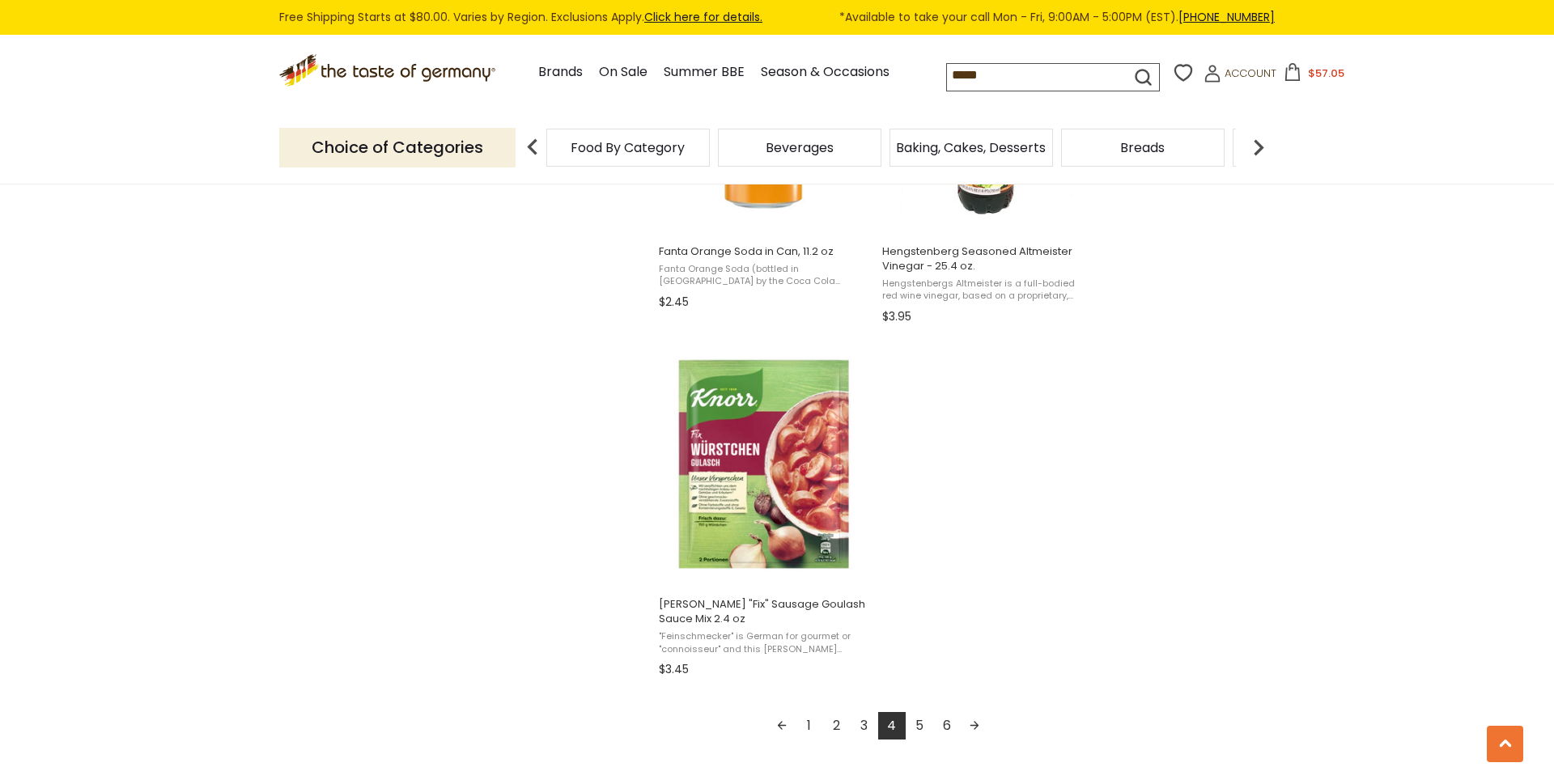
click at [920, 726] on link "5" at bounding box center [919, 725] width 28 height 28
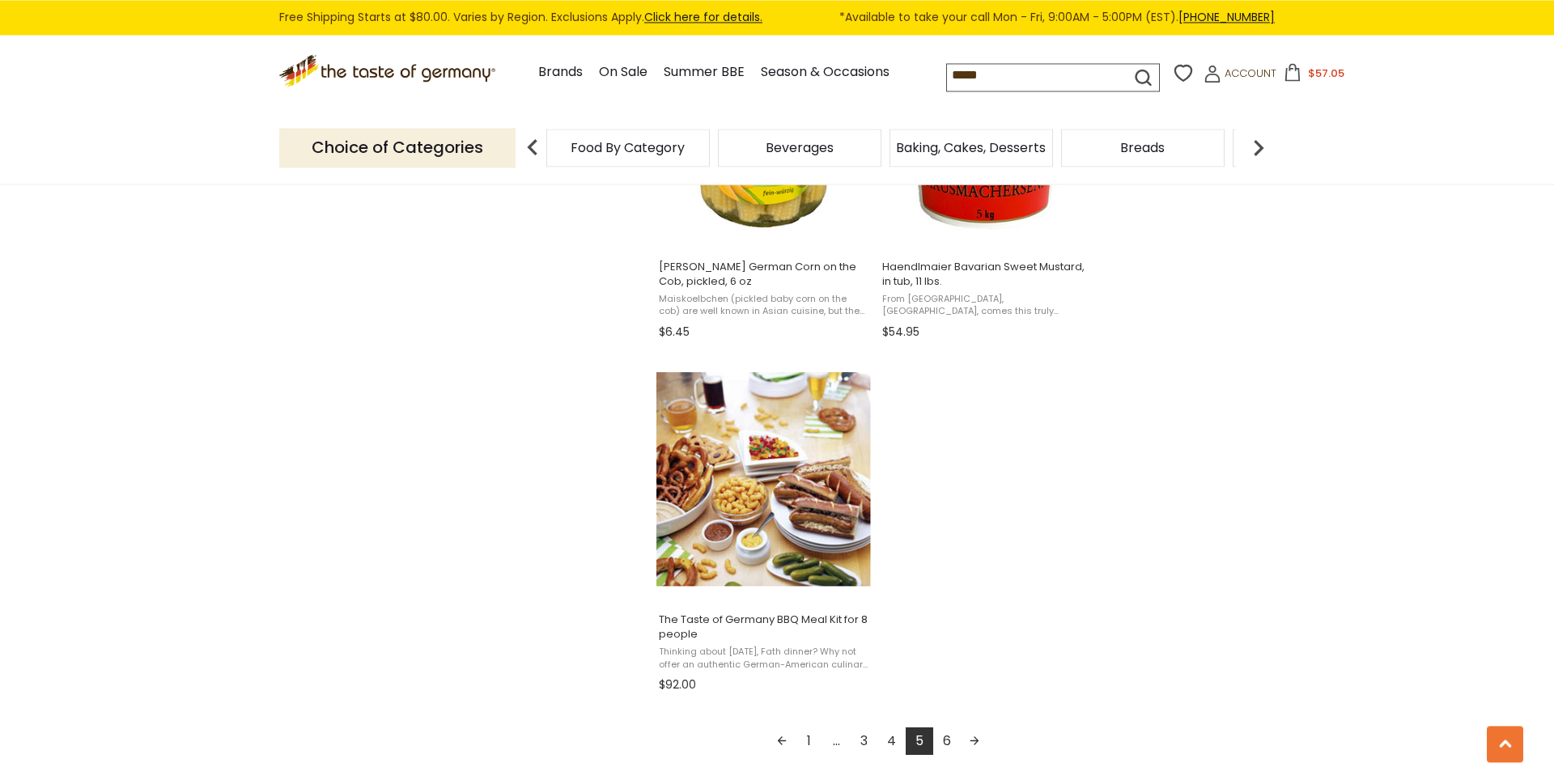
scroll to position [2614, 0]
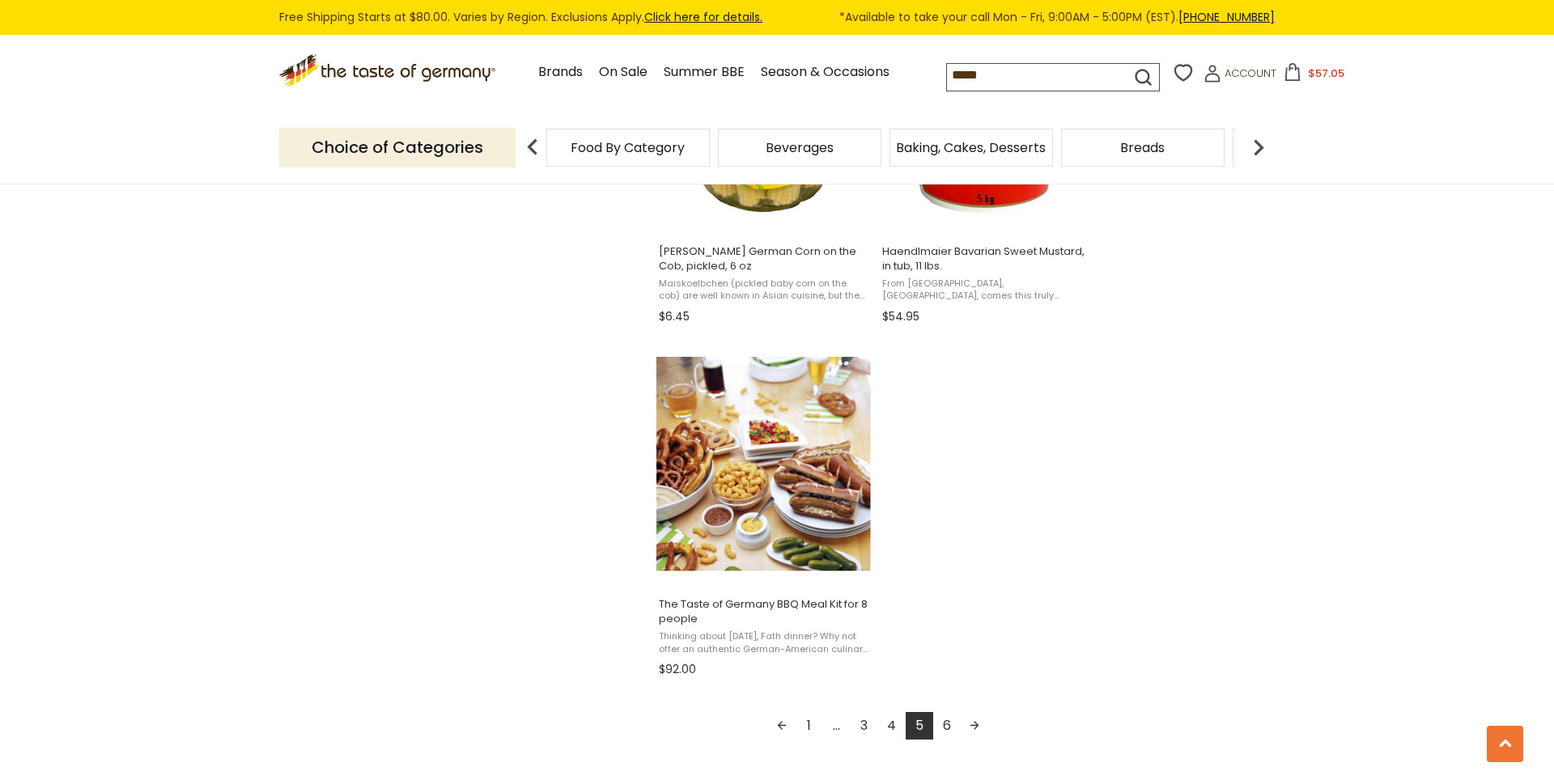
click at [951, 729] on link "6" at bounding box center [946, 725] width 28 height 28
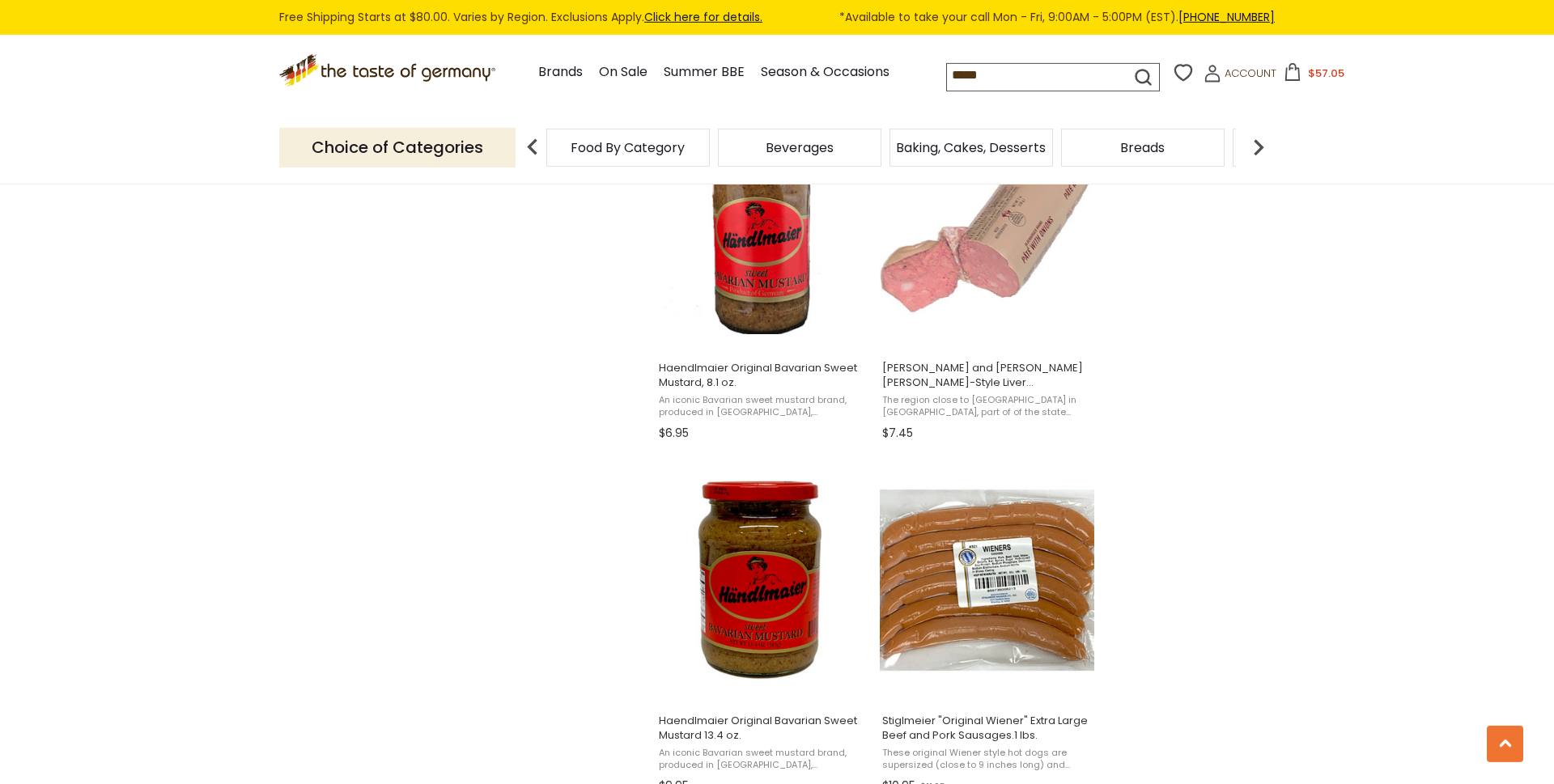
scroll to position [2476, 0]
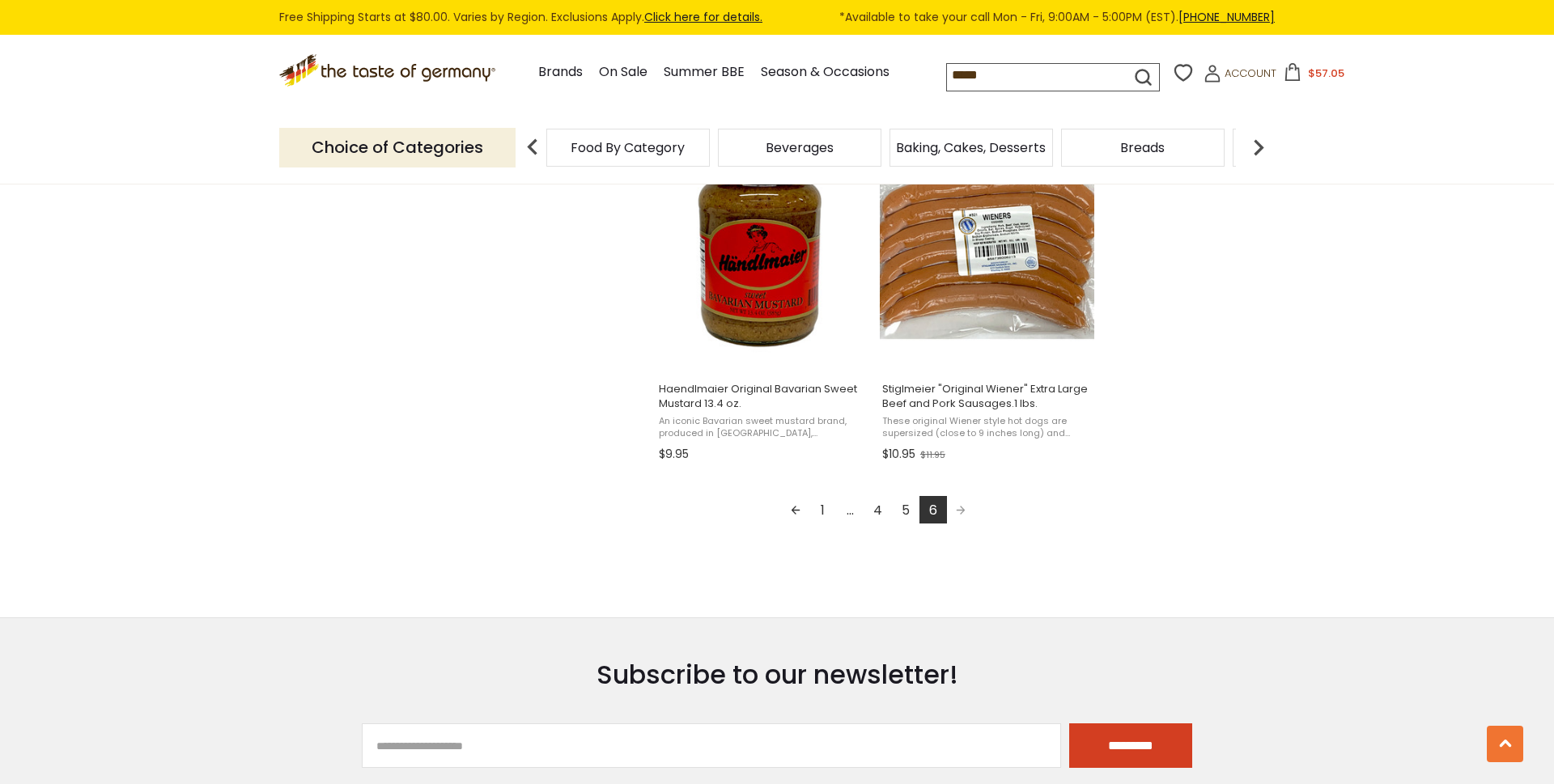
drag, startPoint x: 958, startPoint y: 77, endPoint x: 789, endPoint y: 78, distance: 169.0
click at [947, 78] on input "*****" at bounding box center [1024, 75] width 155 height 22
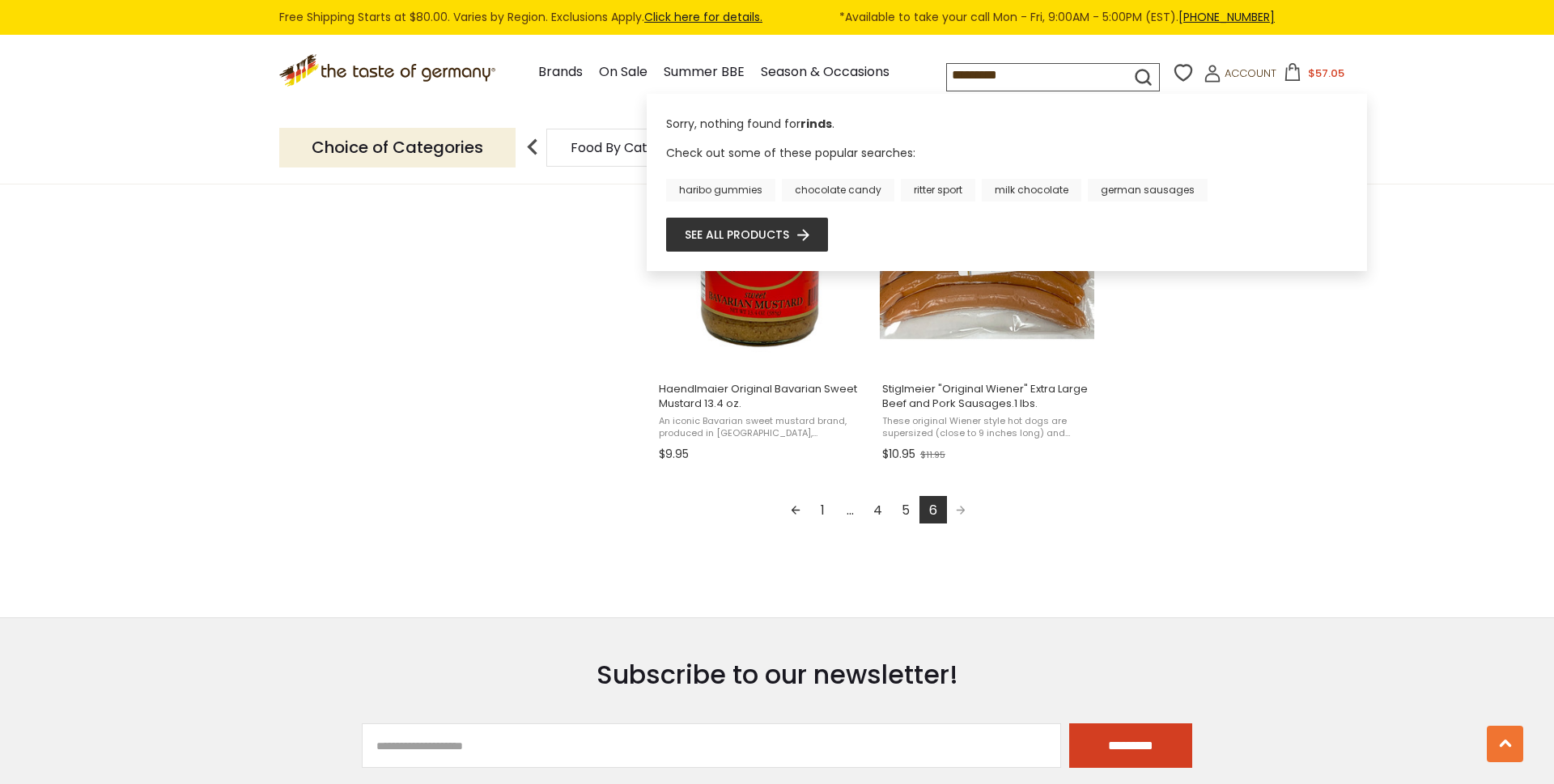
type input "**********"
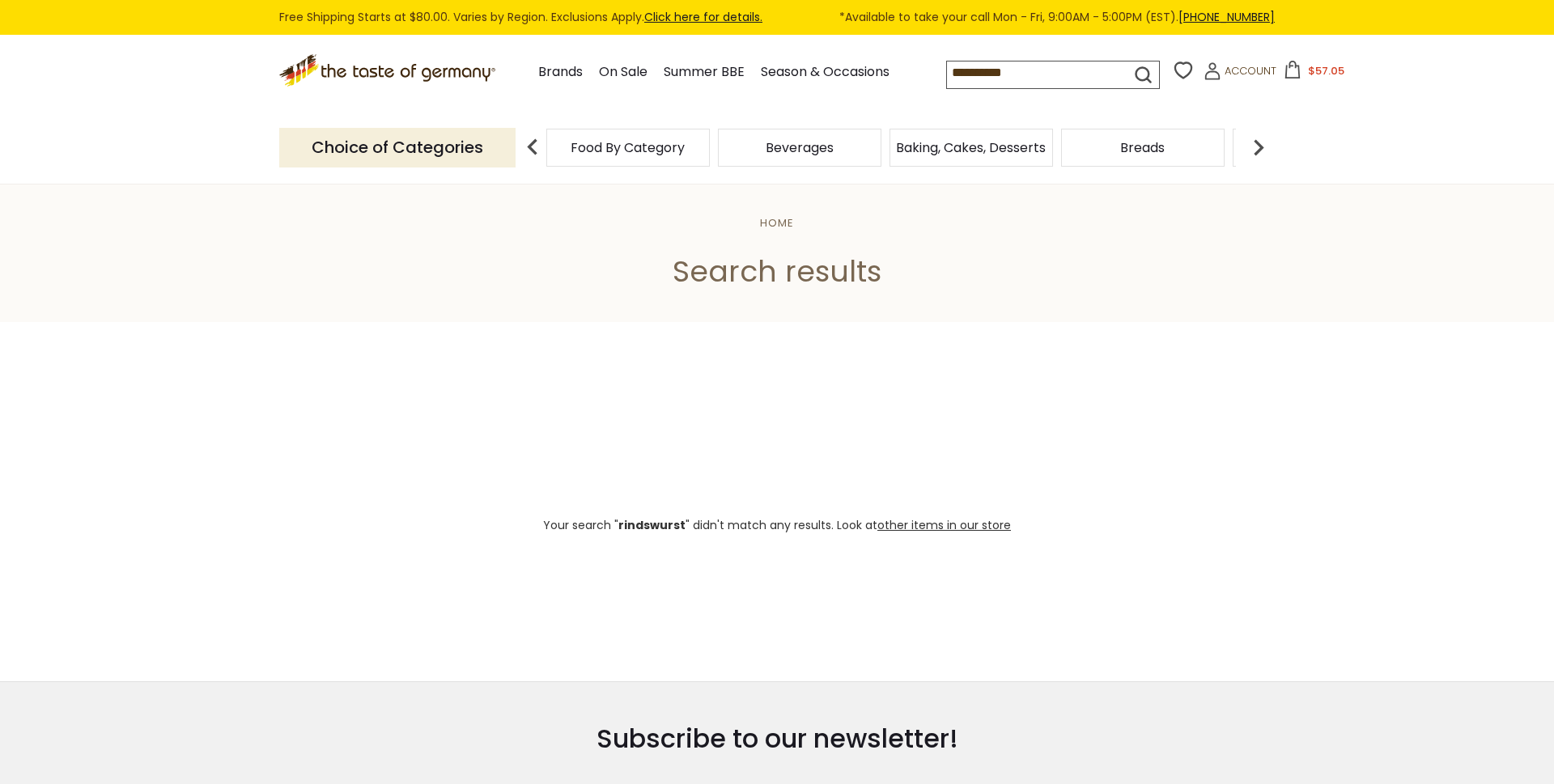
drag, startPoint x: 977, startPoint y: 68, endPoint x: 779, endPoint y: 76, distance: 198.2
click at [947, 76] on input "**********" at bounding box center [1024, 72] width 155 height 22
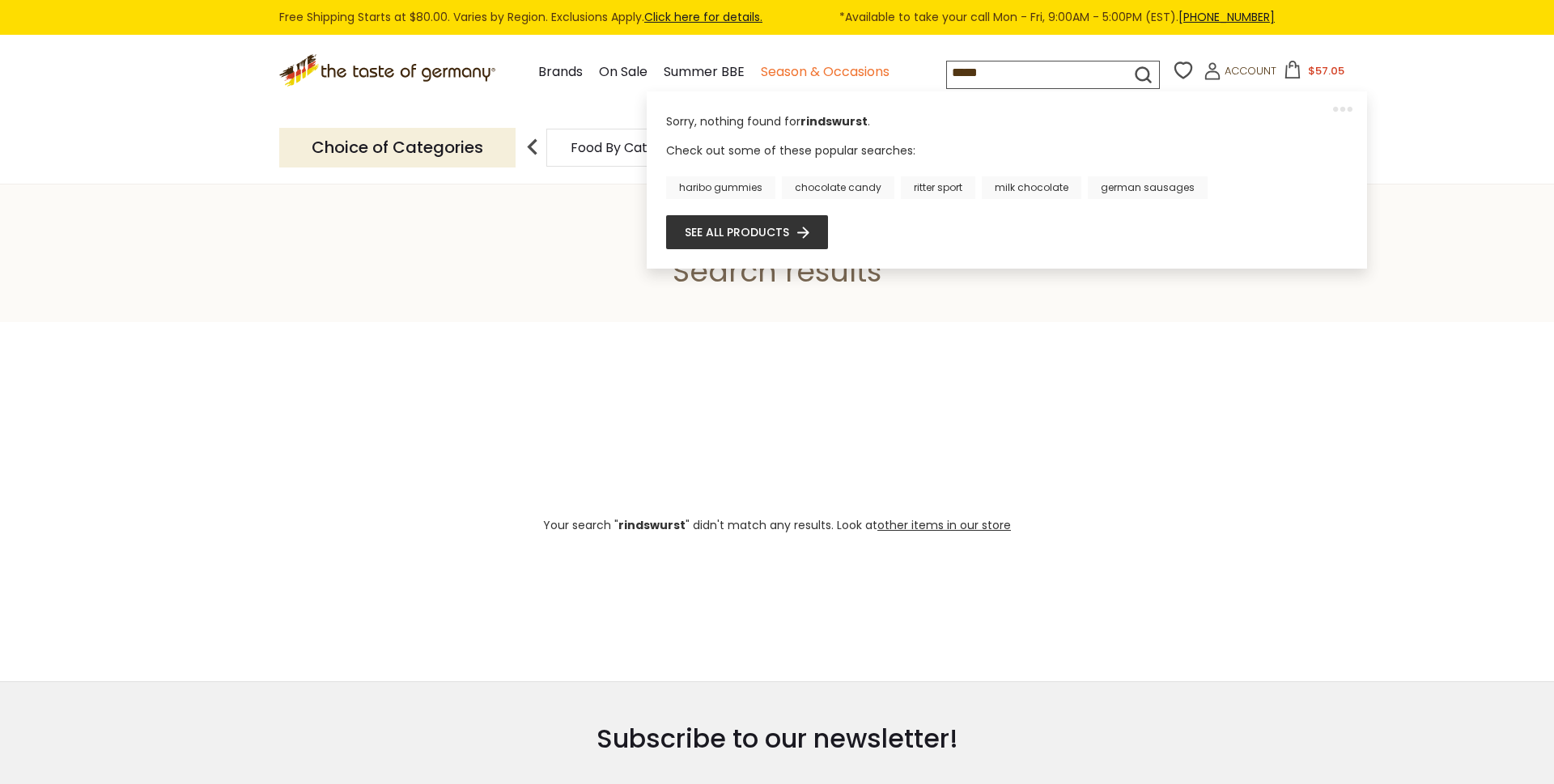
type input "******"
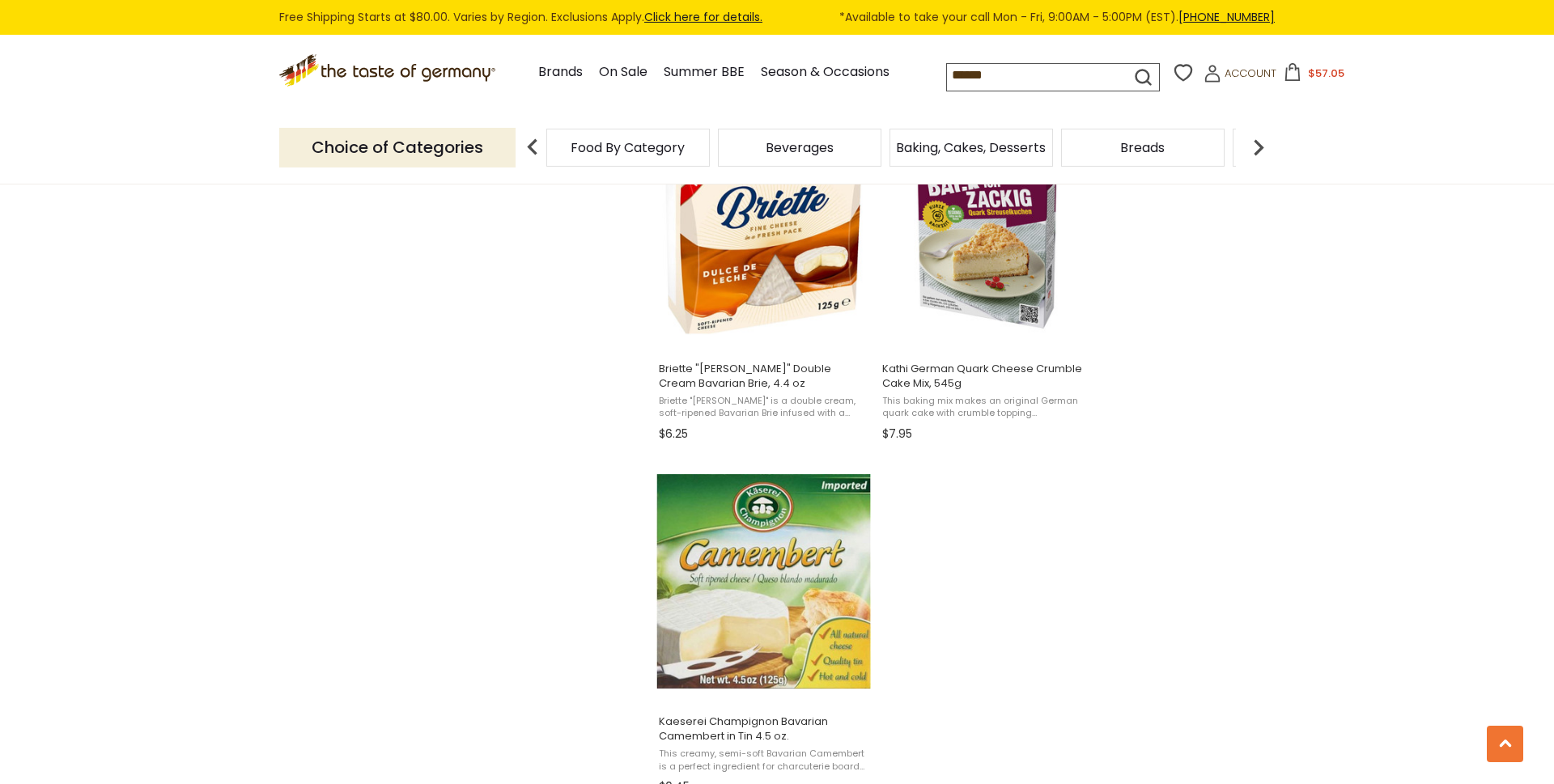
scroll to position [2751, 0]
